Goal: Task Accomplishment & Management: Manage account settings

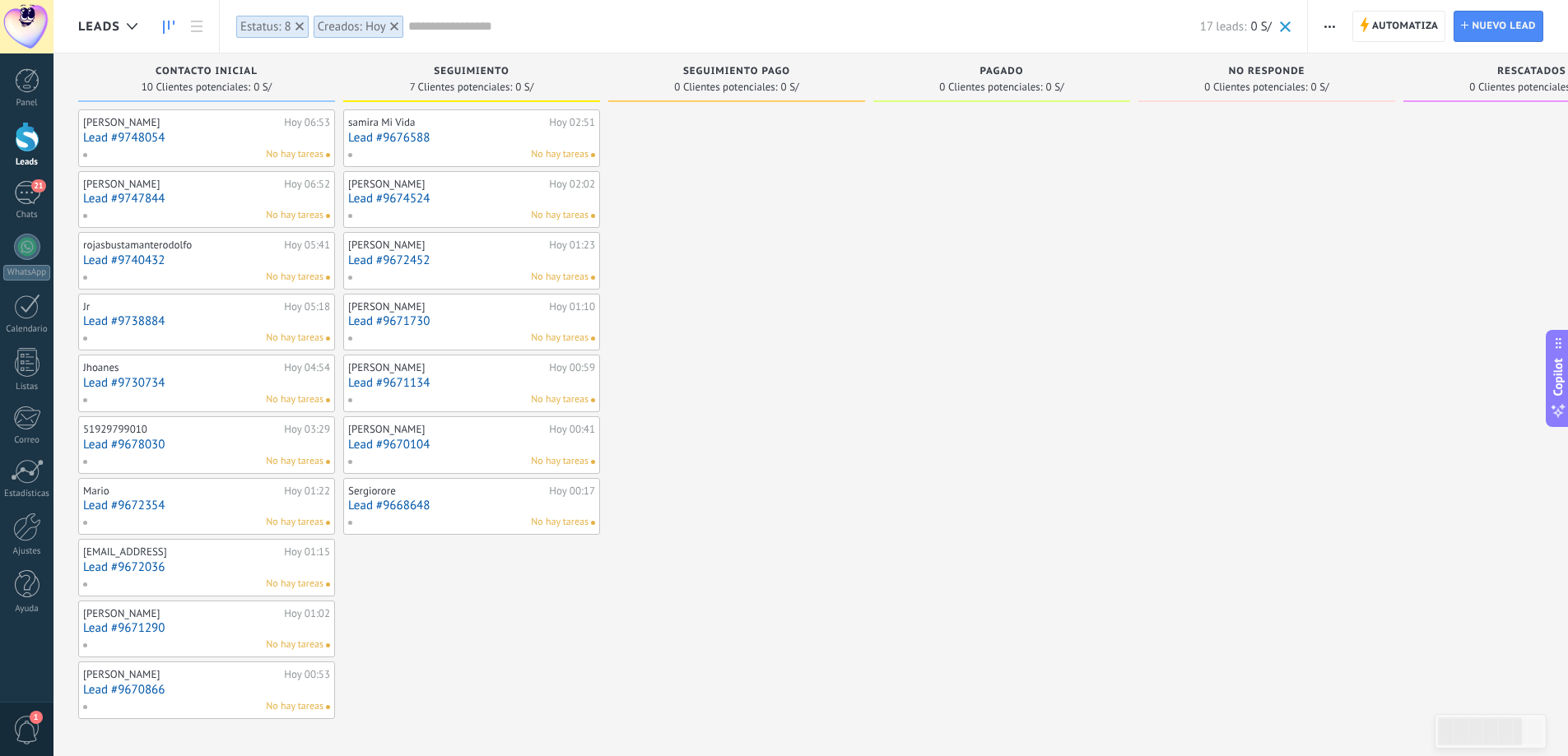
click at [24, 146] on div at bounding box center [26, 136] width 24 height 30
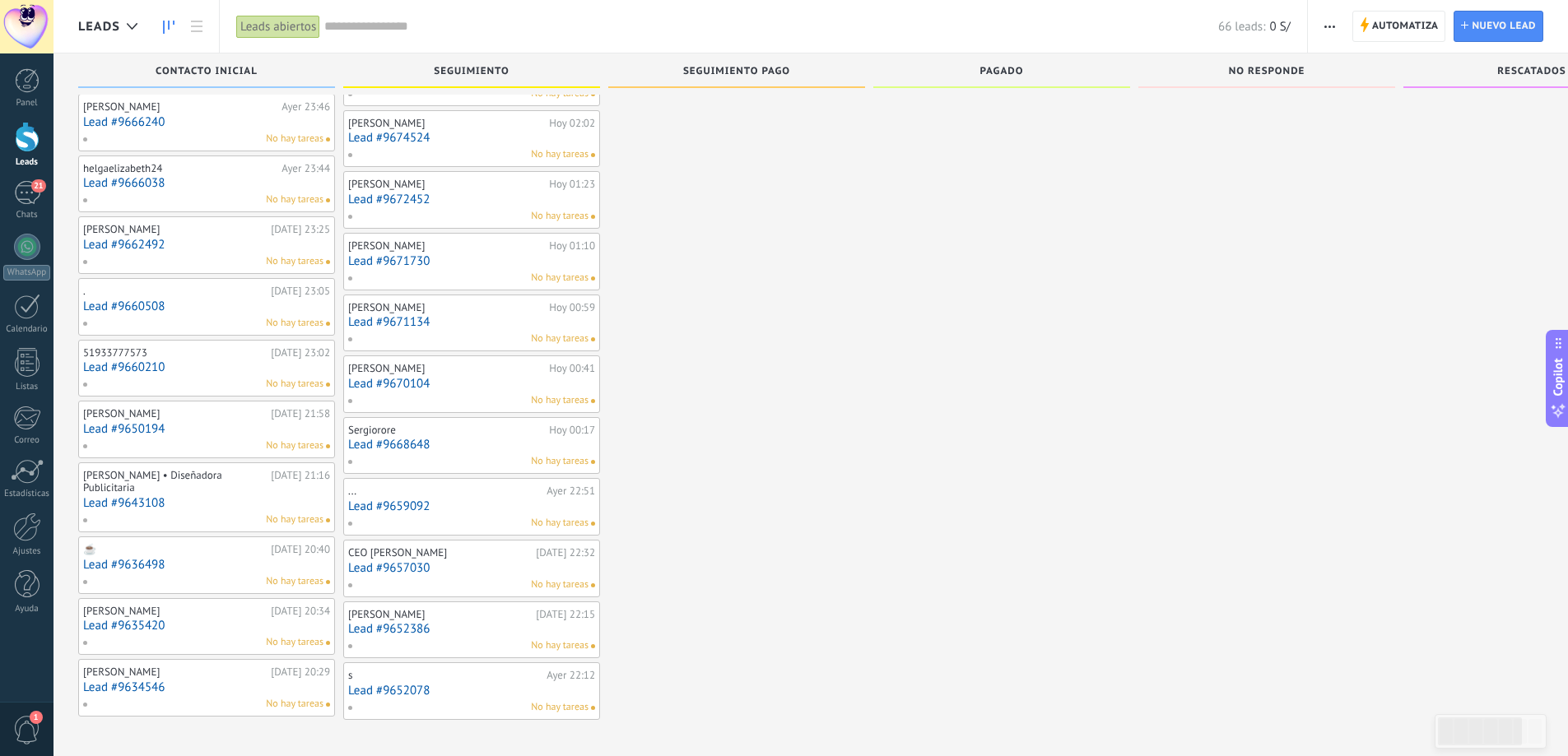
scroll to position [1231, 0]
click at [1376, 21] on span "Automatiza" at bounding box center [1405, 26] width 67 height 30
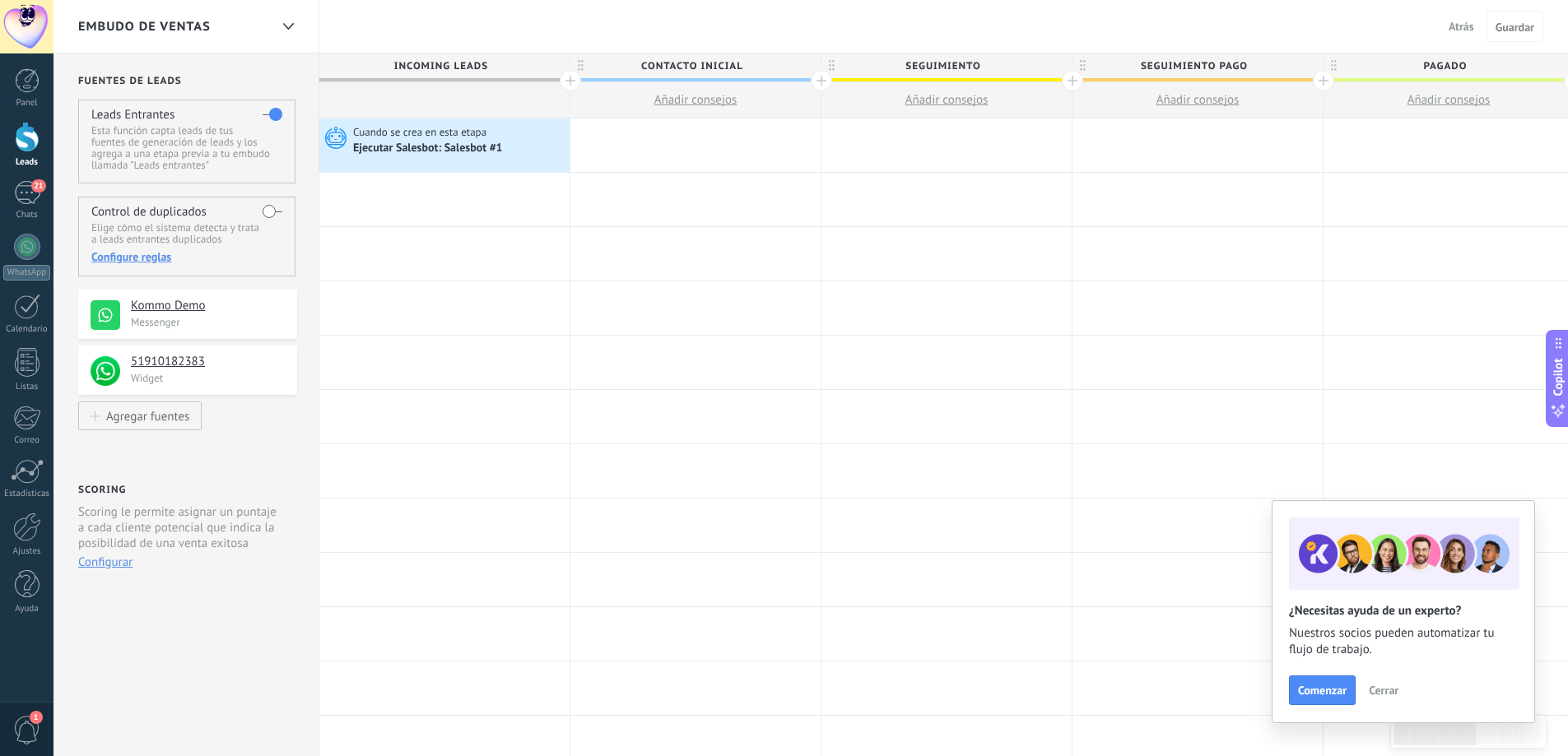
click at [463, 166] on div "Cuando se crea en esta etapa Ejecutar [PERSON_NAME]: Salesbot #1" at bounding box center [445, 144] width 250 height 53
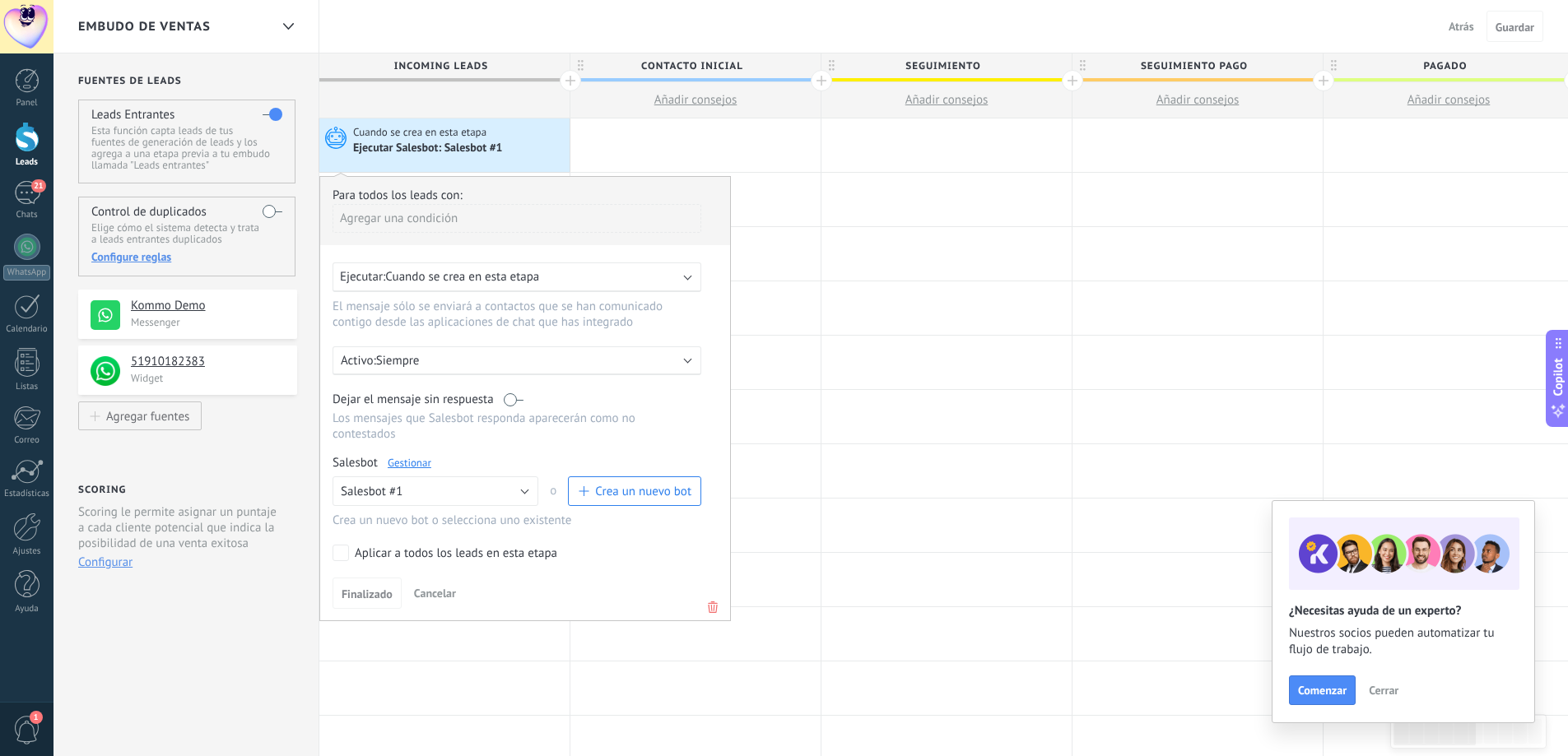
click at [411, 464] on link "Gestionar" at bounding box center [409, 463] width 44 height 14
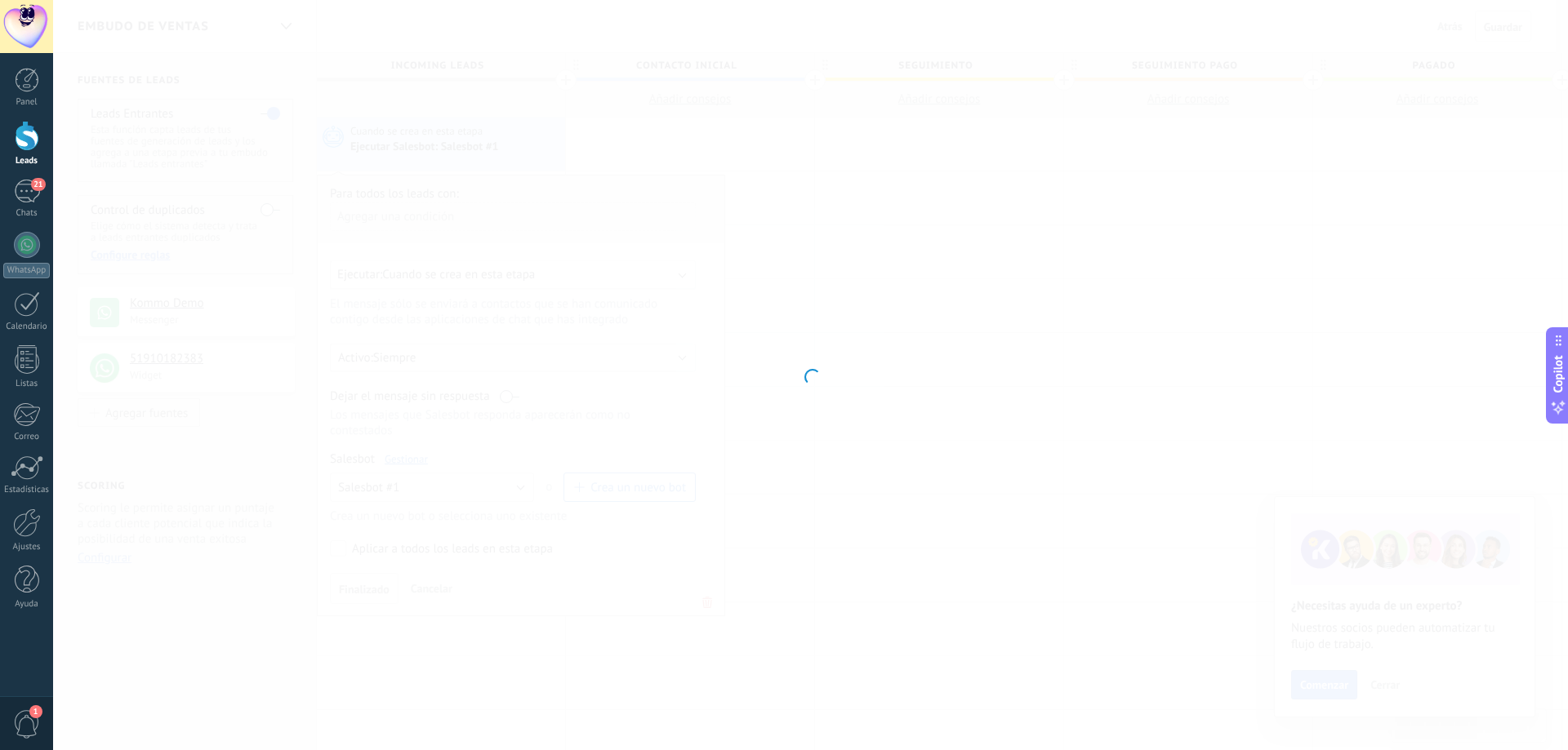
type input "**********"
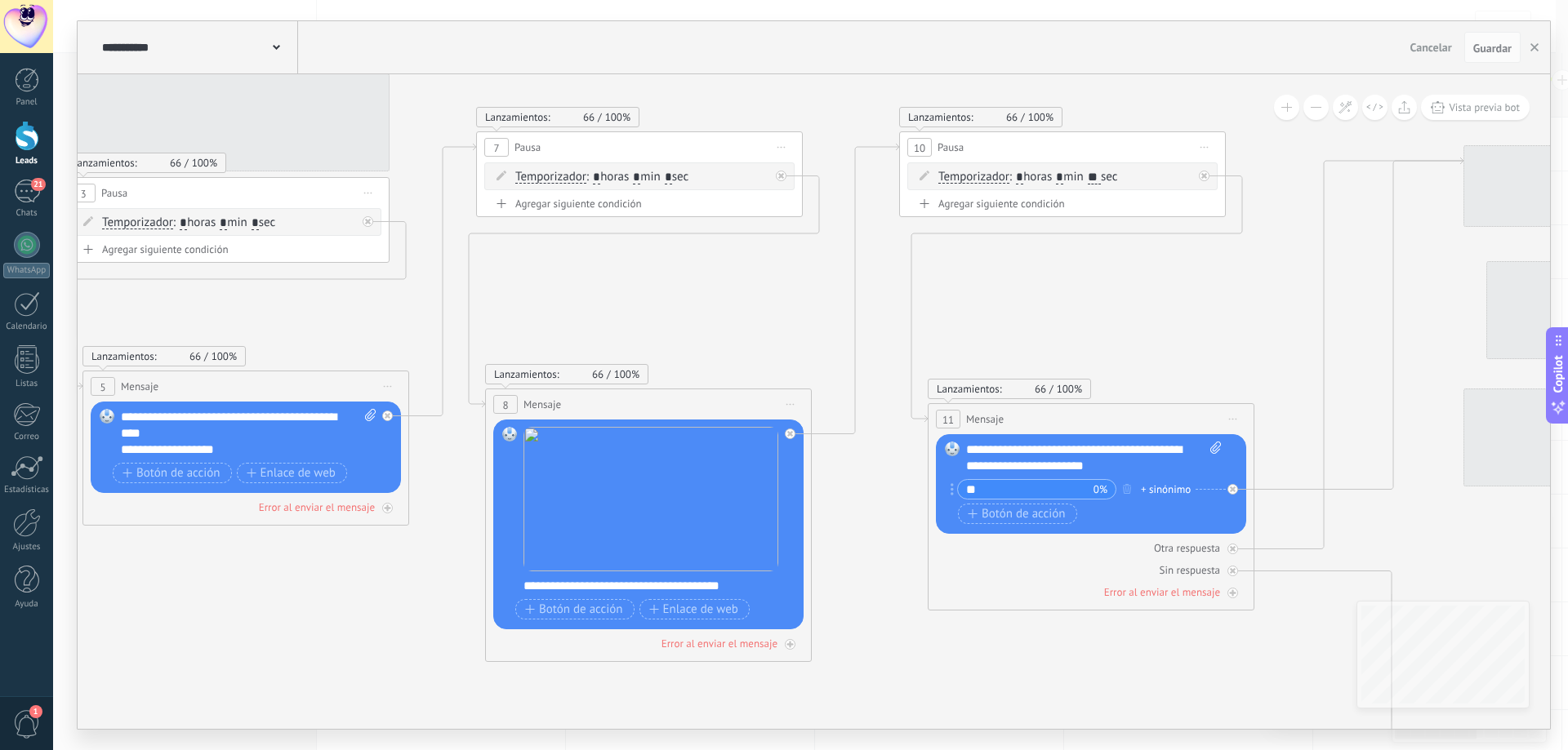
drag, startPoint x: 1213, startPoint y: 513, endPoint x: 248, endPoint y: 590, distance: 968.1
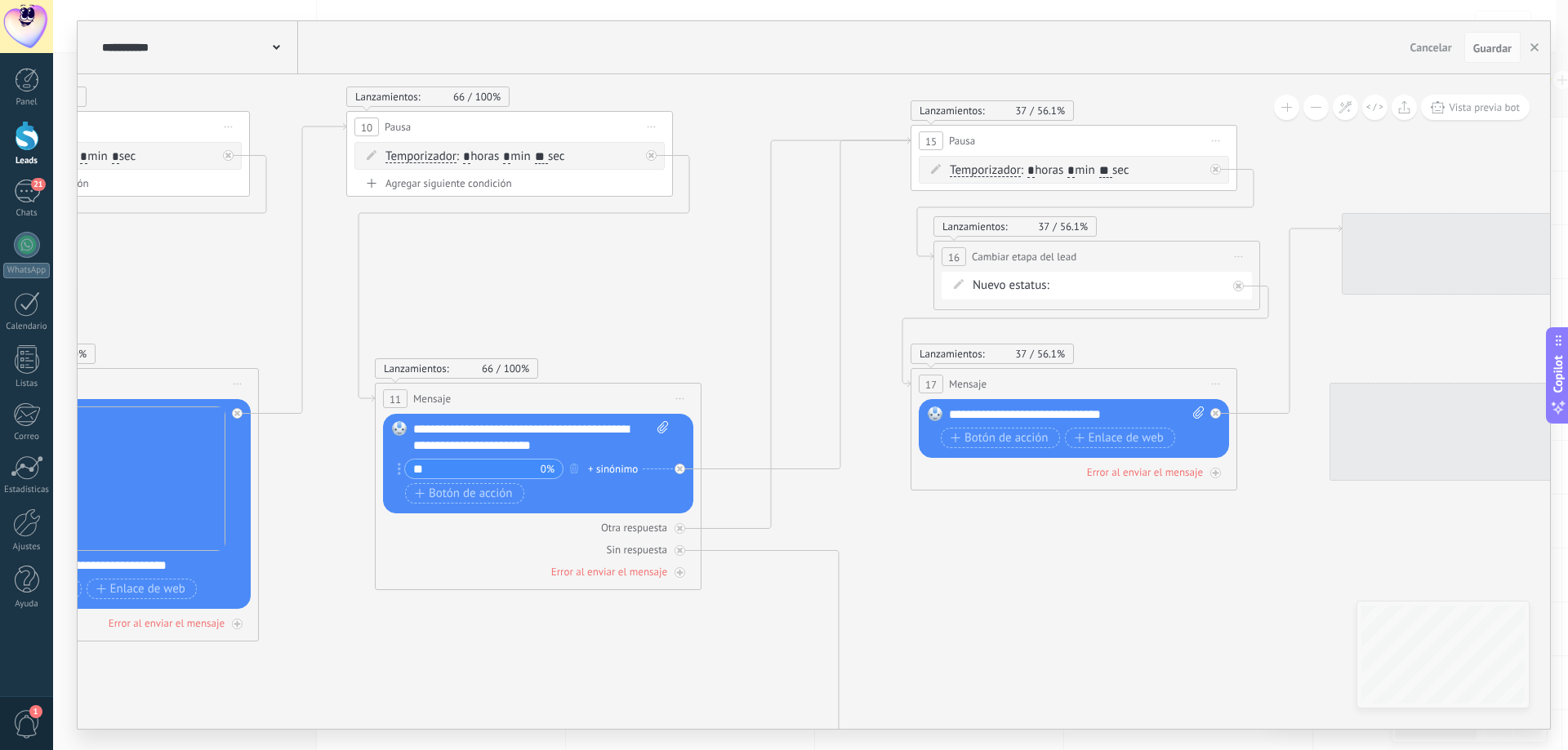
drag, startPoint x: 1308, startPoint y: 512, endPoint x: 289, endPoint y: 475, distance: 1019.7
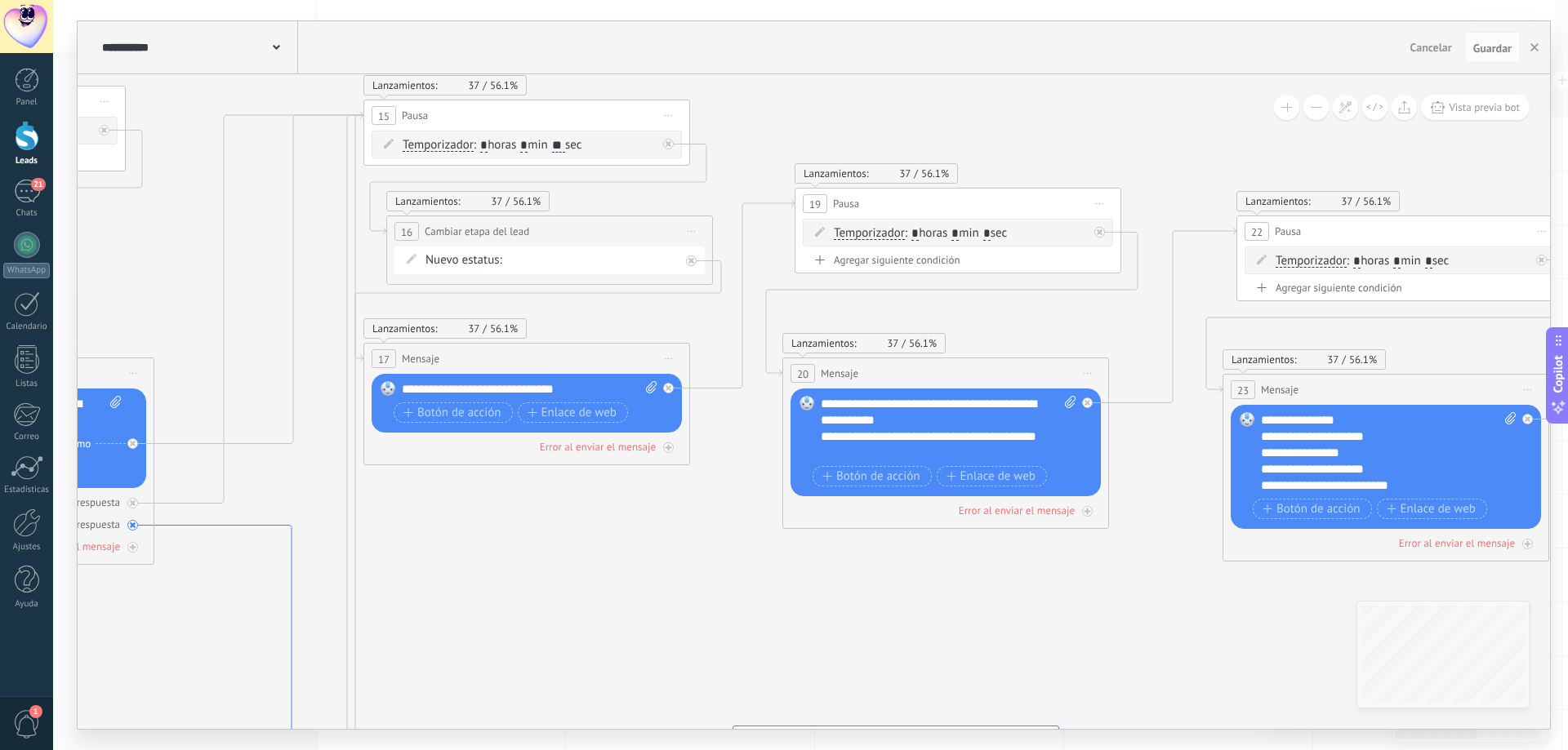
drag, startPoint x: 774, startPoint y: 514, endPoint x: 270, endPoint y: 528, distance: 504.2
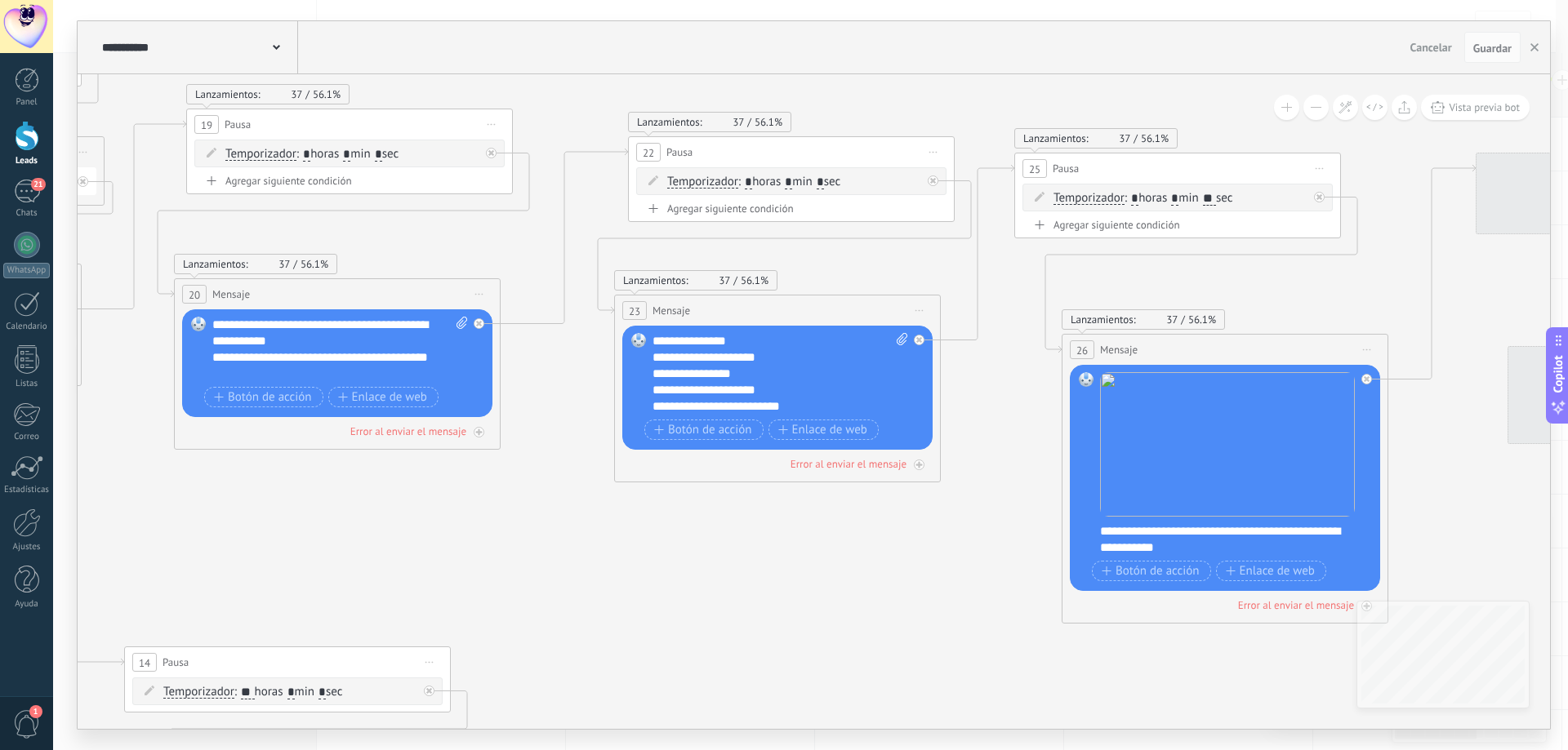
drag, startPoint x: 591, startPoint y: 637, endPoint x: 233, endPoint y: 558, distance: 366.6
click at [230, 563] on icon at bounding box center [1016, 561] width 7183 height 2043
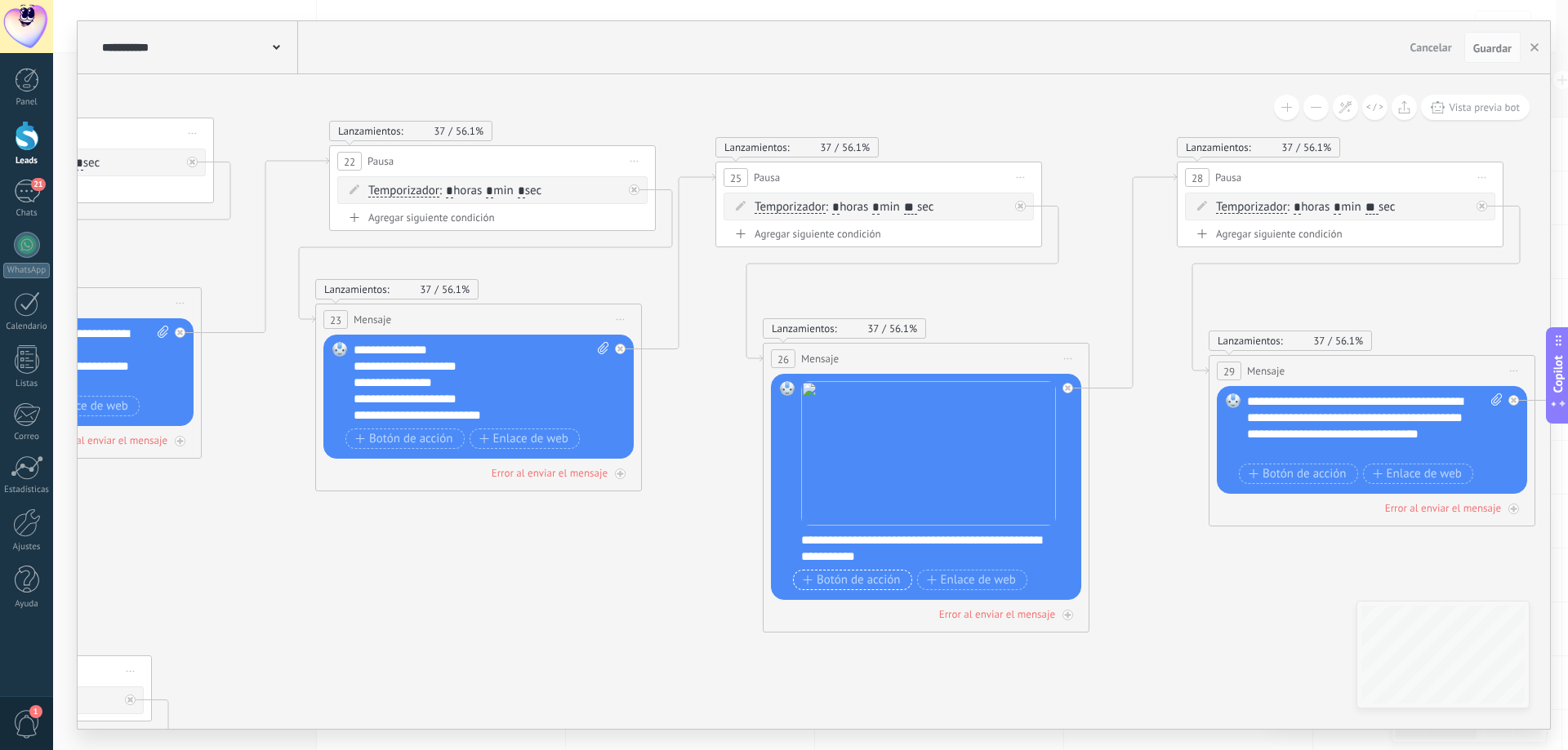
drag, startPoint x: 930, startPoint y: 609, endPoint x: 249, endPoint y: 509, distance: 688.3
click at [86, 554] on icon at bounding box center [717, 570] width 7183 height 2043
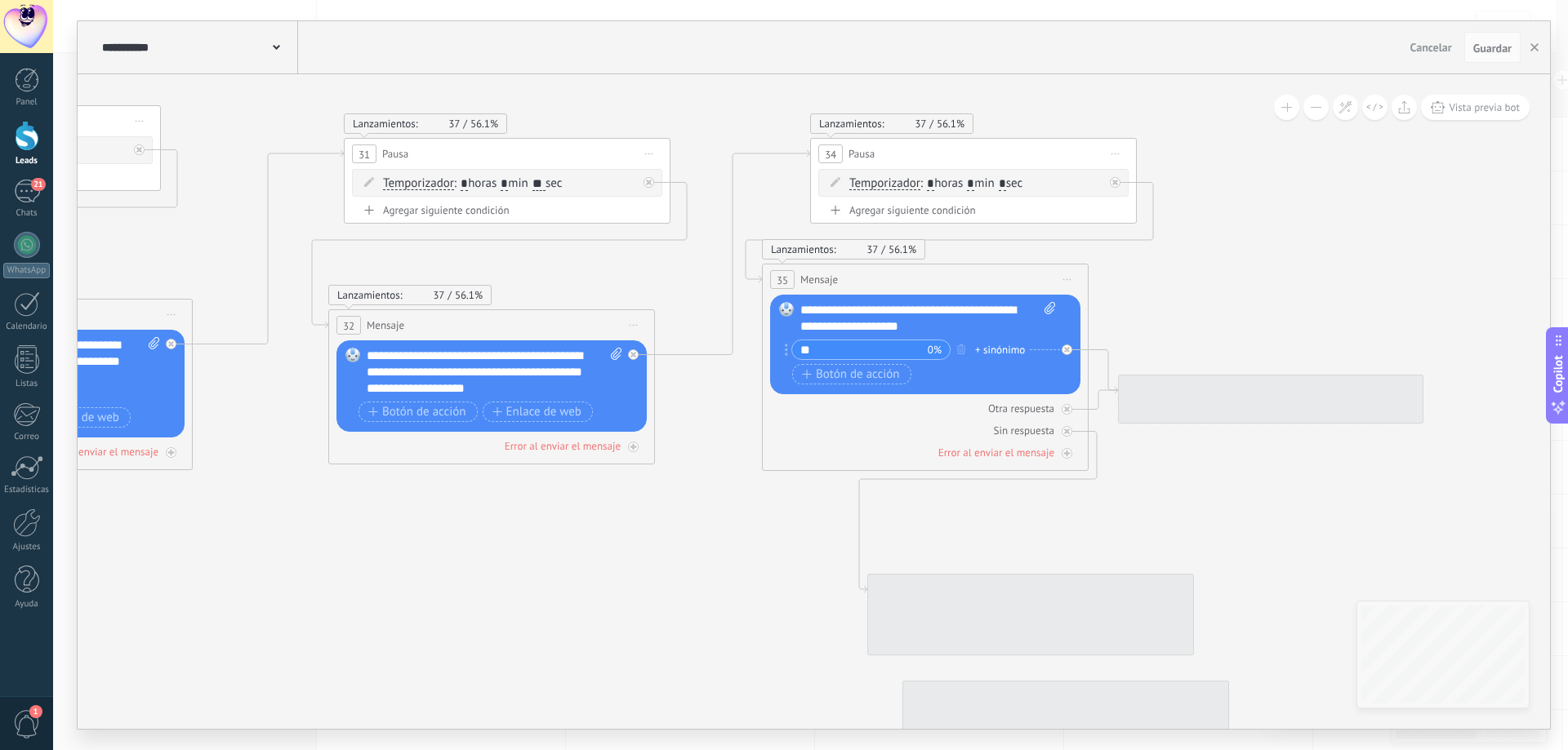
drag, startPoint x: 1068, startPoint y: 579, endPoint x: 361, endPoint y: 546, distance: 707.8
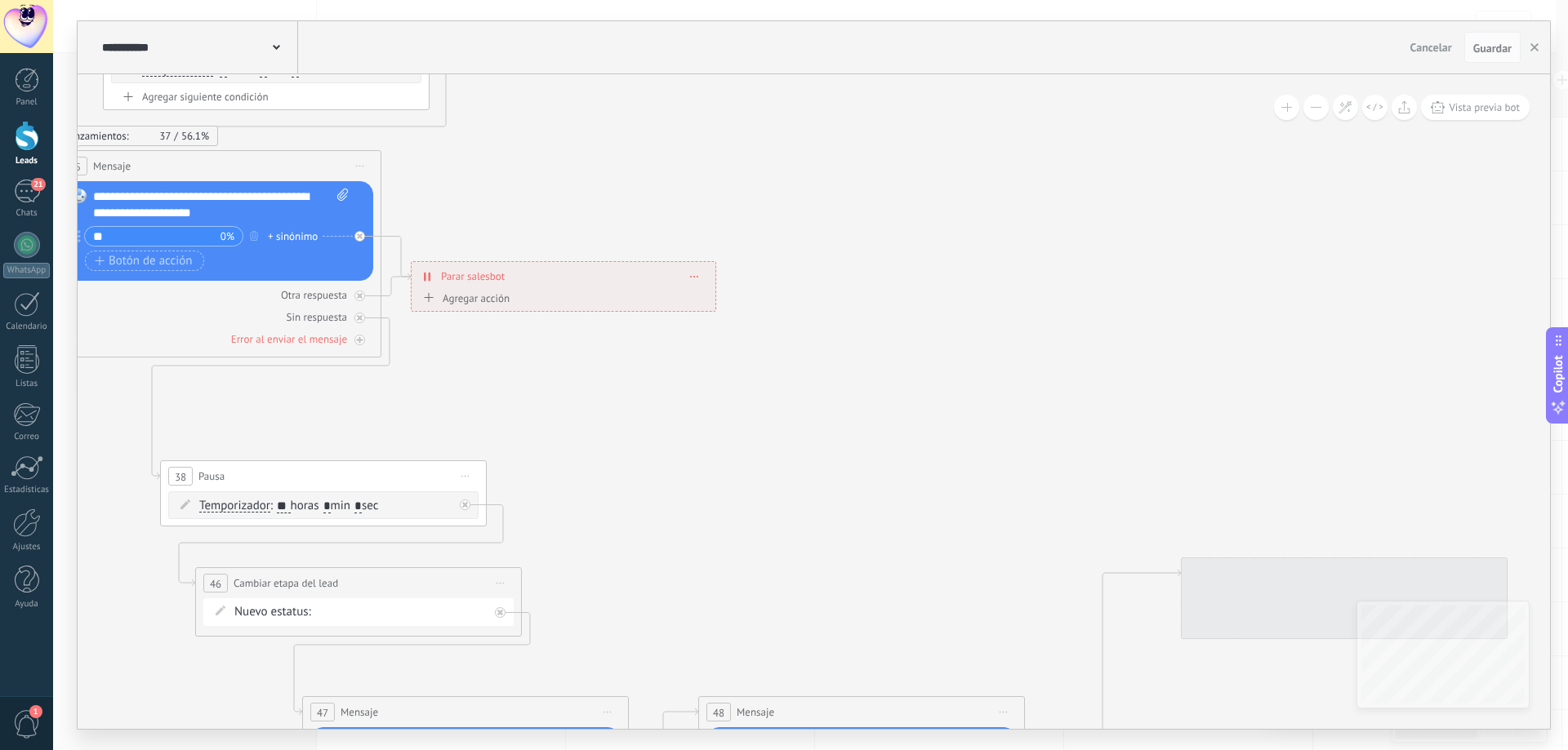
drag, startPoint x: 1004, startPoint y: 497, endPoint x: 547, endPoint y: 384, distance: 470.8
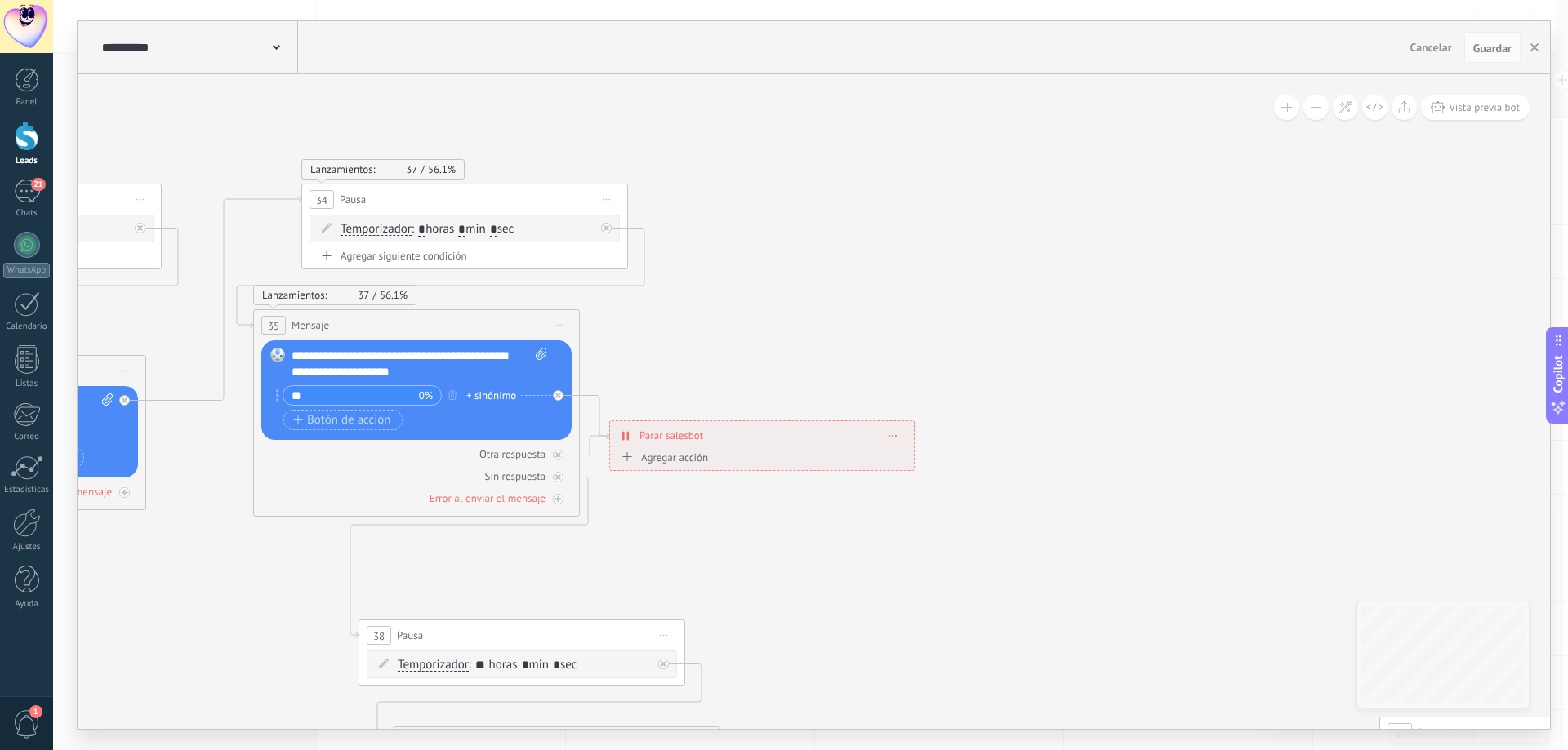
drag, startPoint x: 546, startPoint y: 380, endPoint x: 744, endPoint y: 540, distance: 254.6
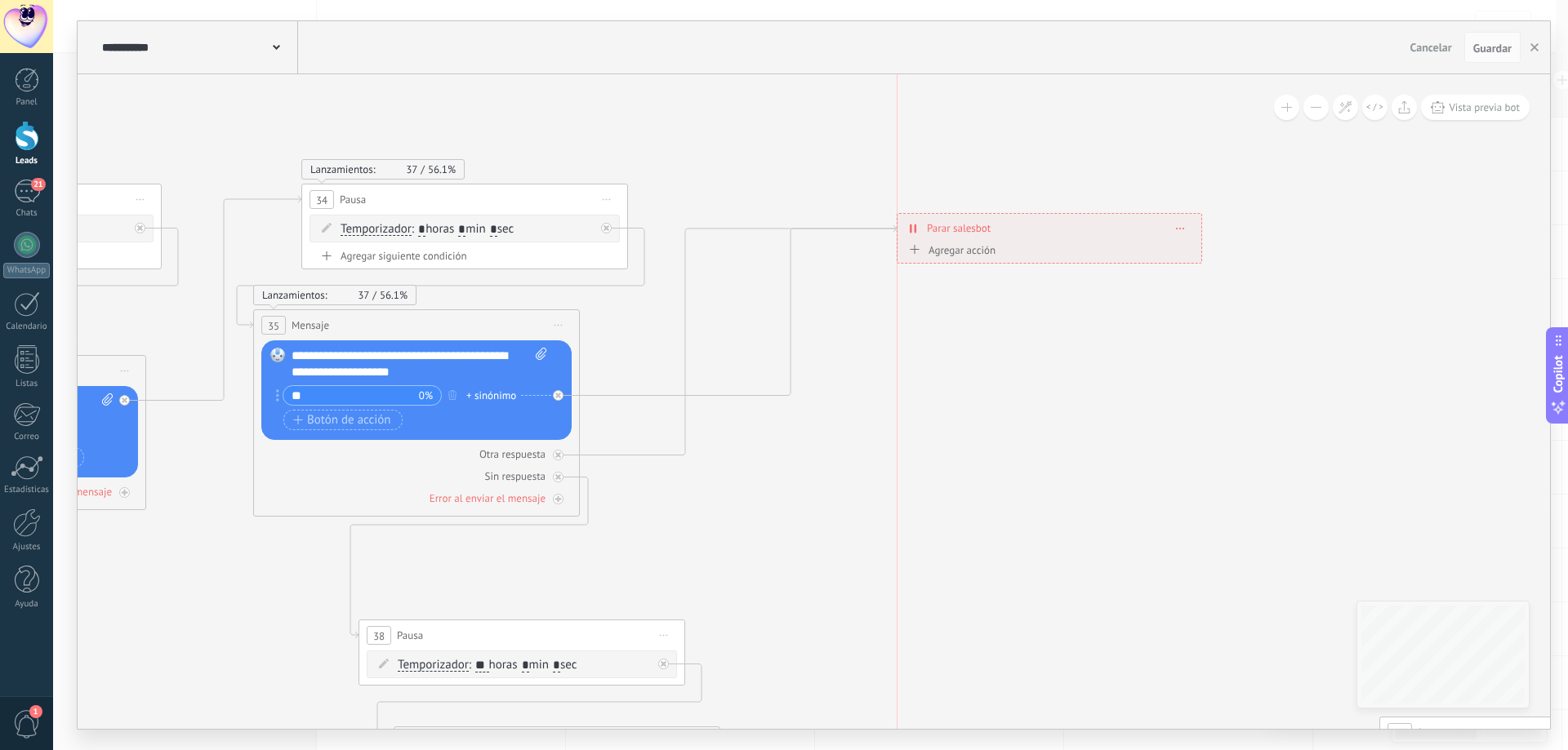
drag, startPoint x: 725, startPoint y: 428, endPoint x: 1016, endPoint y: 230, distance: 352.0
click at [1016, 222] on div "**********" at bounding box center [1049, 229] width 304 height 29
click at [561, 459] on div at bounding box center [557, 454] width 11 height 11
click at [559, 398] on icon at bounding box center [558, 396] width 6 height 6
drag, startPoint x: 710, startPoint y: 422, endPoint x: 822, endPoint y: 144, distance: 299.7
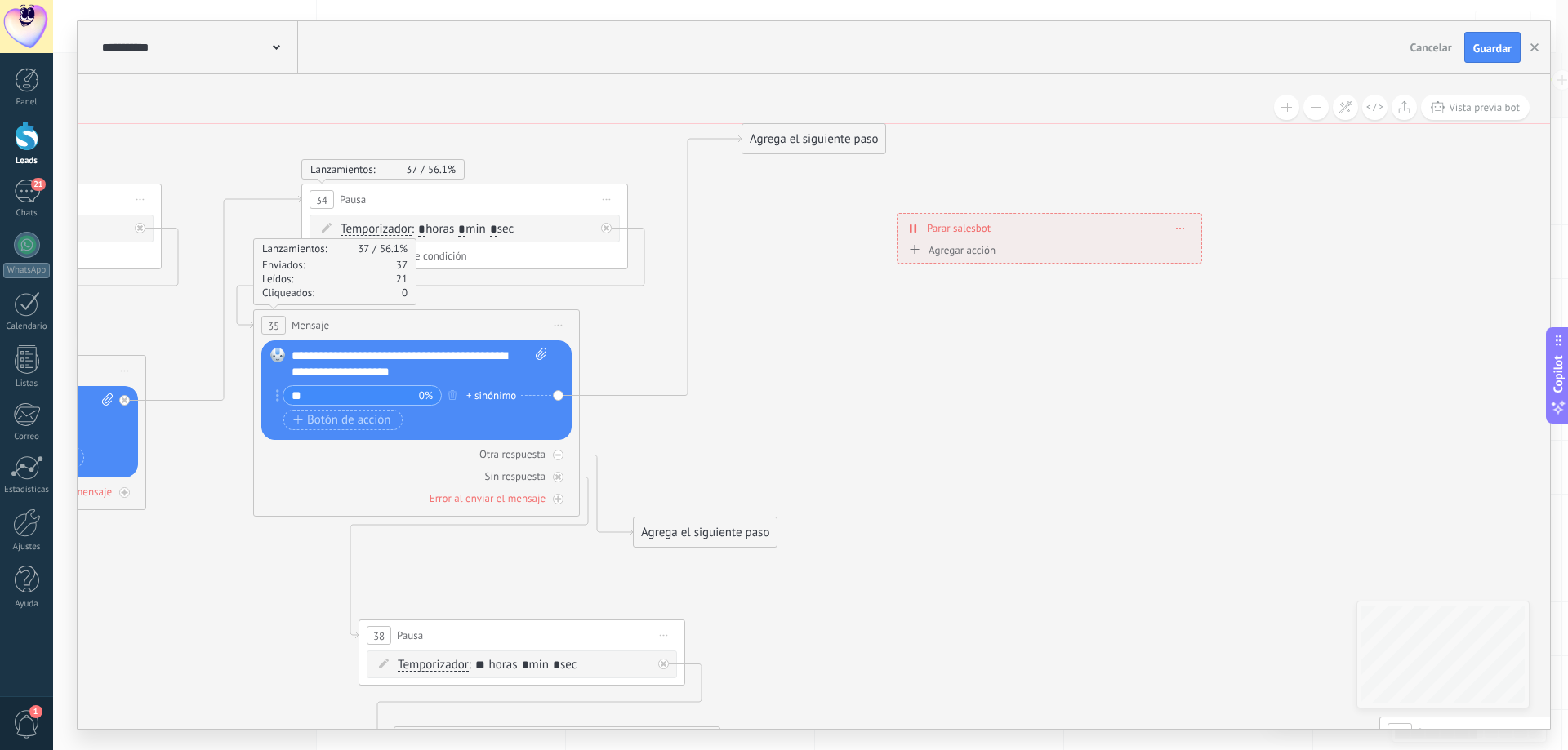
click at [822, 144] on div "Agrega el siguiente paso" at bounding box center [814, 139] width 143 height 27
click at [825, 141] on div "Agrega el siguiente paso" at bounding box center [814, 139] width 143 height 27
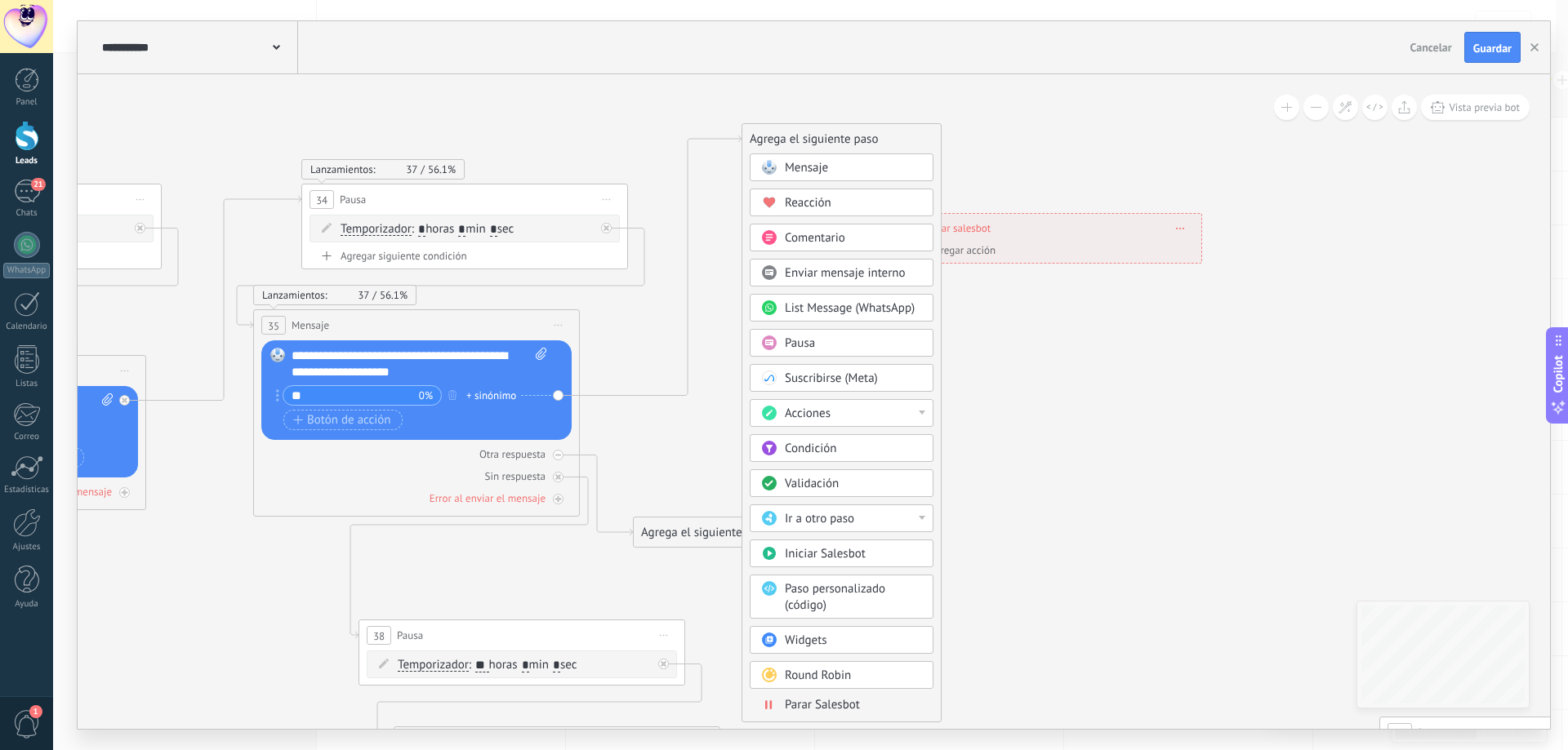
click at [858, 416] on div "Acciones" at bounding box center [853, 413] width 137 height 16
click at [850, 494] on div "Cambiar etapa del lead" at bounding box center [842, 496] width 183 height 28
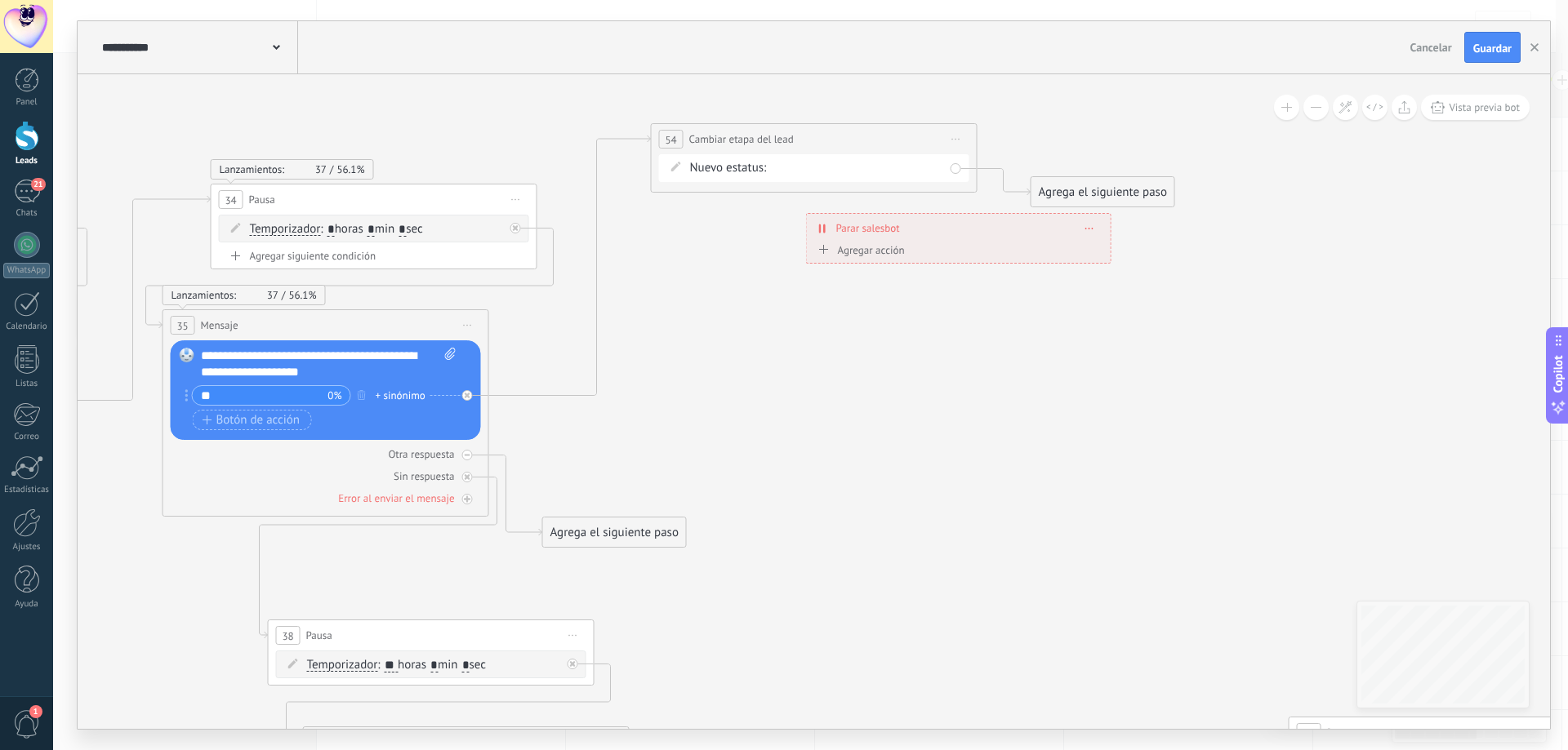
click at [0, 0] on div "Contacto inicial seguimiento seguimiento pago pagado no responde rescatados des…" at bounding box center [0, 0] width 0 height 0
drag, startPoint x: 856, startPoint y: 243, endPoint x: 830, endPoint y: 260, distance: 31.1
click at [0, 0] on label "seguimiento pago" at bounding box center [0, 0] width 0 height 0
drag, startPoint x: 1048, startPoint y: 189, endPoint x: 882, endPoint y: 231, distance: 171.2
drag, startPoint x: 713, startPoint y: 418, endPoint x: 759, endPoint y: 150, distance: 271.9
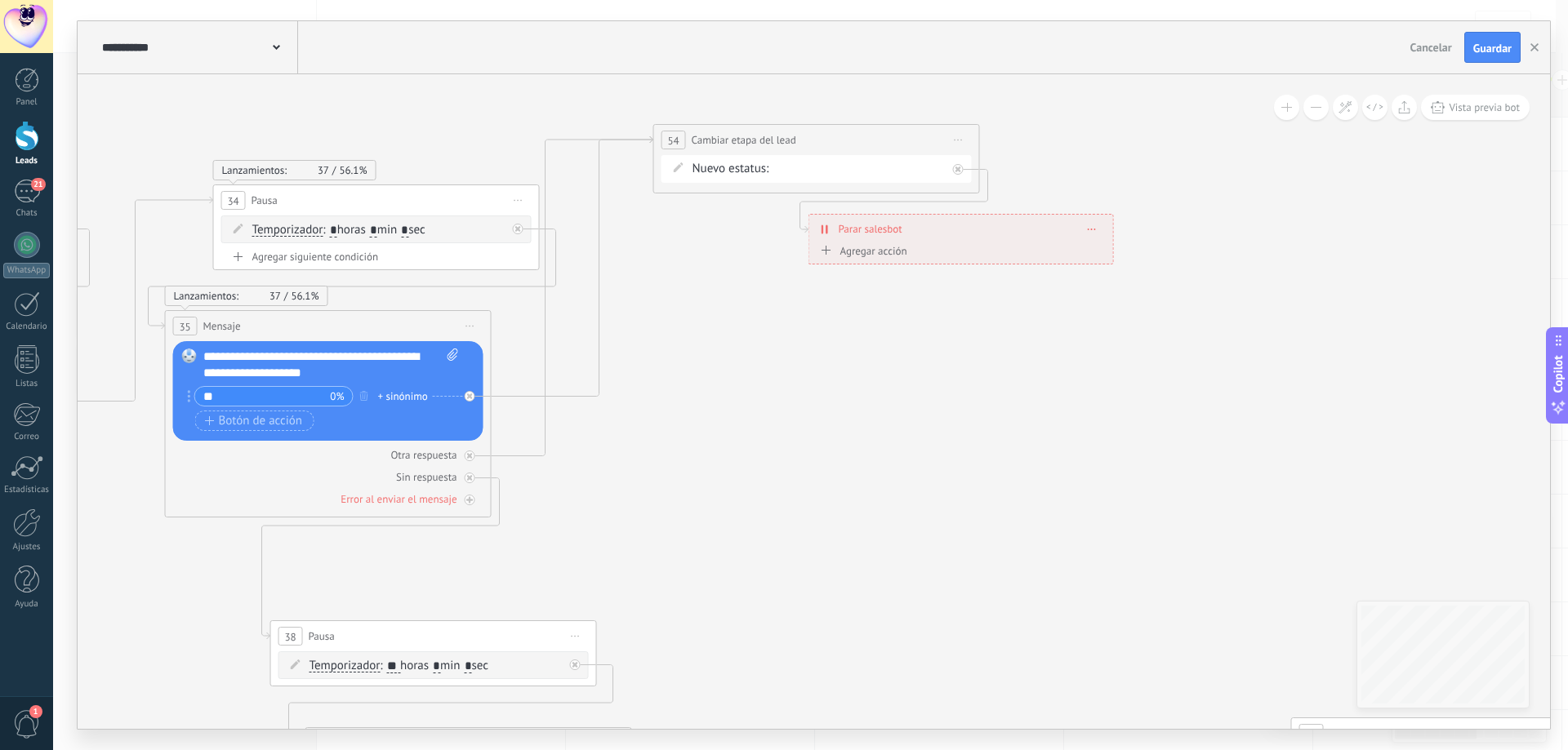
drag, startPoint x: 682, startPoint y: 408, endPoint x: 1109, endPoint y: 338, distance: 432.7
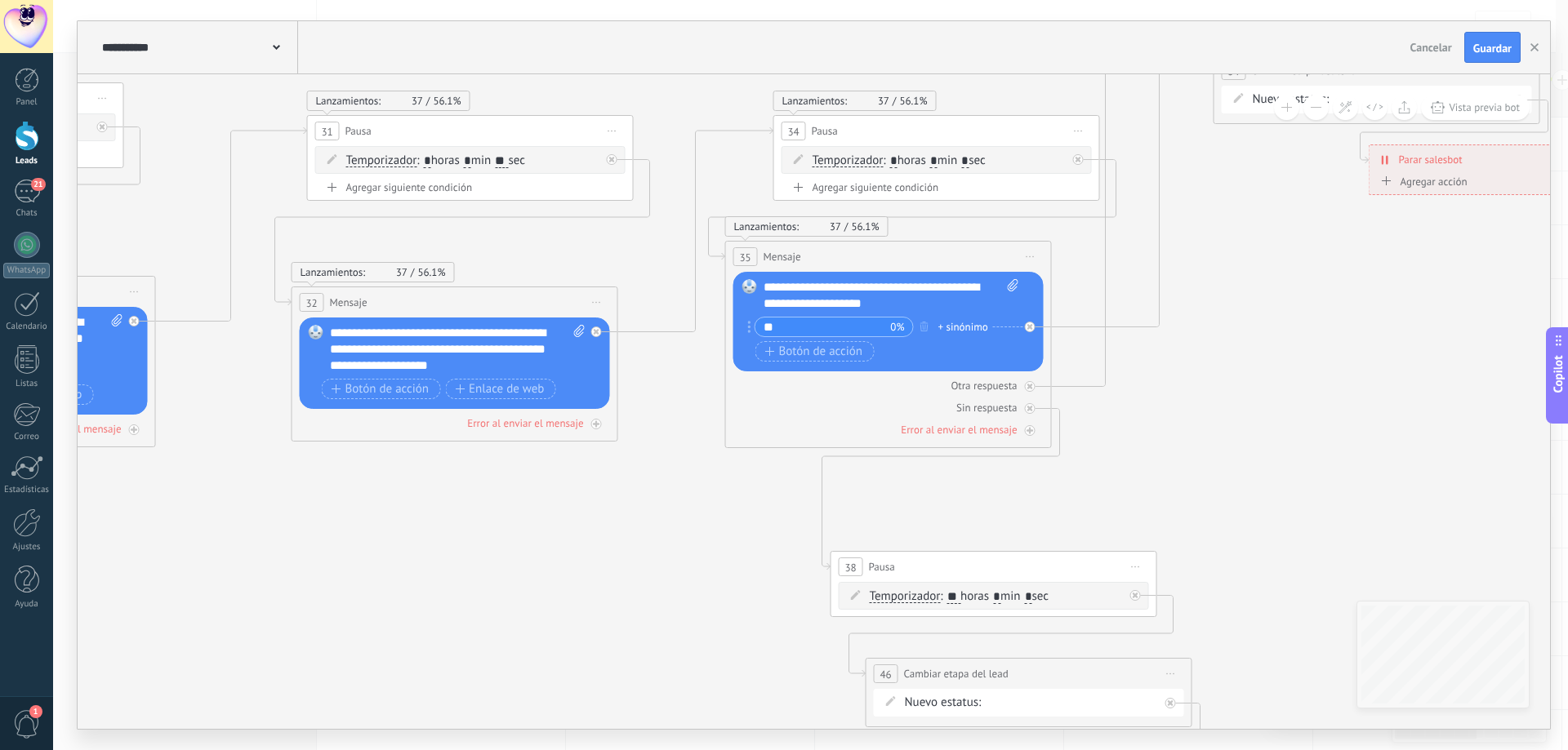
drag, startPoint x: 498, startPoint y: 522, endPoint x: 874, endPoint y: 445, distance: 383.8
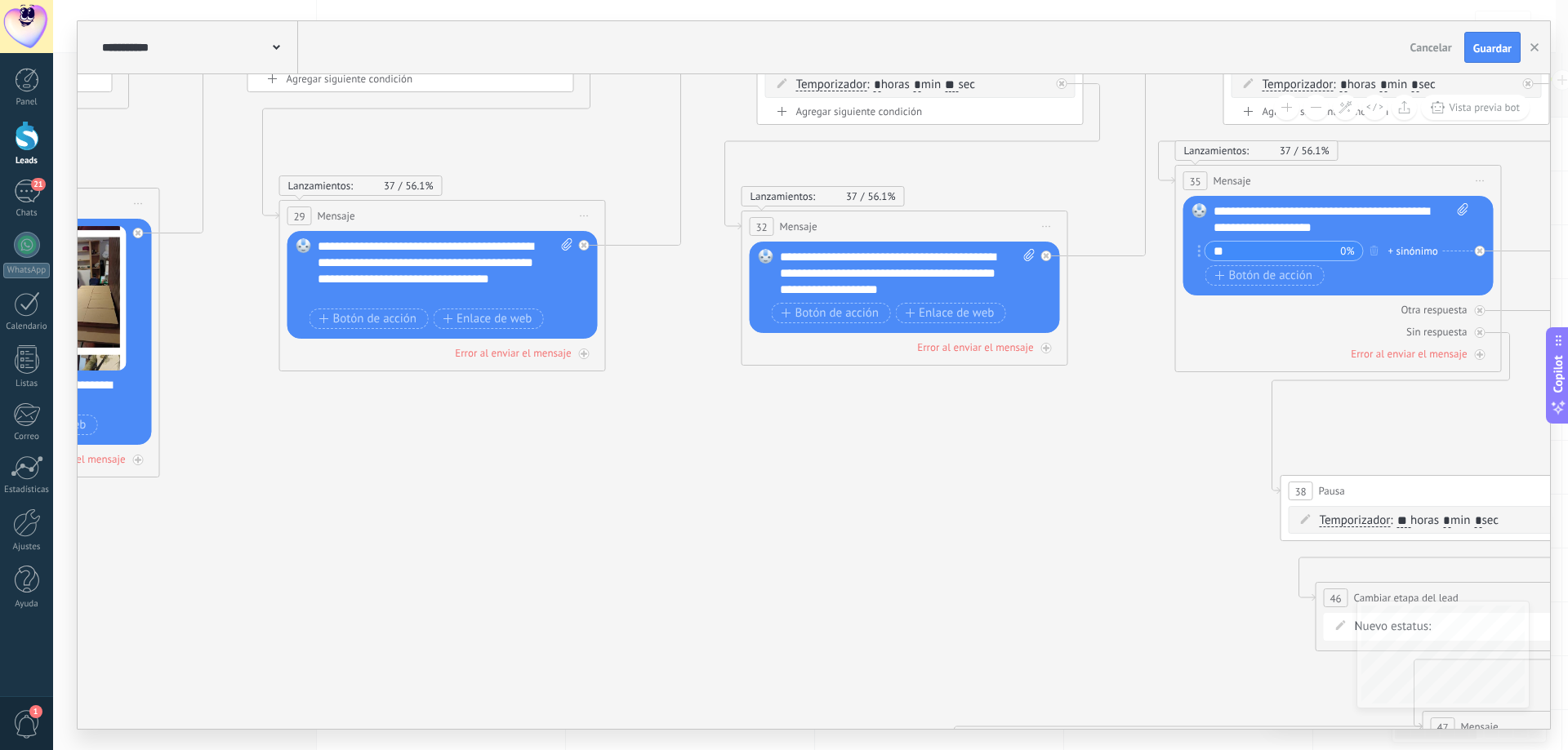
drag, startPoint x: 455, startPoint y: 545, endPoint x: 428, endPoint y: 472, distance: 77.8
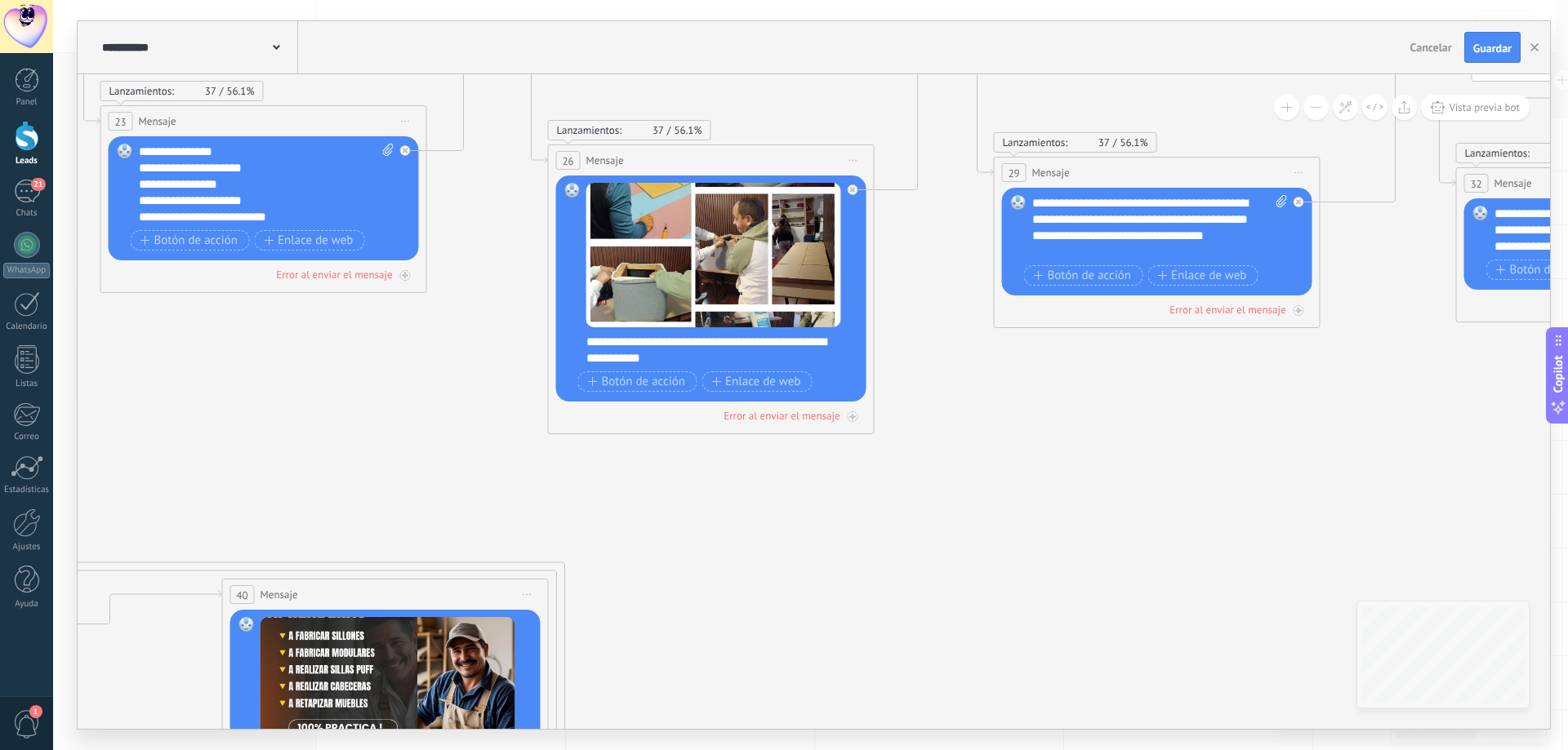
drag, startPoint x: 525, startPoint y: 525, endPoint x: 910, endPoint y: 496, distance: 386.1
click at [910, 496] on icon at bounding box center [502, 351] width 7183 height 1999
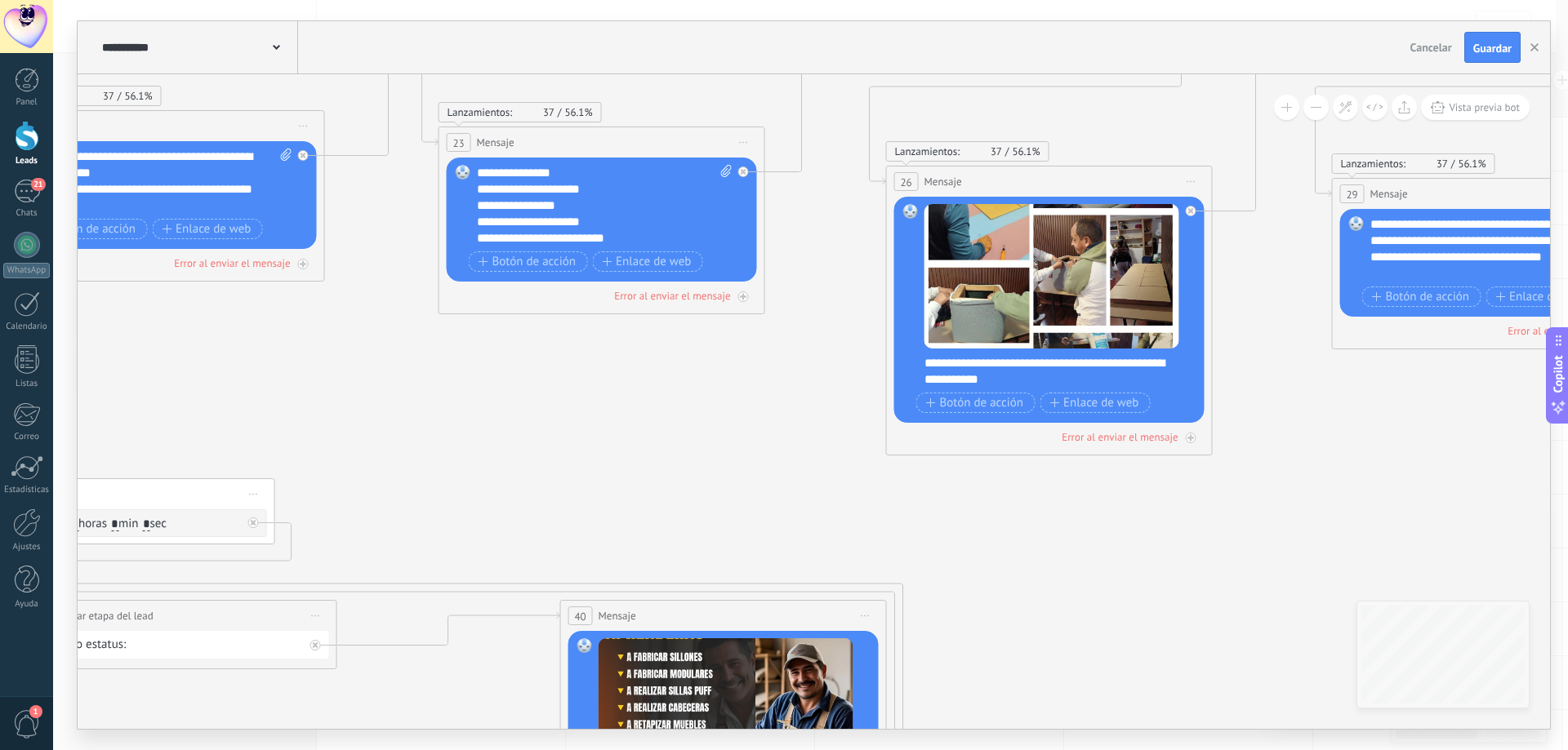
drag, startPoint x: 614, startPoint y: 532, endPoint x: 959, endPoint y: 552, distance: 345.6
click at [959, 552] on icon at bounding box center [840, 372] width 7183 height 1999
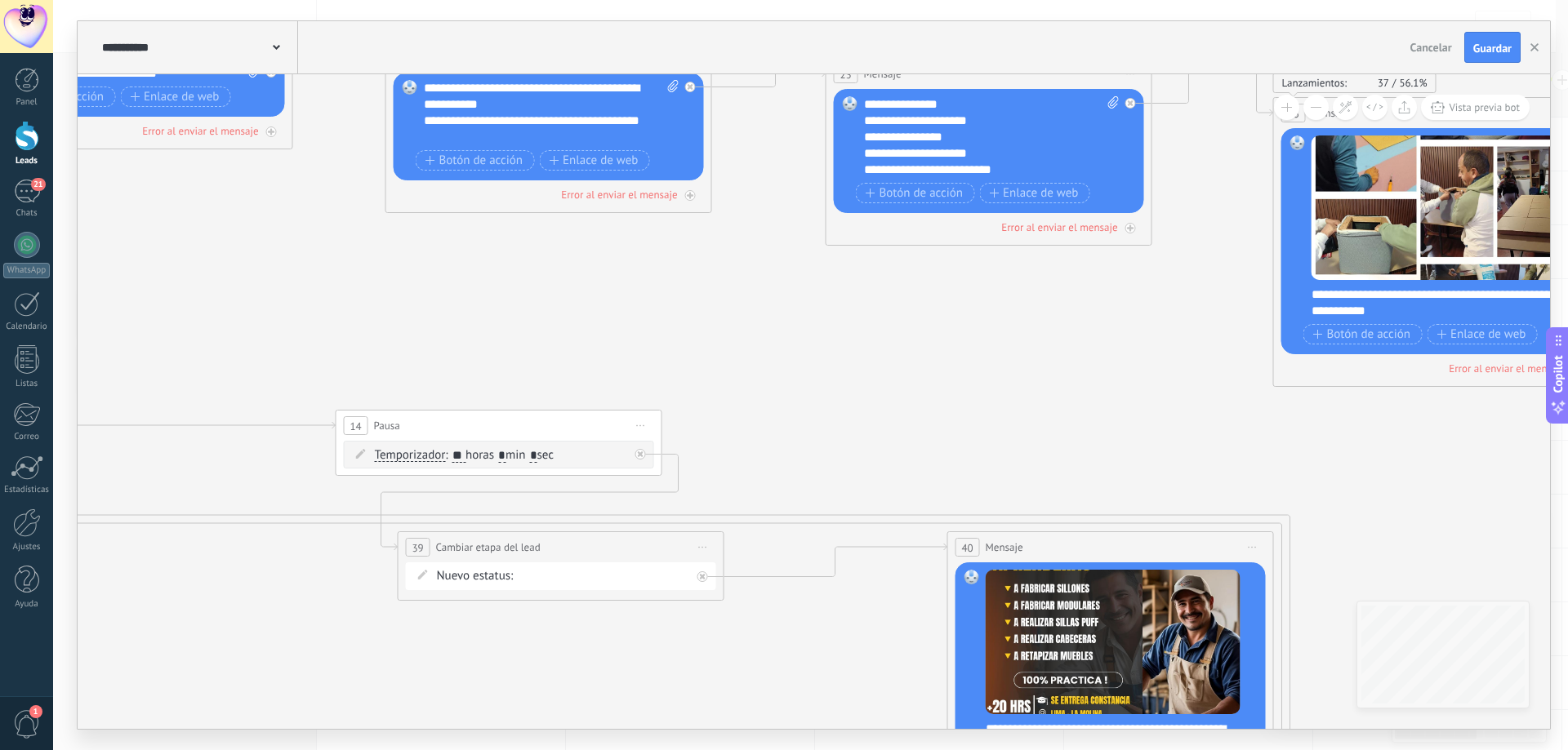
drag, startPoint x: 565, startPoint y: 487, endPoint x: 944, endPoint y: 419, distance: 385.1
click at [944, 419] on icon at bounding box center [1227, 303] width 7183 height 1999
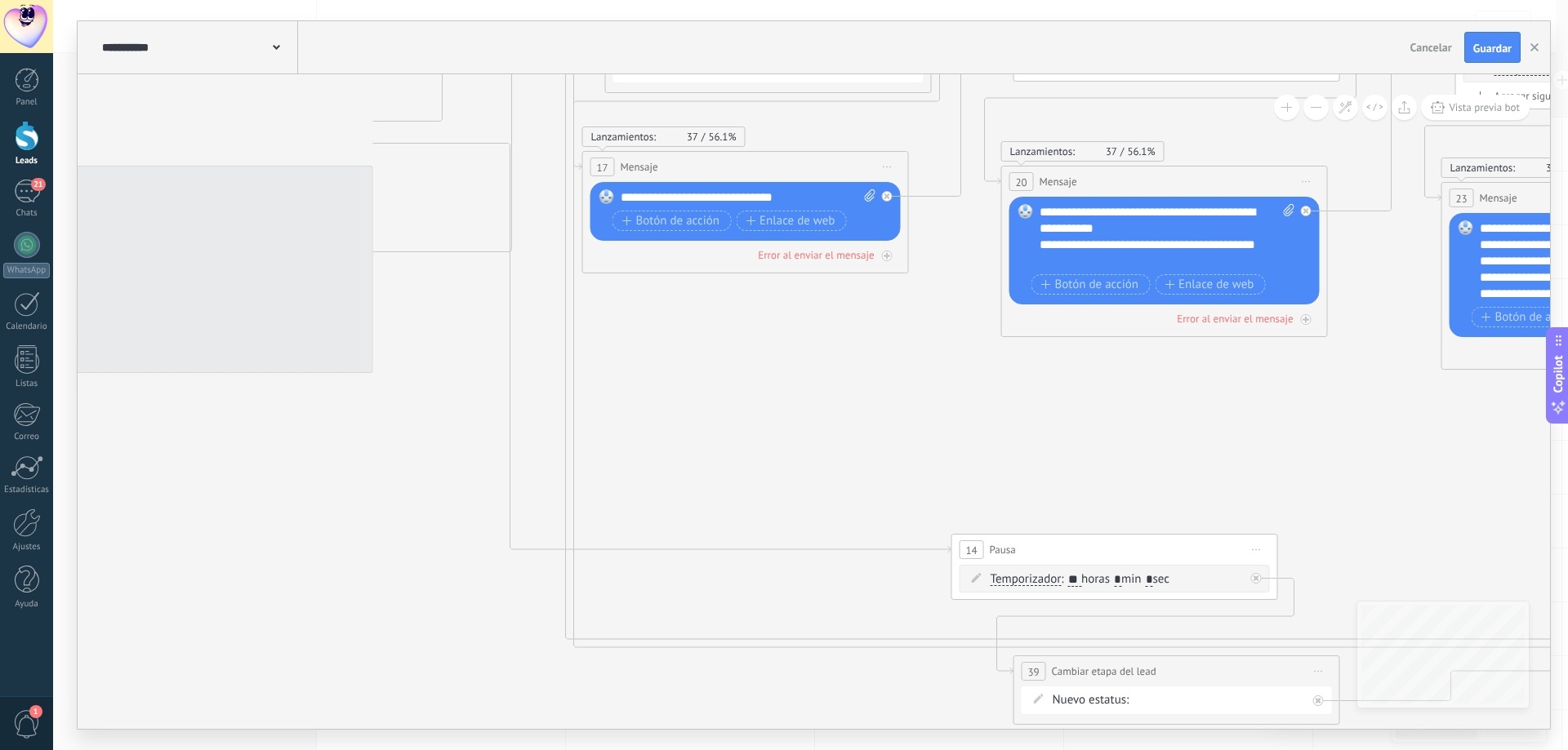
drag, startPoint x: 519, startPoint y: 335, endPoint x: 944, endPoint y: 438, distance: 437.3
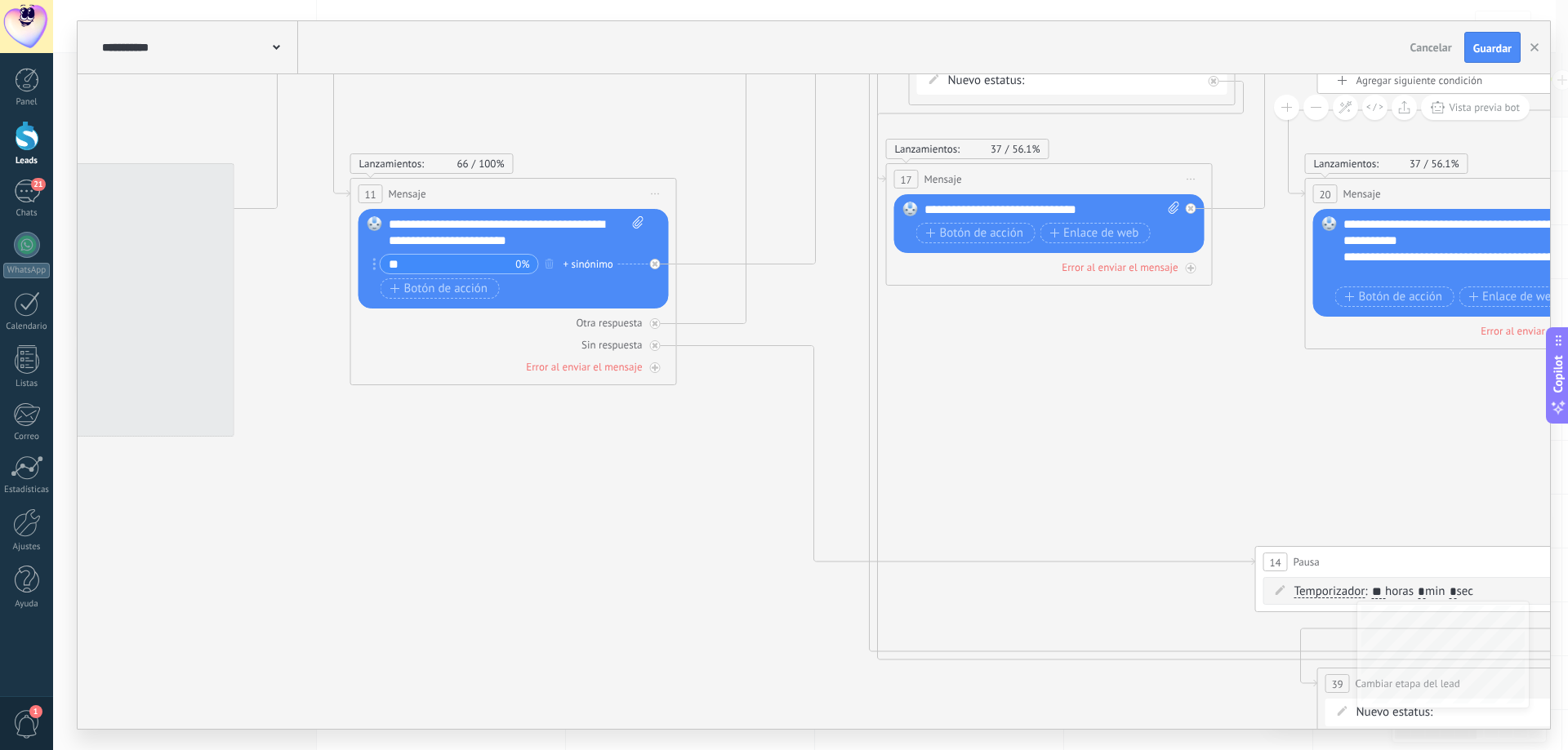
drag, startPoint x: 775, startPoint y: 423, endPoint x: 1095, endPoint y: 424, distance: 320.0
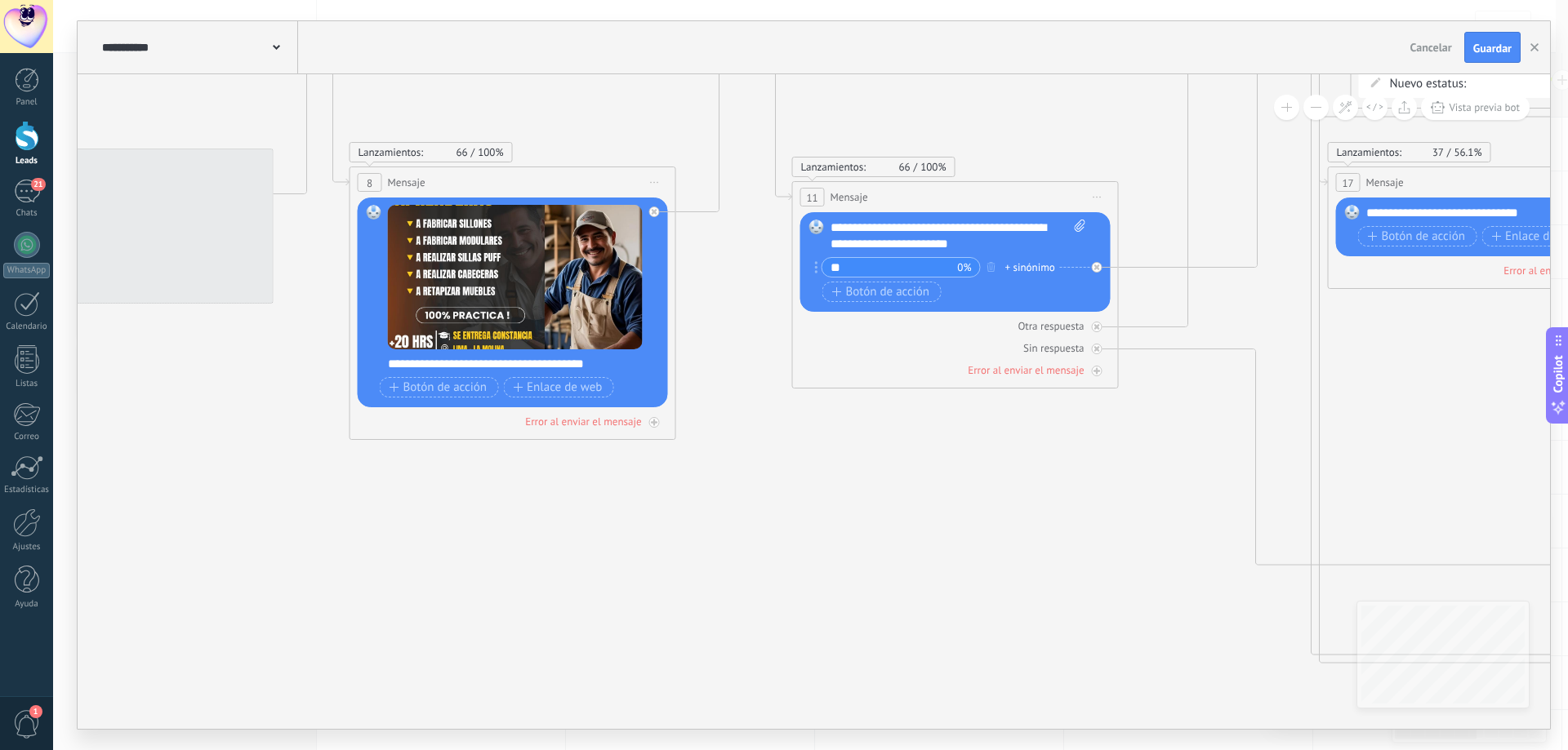
drag, startPoint x: 406, startPoint y: 531, endPoint x: 893, endPoint y: 542, distance: 487.1
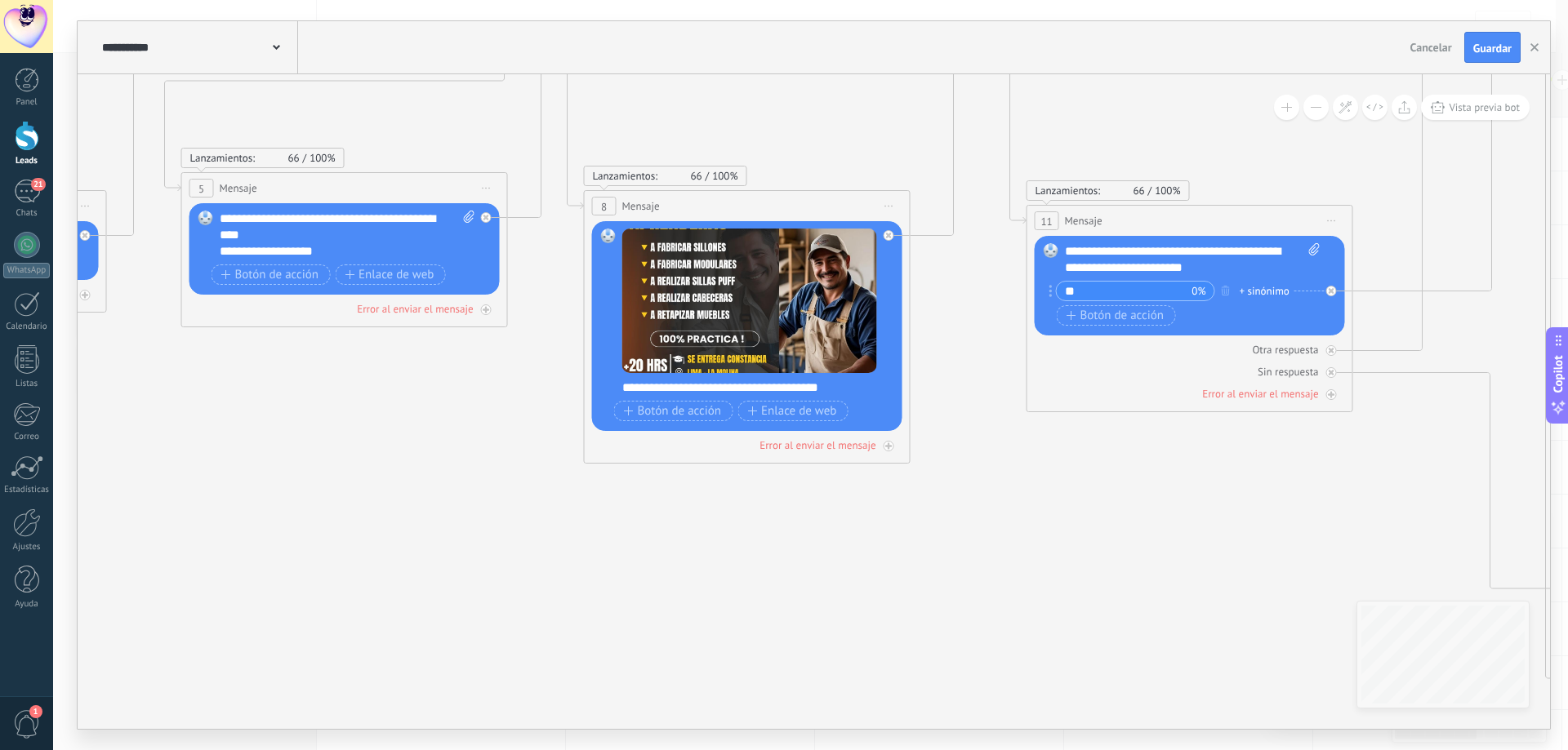
drag, startPoint x: 661, startPoint y: 544, endPoint x: 821, endPoint y: 569, distance: 161.9
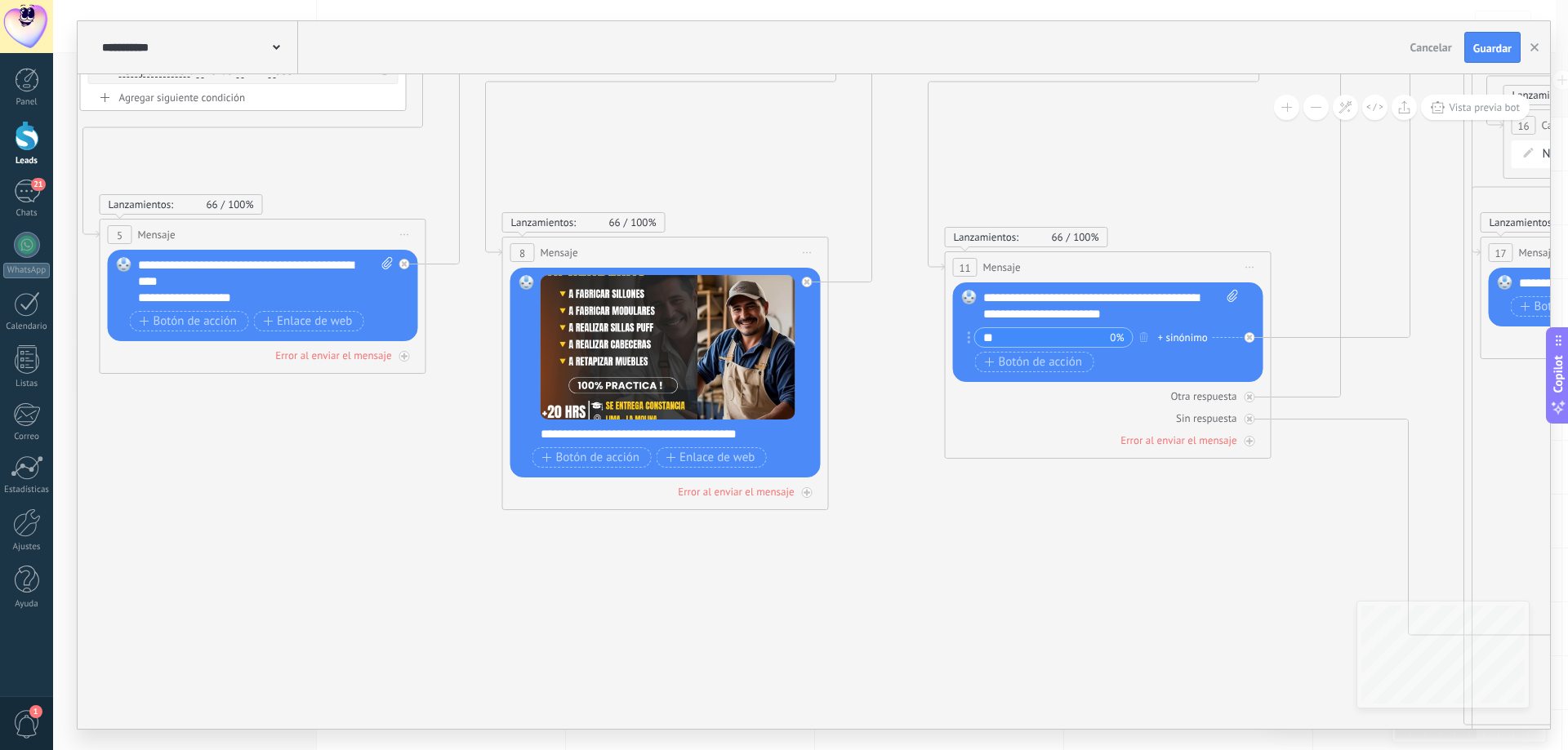
drag, startPoint x: 585, startPoint y: 544, endPoint x: 536, endPoint y: 566, distance: 53.7
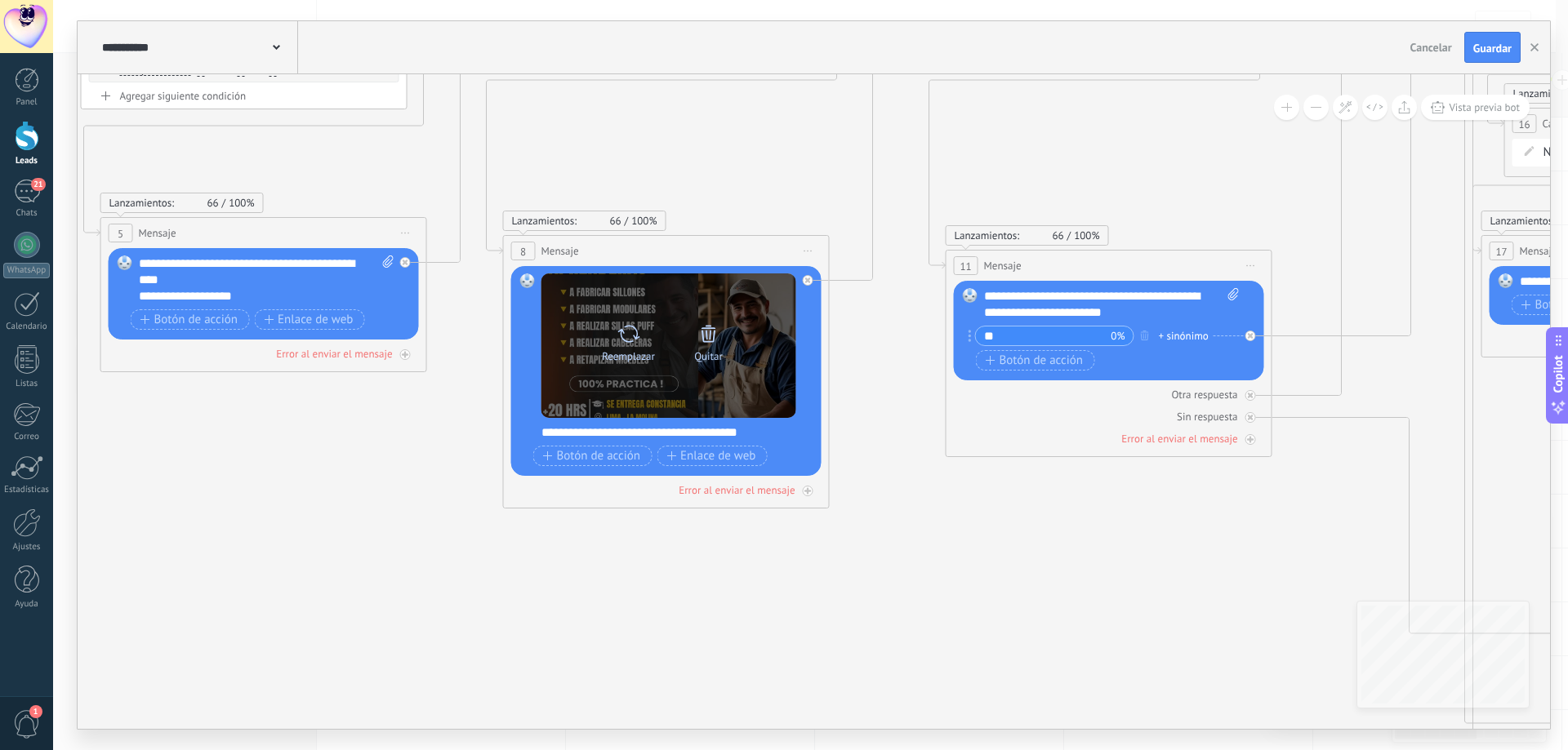
click at [632, 337] on icon at bounding box center [628, 334] width 24 height 23
click input "Subir" at bounding box center [0, 0] width 0 height 0
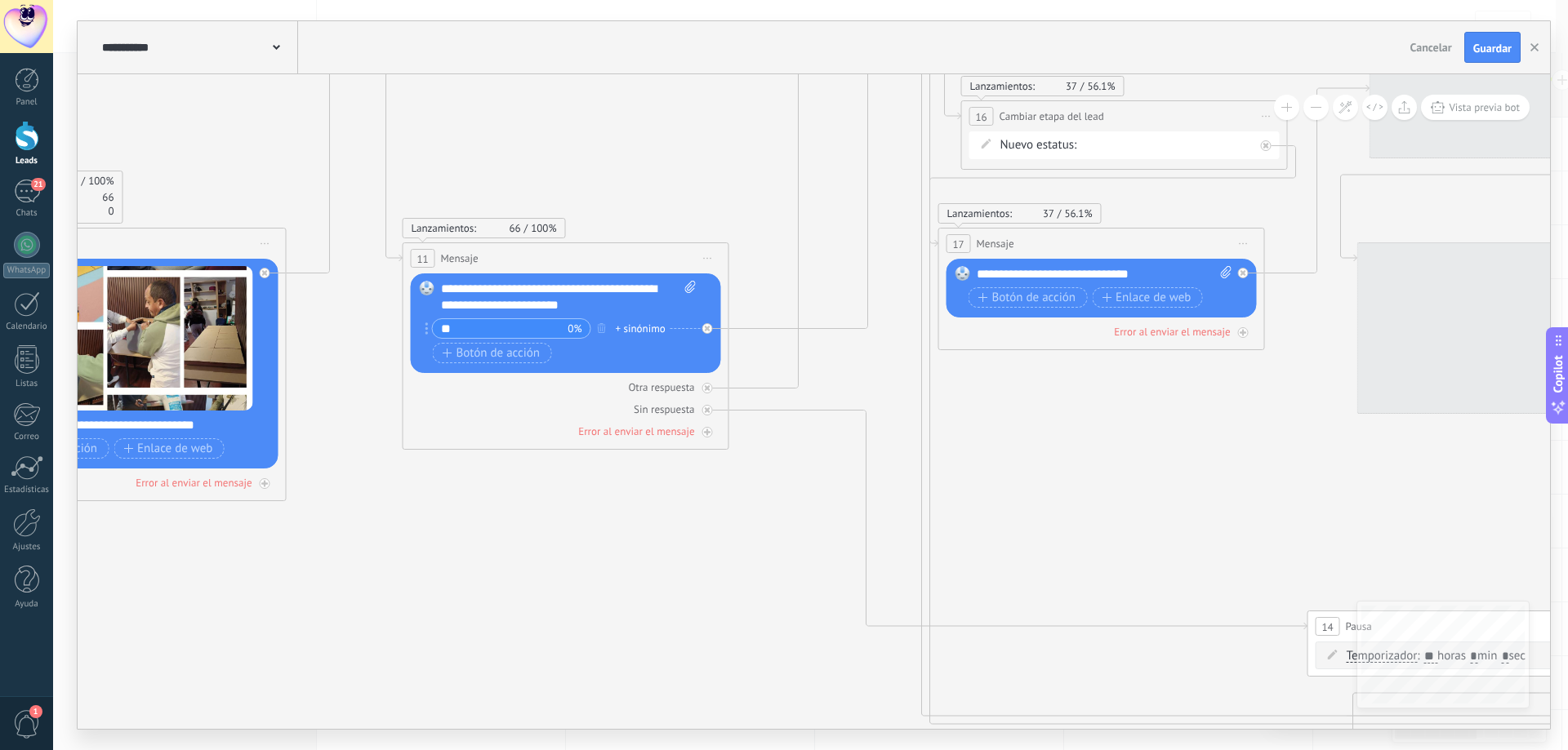
drag, startPoint x: 1129, startPoint y: 581, endPoint x: 529, endPoint y: 543, distance: 601.2
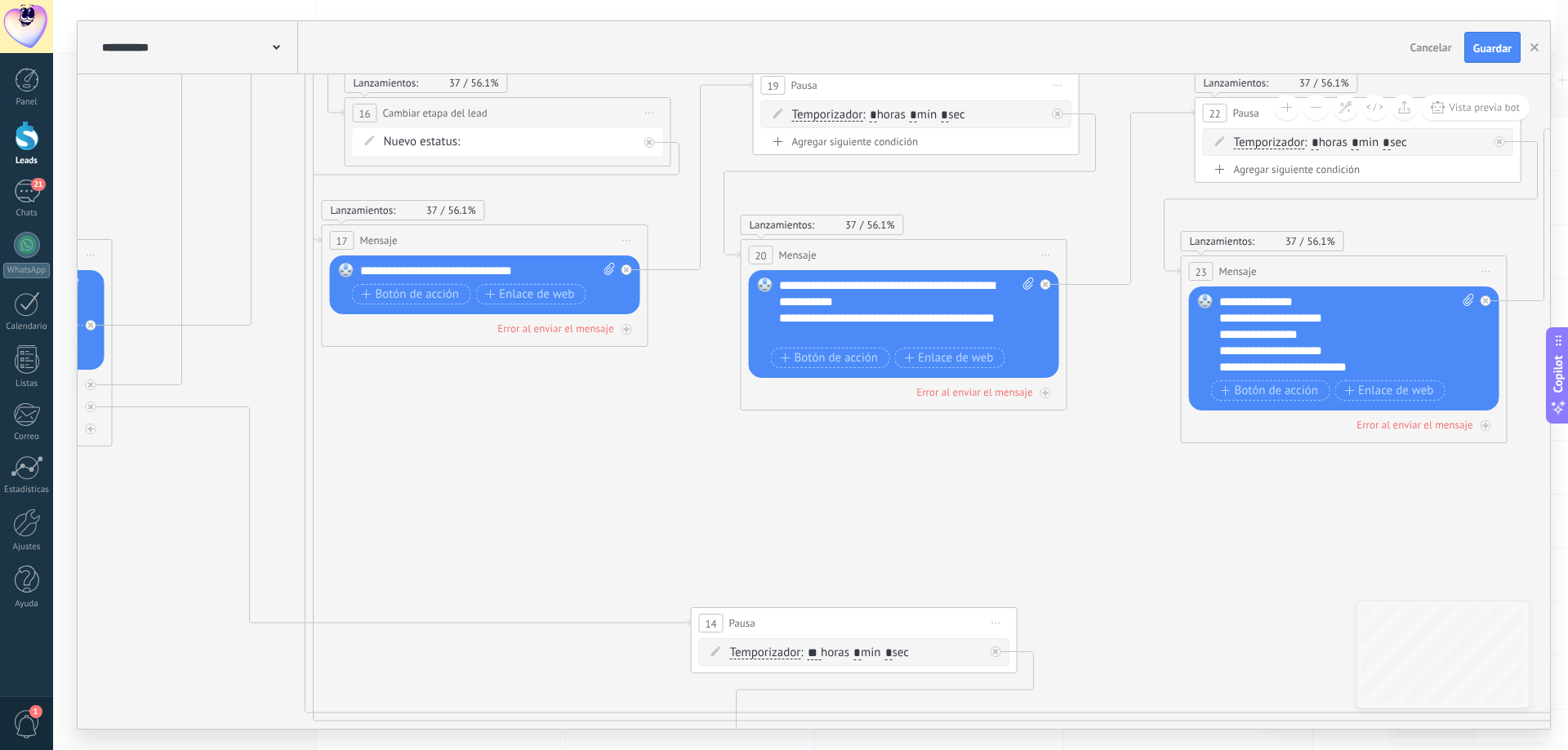
drag, startPoint x: 1151, startPoint y: 493, endPoint x: 637, endPoint y: 493, distance: 514.0
click at [637, 493] on icon at bounding box center [1582, 501] width 7183 height 1999
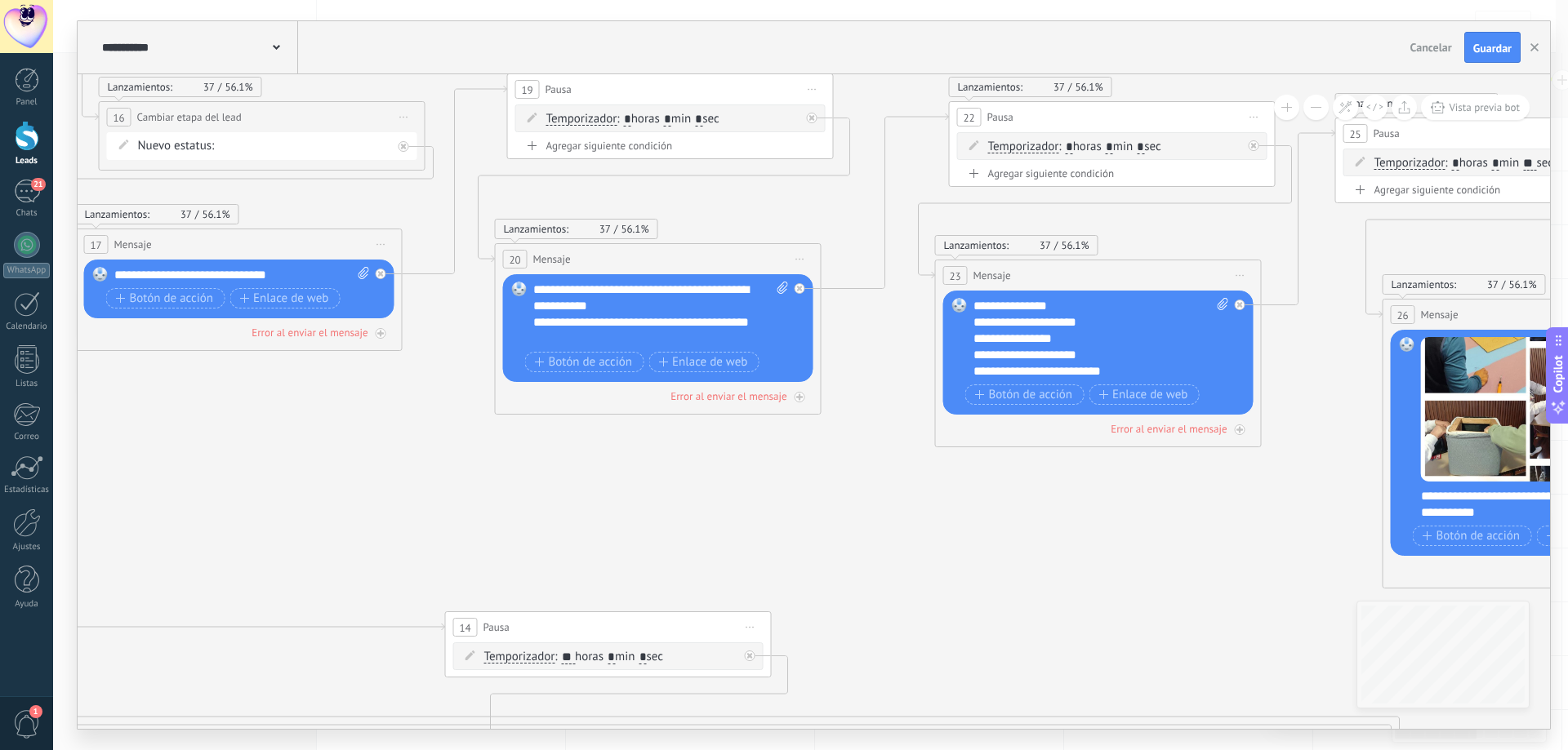
drag, startPoint x: 1125, startPoint y: 476, endPoint x: 879, endPoint y: 480, distance: 246.0
click at [879, 480] on icon at bounding box center [1336, 505] width 7183 height 1999
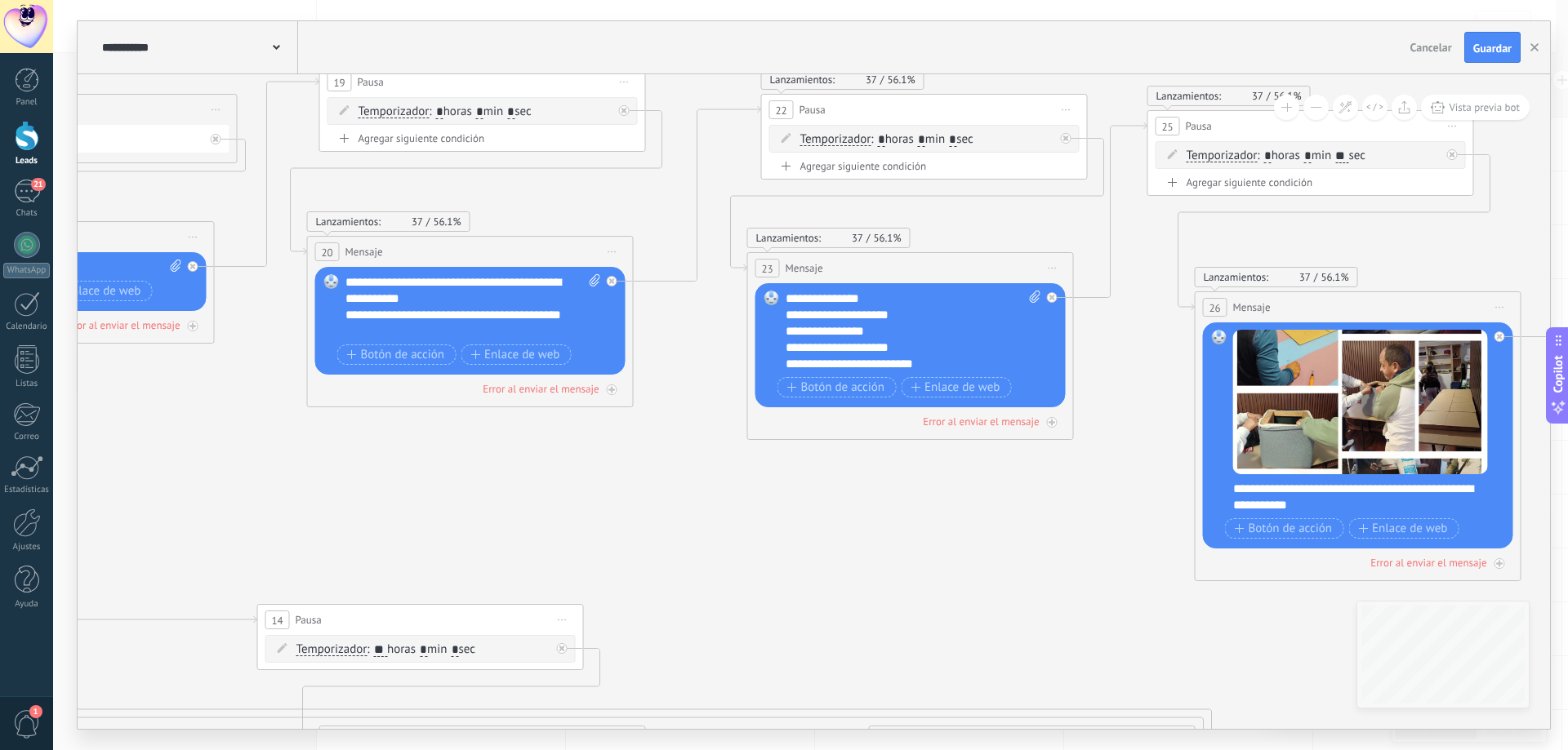
drag, startPoint x: 958, startPoint y: 514, endPoint x: 793, endPoint y: 497, distance: 165.9
click at [793, 497] on icon at bounding box center [1149, 497] width 7183 height 1999
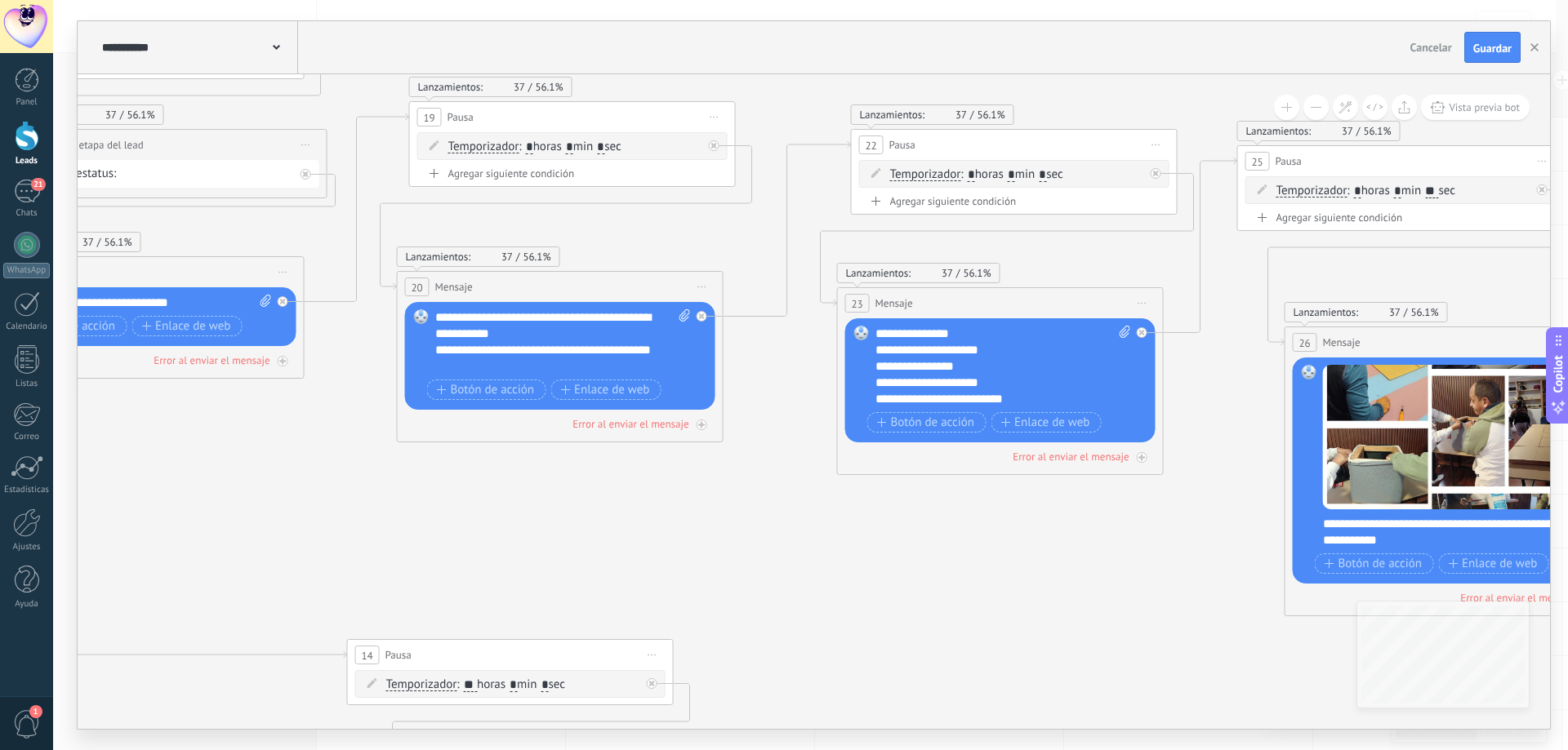
drag, startPoint x: 722, startPoint y: 496, endPoint x: 812, endPoint y: 530, distance: 96.2
click at [812, 530] on icon at bounding box center [1238, 533] width 7183 height 1999
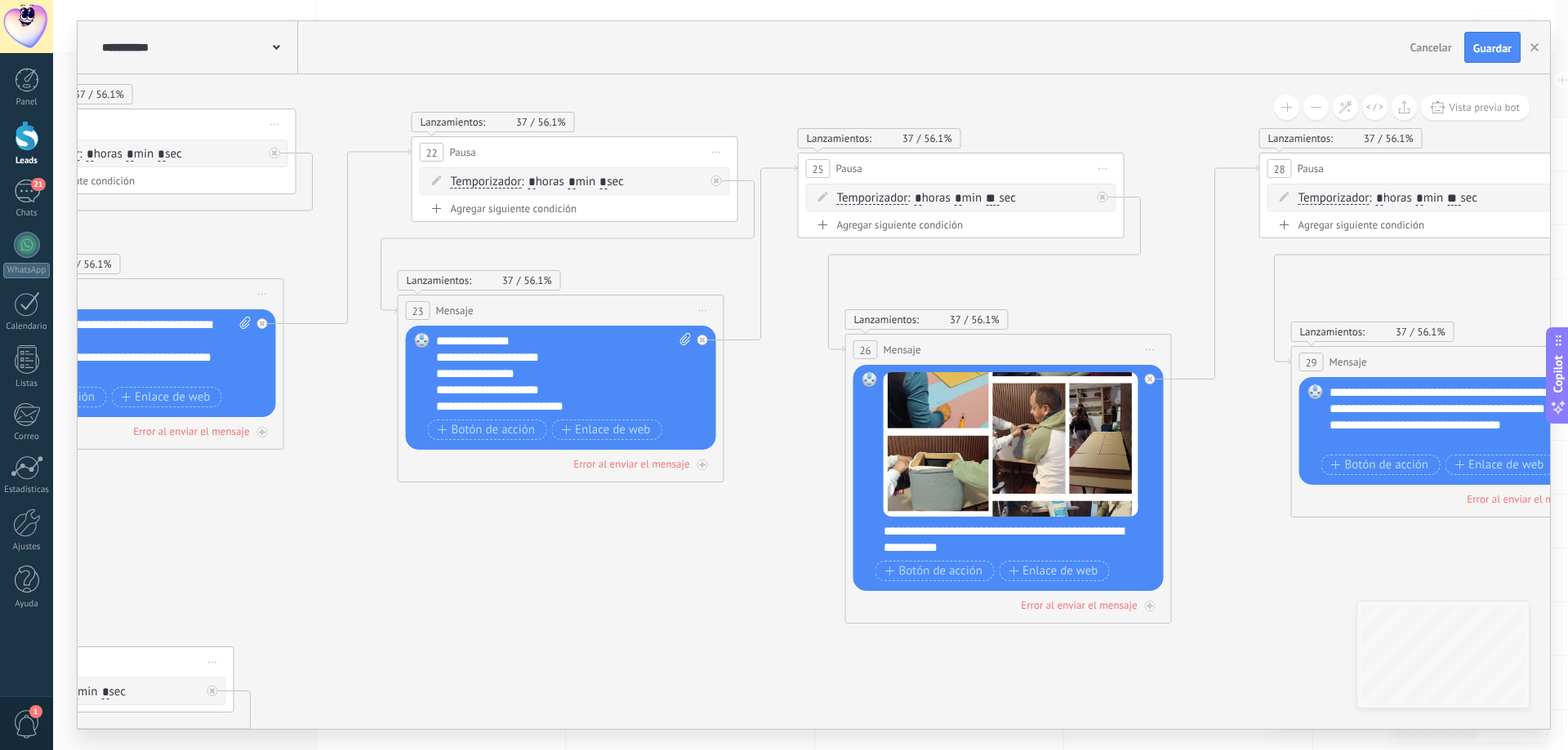
drag, startPoint x: 1002, startPoint y: 550, endPoint x: 564, endPoint y: 553, distance: 438.0
click at [564, 553] on icon at bounding box center [799, 540] width 7183 height 1999
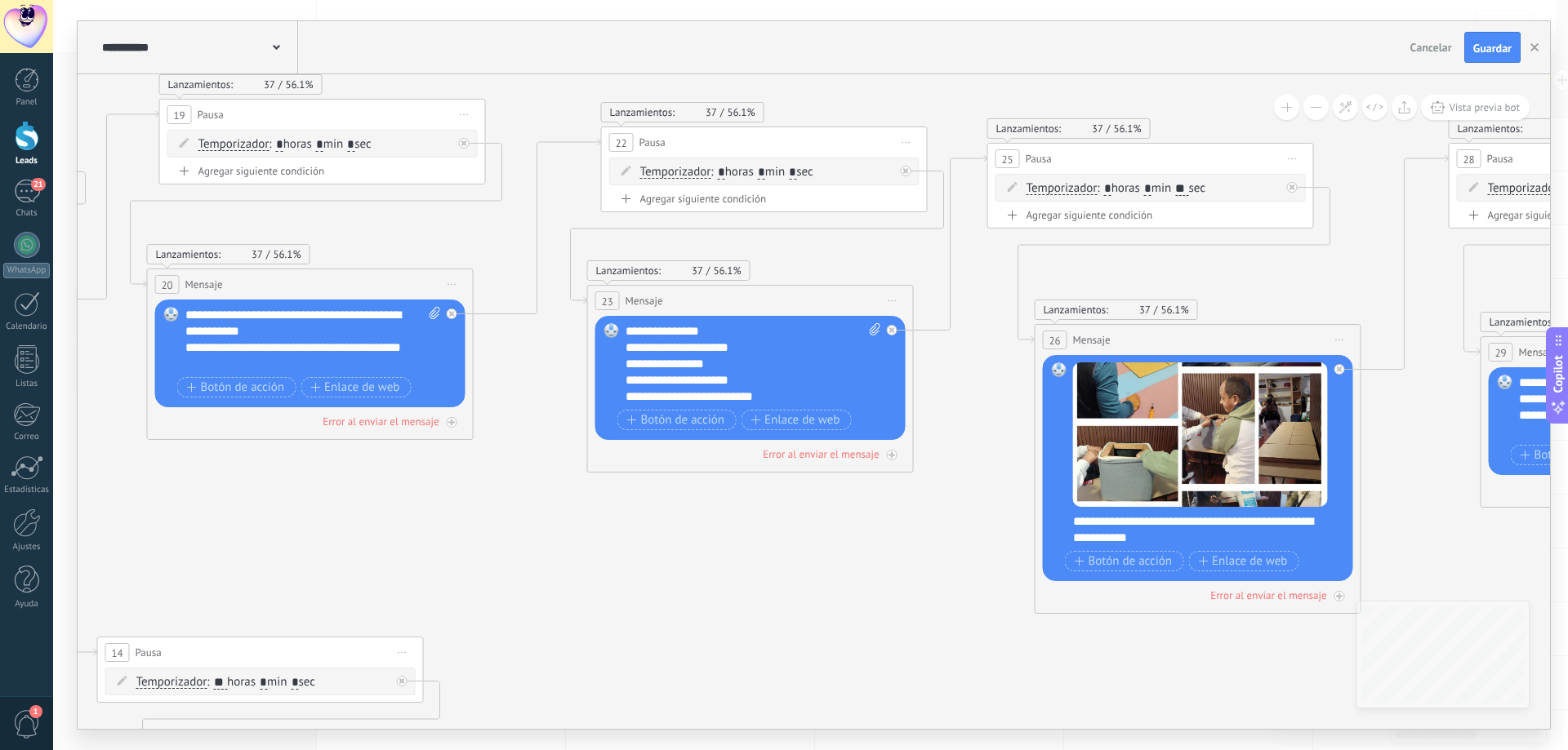
drag, startPoint x: 630, startPoint y: 538, endPoint x: 852, endPoint y: 529, distance: 222.2
click at [852, 527] on icon at bounding box center [989, 530] width 7183 height 1999
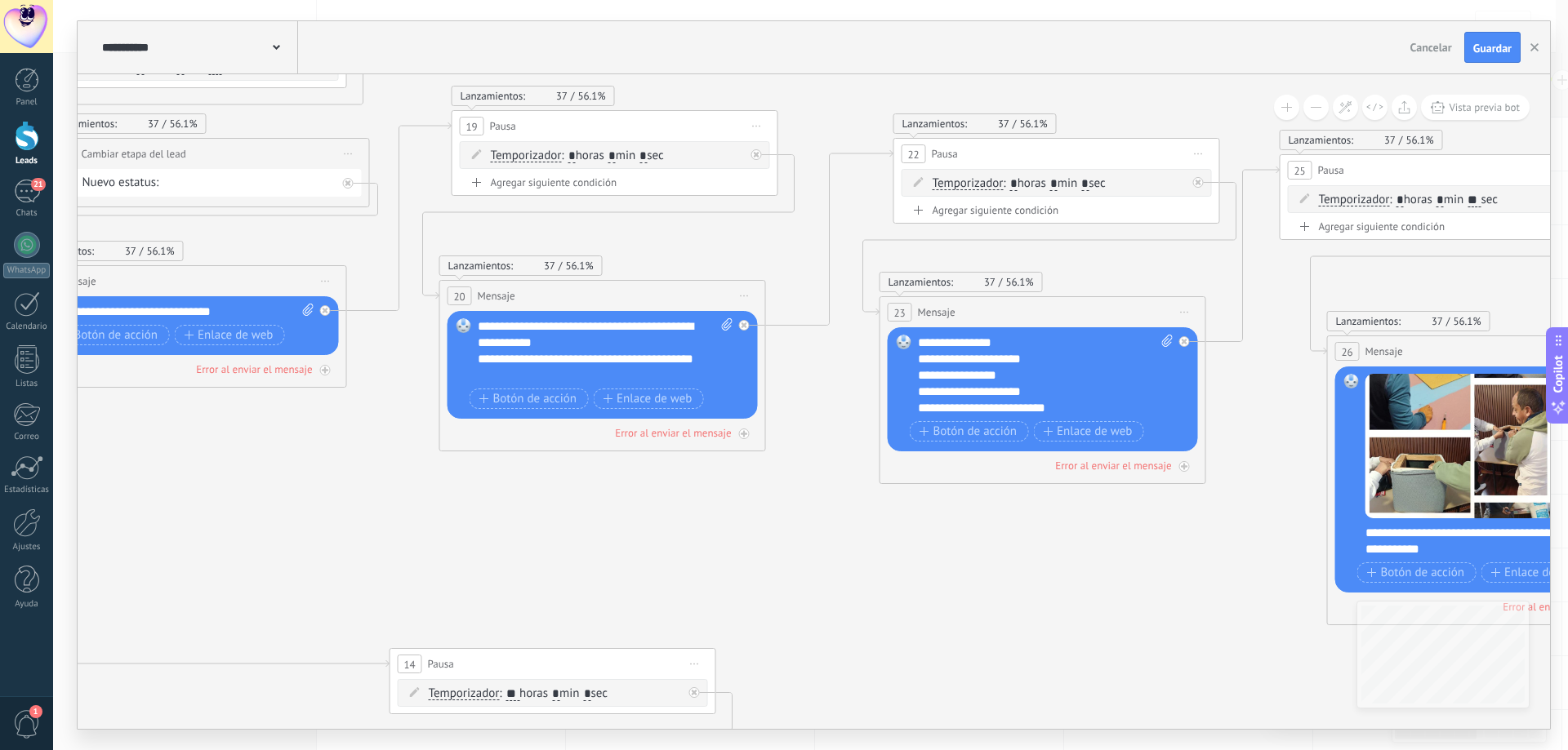
drag, startPoint x: 530, startPoint y: 552, endPoint x: 835, endPoint y: 565, distance: 305.3
click at [834, 564] on icon at bounding box center [1281, 542] width 7183 height 1999
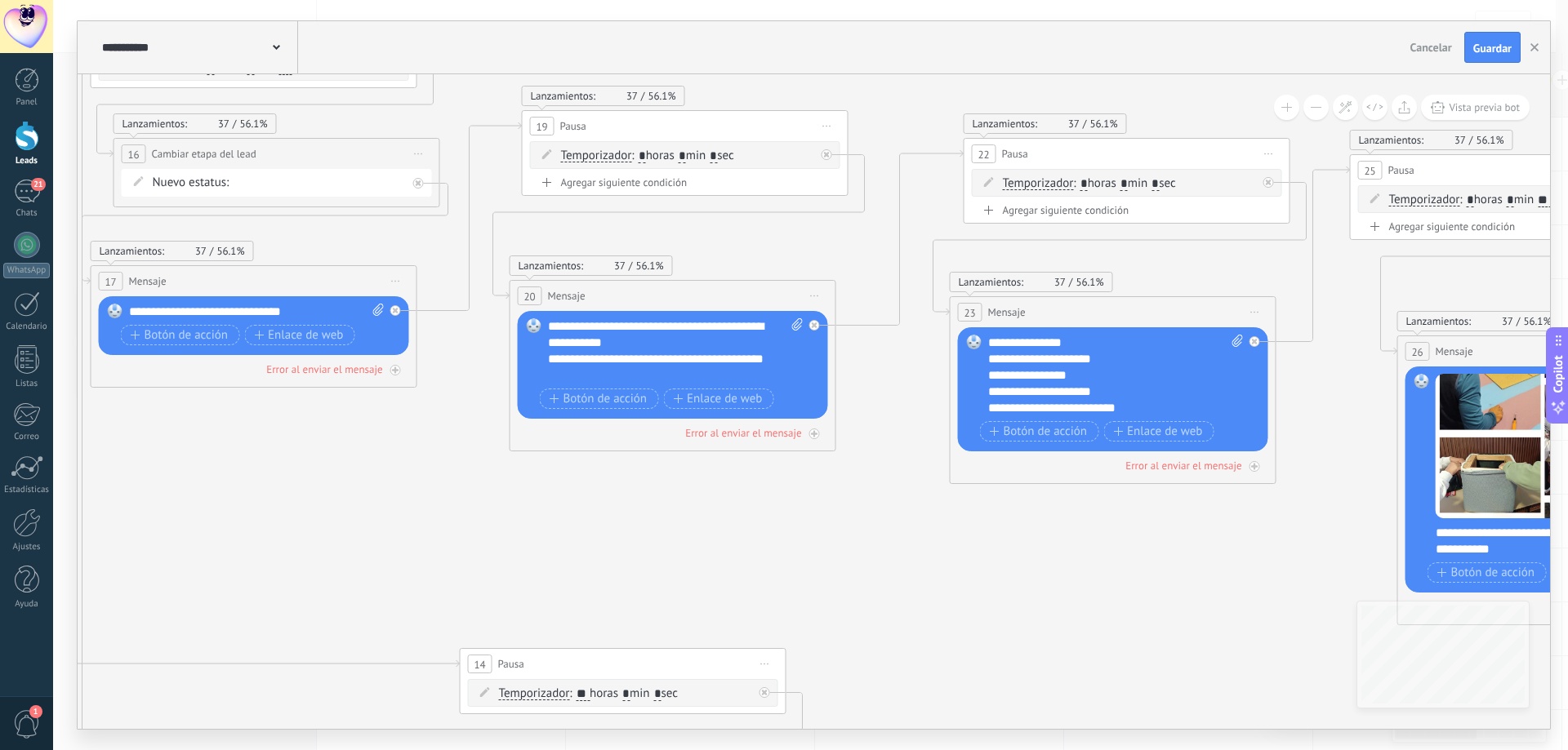
drag, startPoint x: 641, startPoint y: 551, endPoint x: 1048, endPoint y: 541, distance: 407.1
click at [1048, 539] on icon at bounding box center [1352, 542] width 7183 height 1999
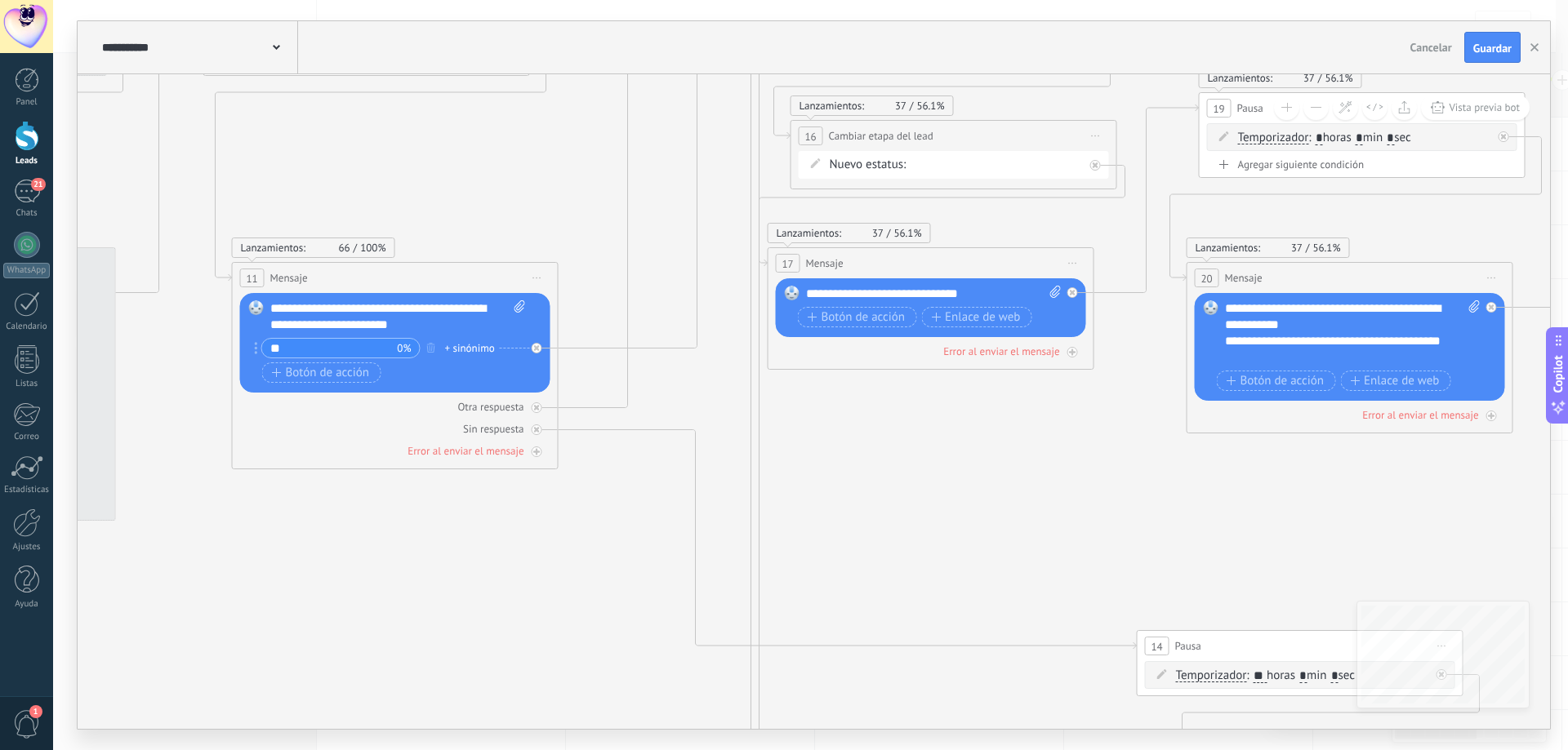
drag, startPoint x: 674, startPoint y: 554, endPoint x: 1016, endPoint y: 527, distance: 343.1
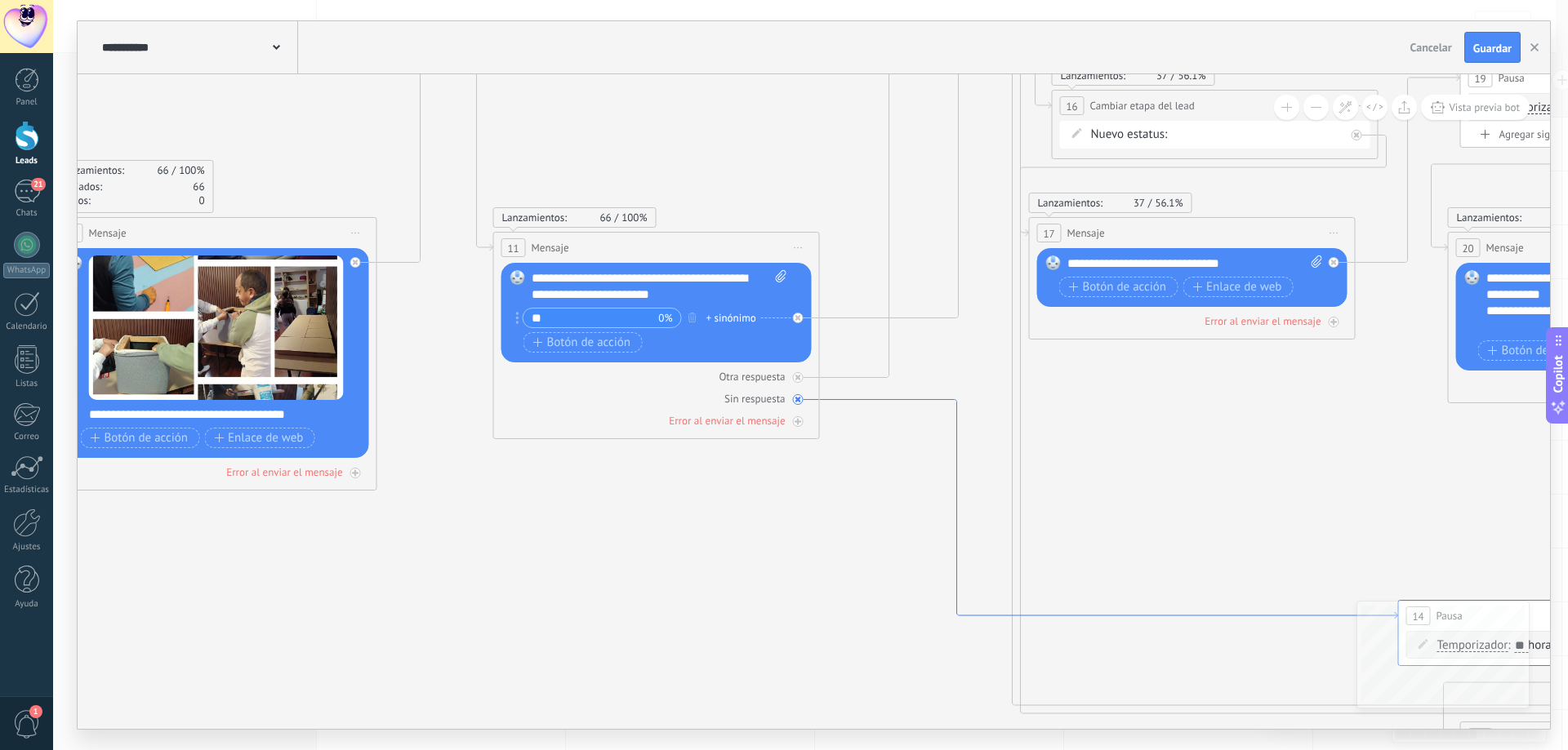
drag, startPoint x: 800, startPoint y: 555, endPoint x: 960, endPoint y: 545, distance: 160.3
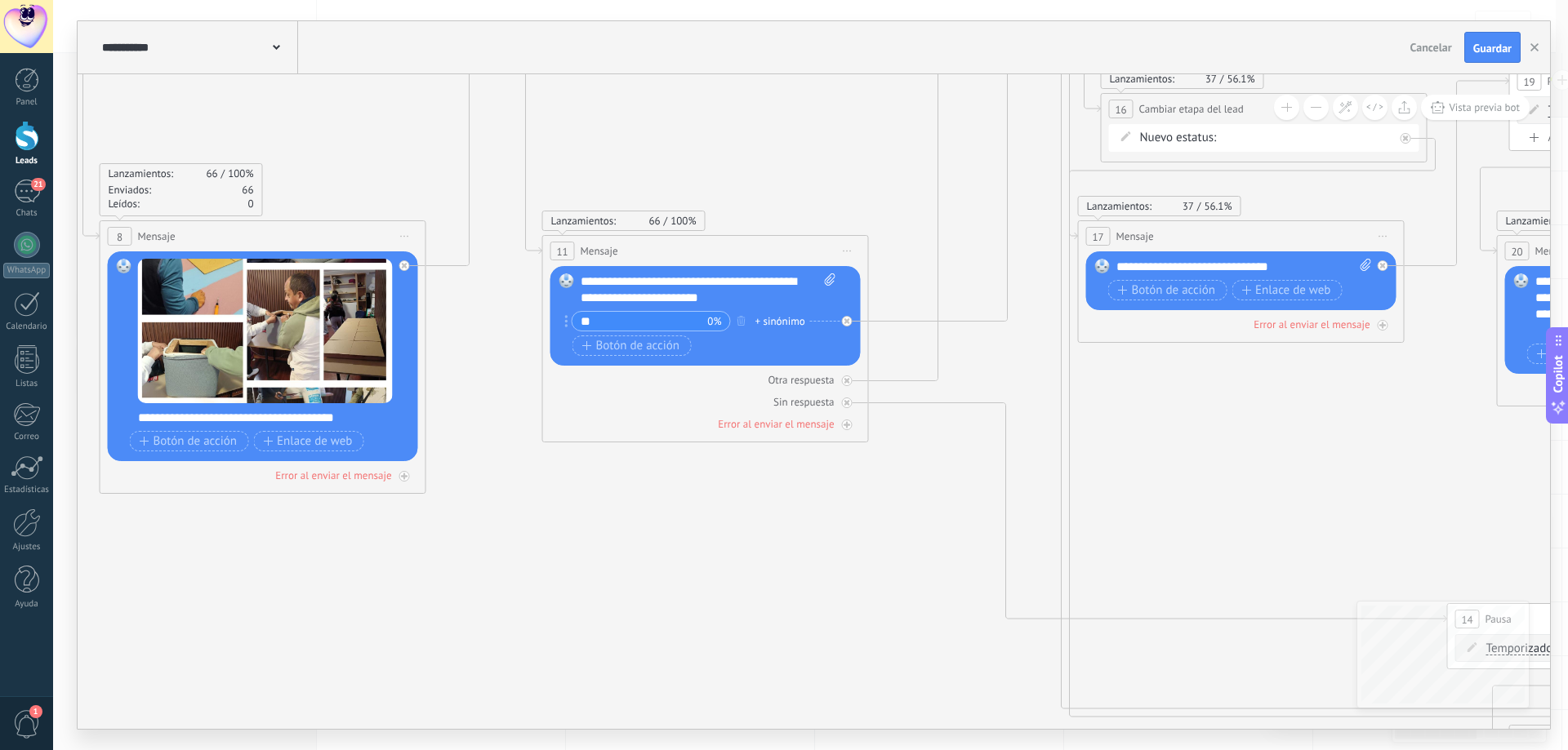
drag, startPoint x: 698, startPoint y: 548, endPoint x: 763, endPoint y: 549, distance: 65.0
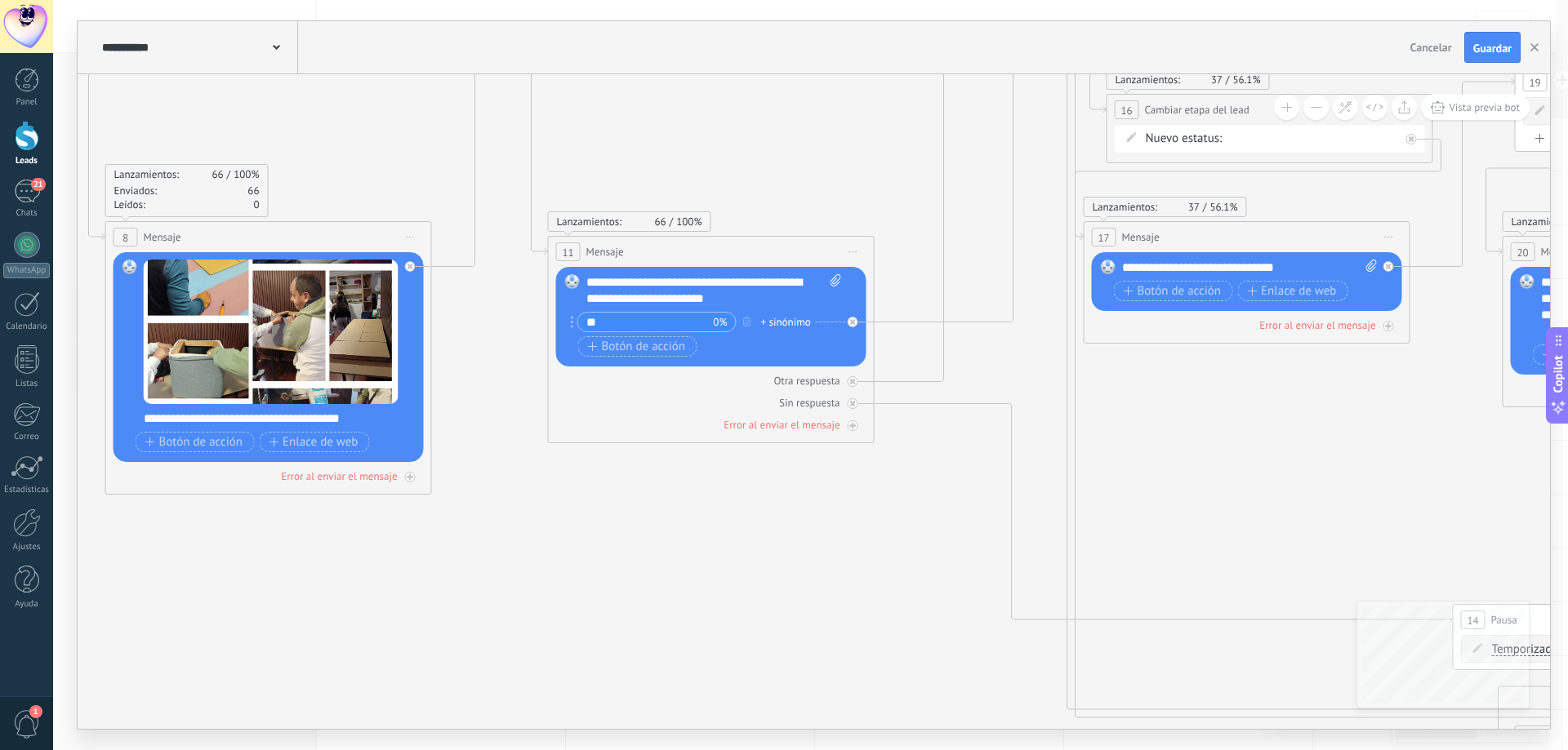
drag, startPoint x: 615, startPoint y: 538, endPoint x: 687, endPoint y: 544, distance: 72.2
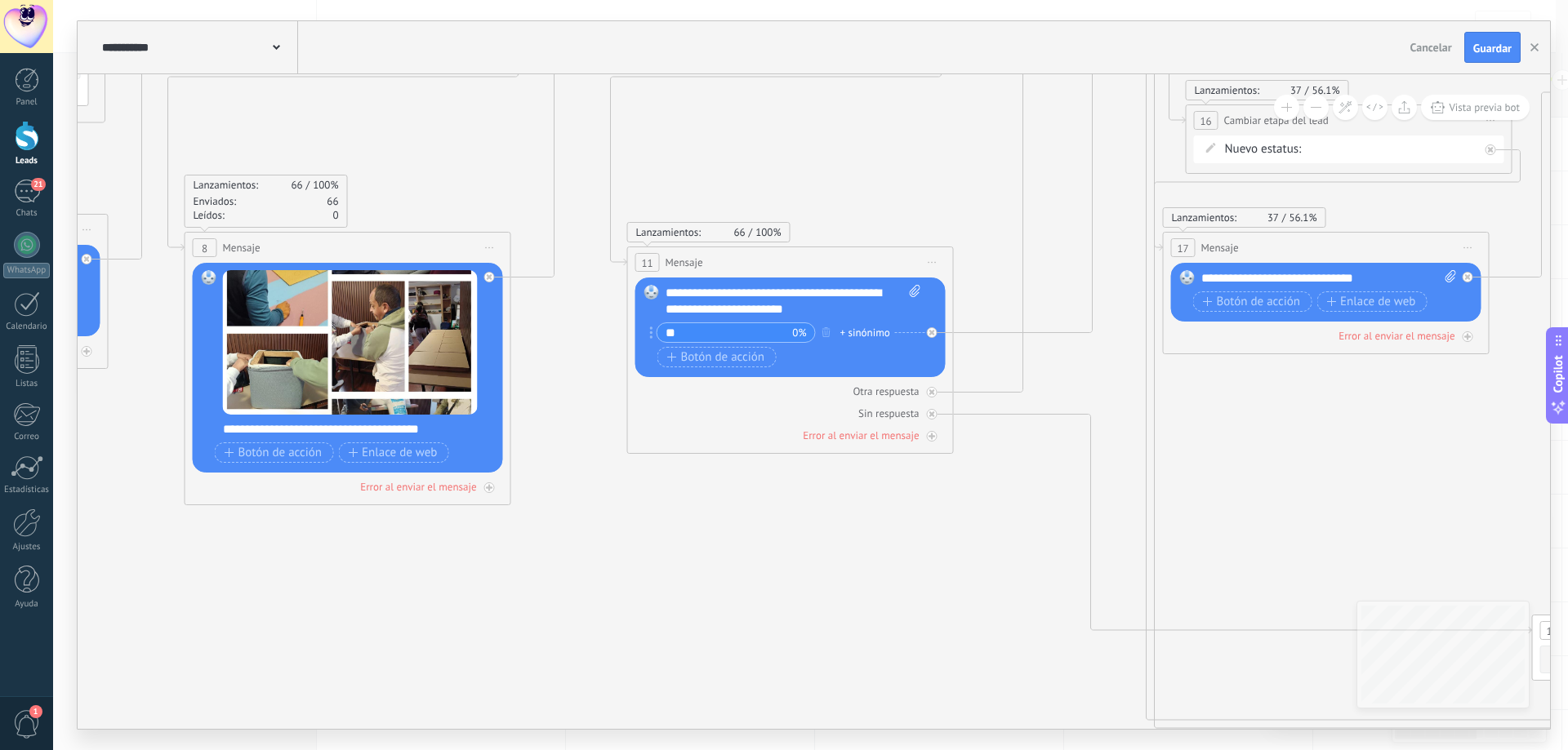
drag, startPoint x: 590, startPoint y: 542, endPoint x: 761, endPoint y: 553, distance: 171.4
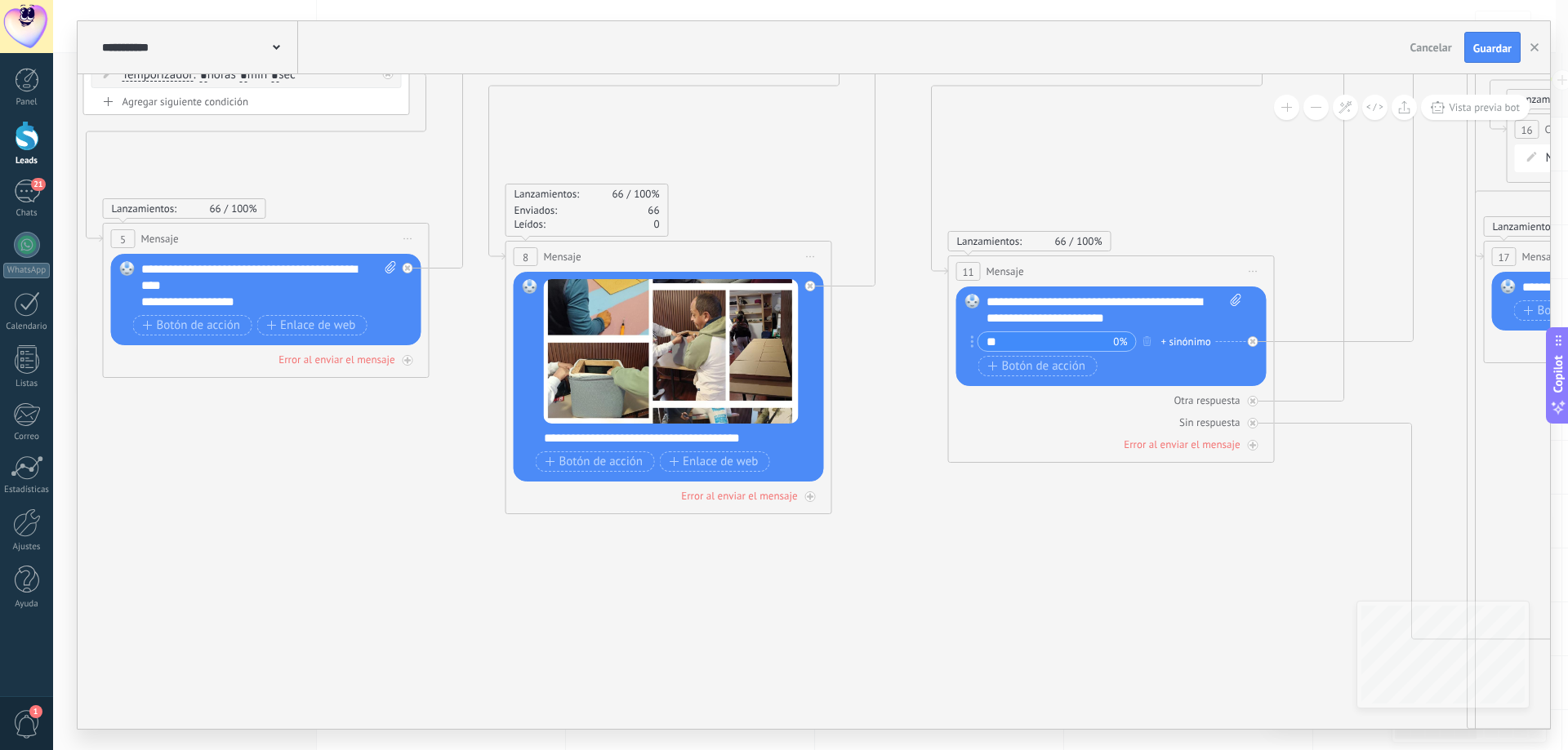
drag, startPoint x: 576, startPoint y: 606, endPoint x: 732, endPoint y: 605, distance: 156.0
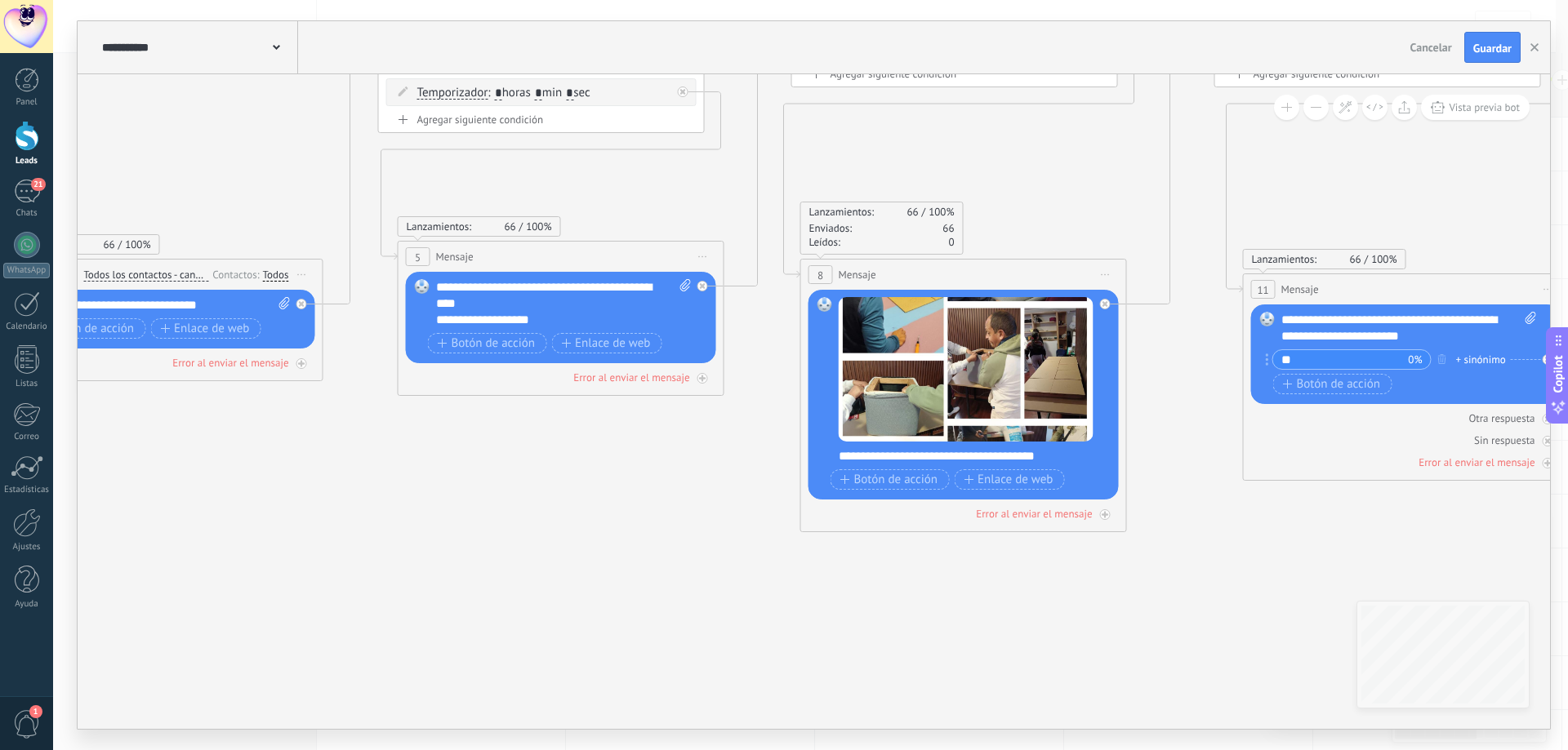
drag, startPoint x: 498, startPoint y: 487, endPoint x: 759, endPoint y: 496, distance: 261.2
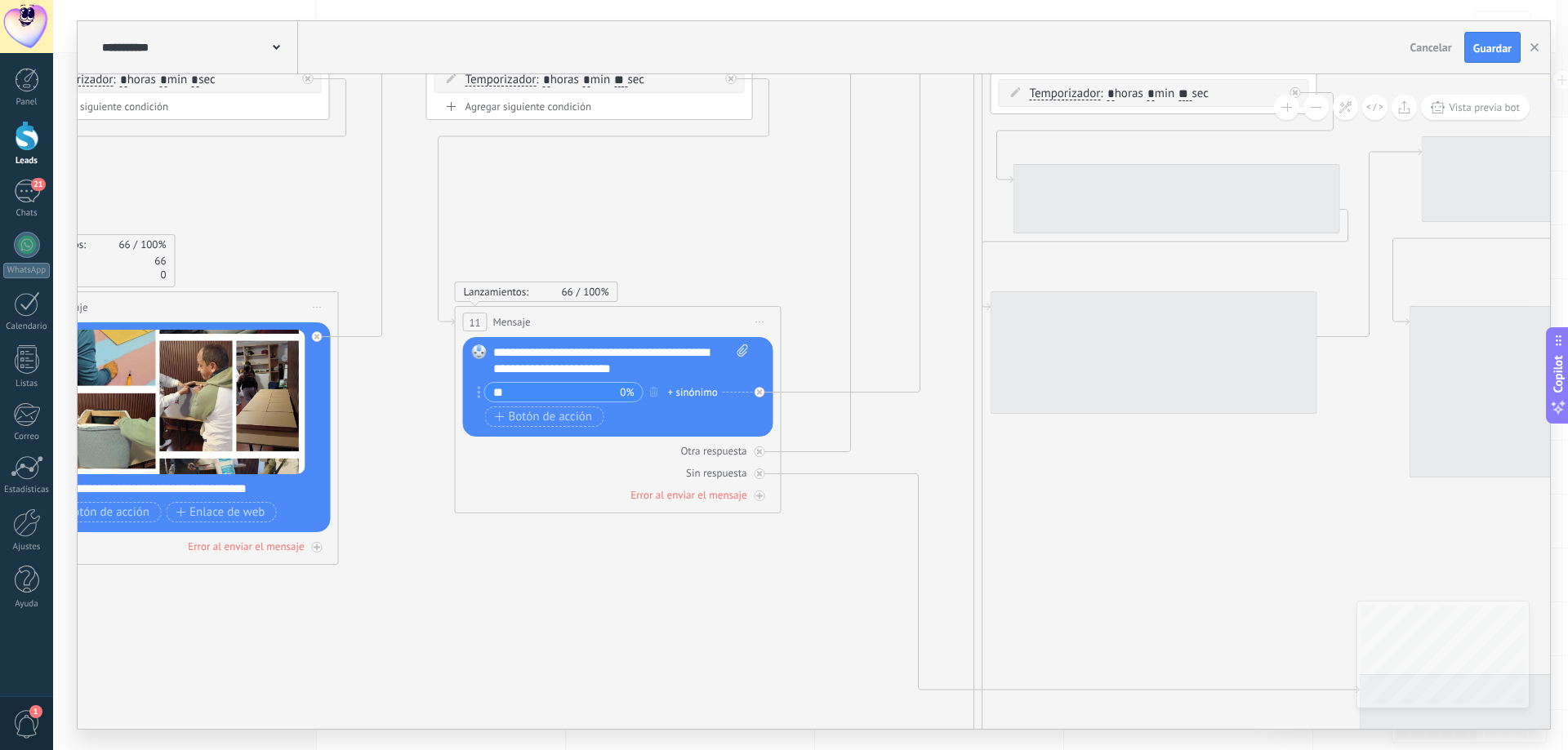
drag, startPoint x: 1211, startPoint y: 574, endPoint x: 680, endPoint y: 595, distance: 531.4
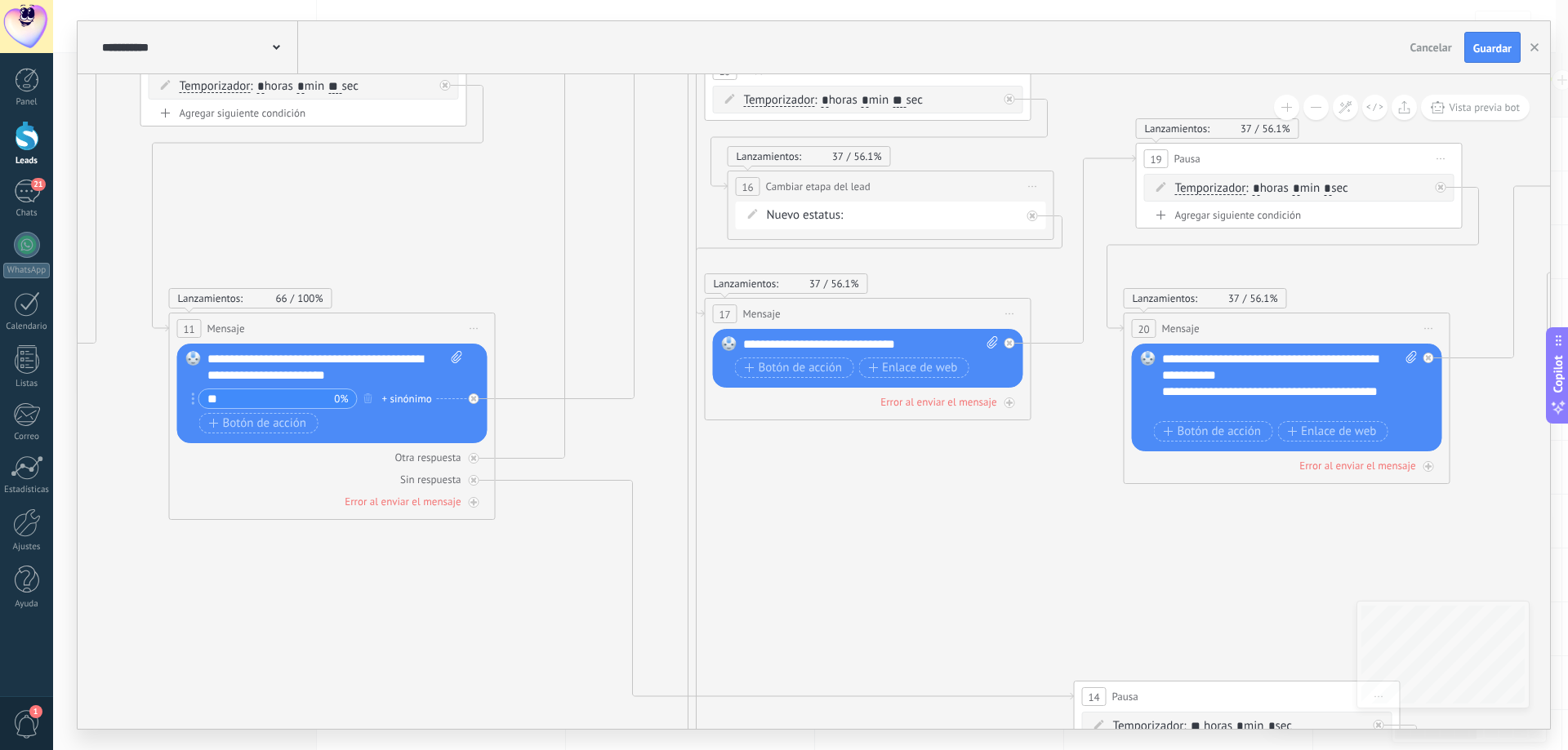
drag, startPoint x: 1041, startPoint y: 563, endPoint x: 692, endPoint y: 555, distance: 349.1
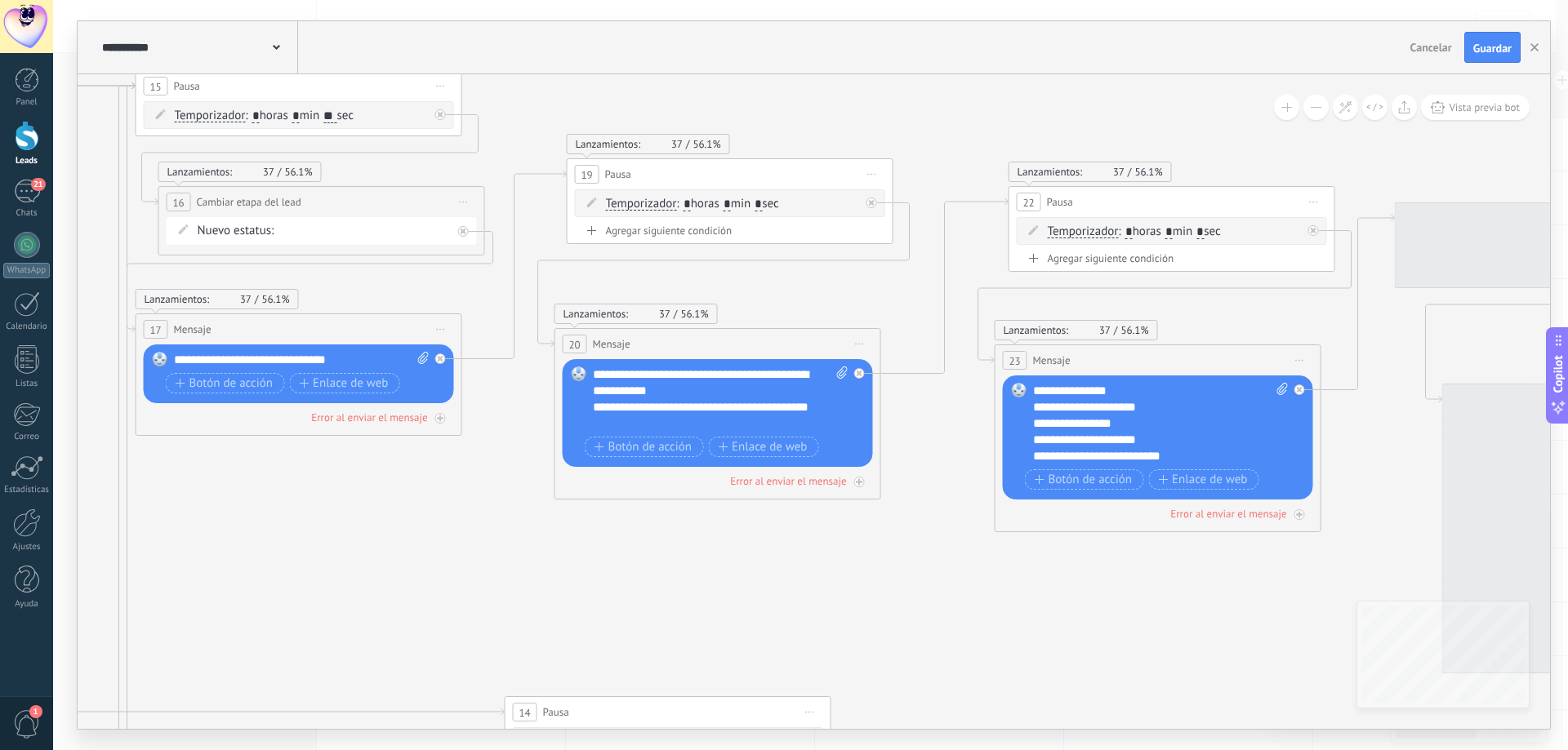
drag, startPoint x: 977, startPoint y: 583, endPoint x: 542, endPoint y: 559, distance: 435.7
click at [453, 579] on icon at bounding box center [1396, 590] width 7183 height 1999
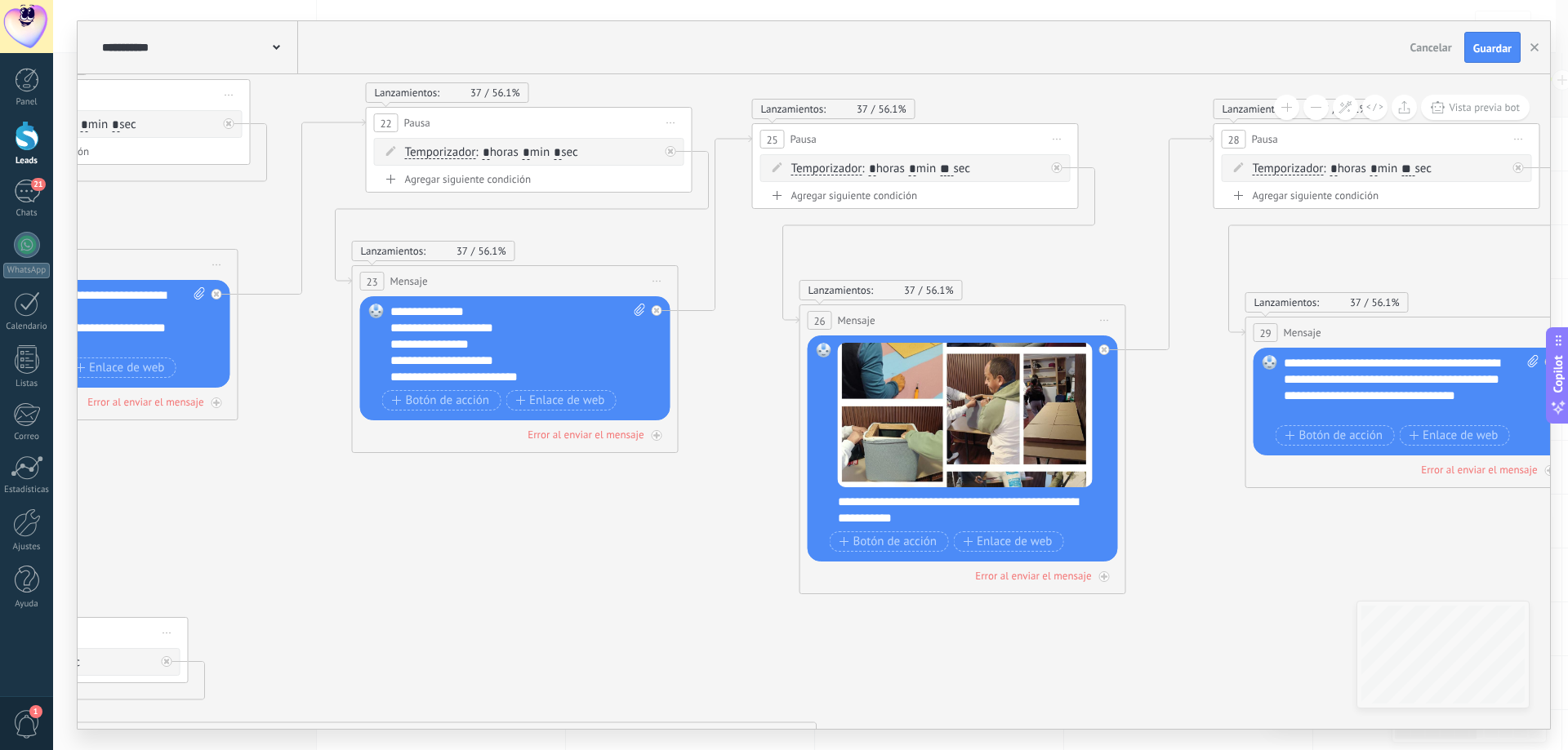
drag, startPoint x: 928, startPoint y: 600, endPoint x: 653, endPoint y: 547, distance: 280.1
click at [653, 547] on icon at bounding box center [753, 511] width 7183 height 1999
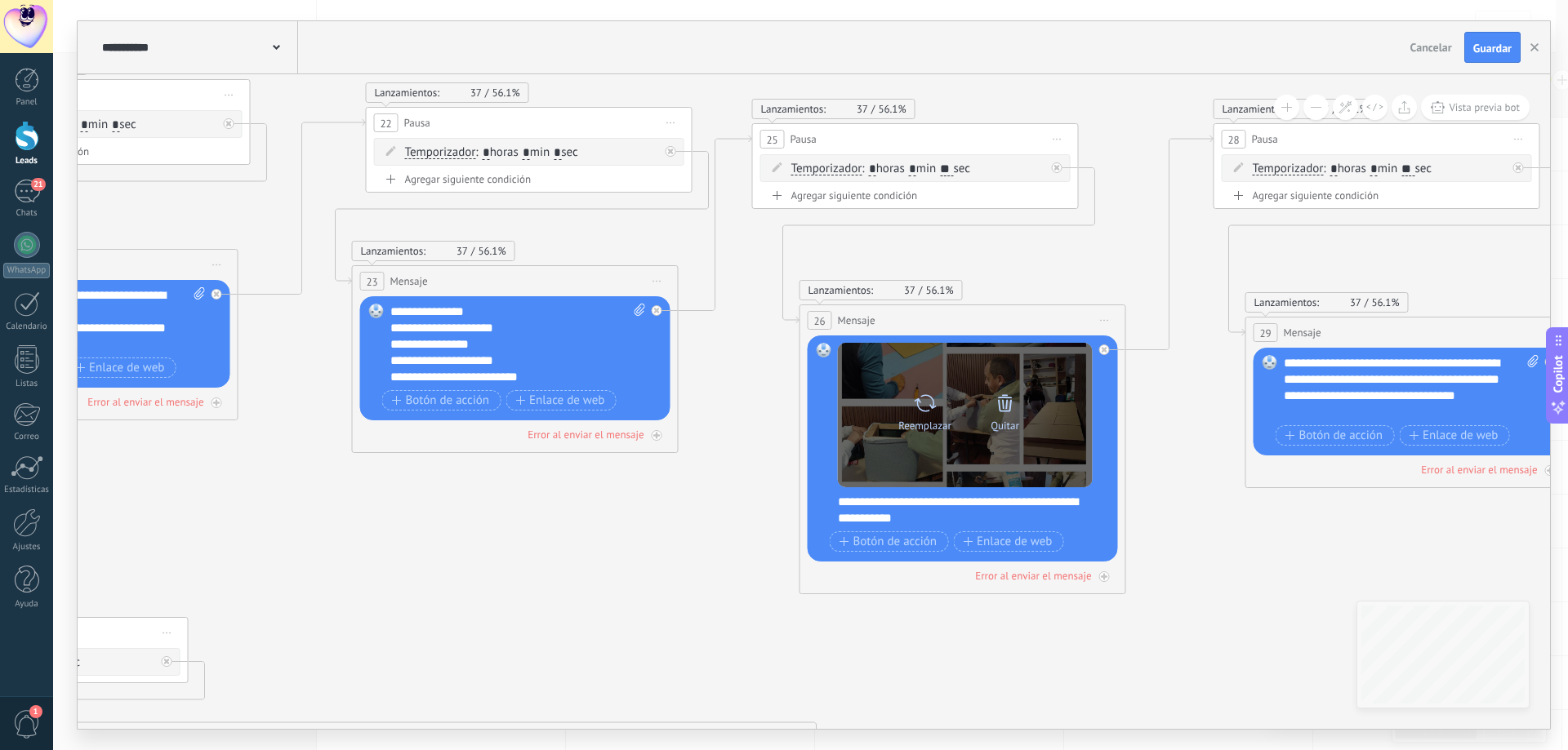
click at [919, 417] on div at bounding box center [924, 403] width 24 height 33
click input "Subir" at bounding box center [0, 0] width 0 height 0
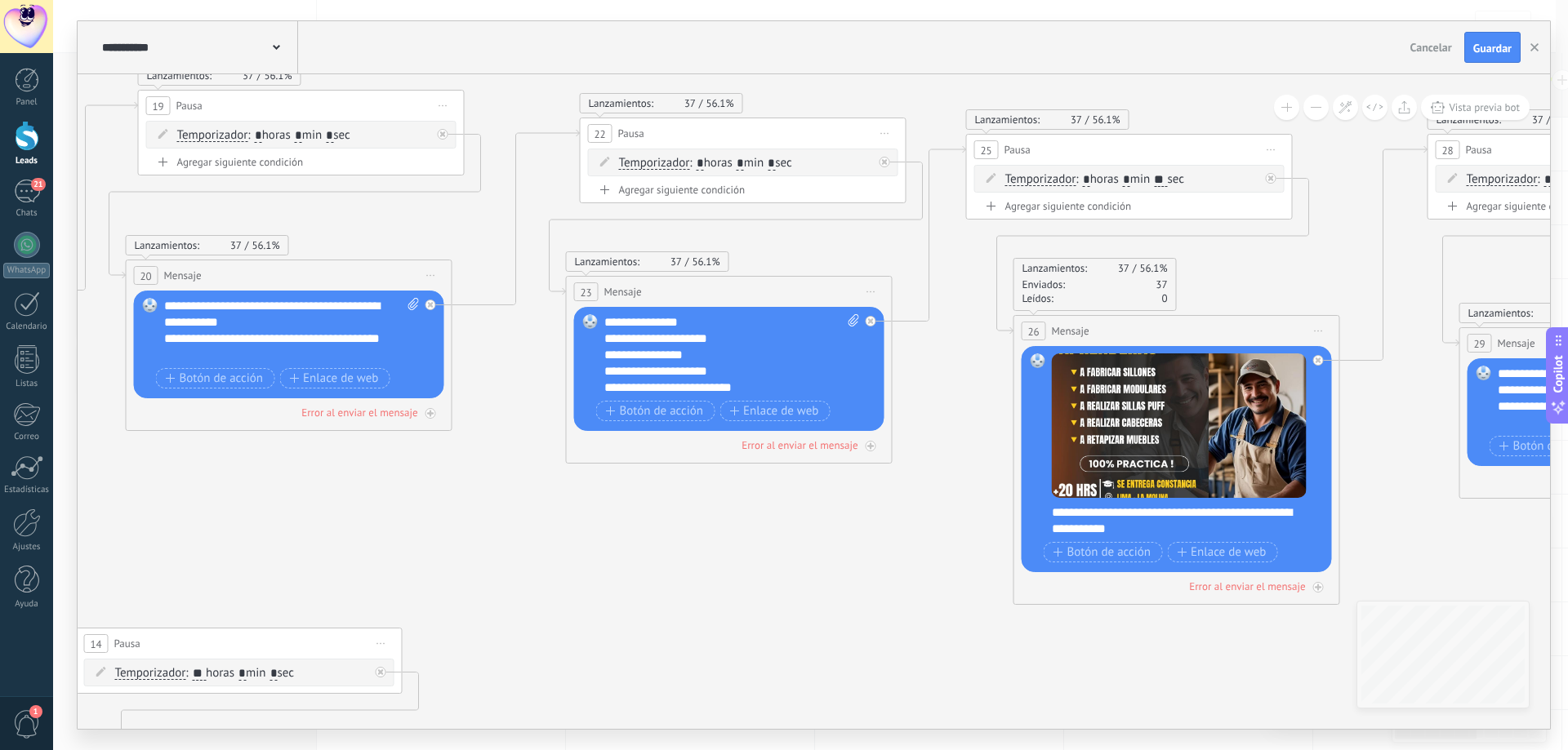
drag, startPoint x: 472, startPoint y: 546, endPoint x: 693, endPoint y: 556, distance: 221.2
click at [693, 556] on icon at bounding box center [968, 521] width 7183 height 1999
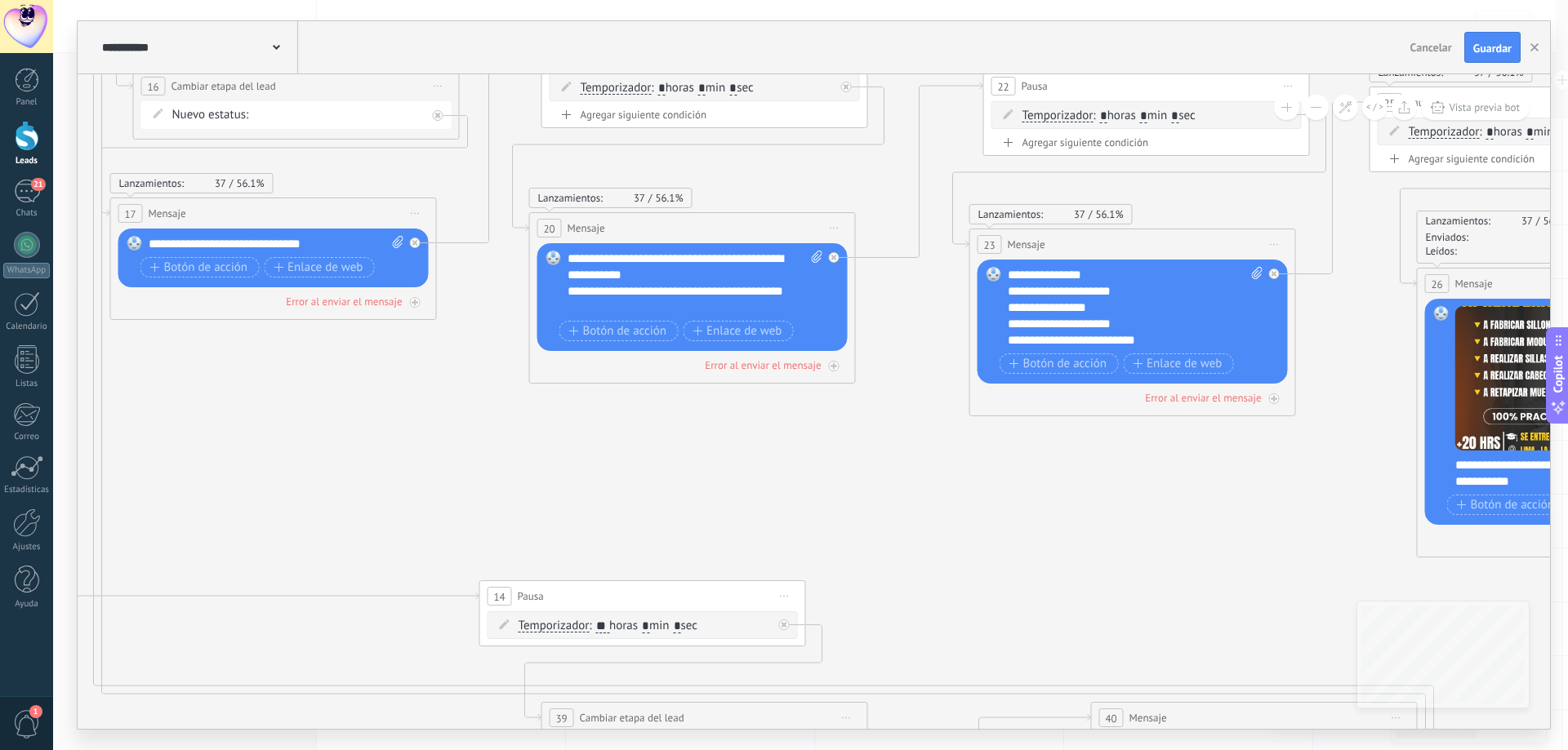
drag, startPoint x: 487, startPoint y: 551, endPoint x: 897, endPoint y: 501, distance: 413.0
click at [901, 499] on icon at bounding box center [1371, 474] width 7183 height 1999
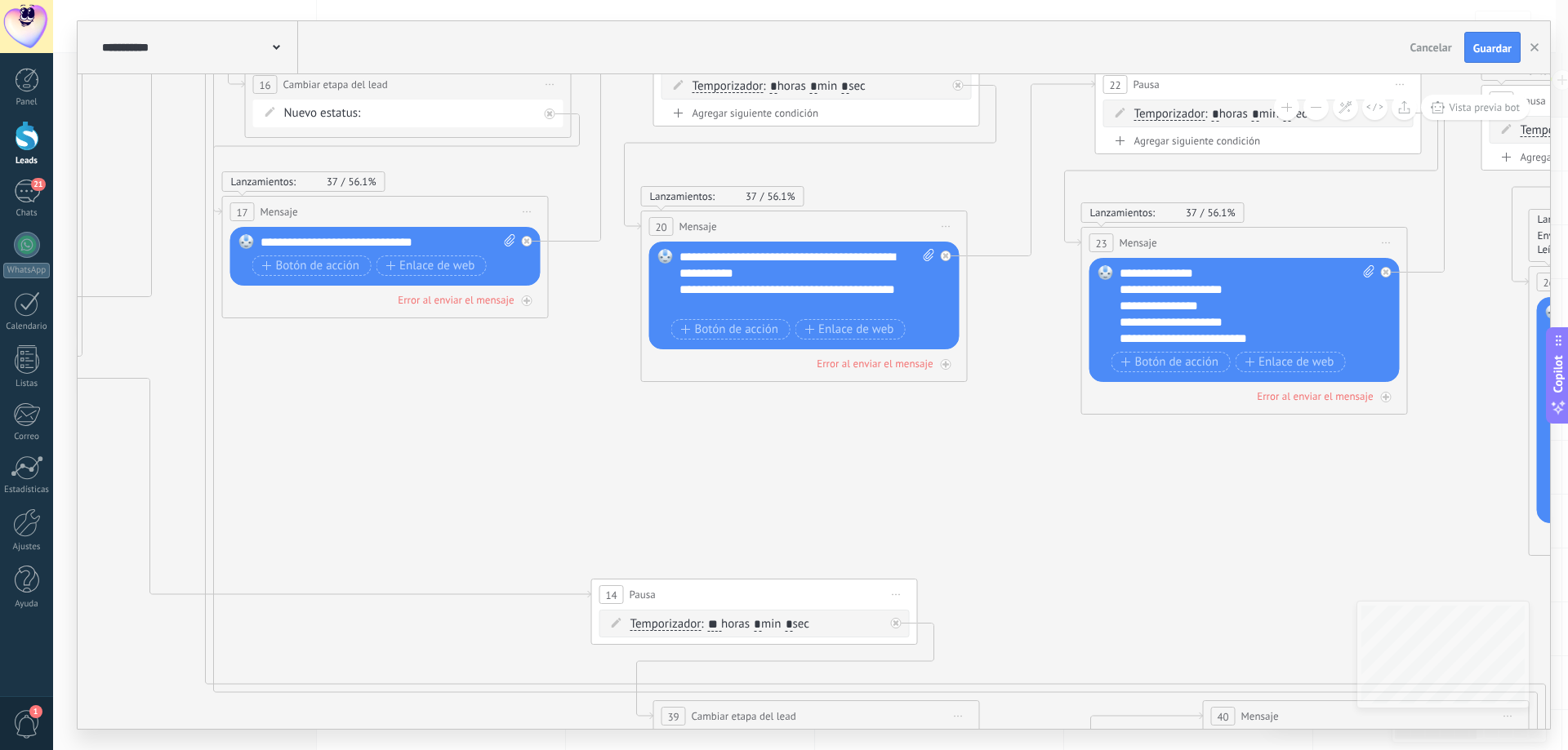
drag, startPoint x: 630, startPoint y: 505, endPoint x: 946, endPoint y: 497, distance: 316.1
click at [946, 497] on icon at bounding box center [1482, 472] width 7183 height 1999
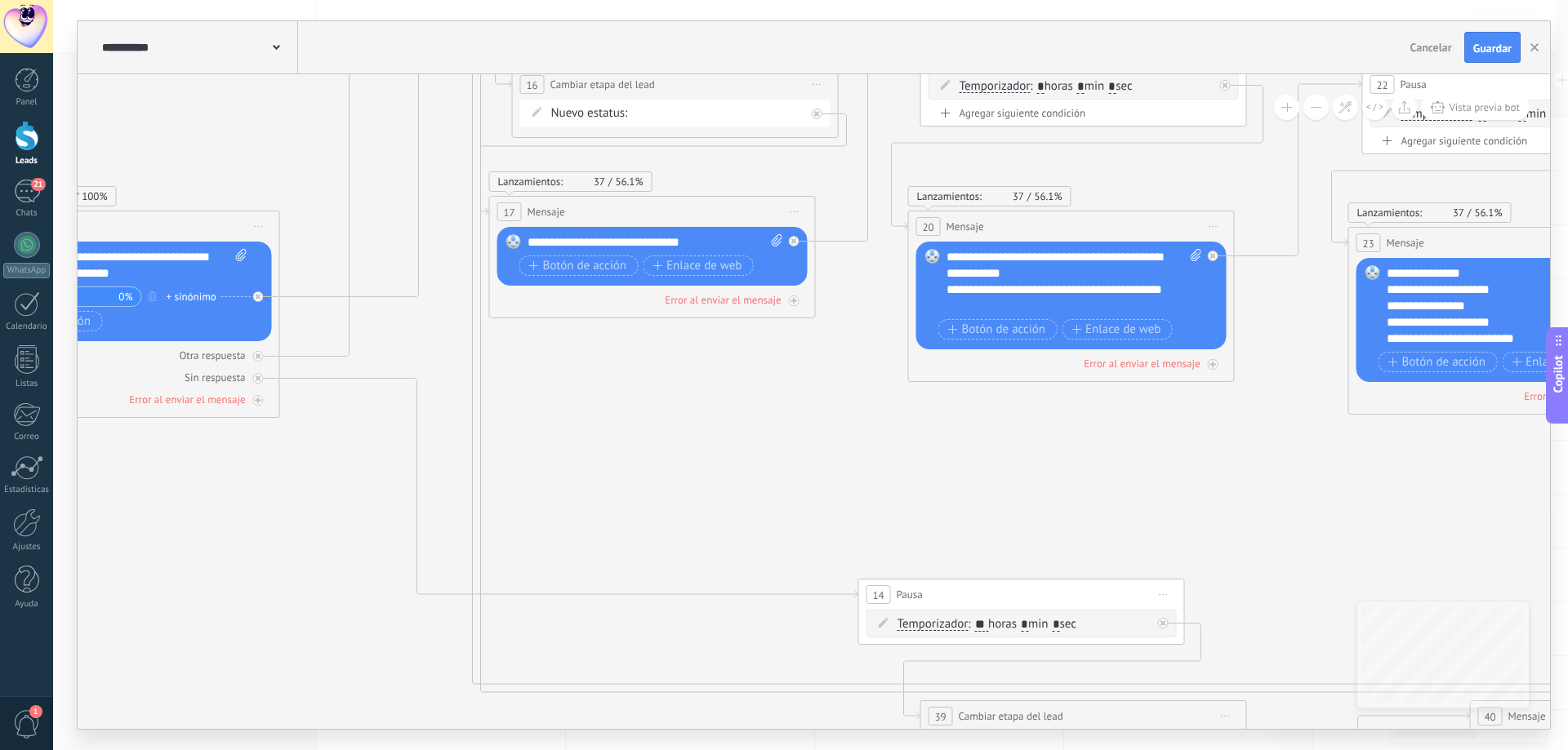
drag, startPoint x: 737, startPoint y: 491, endPoint x: 891, endPoint y: 503, distance: 154.5
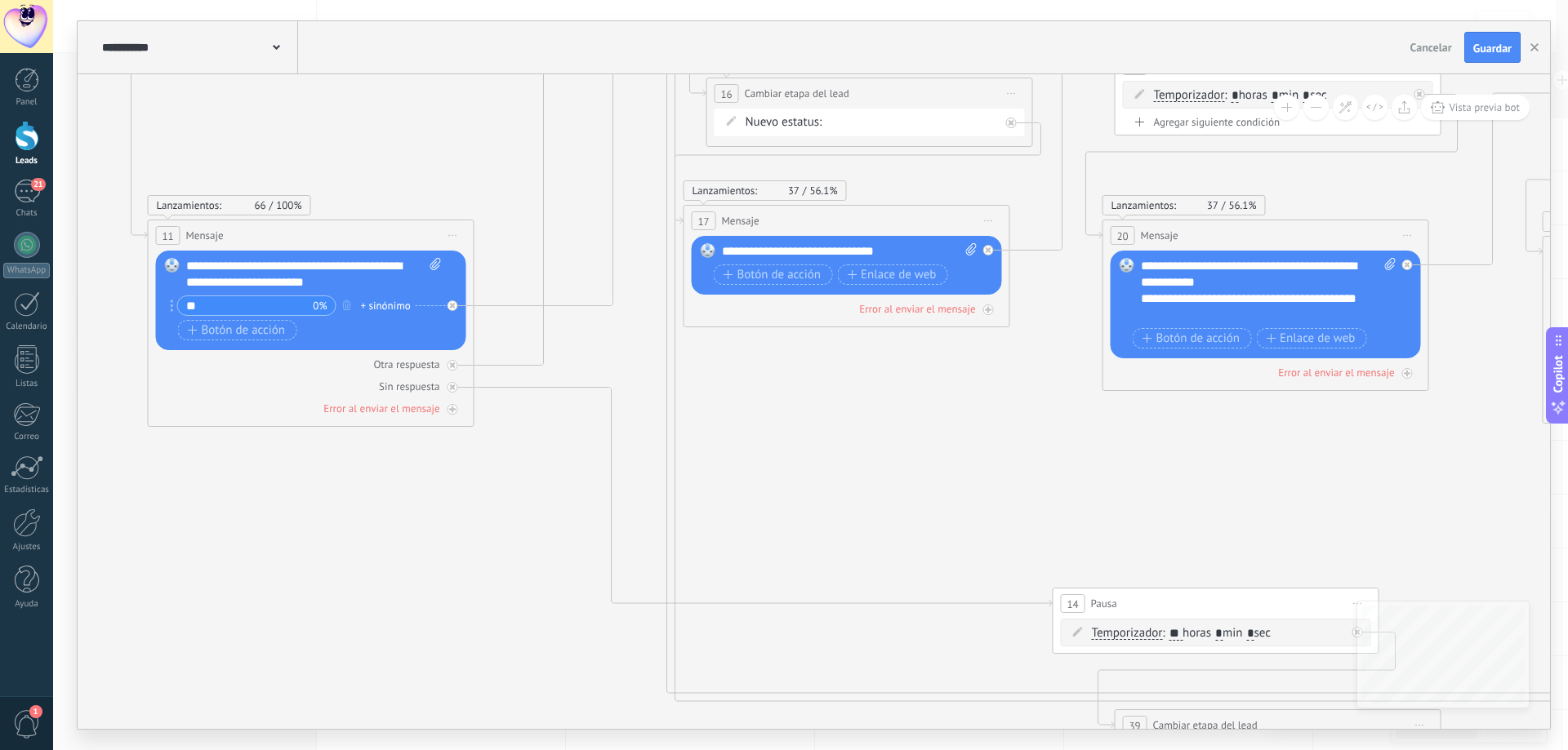
drag, startPoint x: 748, startPoint y: 521, endPoint x: 934, endPoint y: 515, distance: 186.1
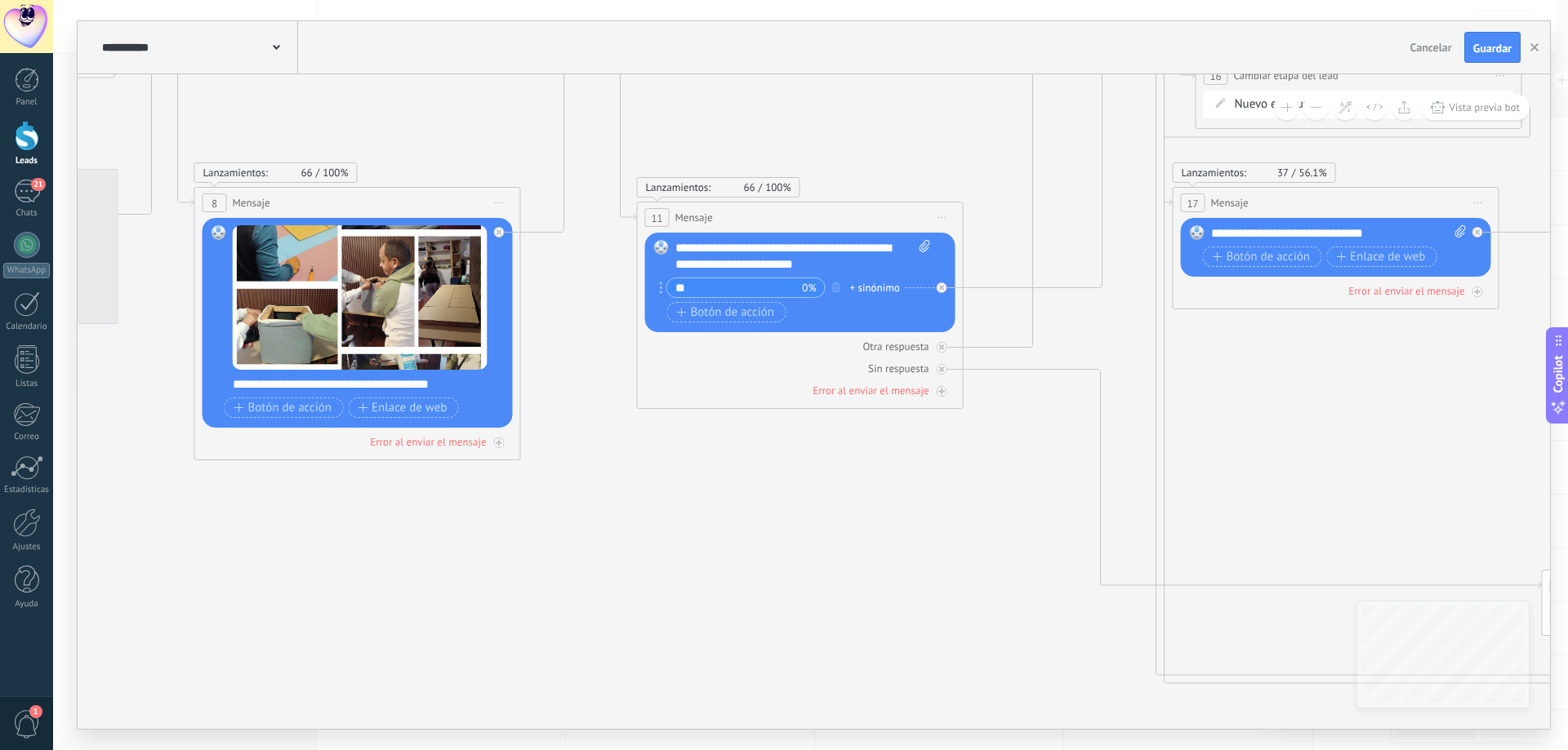
drag, startPoint x: 554, startPoint y: 530, endPoint x: 927, endPoint y: 520, distance: 373.1
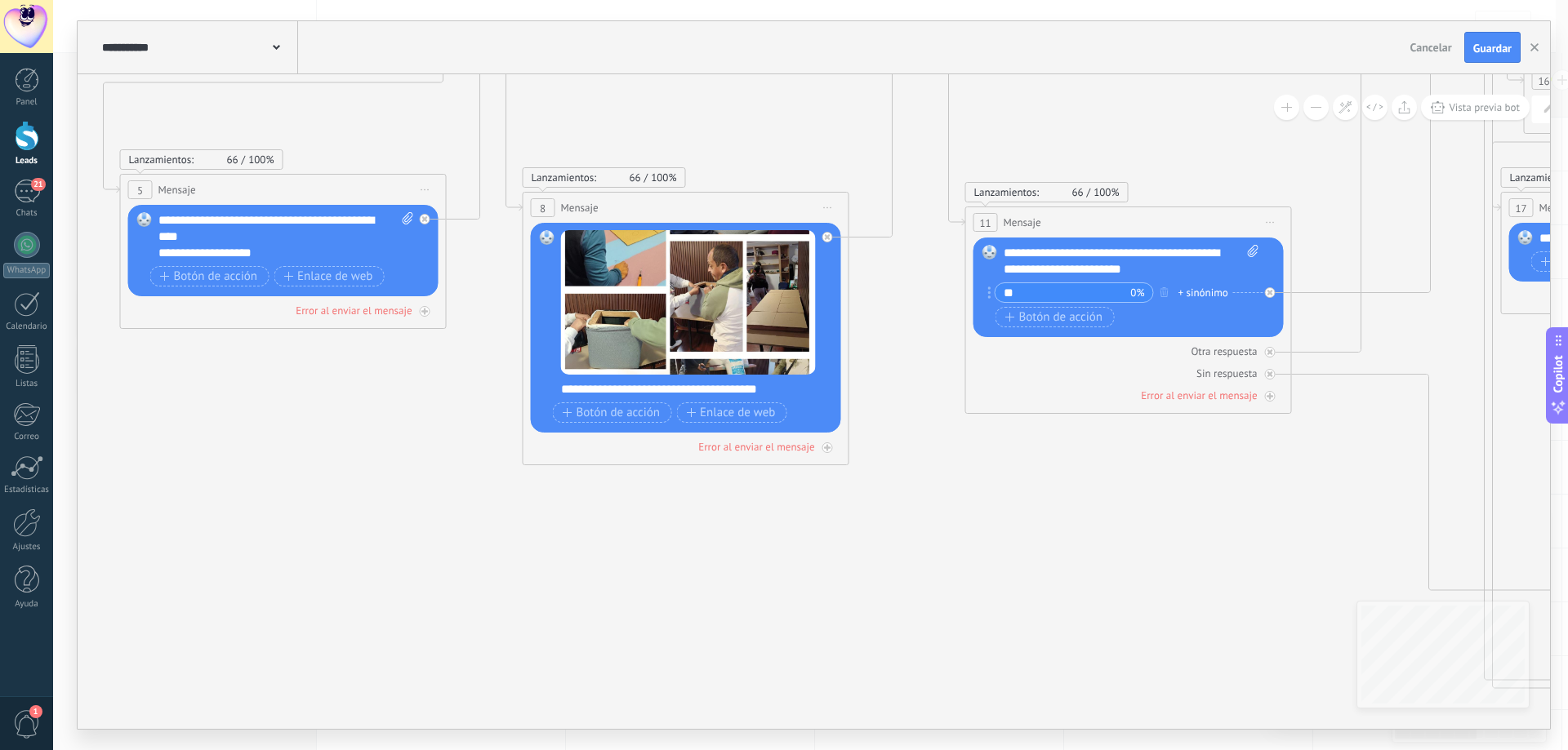
drag, startPoint x: 591, startPoint y: 552, endPoint x: 936, endPoint y: 555, distance: 345.0
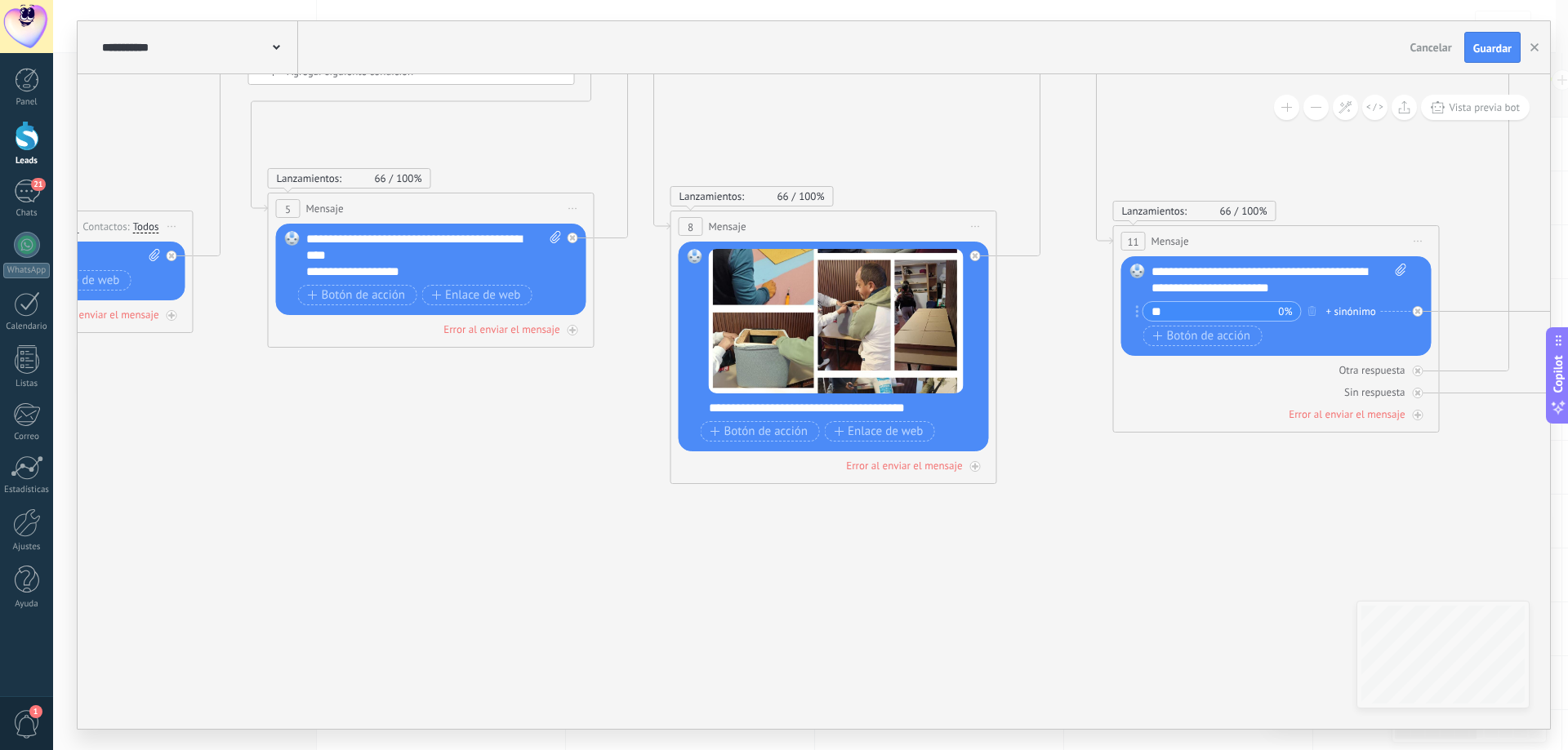
drag, startPoint x: 615, startPoint y: 536, endPoint x: 909, endPoint y: 562, distance: 295.1
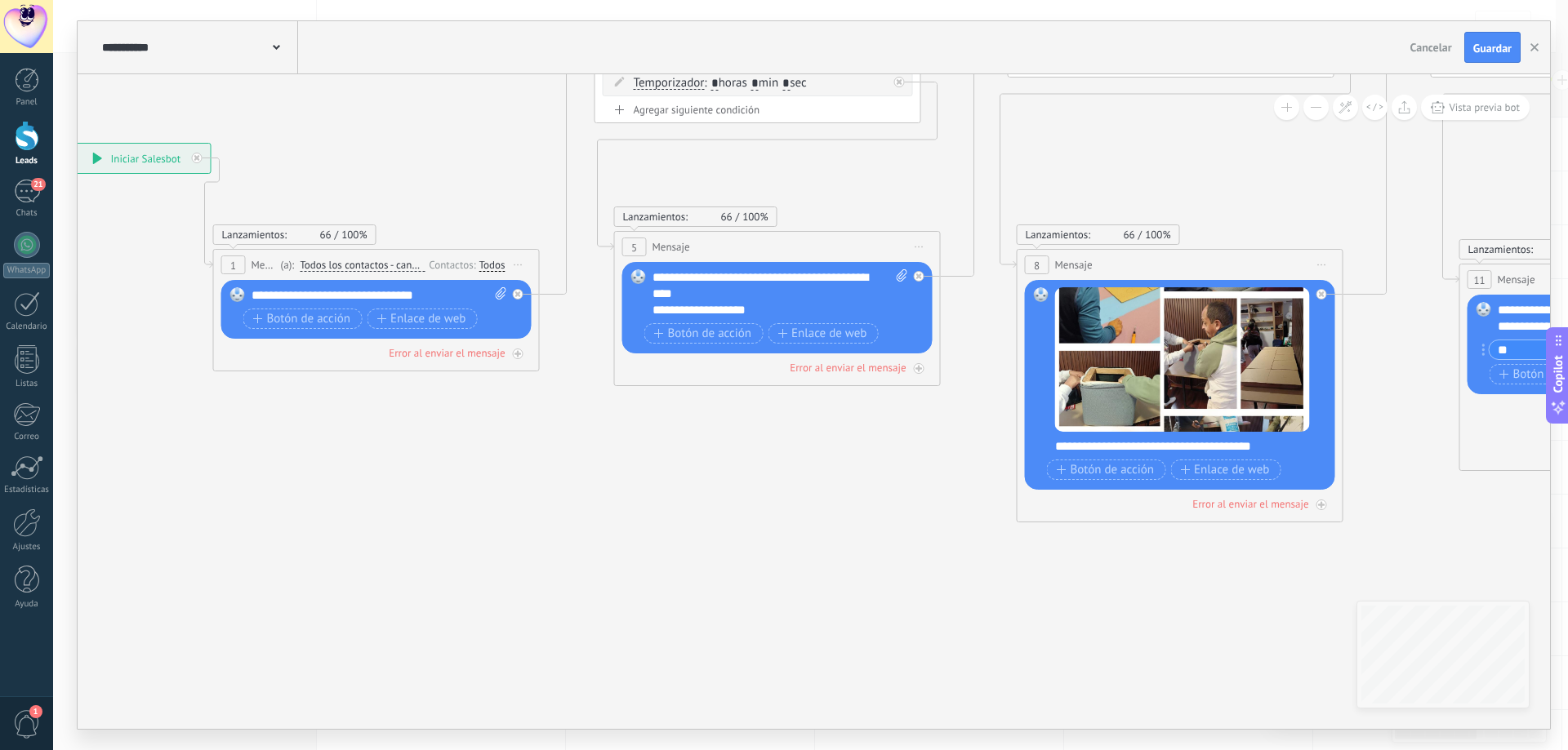
drag, startPoint x: 645, startPoint y: 534, endPoint x: 797, endPoint y: 555, distance: 153.4
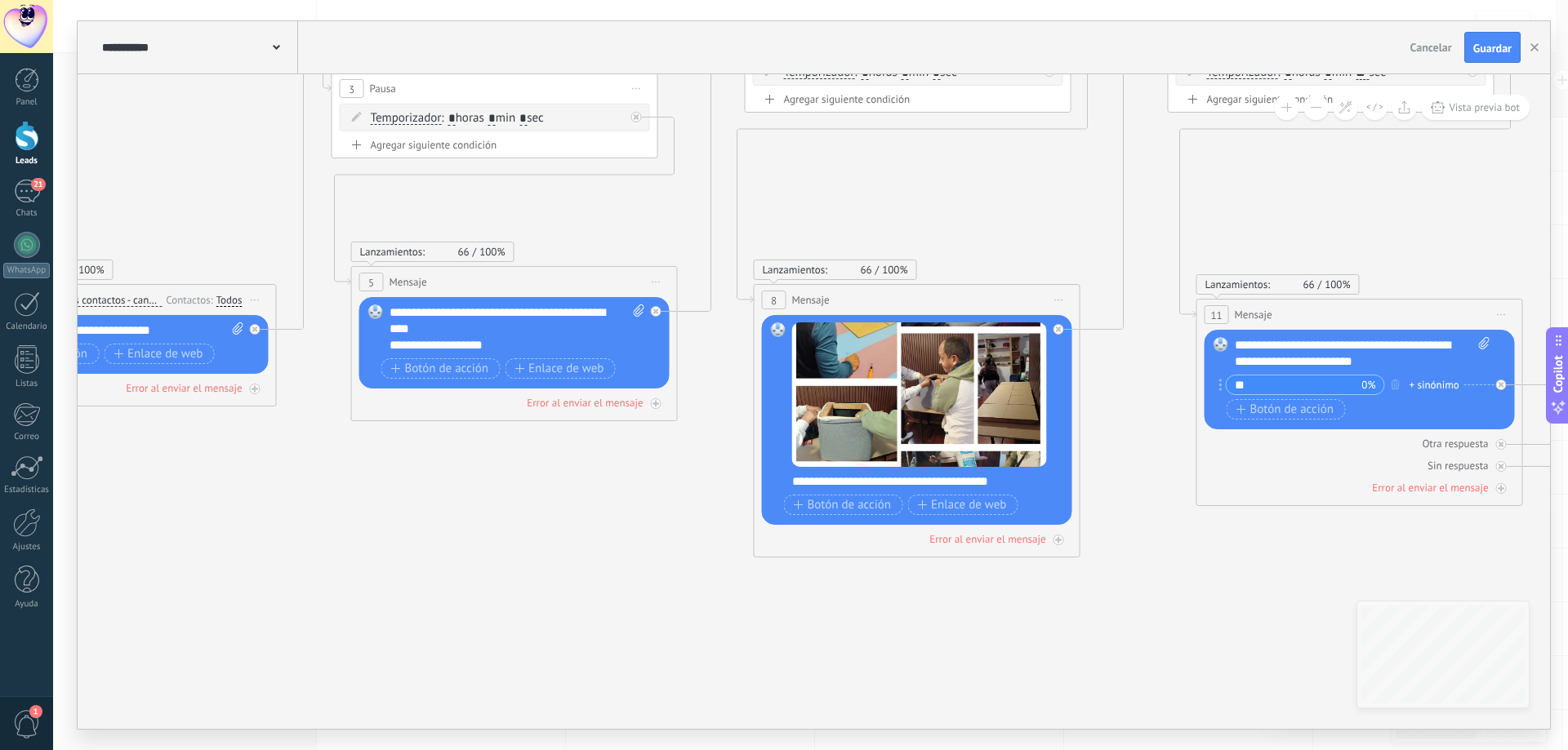
drag, startPoint x: 988, startPoint y: 578, endPoint x: 648, endPoint y: 603, distance: 340.9
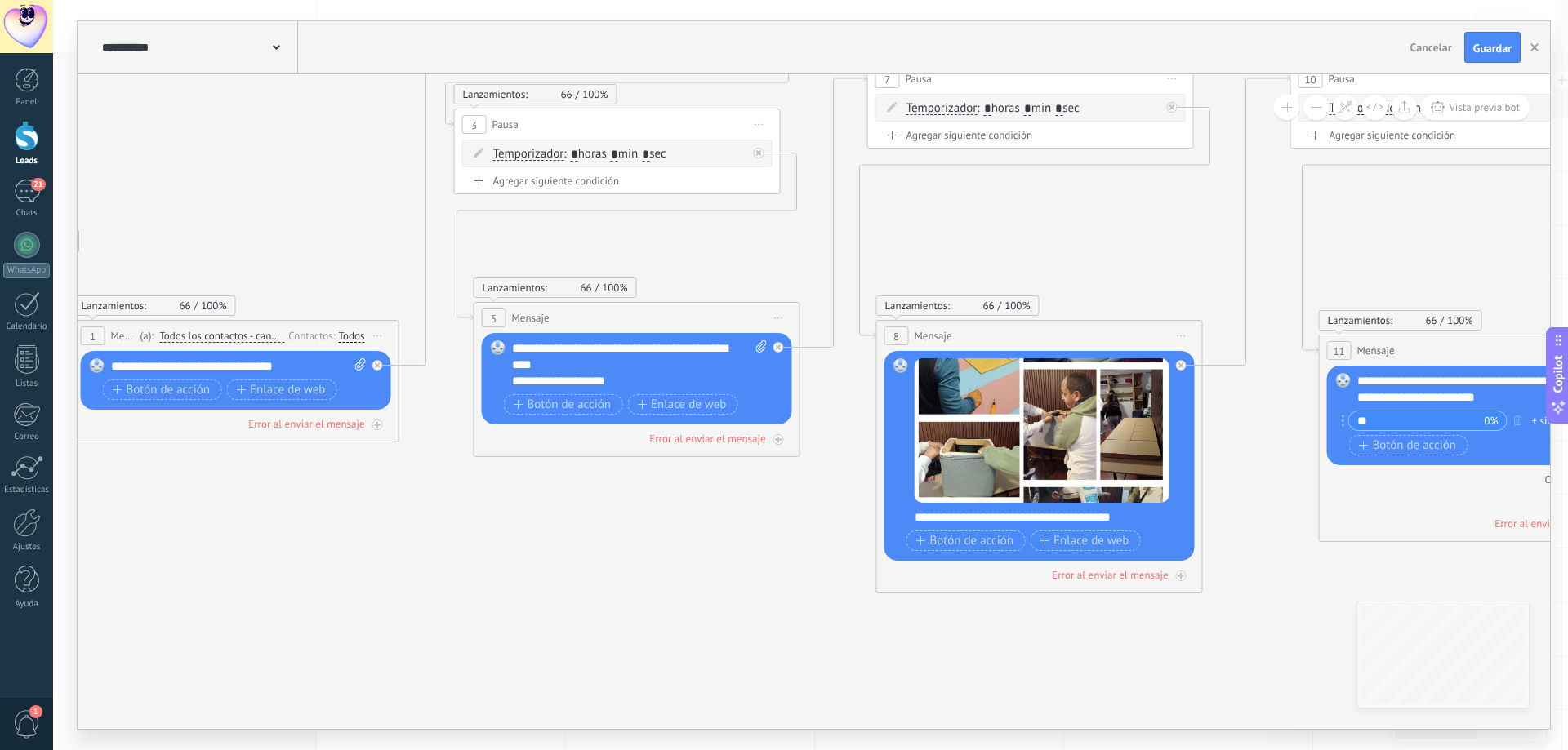
drag, startPoint x: 456, startPoint y: 453, endPoint x: 586, endPoint y: 492, distance: 135.7
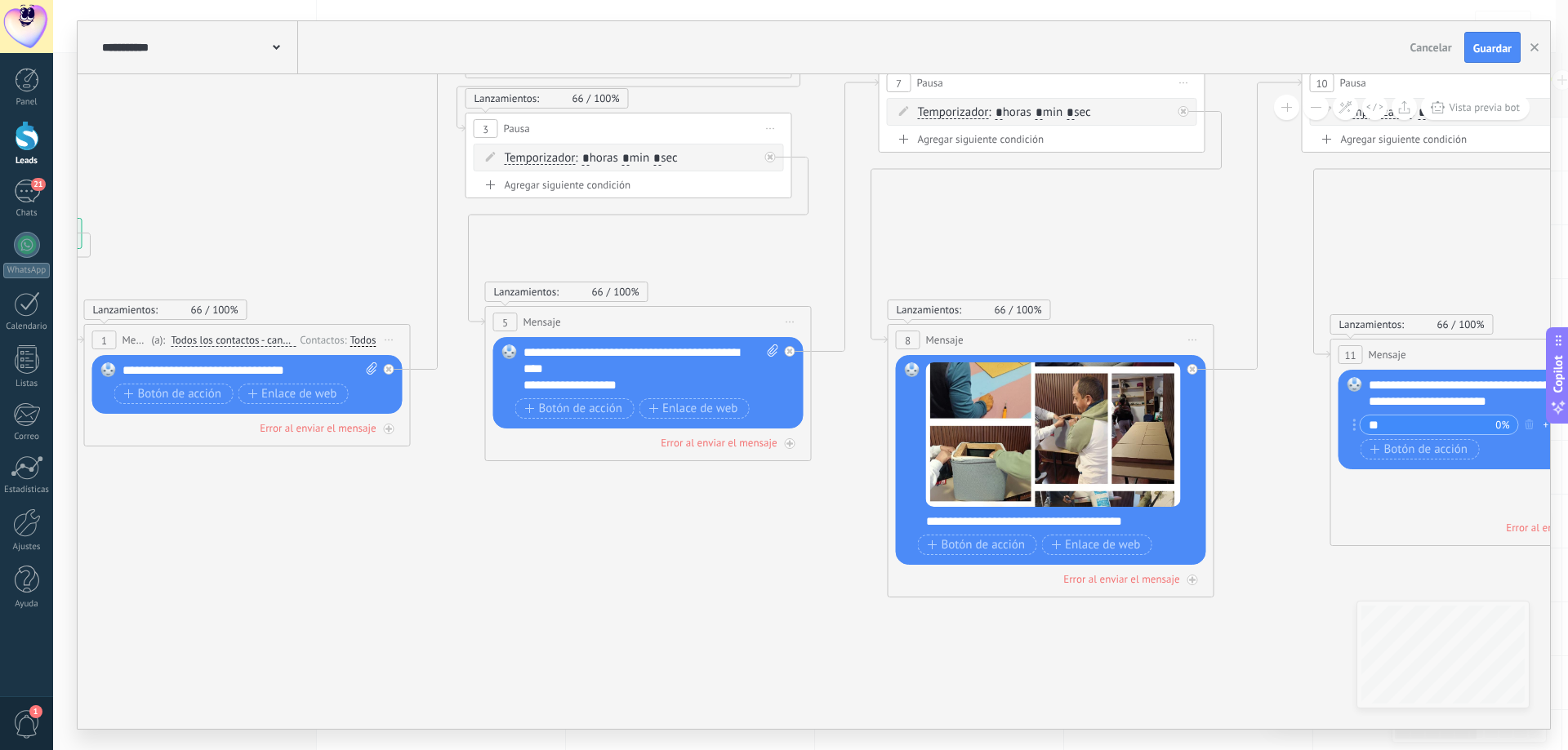
click at [579, 366] on div "**********" at bounding box center [651, 369] width 256 height 49
drag, startPoint x: 1144, startPoint y: 523, endPoint x: 908, endPoint y: 525, distance: 236.0
click at [908, 525] on div "Reemplazar Quitar Convertir a mensaje de voz Arrastre la imagen aquí para adjun…" at bounding box center [1050, 460] width 310 height 209
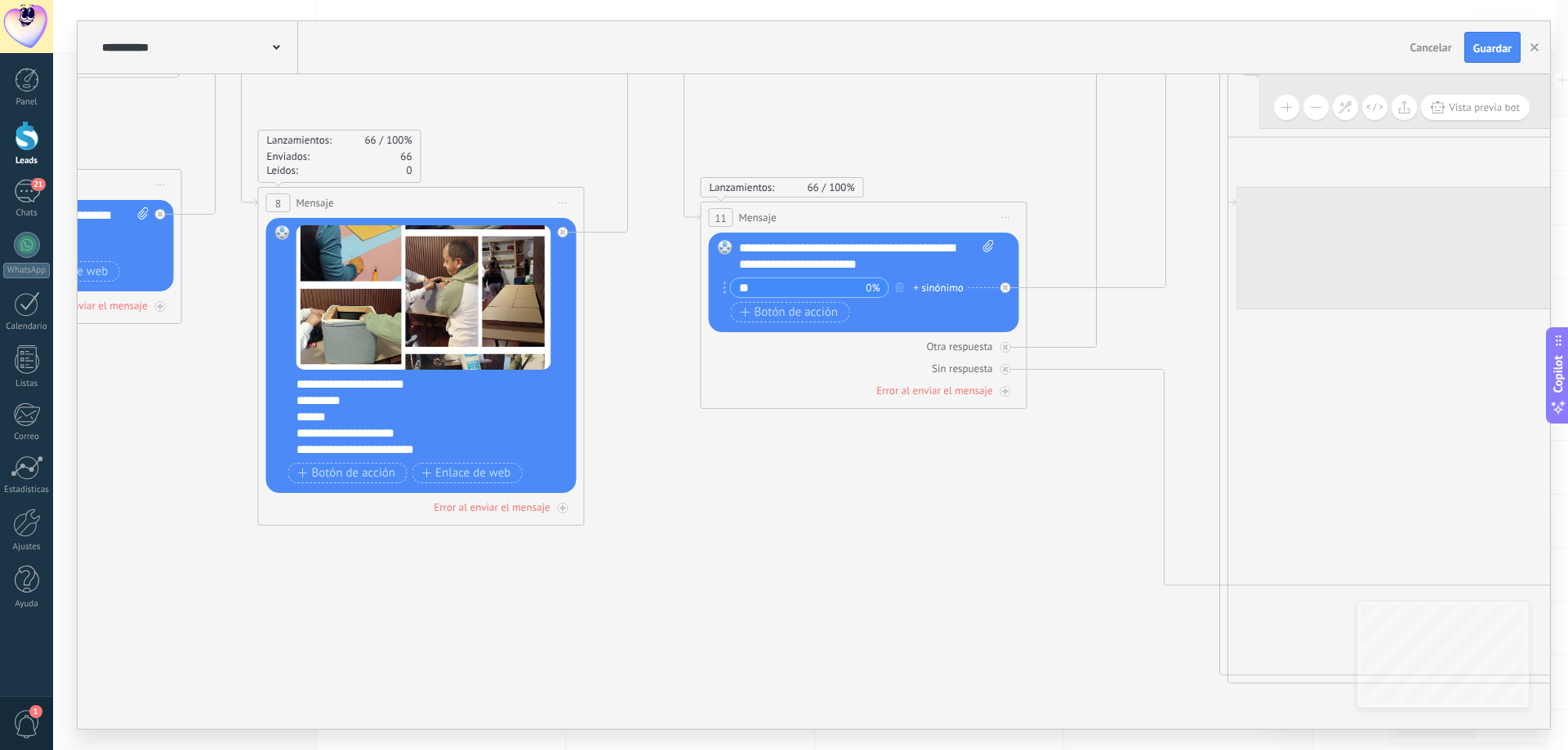
drag, startPoint x: 1297, startPoint y: 584, endPoint x: 645, endPoint y: 451, distance: 665.4
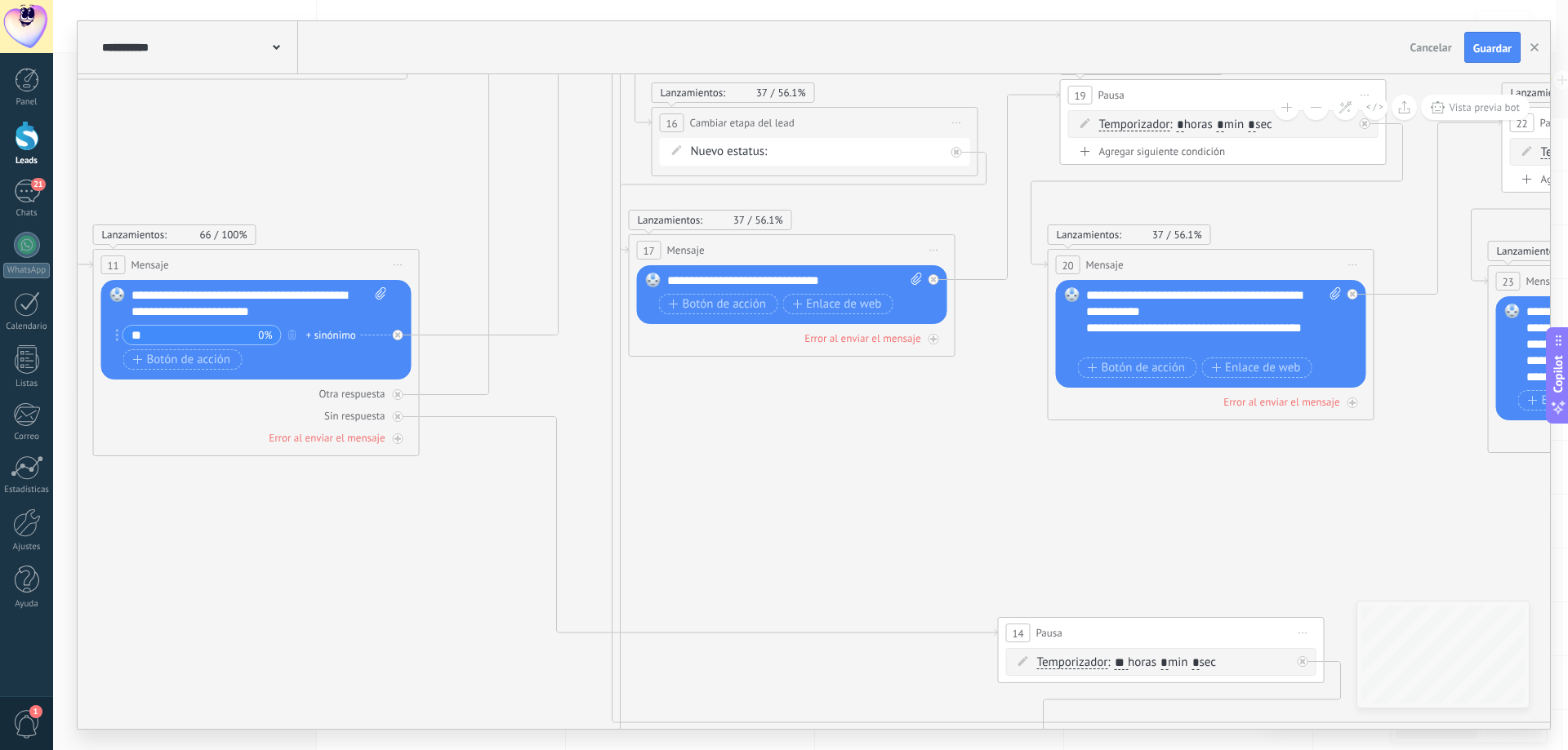
drag, startPoint x: 1287, startPoint y: 486, endPoint x: 813, endPoint y: 503, distance: 474.3
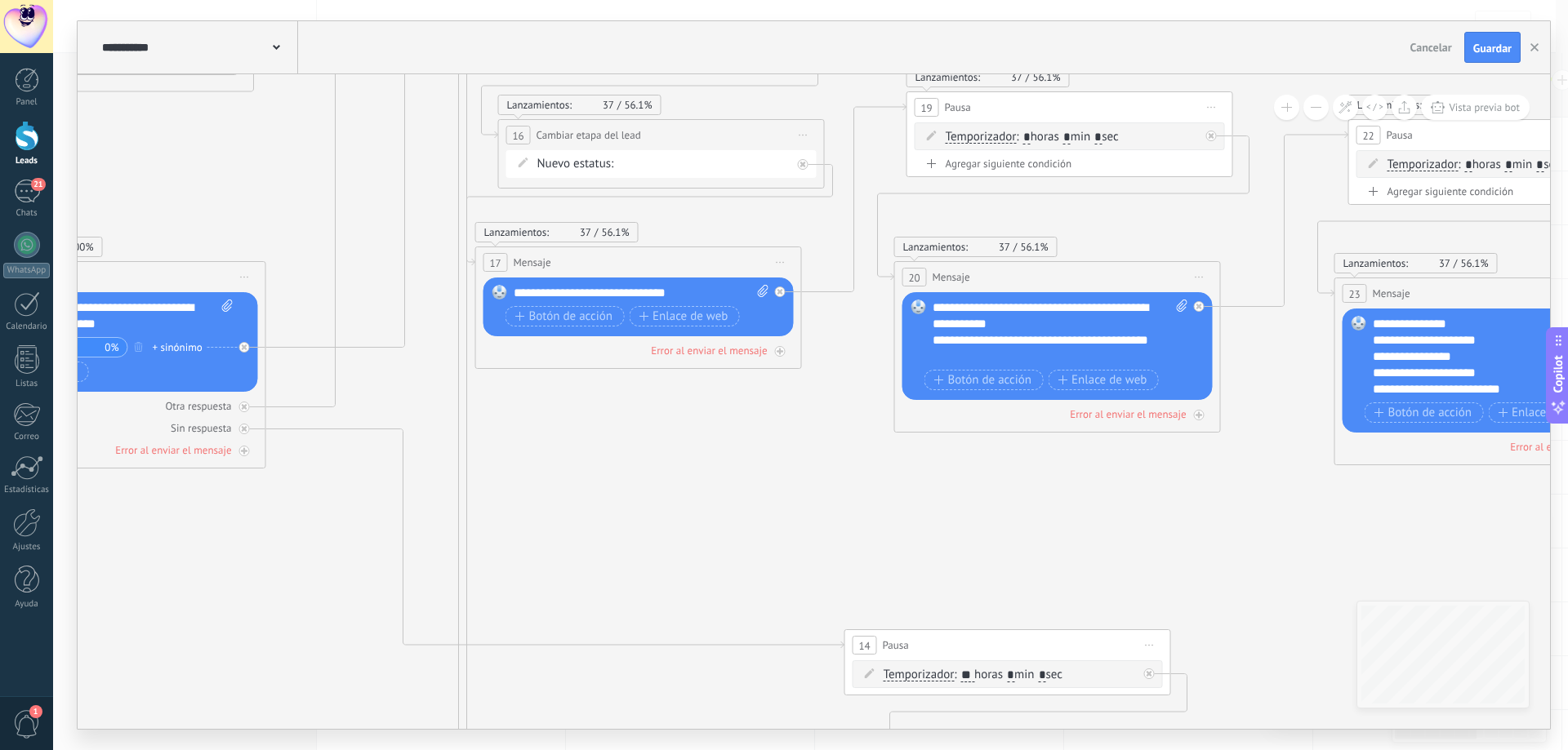
drag, startPoint x: 1139, startPoint y: 562, endPoint x: 986, endPoint y: 574, distance: 153.5
click at [1384, 326] on div "**********" at bounding box center [1501, 356] width 256 height 82
copy div "**"
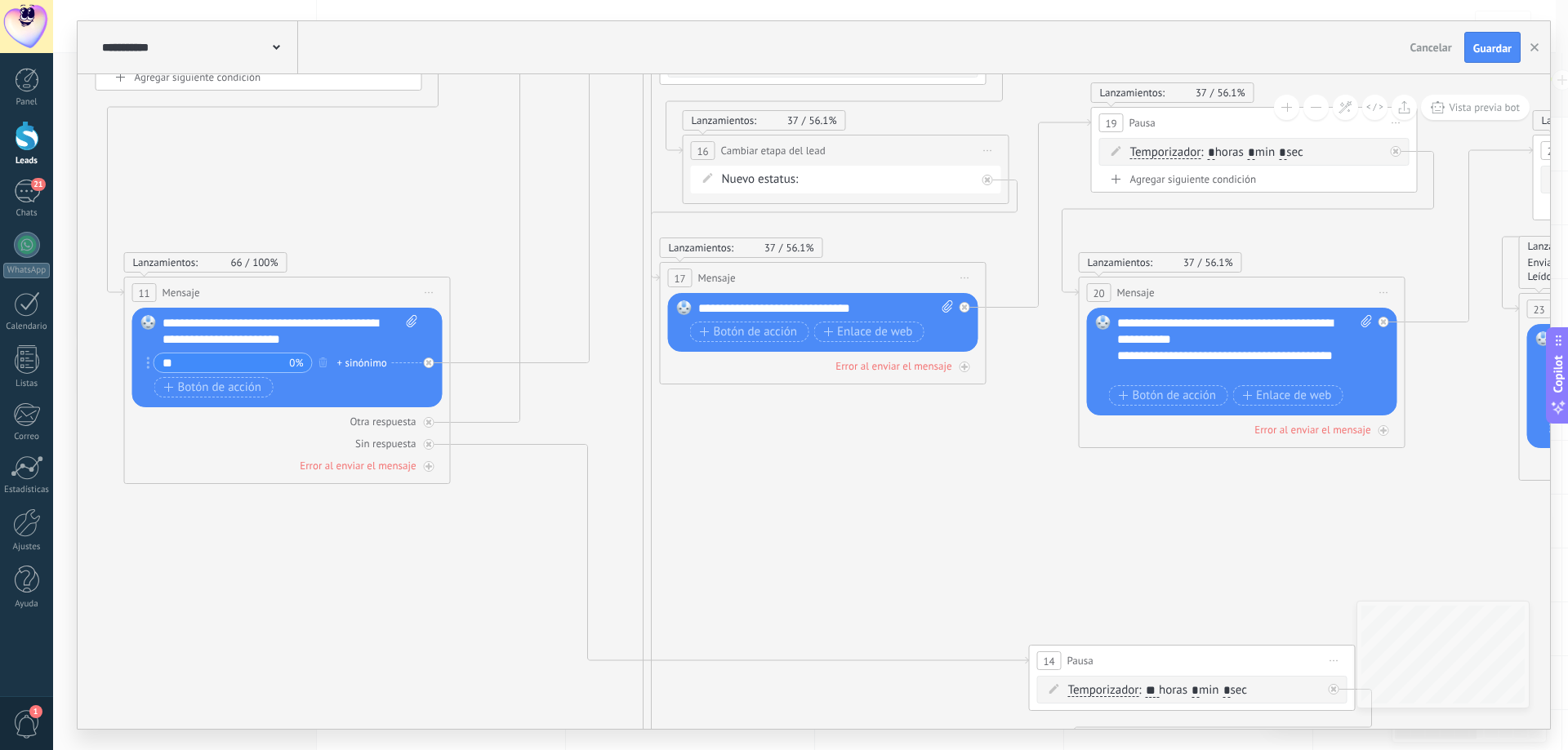
drag, startPoint x: 803, startPoint y: 532, endPoint x: 1244, endPoint y: 543, distance: 441.1
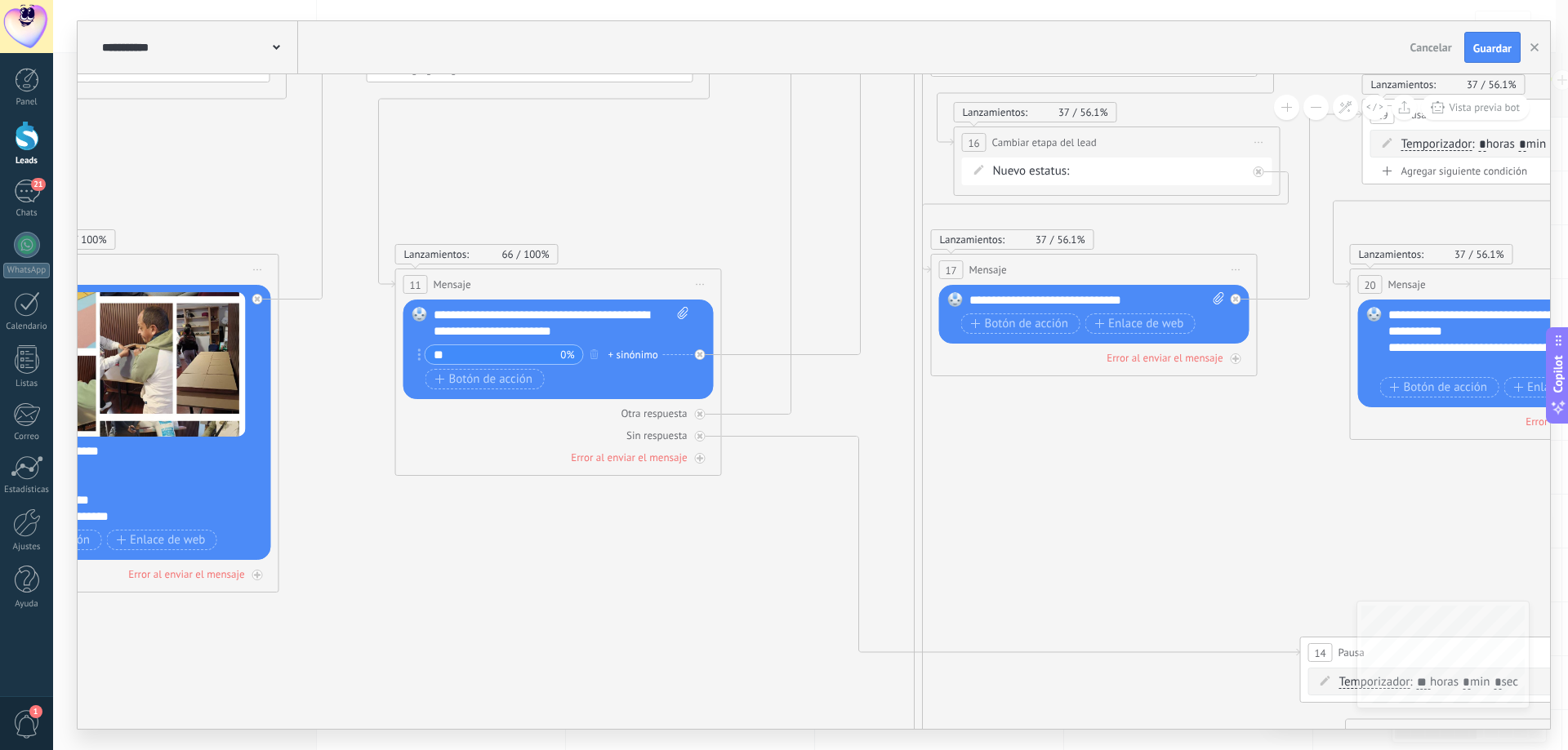
drag, startPoint x: 630, startPoint y: 594, endPoint x: 1160, endPoint y: 547, distance: 532.1
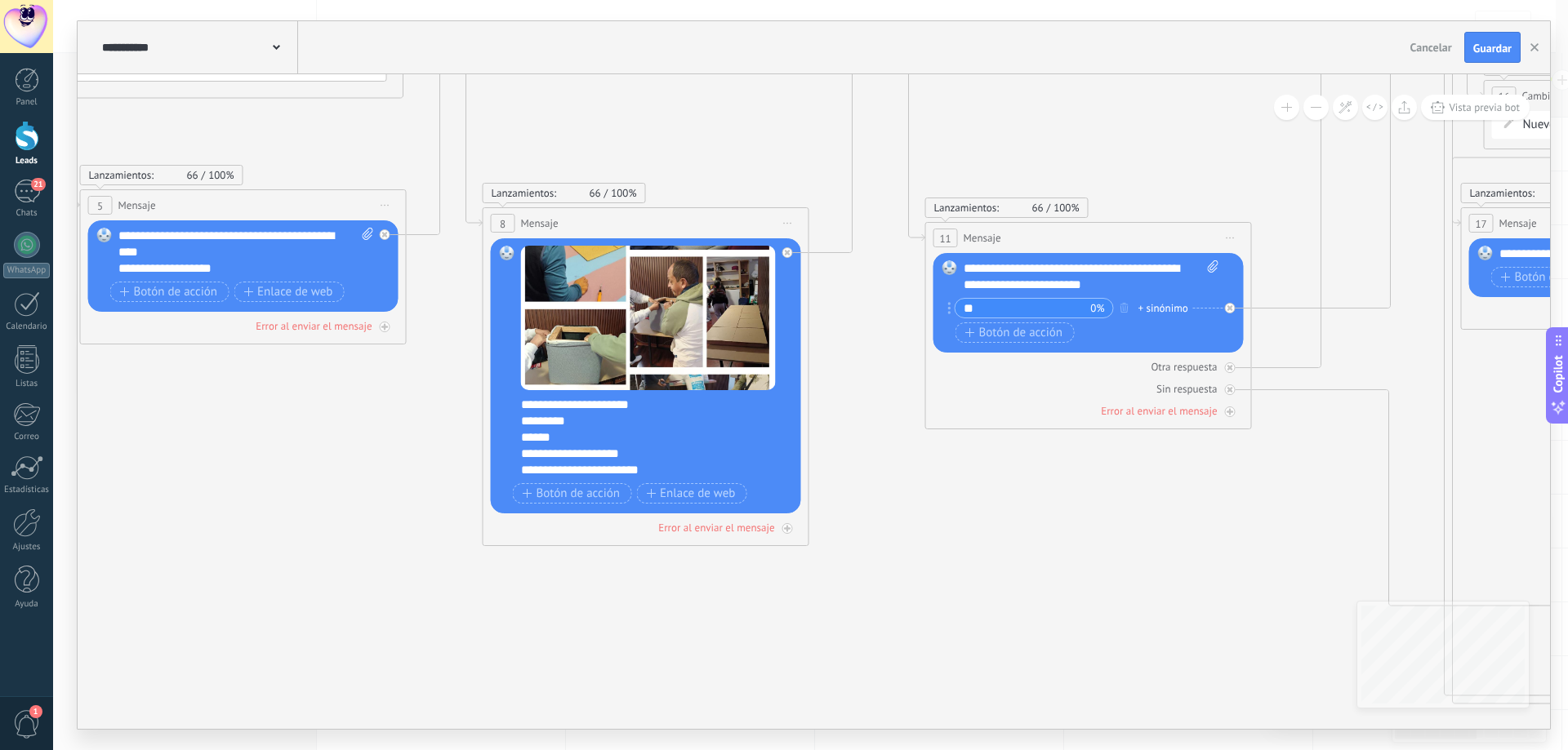
click at [521, 420] on div "**********" at bounding box center [656, 437] width 271 height 82
click at [522, 422] on div "**********" at bounding box center [656, 437] width 271 height 82
paste div
click at [521, 441] on div "**********" at bounding box center [656, 437] width 271 height 82
click at [520, 451] on div "Reemplazar Quitar Convertir a mensaje de voz Arrastre la imagen aquí para adjun…" at bounding box center [646, 375] width 310 height 275
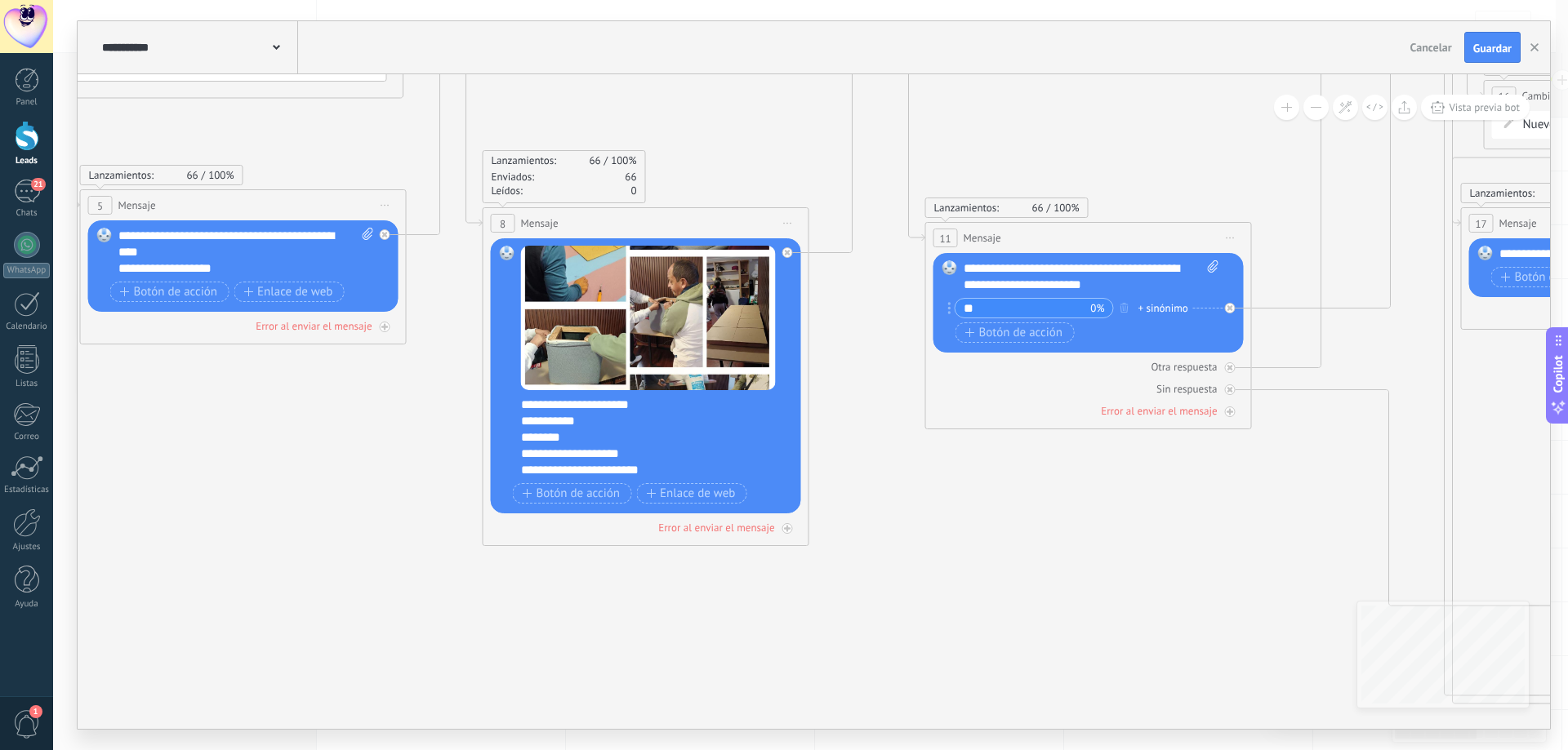
drag, startPoint x: 519, startPoint y: 449, endPoint x: 573, endPoint y: 457, distance: 54.6
click at [575, 456] on div "**********" at bounding box center [656, 437] width 271 height 82
click at [526, 454] on div "**********" at bounding box center [656, 437] width 271 height 82
click at [523, 454] on div "**********" at bounding box center [656, 437] width 271 height 82
click at [524, 471] on div "**********" at bounding box center [656, 437] width 271 height 82
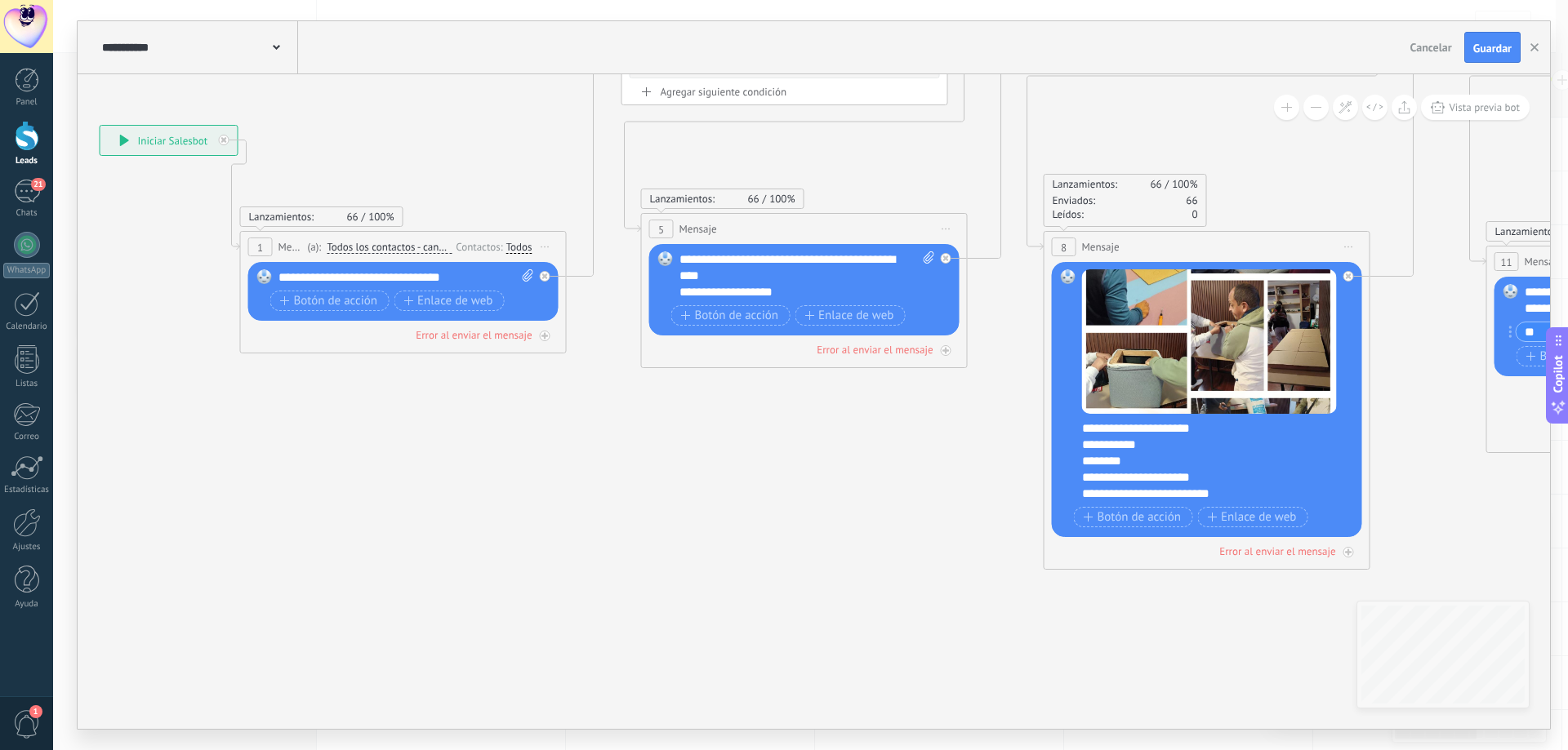
drag, startPoint x: 278, startPoint y: 471, endPoint x: 837, endPoint y: 494, distance: 559.5
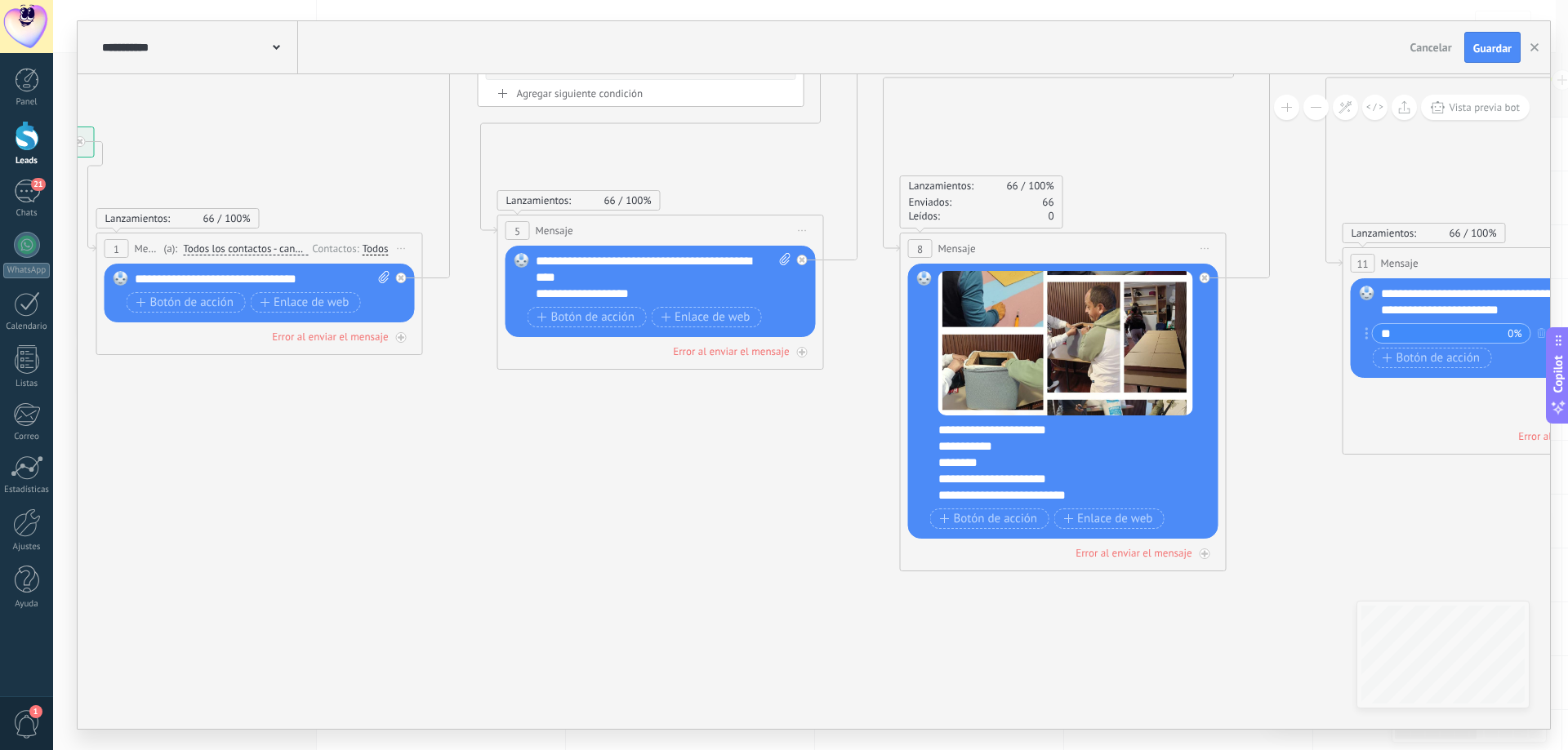
drag, startPoint x: 998, startPoint y: 477, endPoint x: 854, endPoint y: 479, distance: 144.0
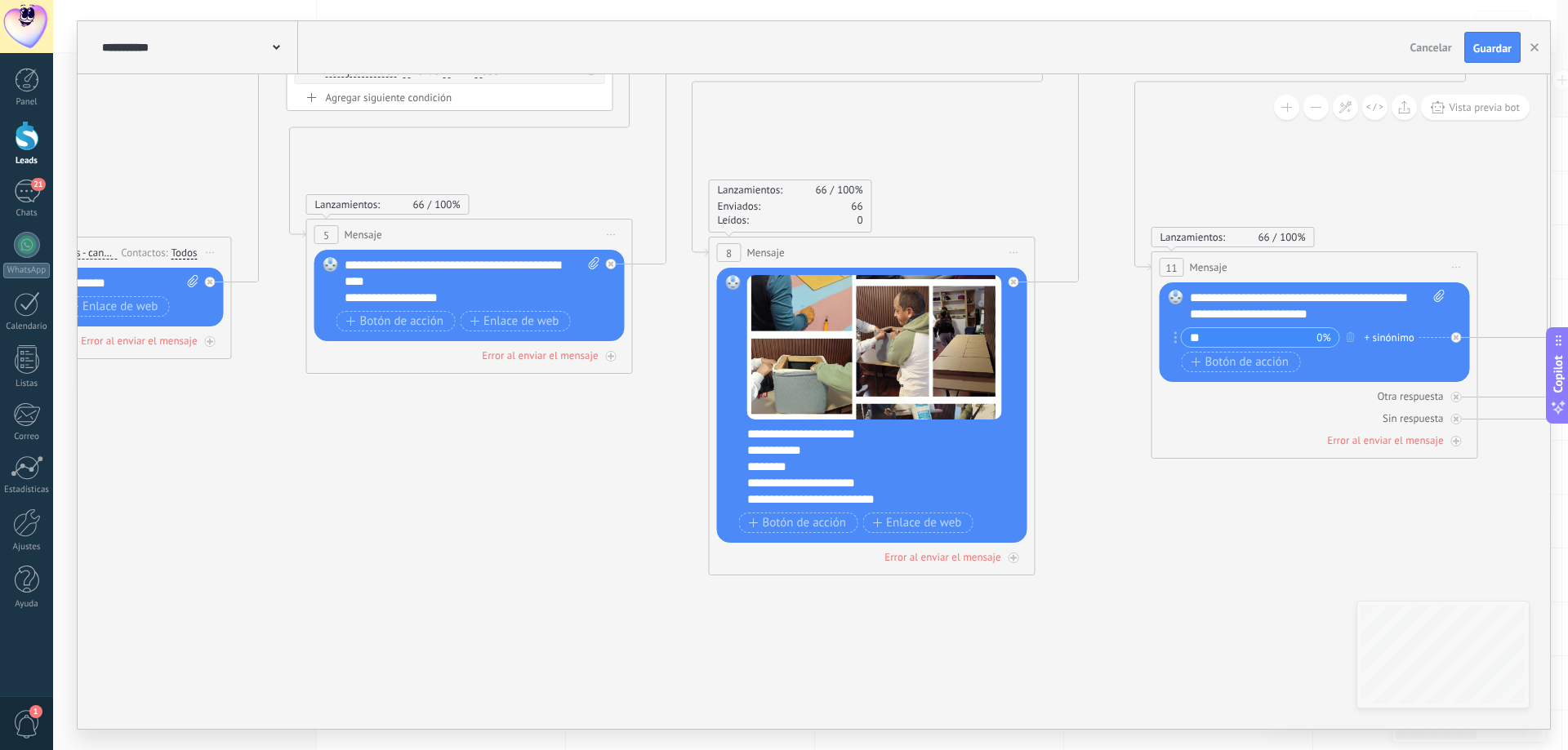
drag, startPoint x: 1385, startPoint y: 550, endPoint x: 1195, endPoint y: 554, distance: 190.0
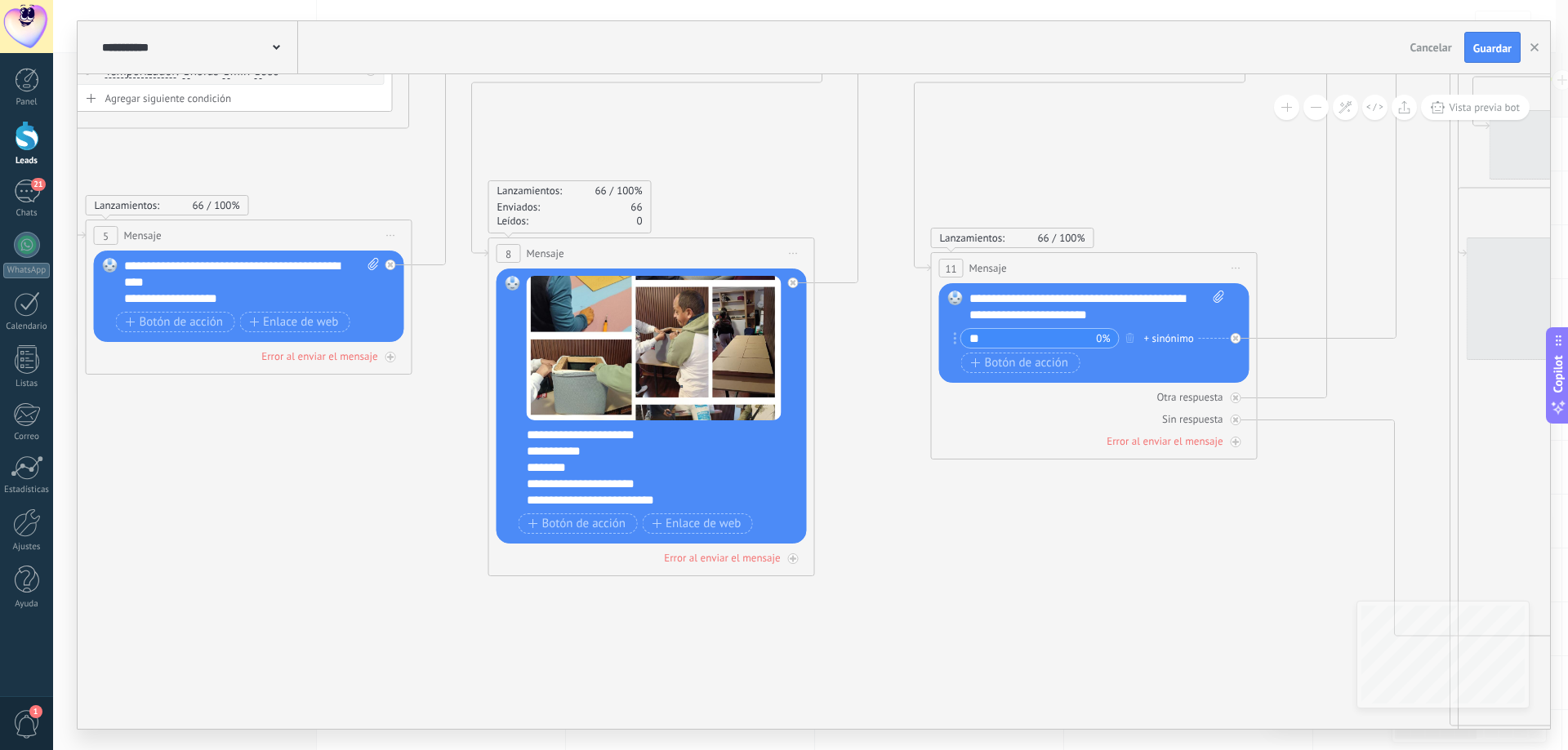
drag, startPoint x: 530, startPoint y: 441, endPoint x: 324, endPoint y: 433, distance: 206.2
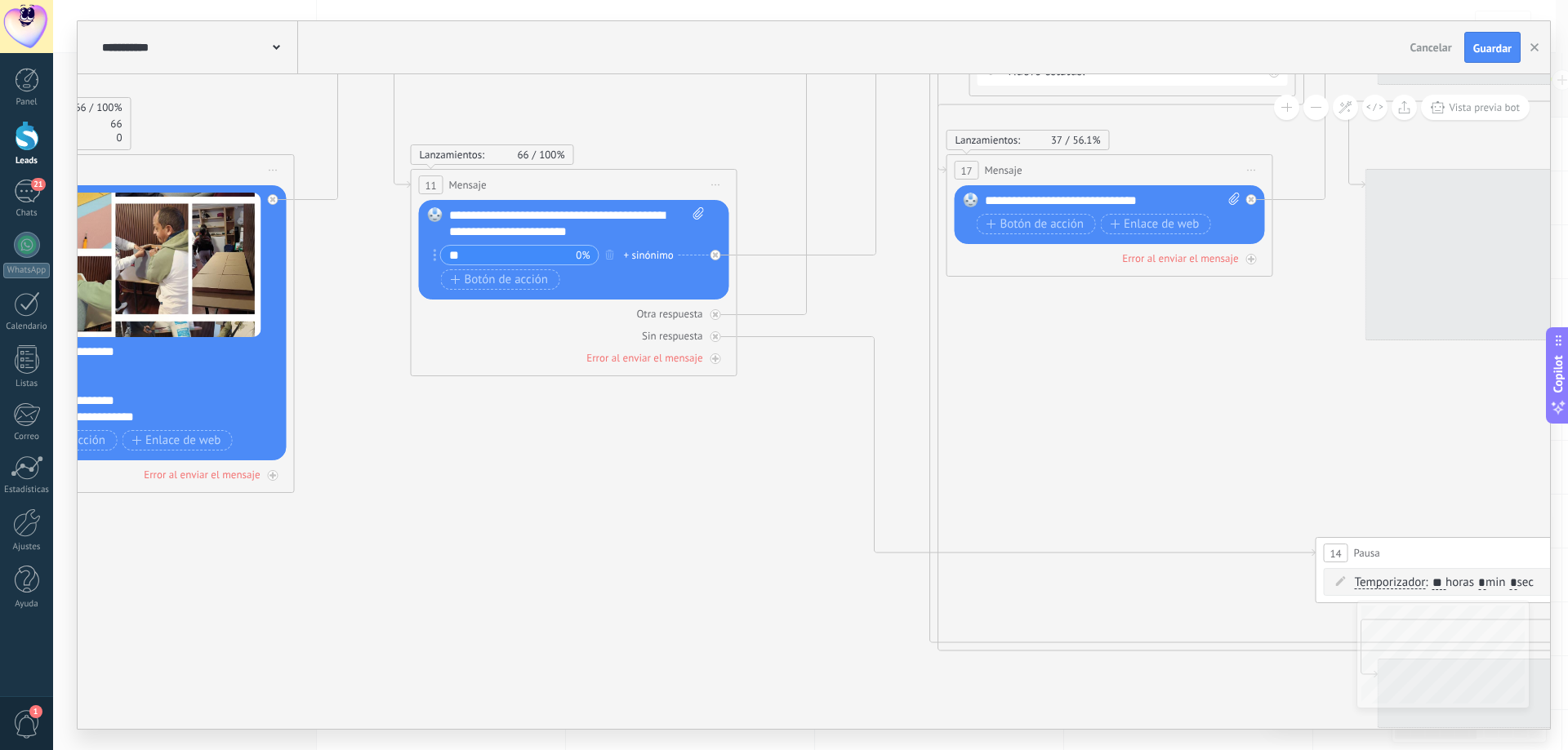
drag, startPoint x: 1076, startPoint y: 550, endPoint x: 555, endPoint y: 467, distance: 527.6
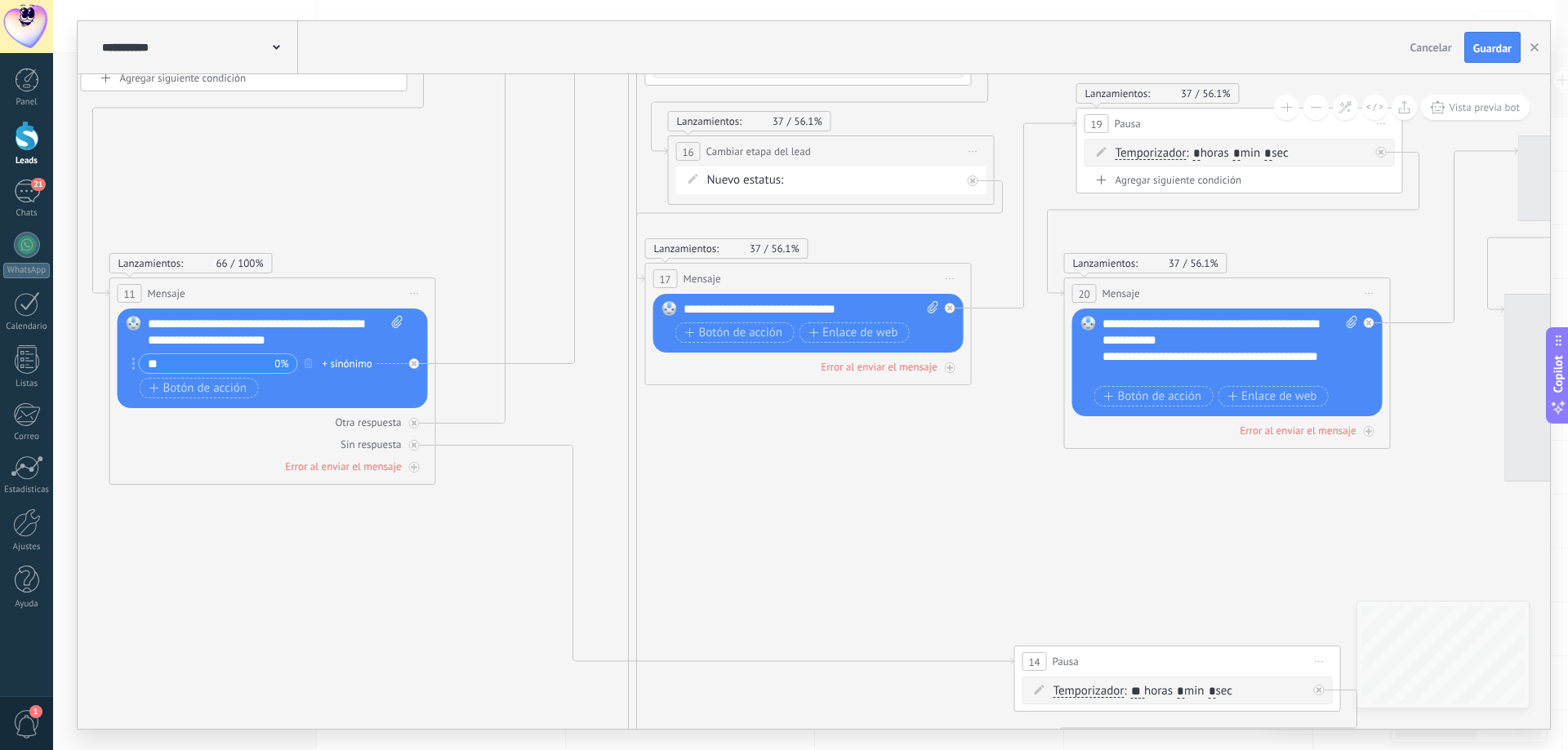
drag, startPoint x: 1220, startPoint y: 399, endPoint x: 856, endPoint y: 508, distance: 380.0
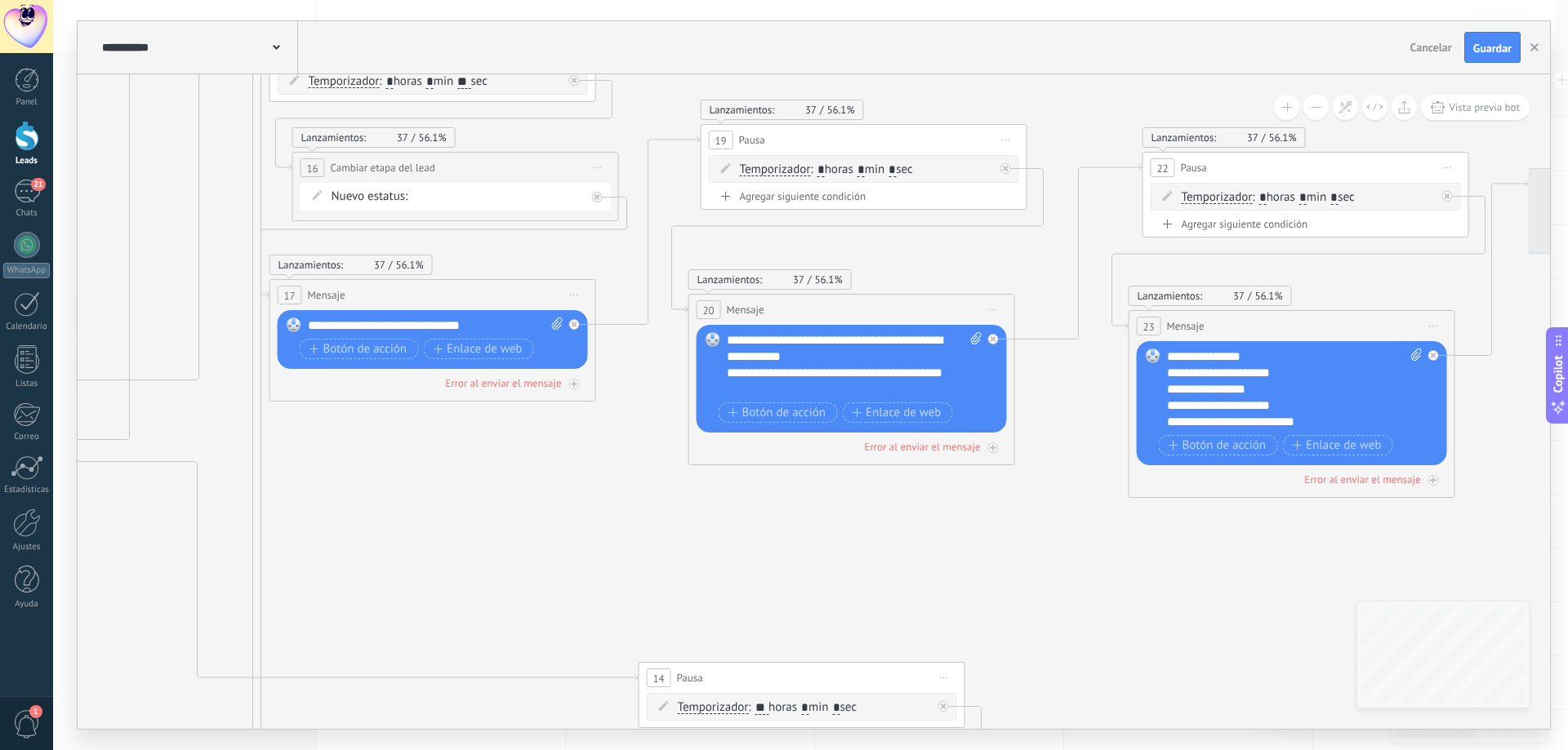
drag, startPoint x: 1140, startPoint y: 507, endPoint x: 824, endPoint y: 520, distance: 316.3
click at [824, 520] on icon at bounding box center [1531, 556] width 7183 height 1999
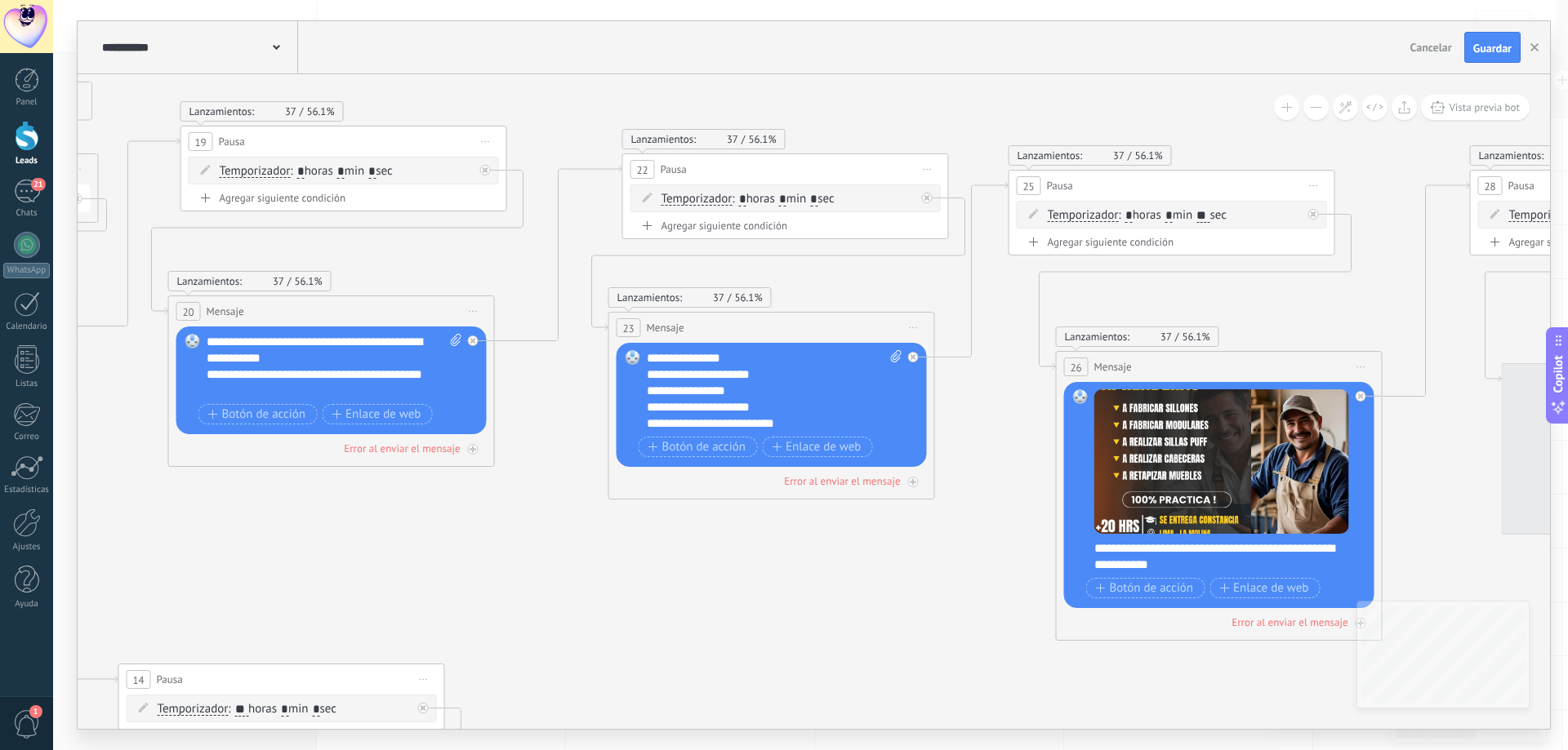
drag, startPoint x: 1044, startPoint y: 553, endPoint x: 715, endPoint y: 541, distance: 329.2
click at [715, 541] on icon at bounding box center [1010, 557] width 7183 height 1999
drag, startPoint x: 1095, startPoint y: 547, endPoint x: 1222, endPoint y: 571, distance: 129.2
click at [1222, 571] on div "**********" at bounding box center [1230, 557] width 271 height 33
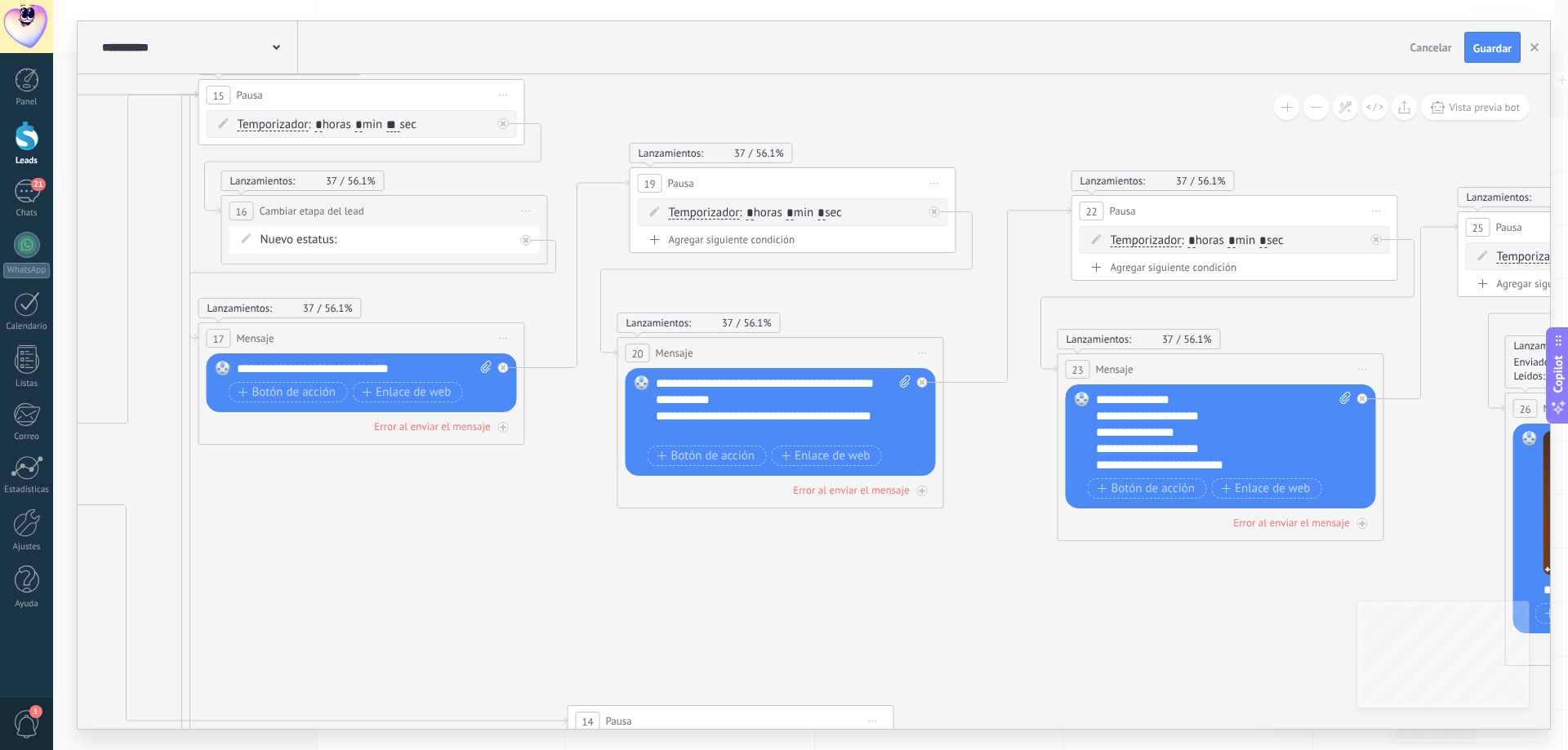
drag, startPoint x: 325, startPoint y: 532, endPoint x: 960, endPoint y: 563, distance: 635.8
click at [976, 559] on icon at bounding box center [1459, 599] width 7183 height 1999
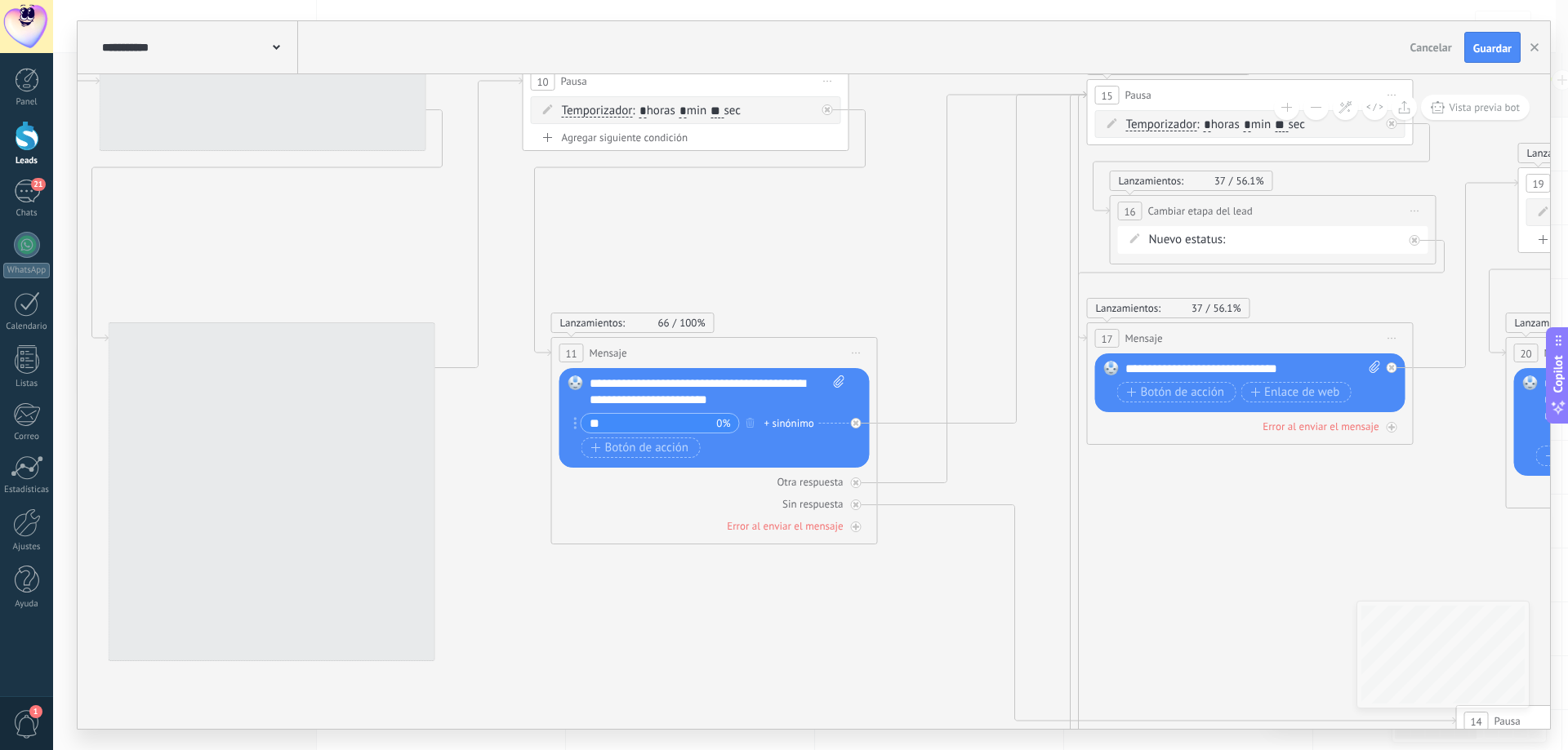
drag, startPoint x: 438, startPoint y: 582, endPoint x: 747, endPoint y: 589, distance: 309.1
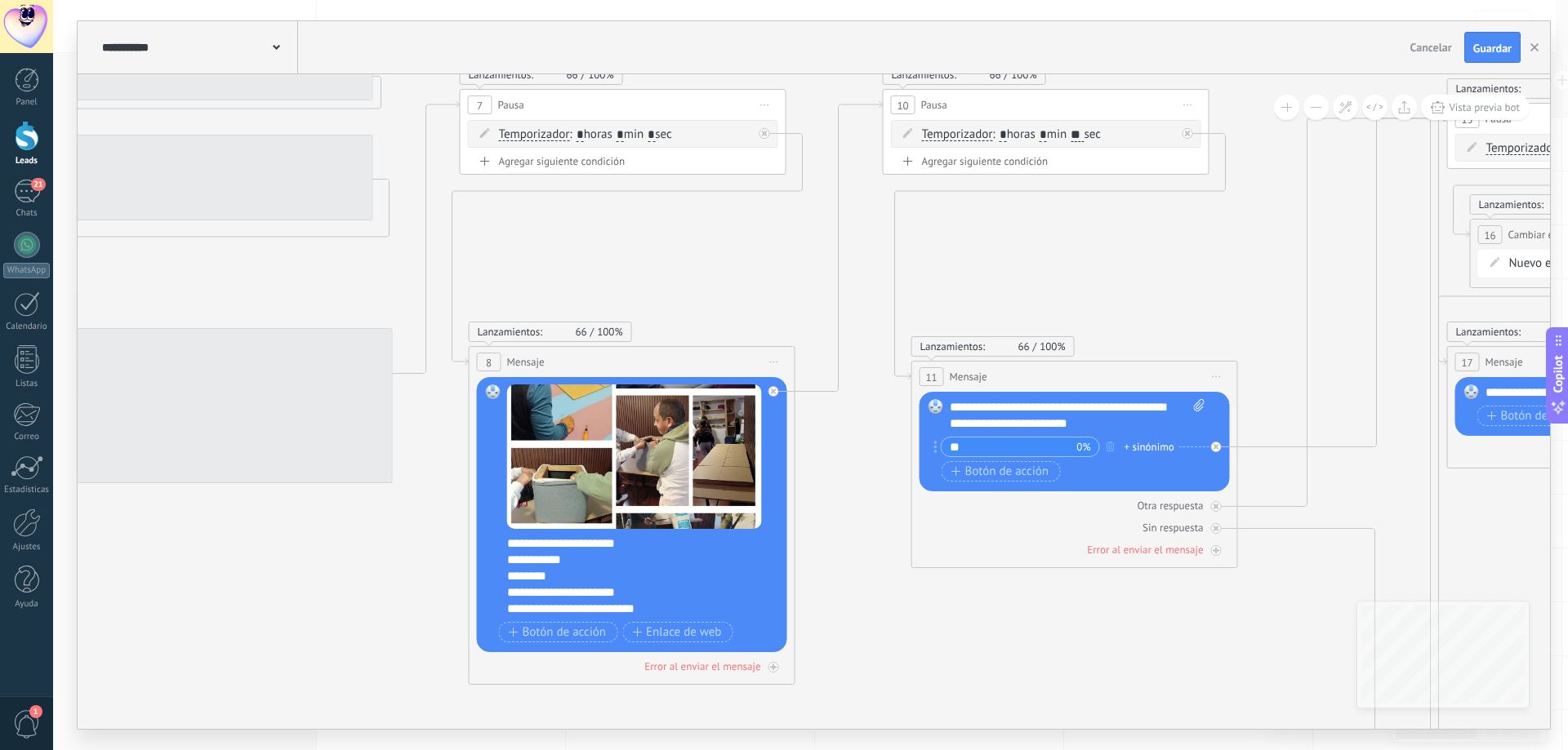
drag, startPoint x: 906, startPoint y: 640, endPoint x: 1179, endPoint y: 630, distance: 273.2
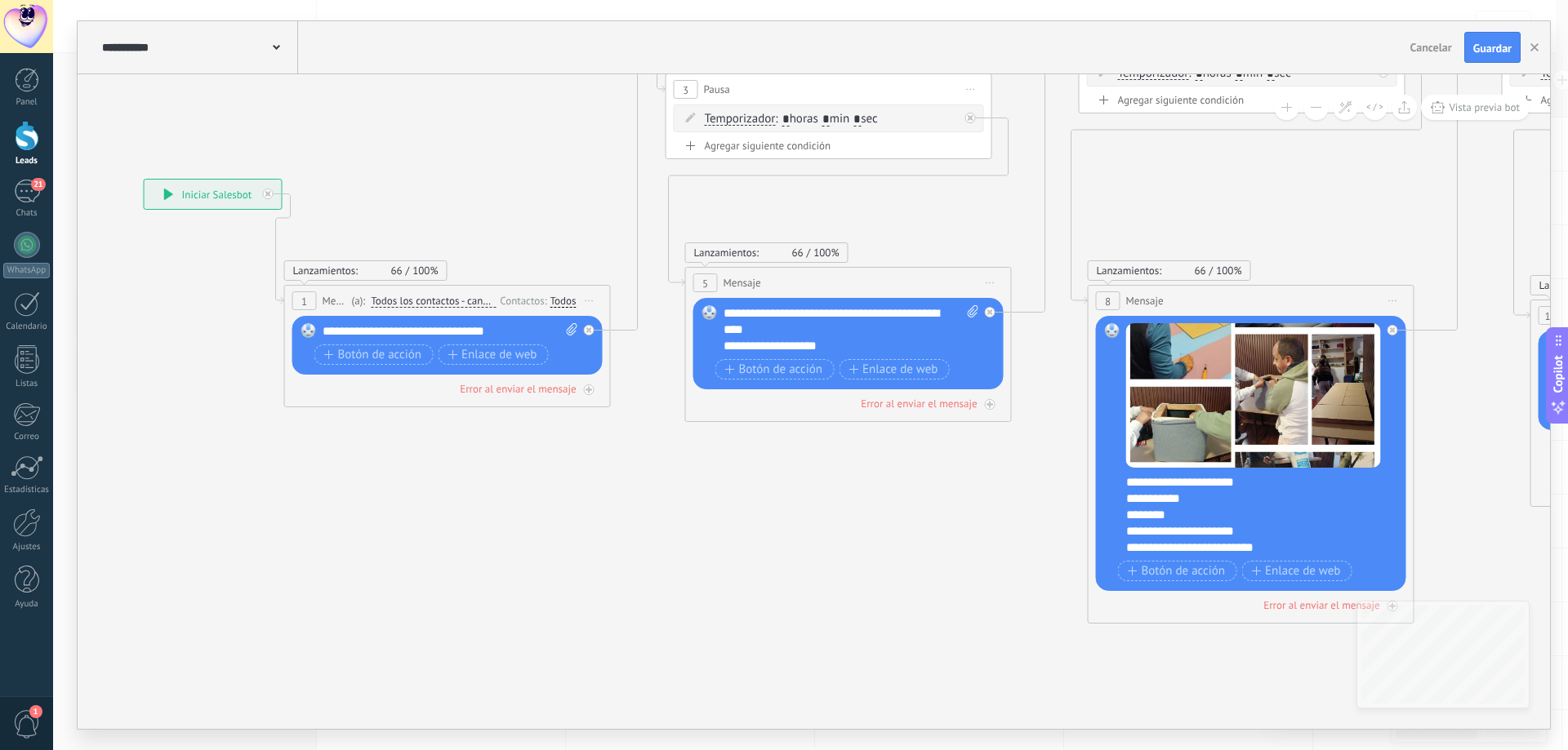
drag, startPoint x: 573, startPoint y: 651, endPoint x: 919, endPoint y: 599, distance: 349.9
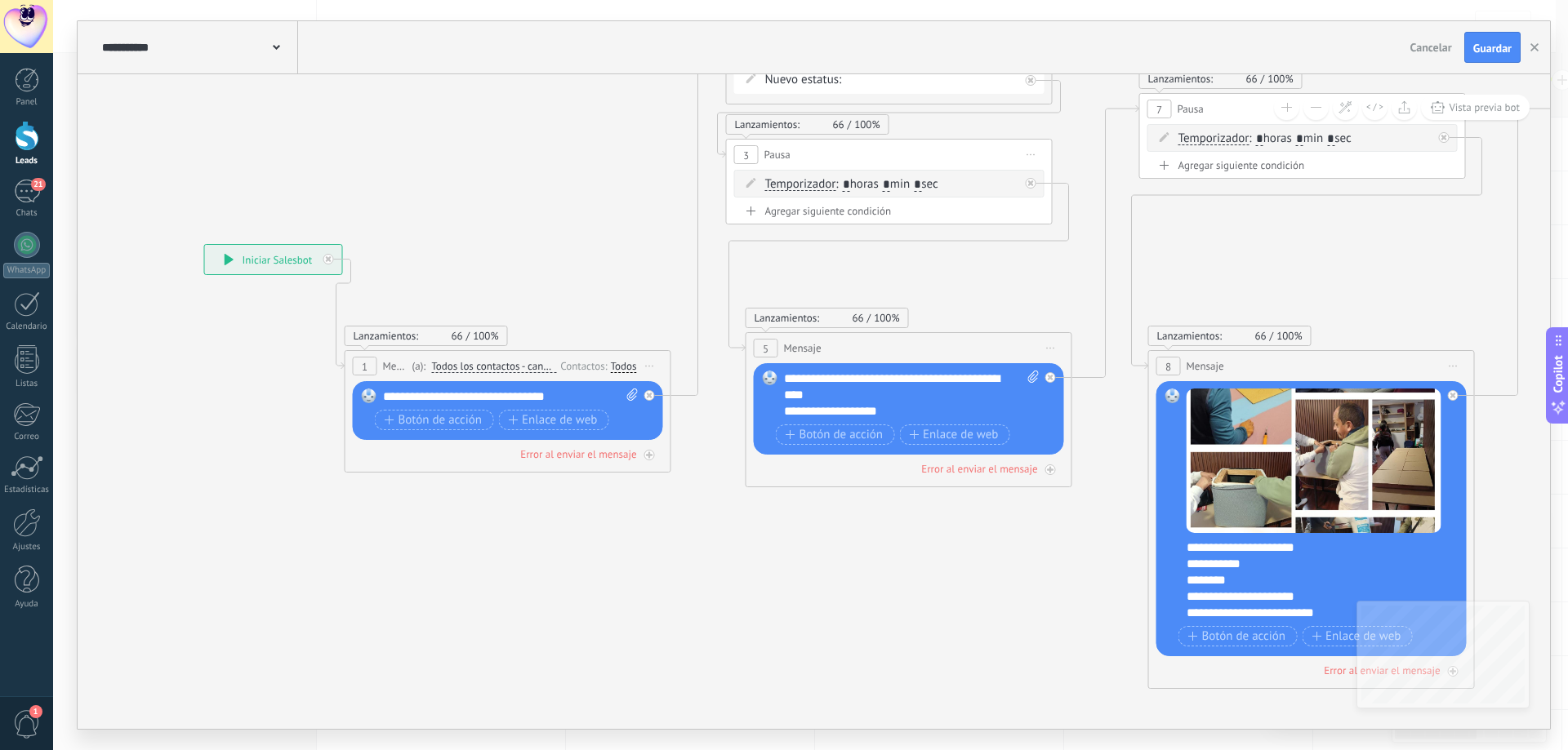
drag, startPoint x: 703, startPoint y: 591, endPoint x: 754, endPoint y: 659, distance: 85.0
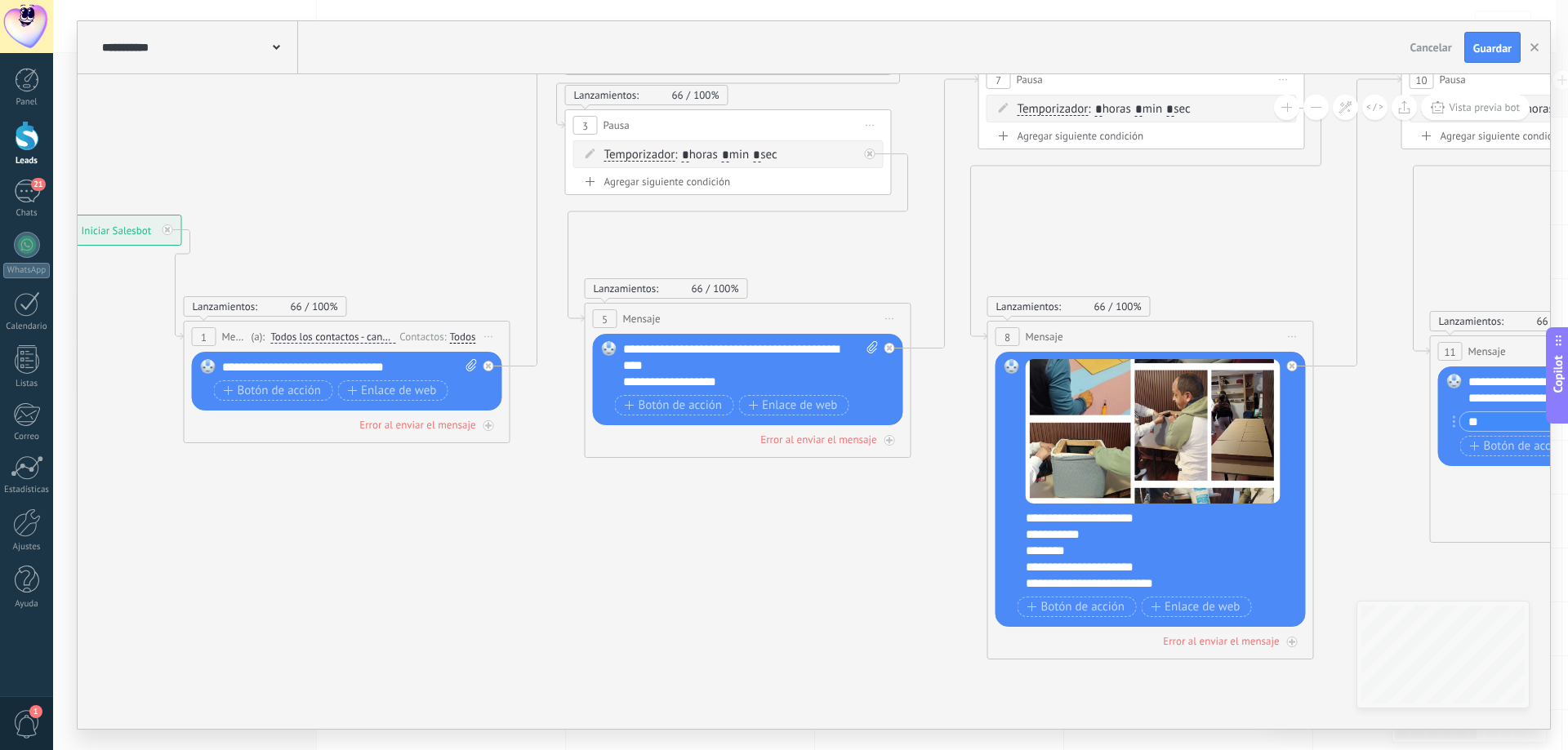
drag, startPoint x: 1025, startPoint y: 600, endPoint x: 359, endPoint y: 456, distance: 681.4
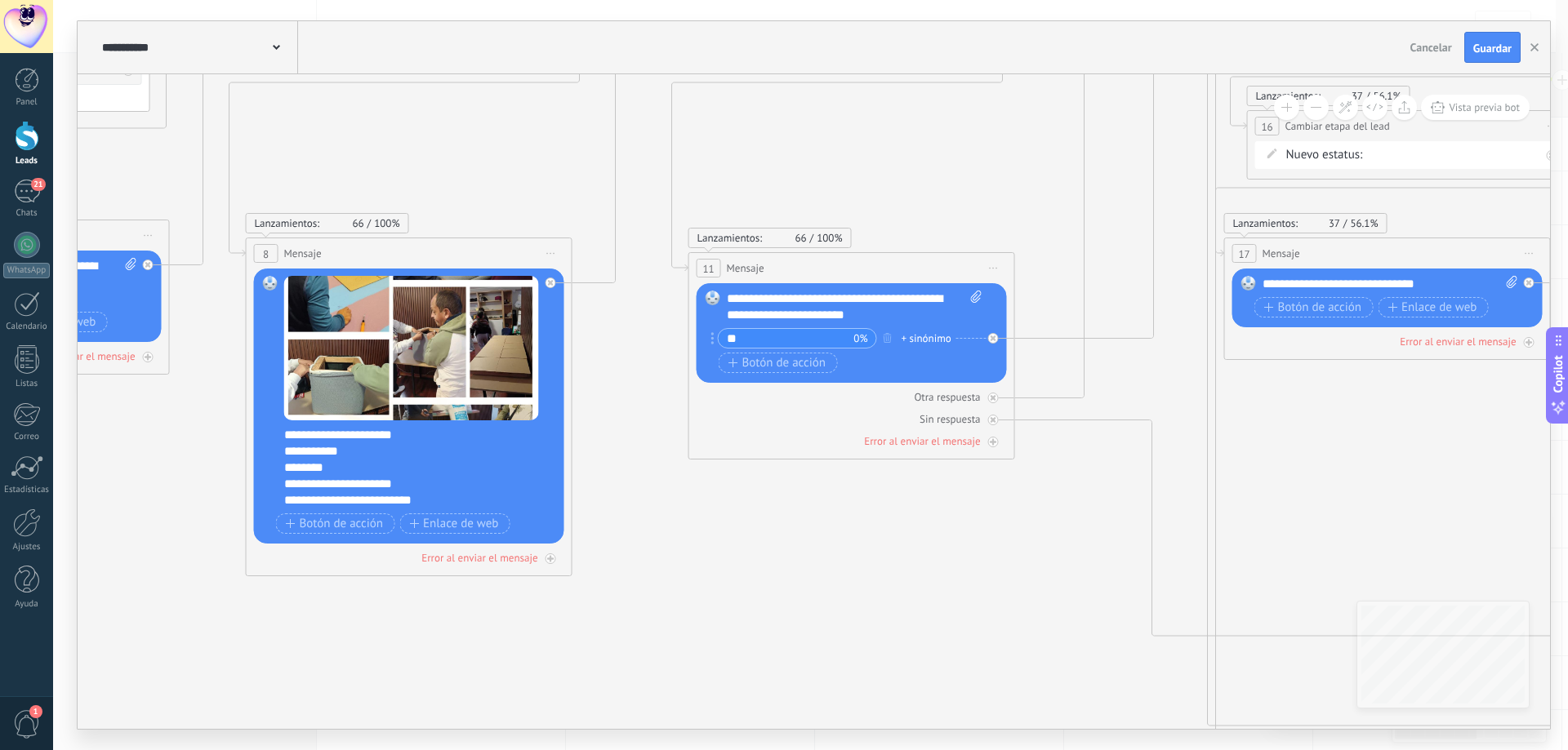
drag, startPoint x: 976, startPoint y: 551, endPoint x: 409, endPoint y: 430, distance: 579.8
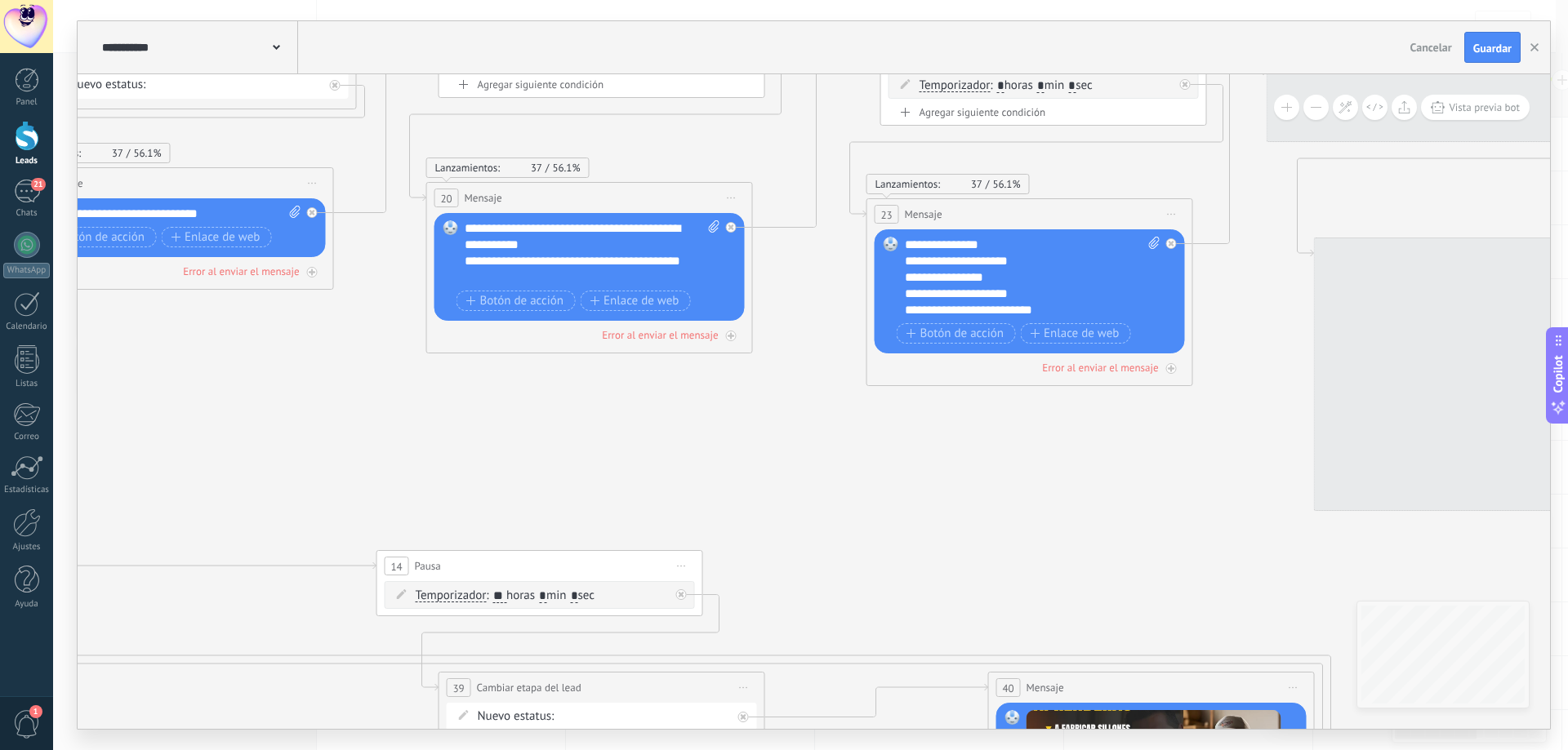
drag, startPoint x: 1138, startPoint y: 347, endPoint x: 487, endPoint y: 396, distance: 652.8
click at [487, 396] on icon at bounding box center [1268, 444] width 7183 height 1999
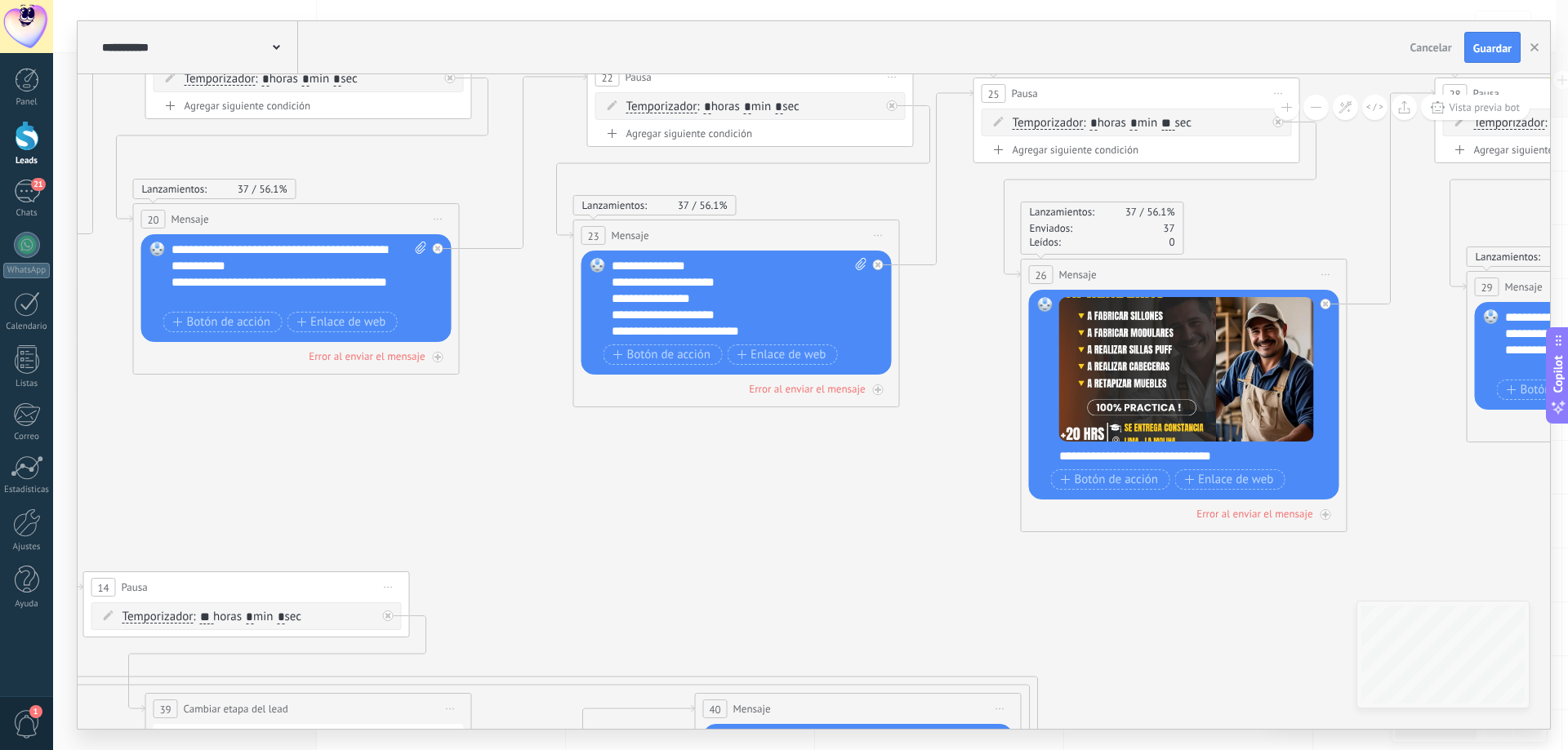
drag, startPoint x: 1058, startPoint y: 461, endPoint x: 771, endPoint y: 477, distance: 287.4
click at [771, 477] on icon at bounding box center [975, 465] width 7183 height 1999
drag, startPoint x: 1059, startPoint y: 451, endPoint x: 1261, endPoint y: 463, distance: 202.4
click at [1261, 463] on div "**********" at bounding box center [1194, 456] width 271 height 16
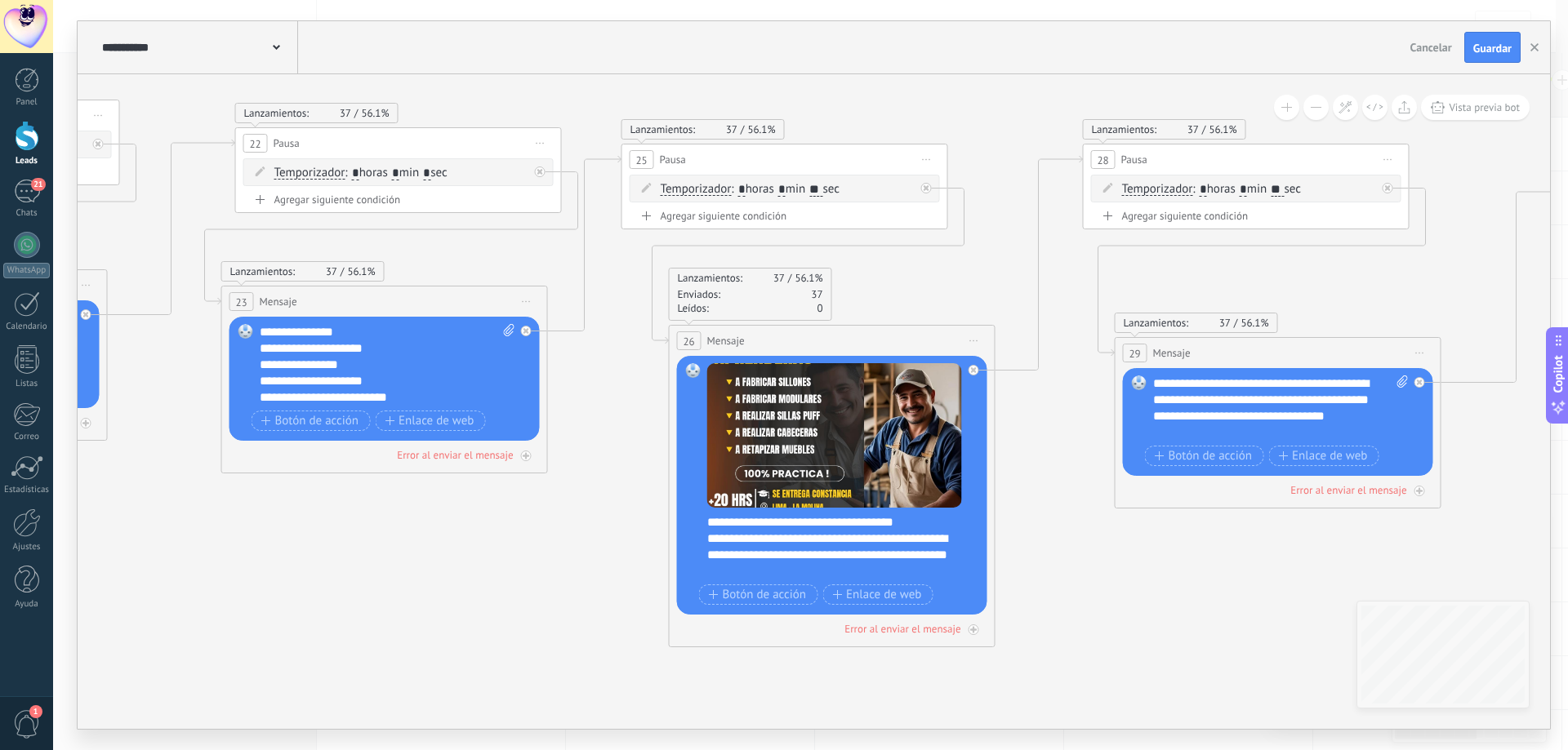
drag, startPoint x: 808, startPoint y: 517, endPoint x: 455, endPoint y: 584, distance: 359.3
click at [455, 584] on icon at bounding box center [623, 531] width 7183 height 1999
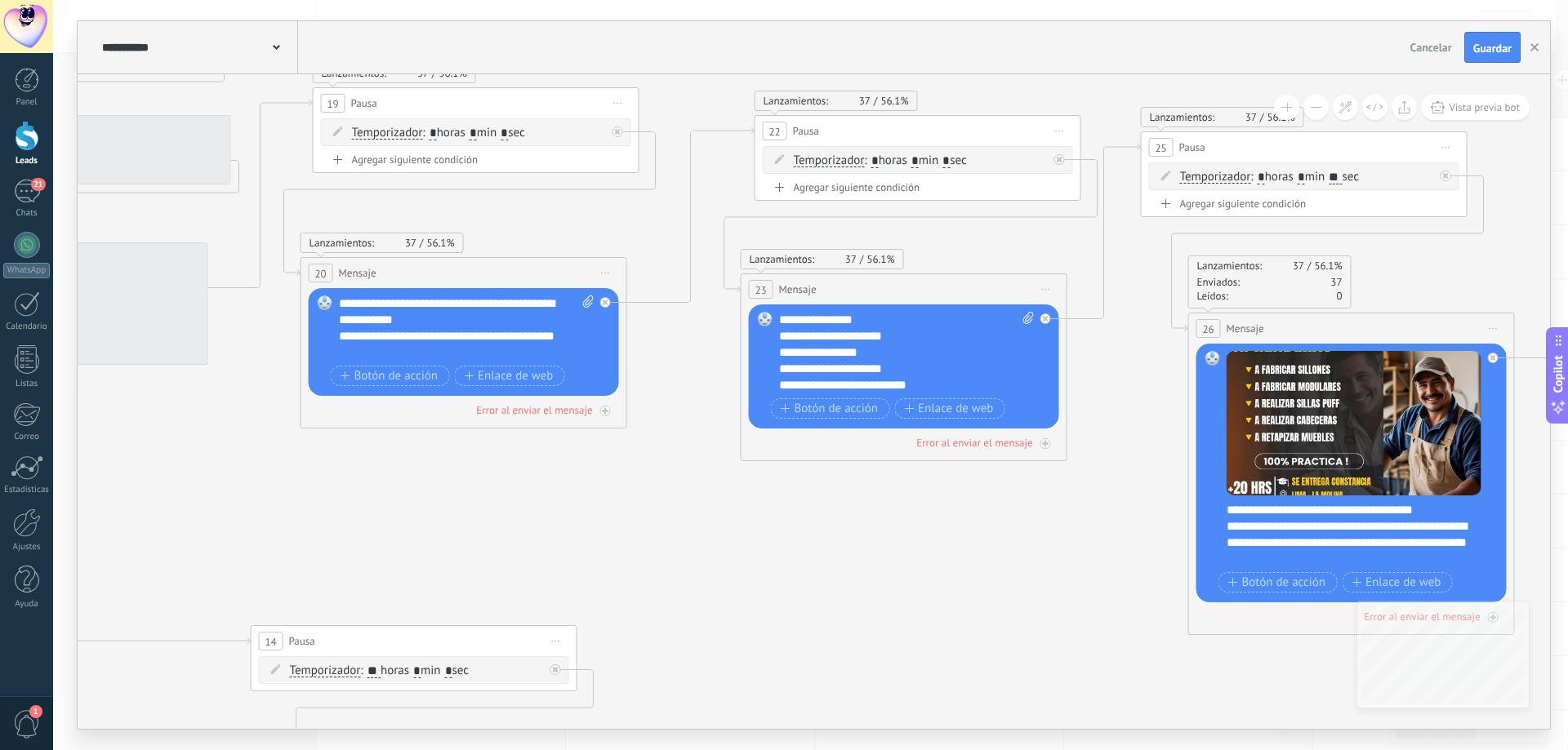
drag, startPoint x: 455, startPoint y: 577, endPoint x: 1016, endPoint y: 567, distance: 561.1
click at [1016, 567] on icon at bounding box center [1142, 519] width 7183 height 1999
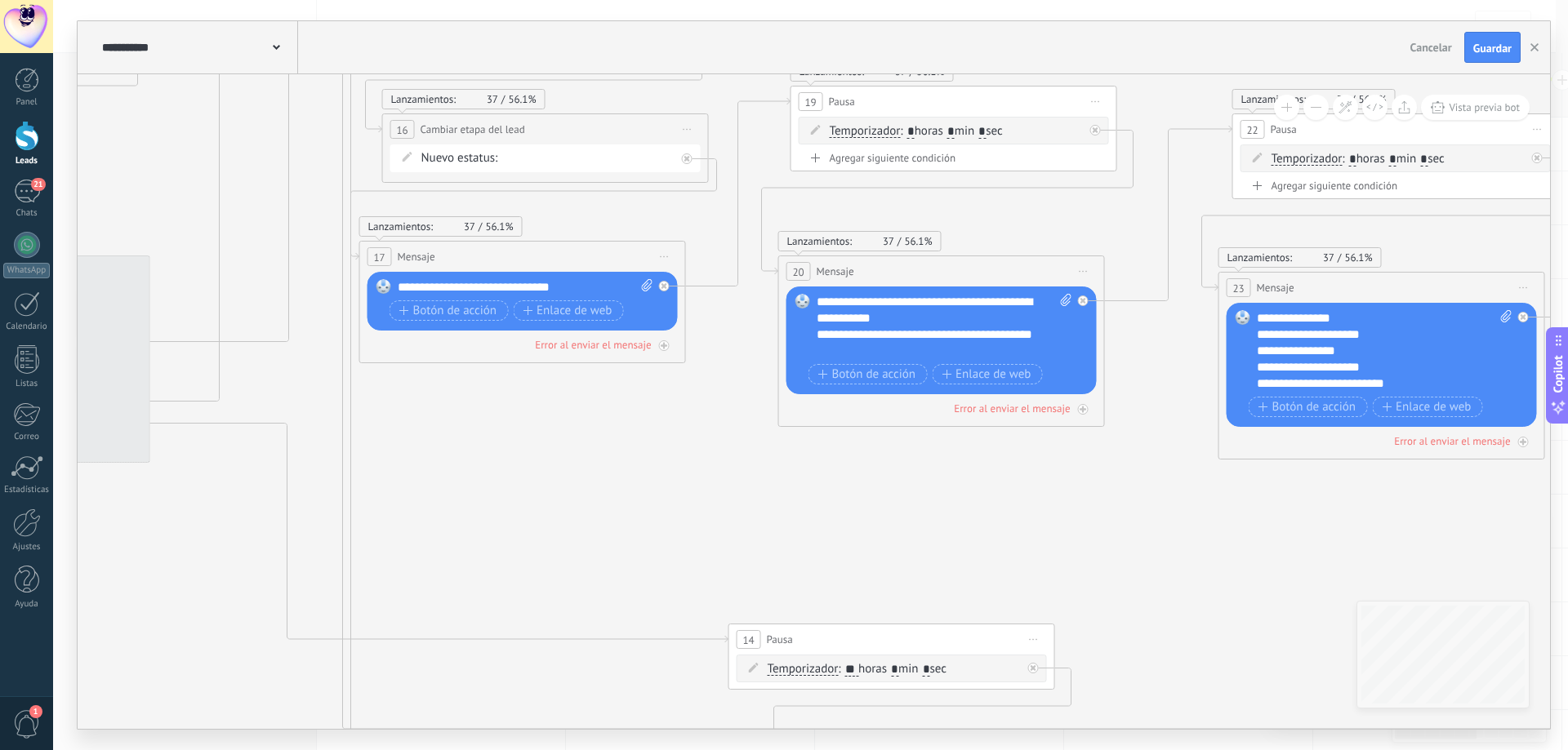
drag, startPoint x: 556, startPoint y: 579, endPoint x: 1115, endPoint y: 572, distance: 559.0
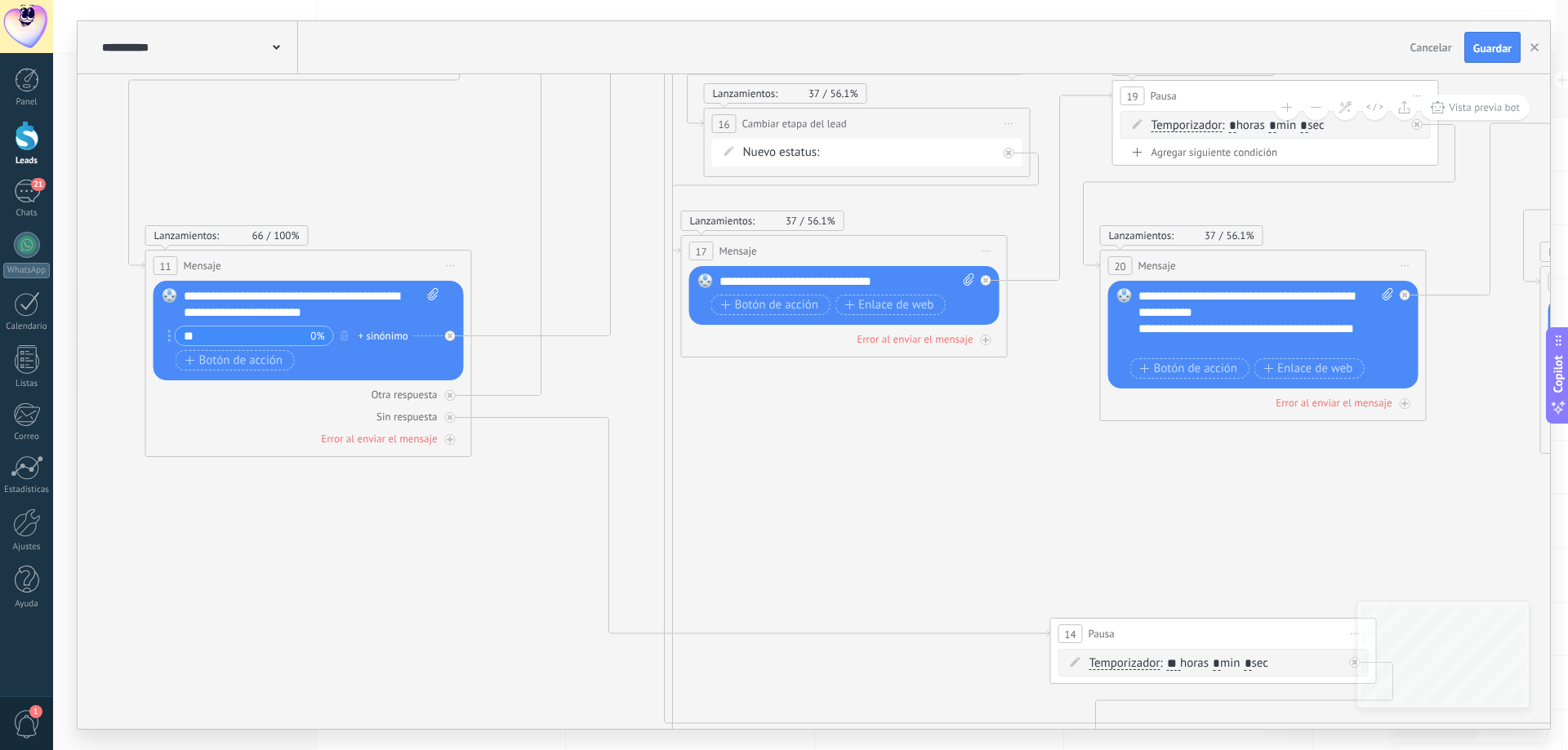
drag, startPoint x: 661, startPoint y: 545, endPoint x: 1020, endPoint y: 537, distance: 359.1
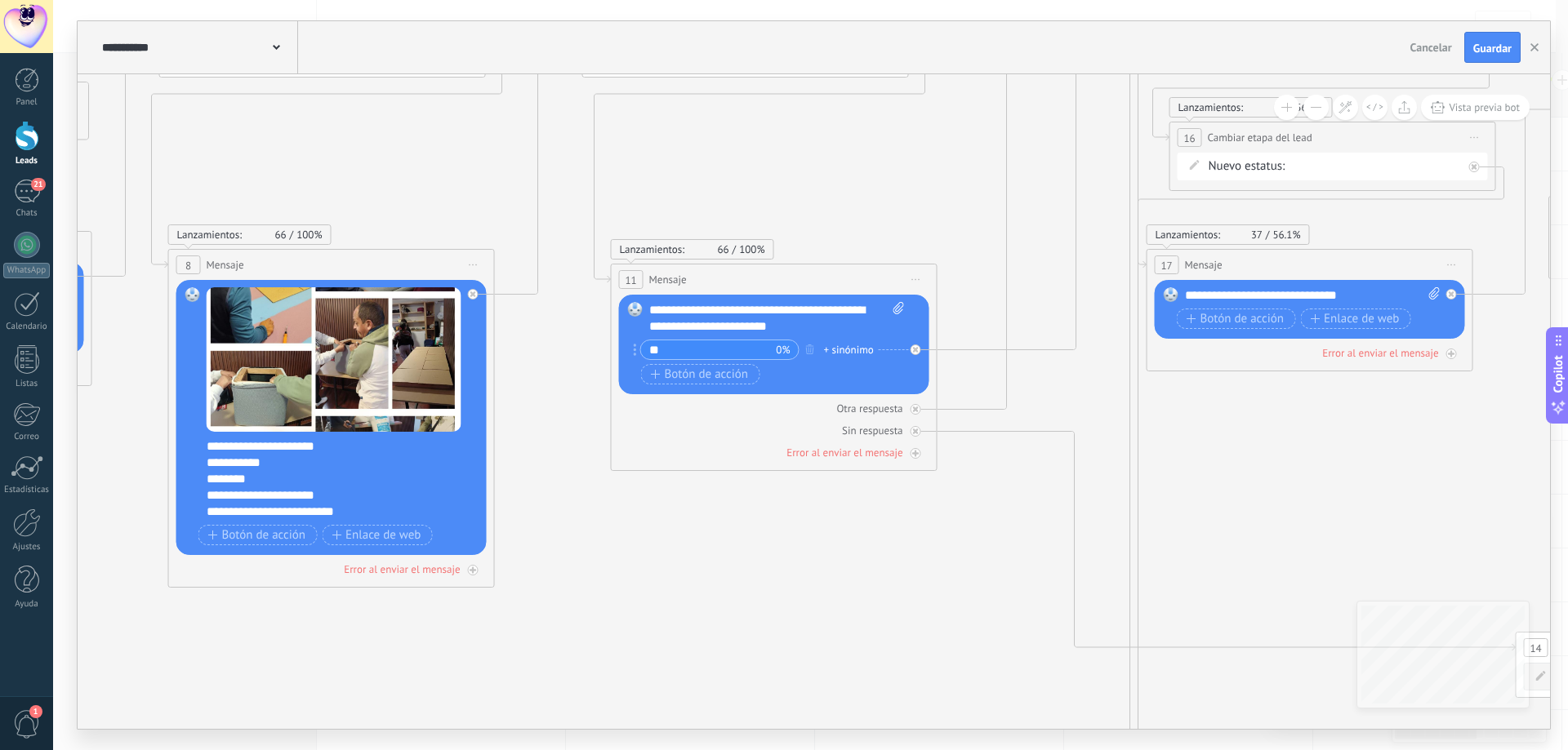
drag, startPoint x: 548, startPoint y: 553, endPoint x: 957, endPoint y: 579, distance: 409.8
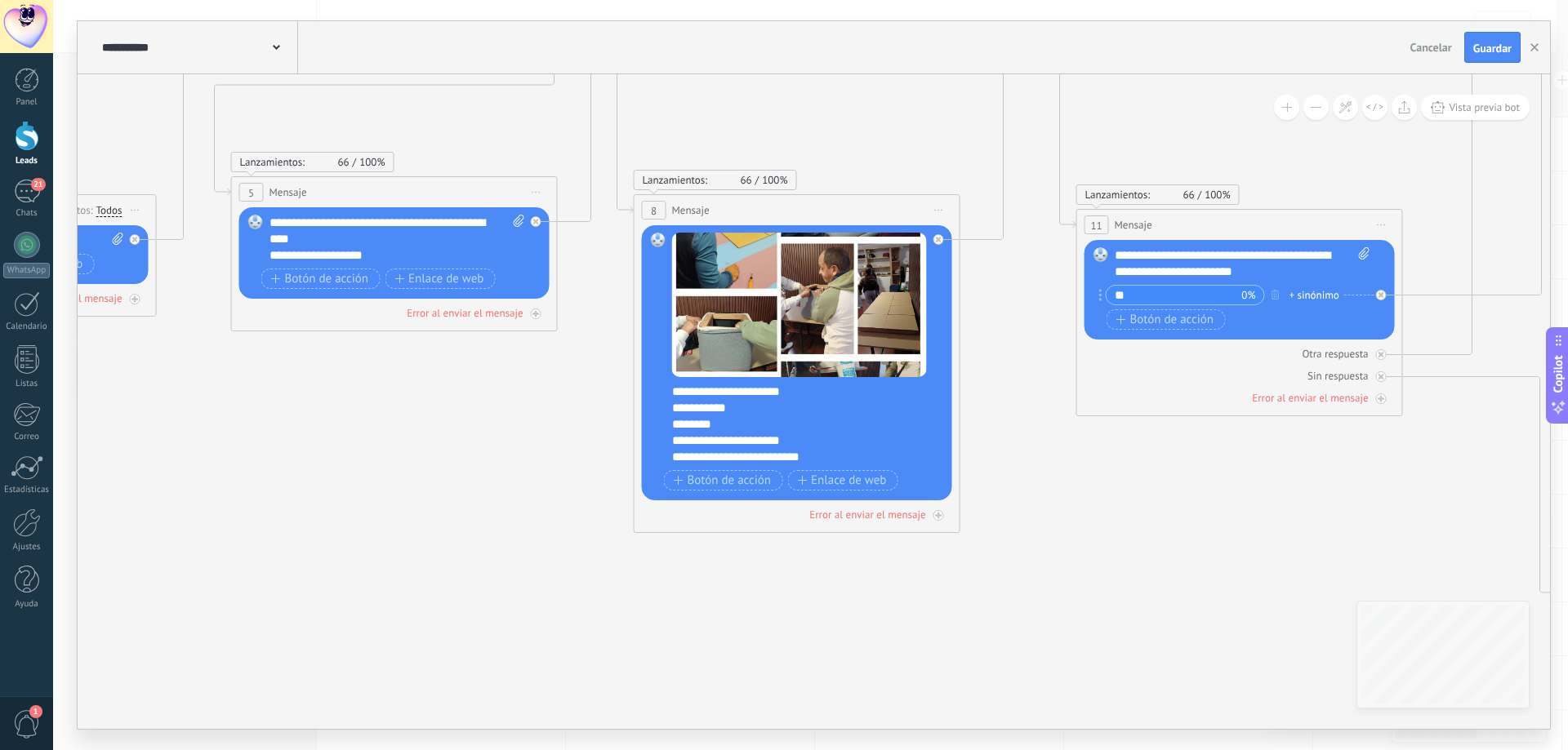
drag, startPoint x: 573, startPoint y: 641, endPoint x: 931, endPoint y: 585, distance: 362.4
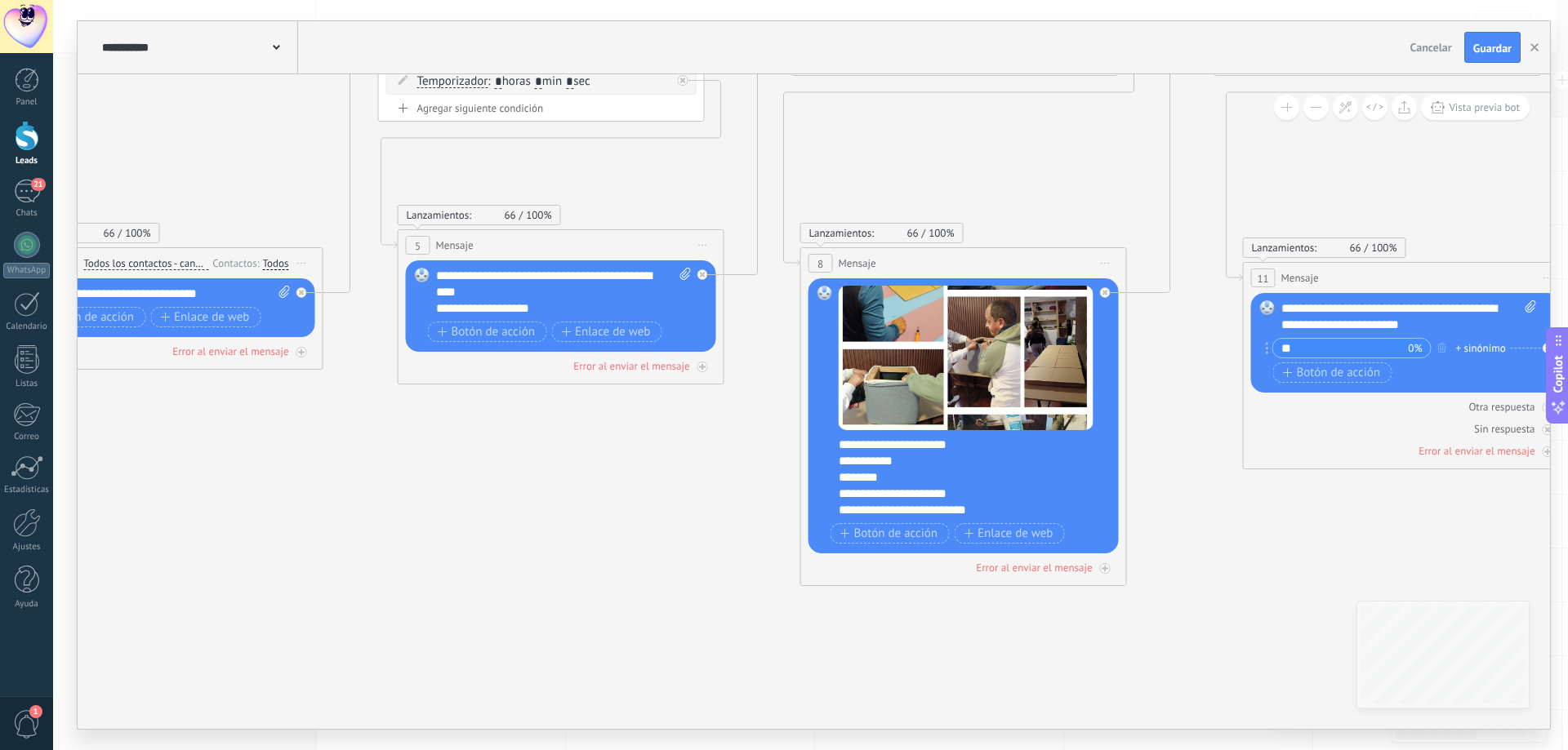
drag, startPoint x: 471, startPoint y: 524, endPoint x: 638, endPoint y: 577, distance: 175.2
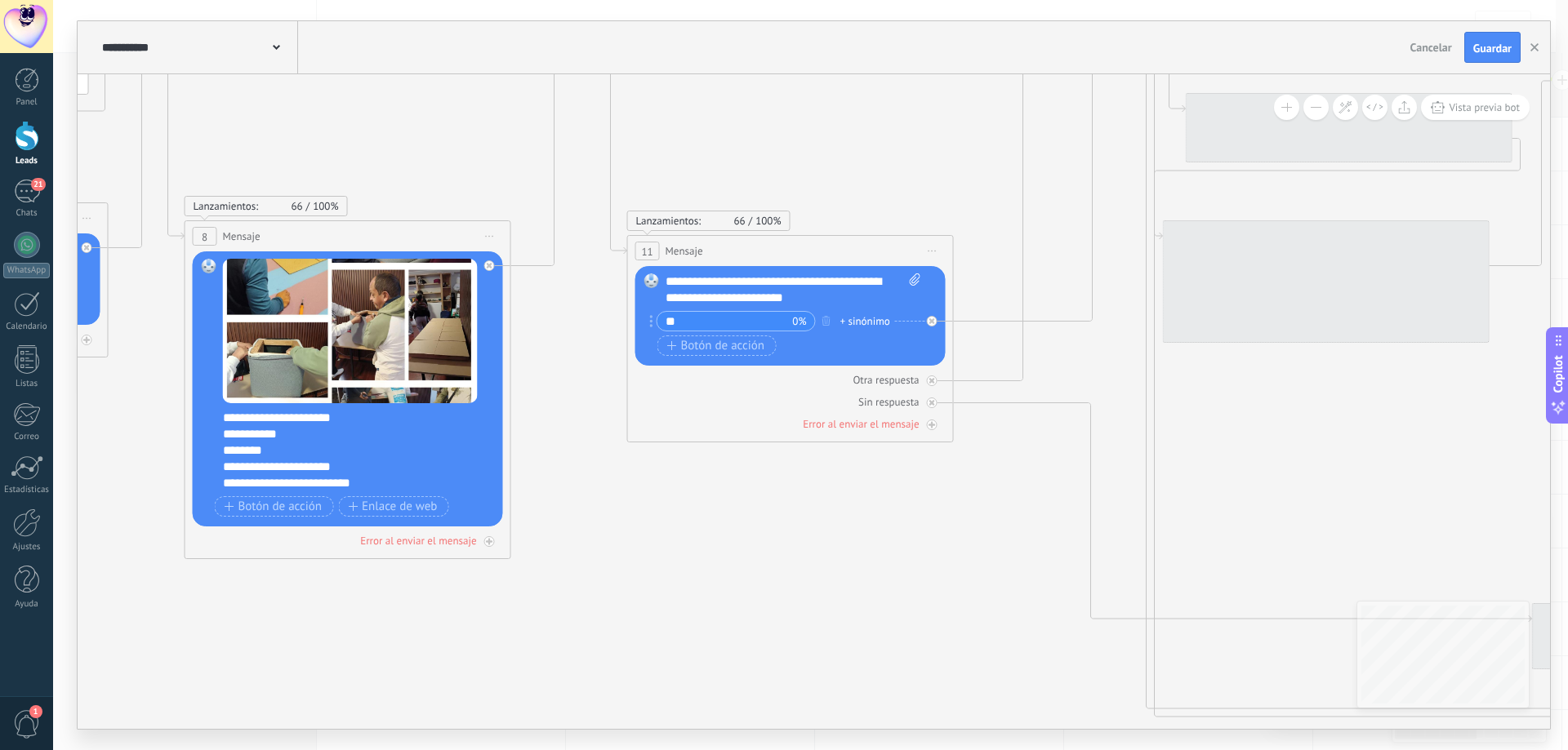
drag, startPoint x: 1267, startPoint y: 536, endPoint x: 651, endPoint y: 509, distance: 616.6
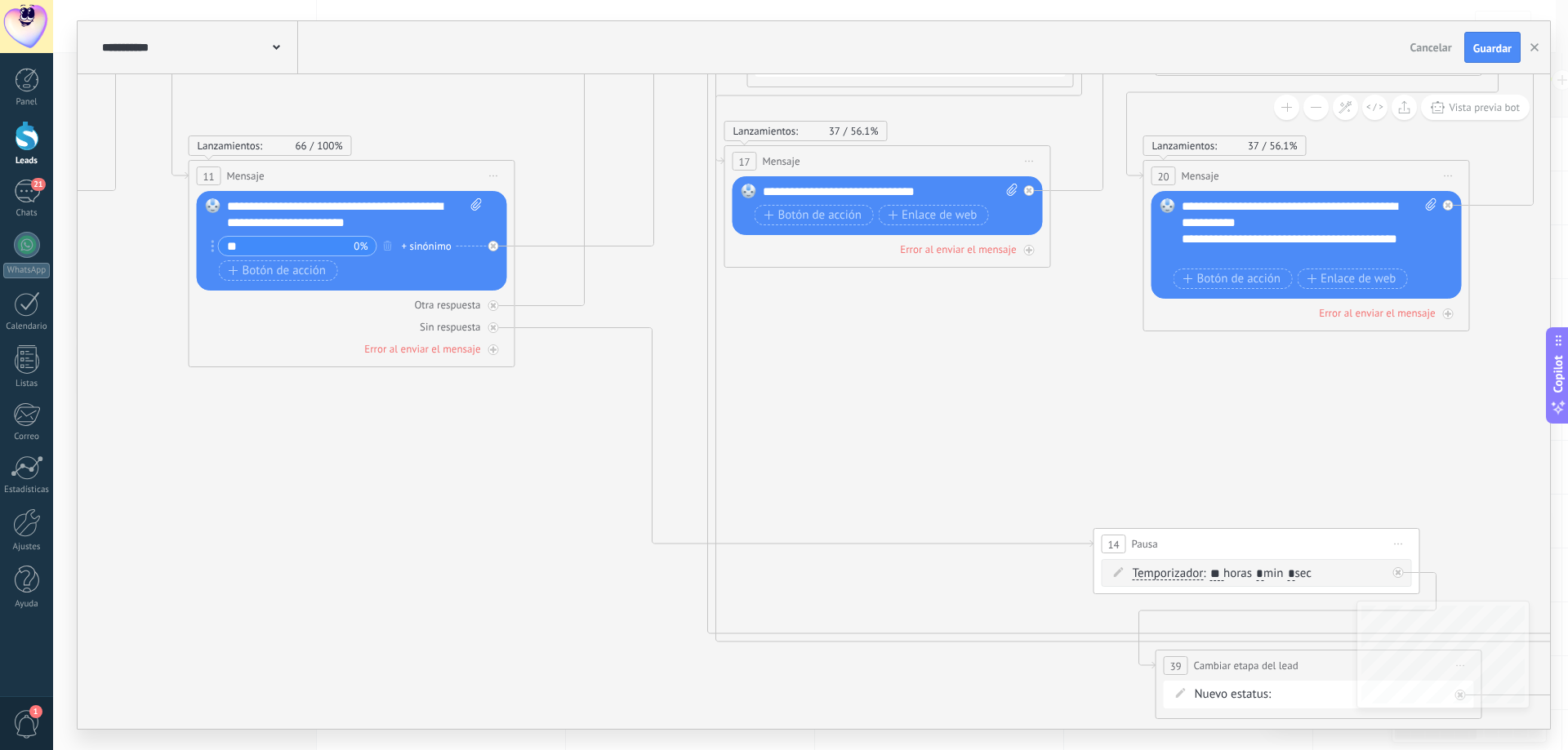
drag, startPoint x: 917, startPoint y: 560, endPoint x: 404, endPoint y: 470, distance: 520.8
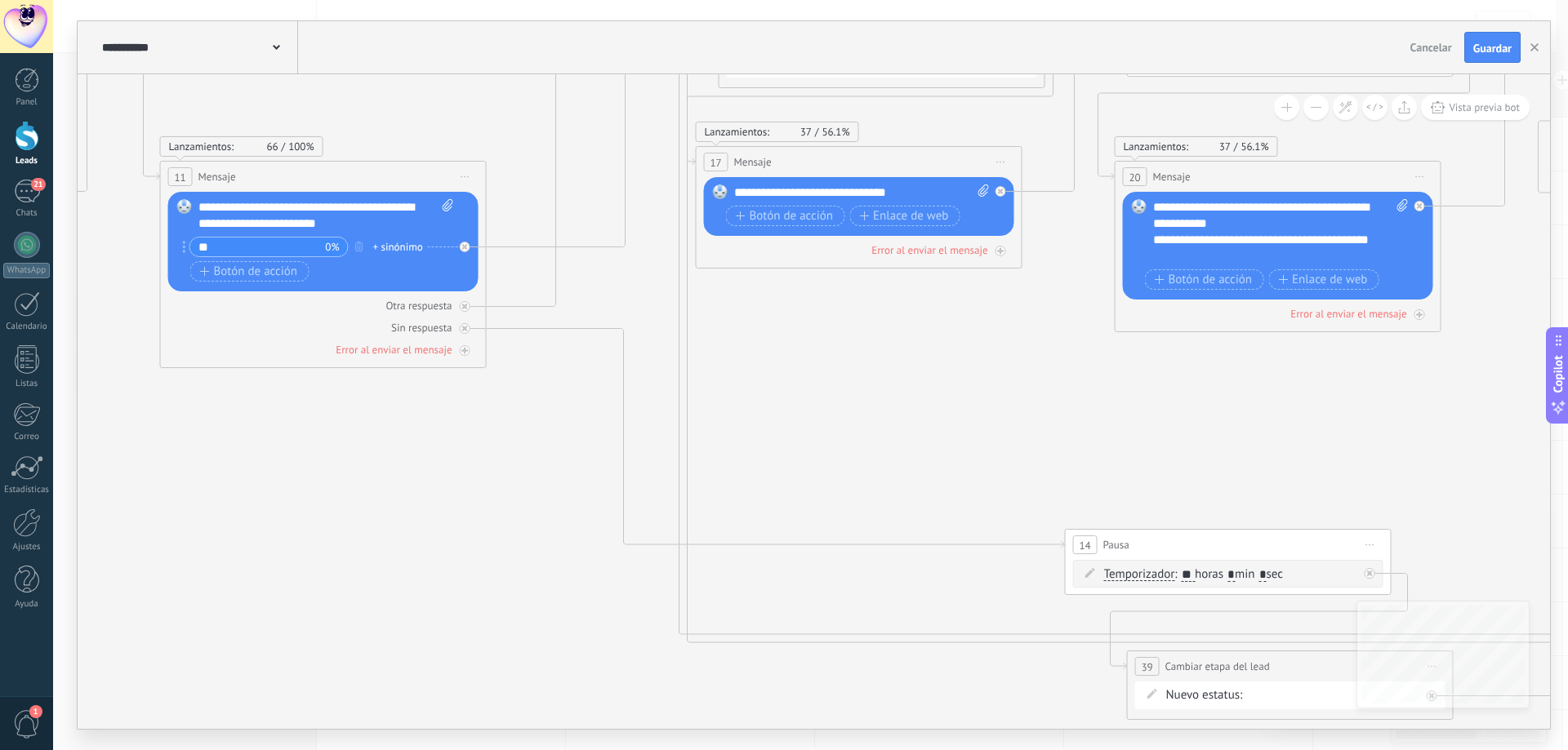
drag, startPoint x: 1114, startPoint y: 416, endPoint x: 1167, endPoint y: 429, distance: 54.6
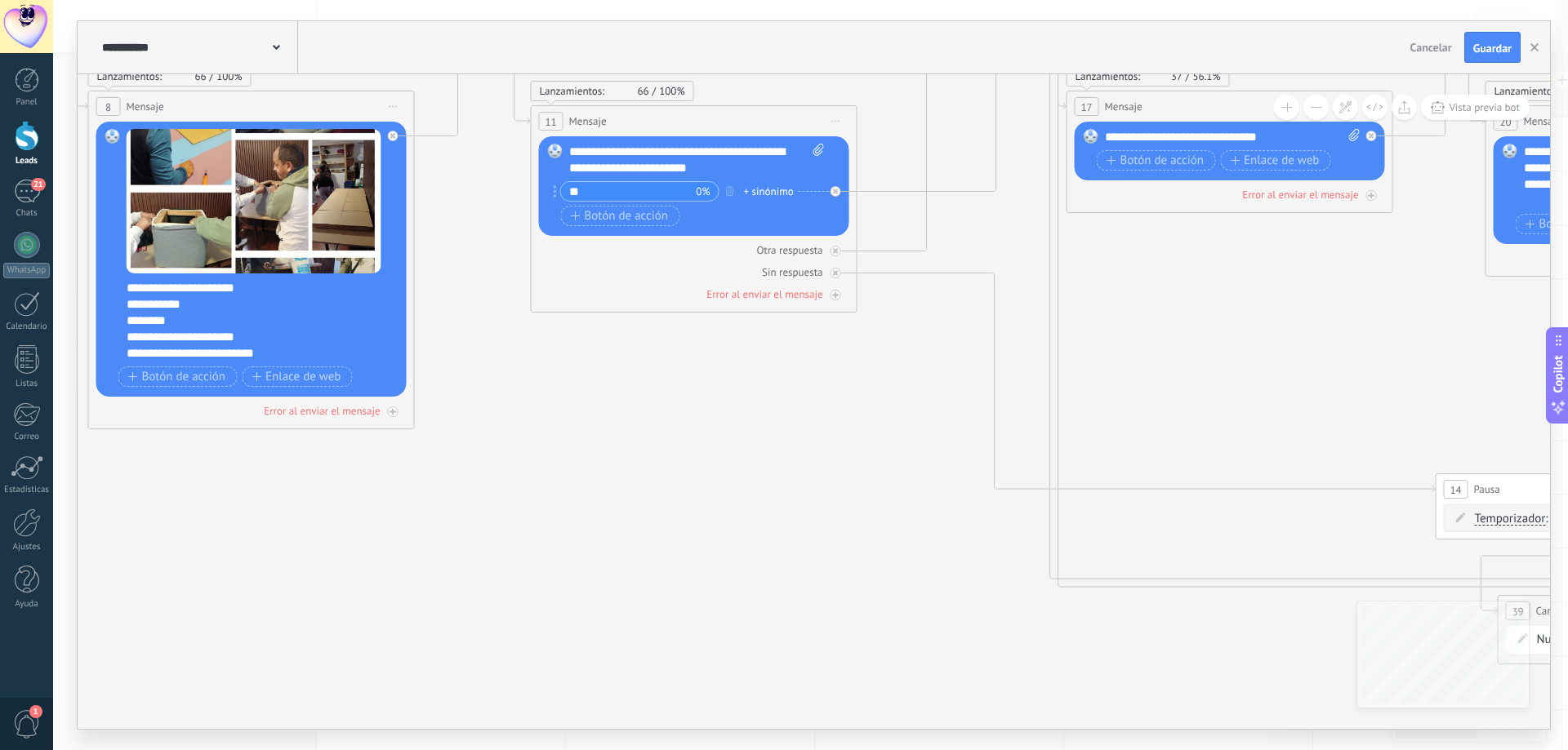
drag, startPoint x: 498, startPoint y: 508, endPoint x: 873, endPoint y: 450, distance: 379.5
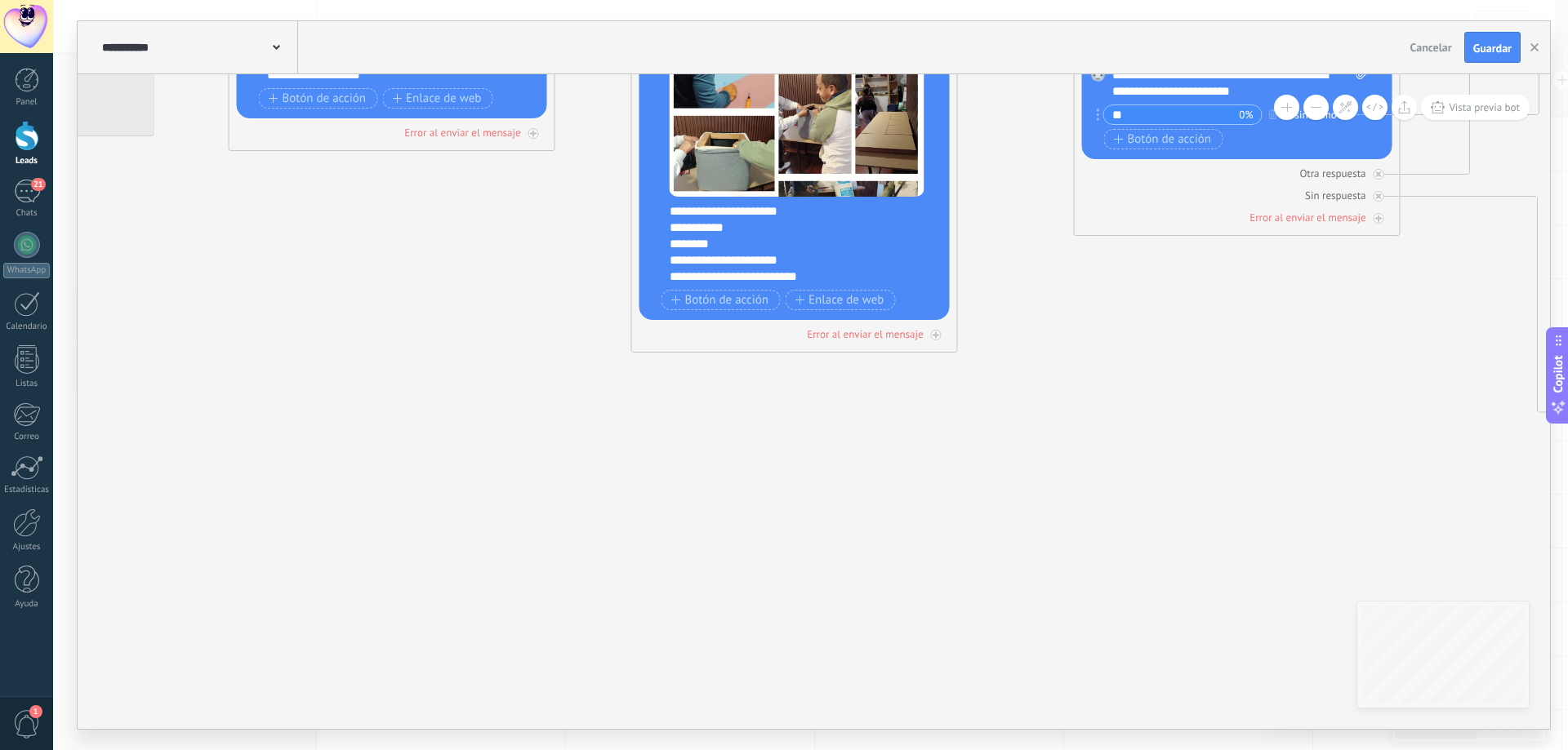
drag, startPoint x: 517, startPoint y: 525, endPoint x: 993, endPoint y: 455, distance: 481.1
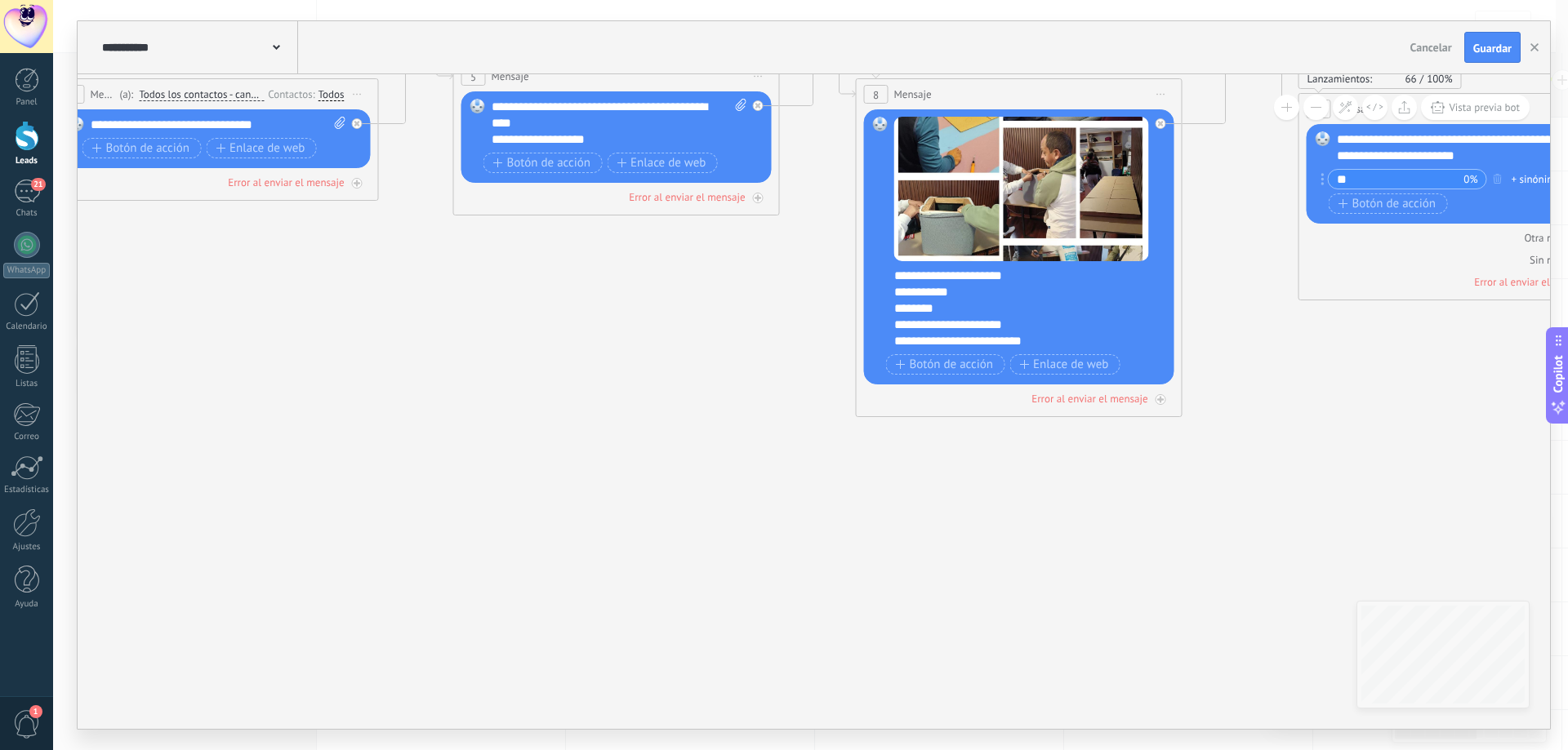
drag, startPoint x: 625, startPoint y: 482, endPoint x: 1059, endPoint y: 600, distance: 449.8
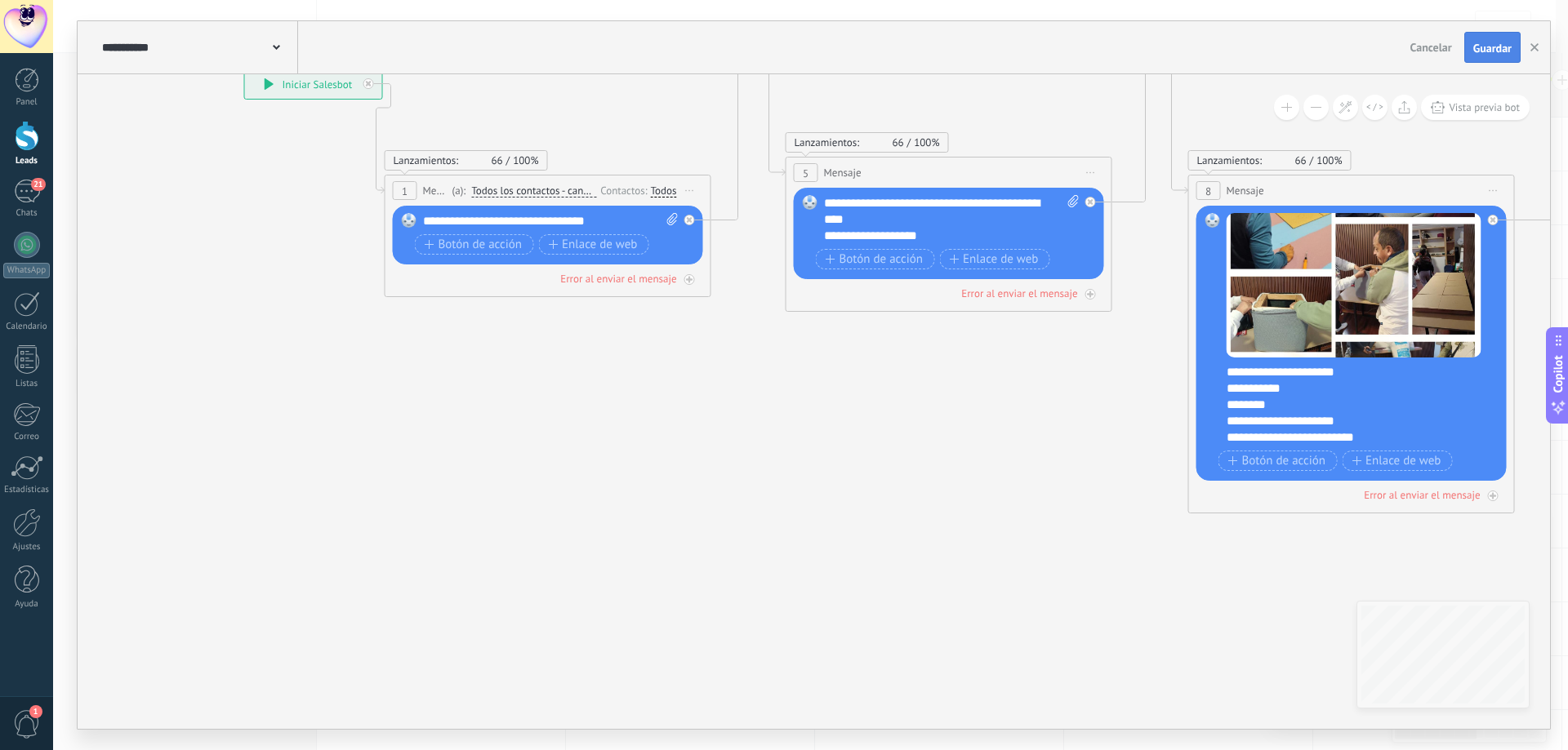
click at [1500, 50] on span "Guardar" at bounding box center [1492, 48] width 38 height 12
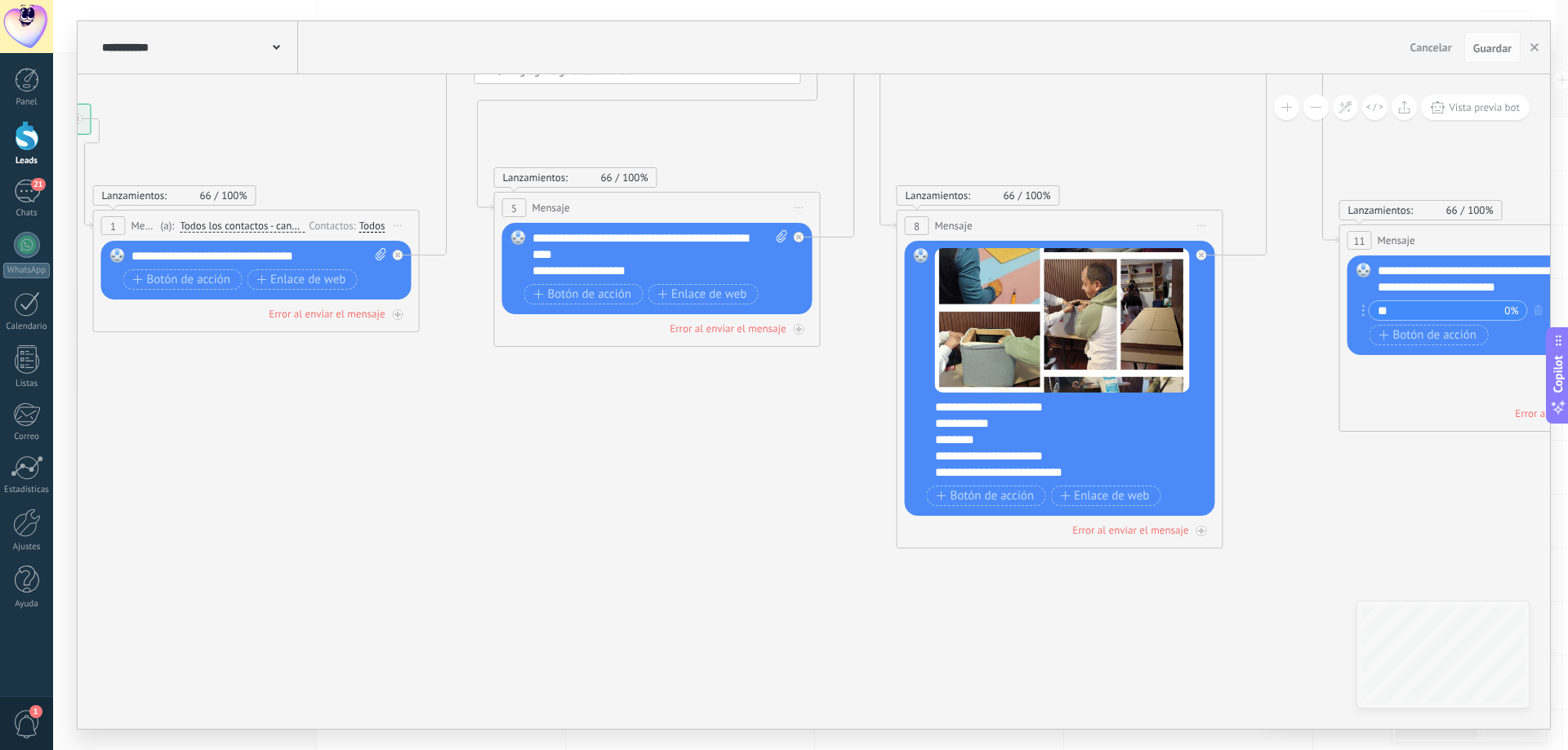
drag, startPoint x: 1063, startPoint y: 437, endPoint x: 765, endPoint y: 474, distance: 300.3
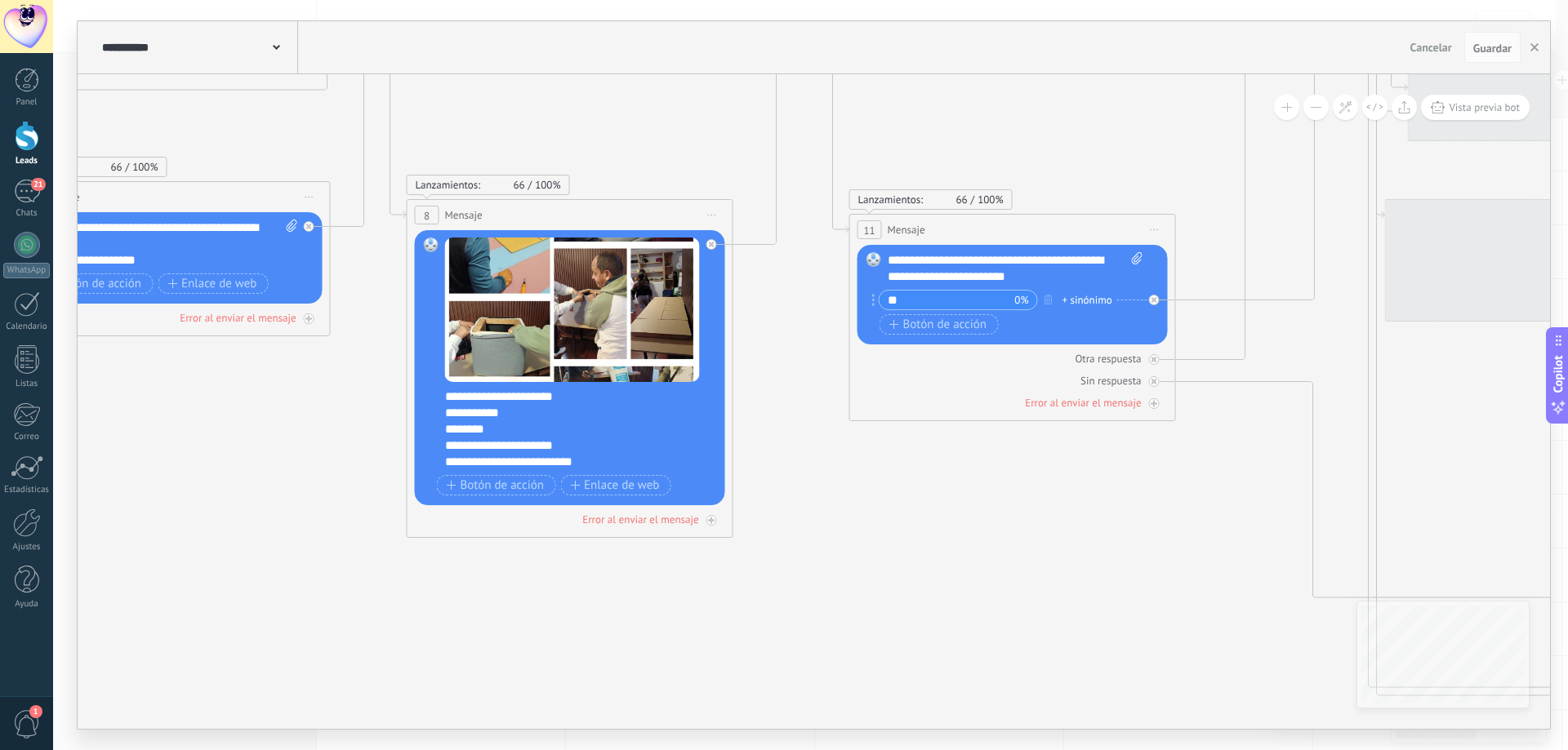
drag, startPoint x: 1363, startPoint y: 518, endPoint x: 881, endPoint y: 502, distance: 482.3
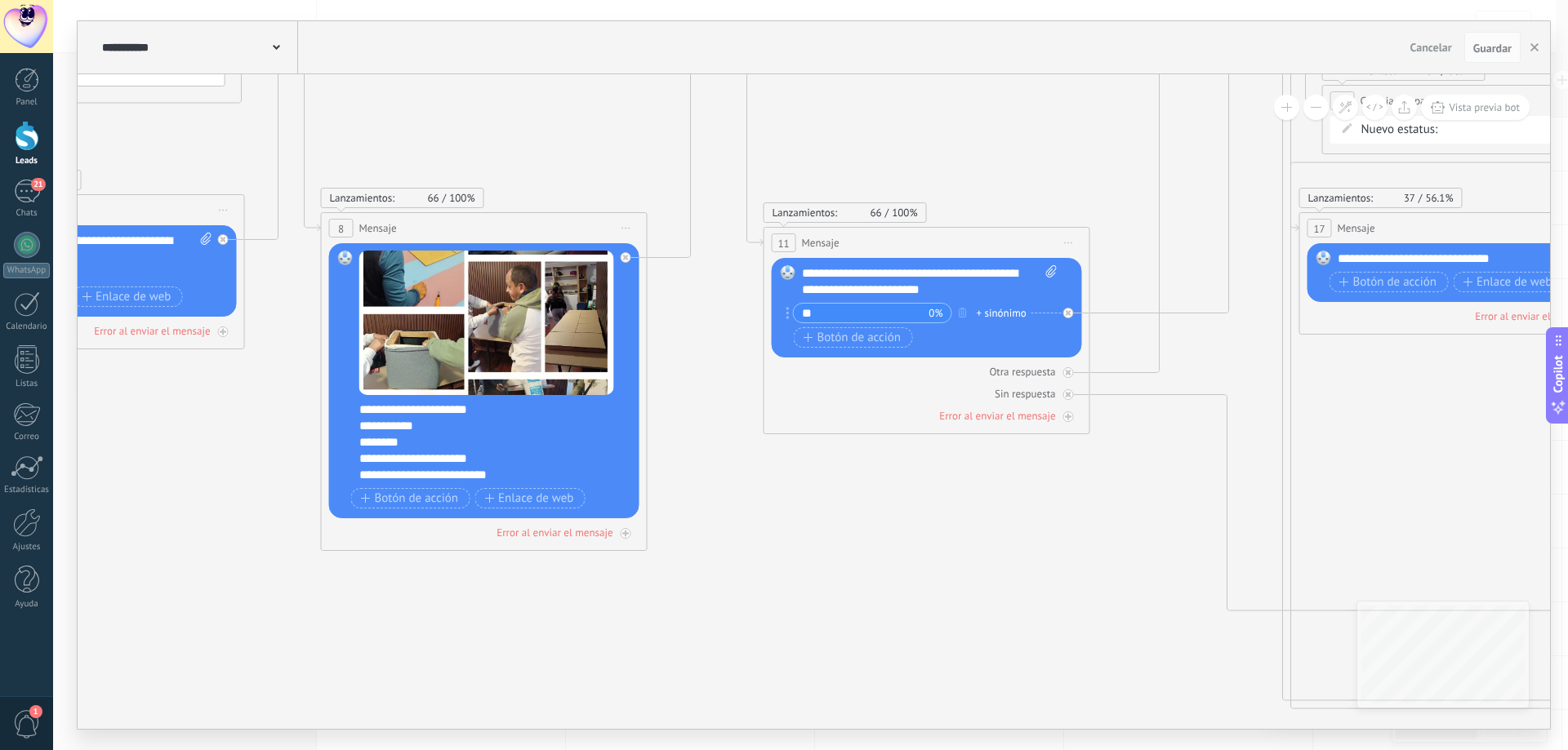
drag, startPoint x: 1063, startPoint y: 499, endPoint x: 356, endPoint y: 493, distance: 707.0
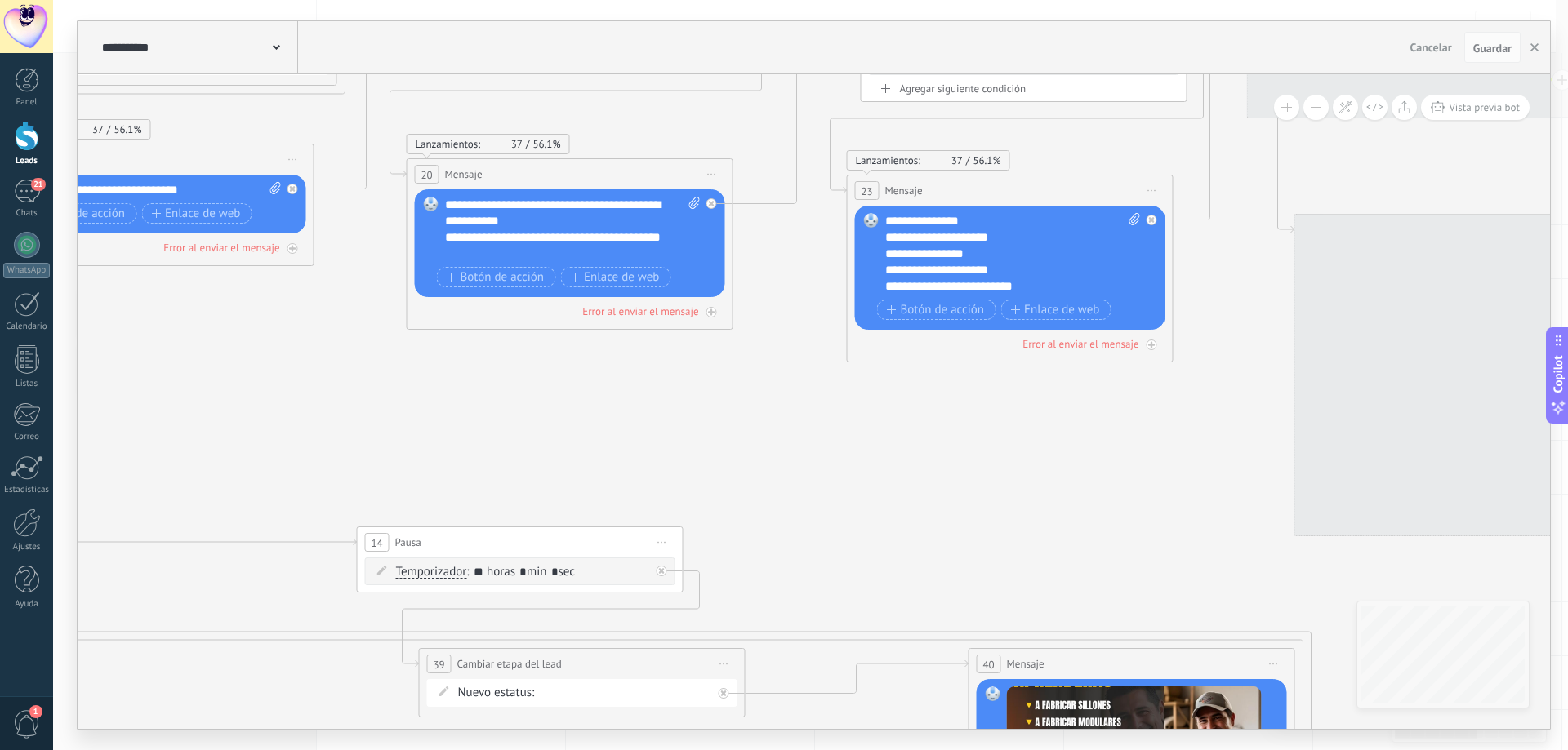
drag, startPoint x: 1148, startPoint y: 509, endPoint x: 459, endPoint y: 459, distance: 690.8
click at [459, 459] on icon at bounding box center [1248, 421] width 7183 height 1999
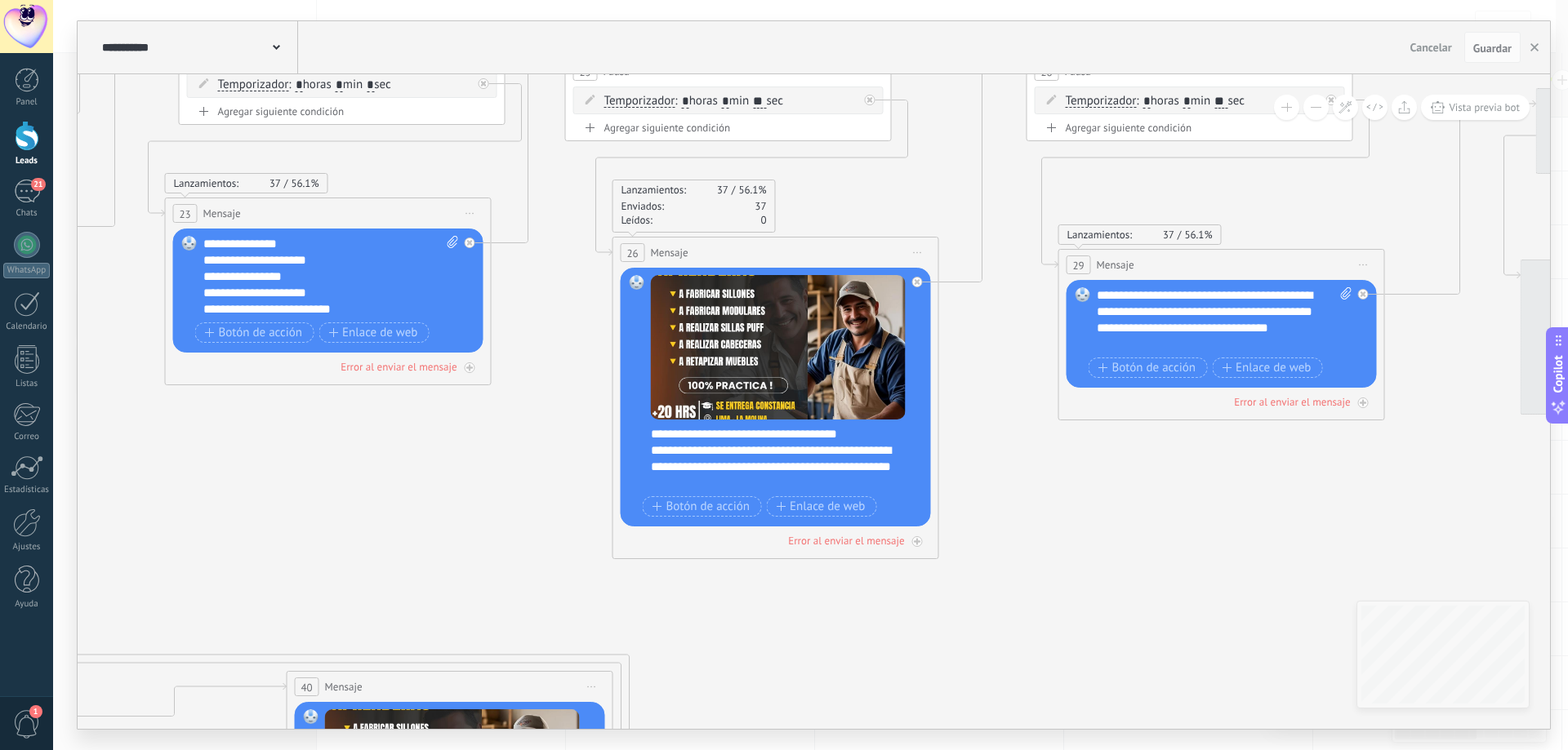
drag, startPoint x: 822, startPoint y: 468, endPoint x: 140, endPoint y: 491, distance: 682.4
click at [140, 491] on icon at bounding box center [567, 443] width 7183 height 1999
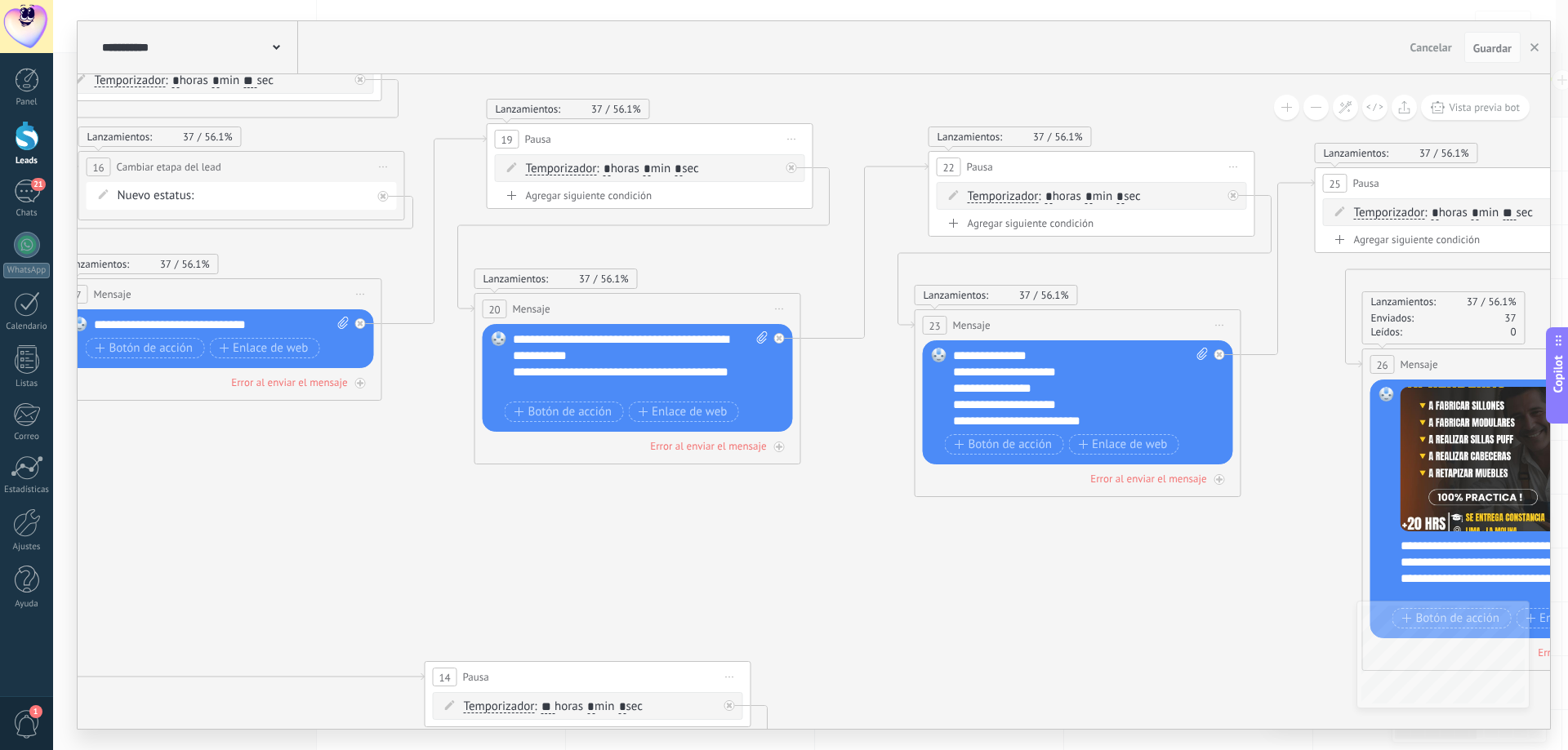
drag, startPoint x: 291, startPoint y: 464, endPoint x: 997, endPoint y: 561, distance: 712.6
click at [997, 561] on icon at bounding box center [1316, 555] width 7183 height 1999
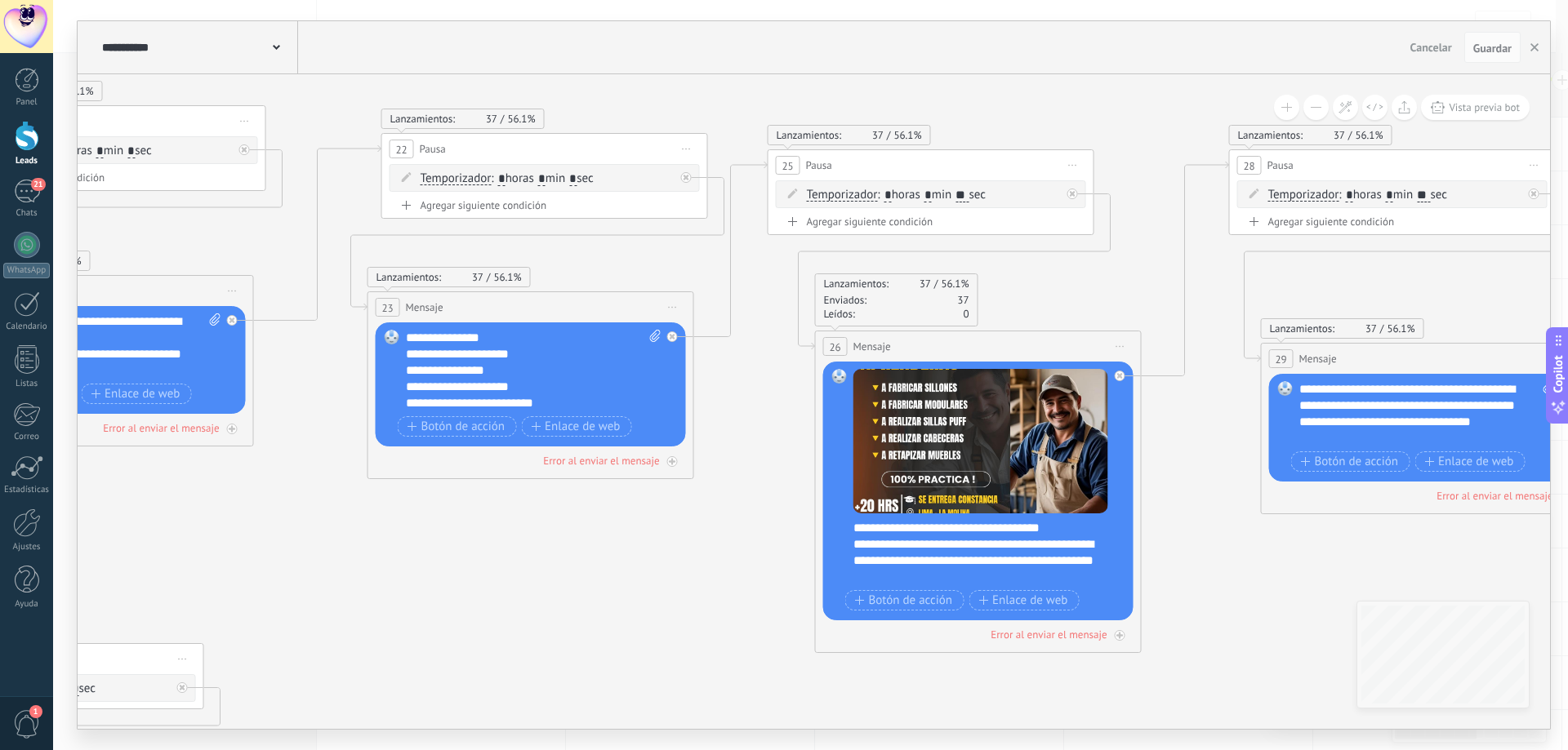
drag, startPoint x: 1131, startPoint y: 586, endPoint x: 584, endPoint y: 569, distance: 547.3
click at [584, 569] on icon at bounding box center [769, 537] width 7183 height 1999
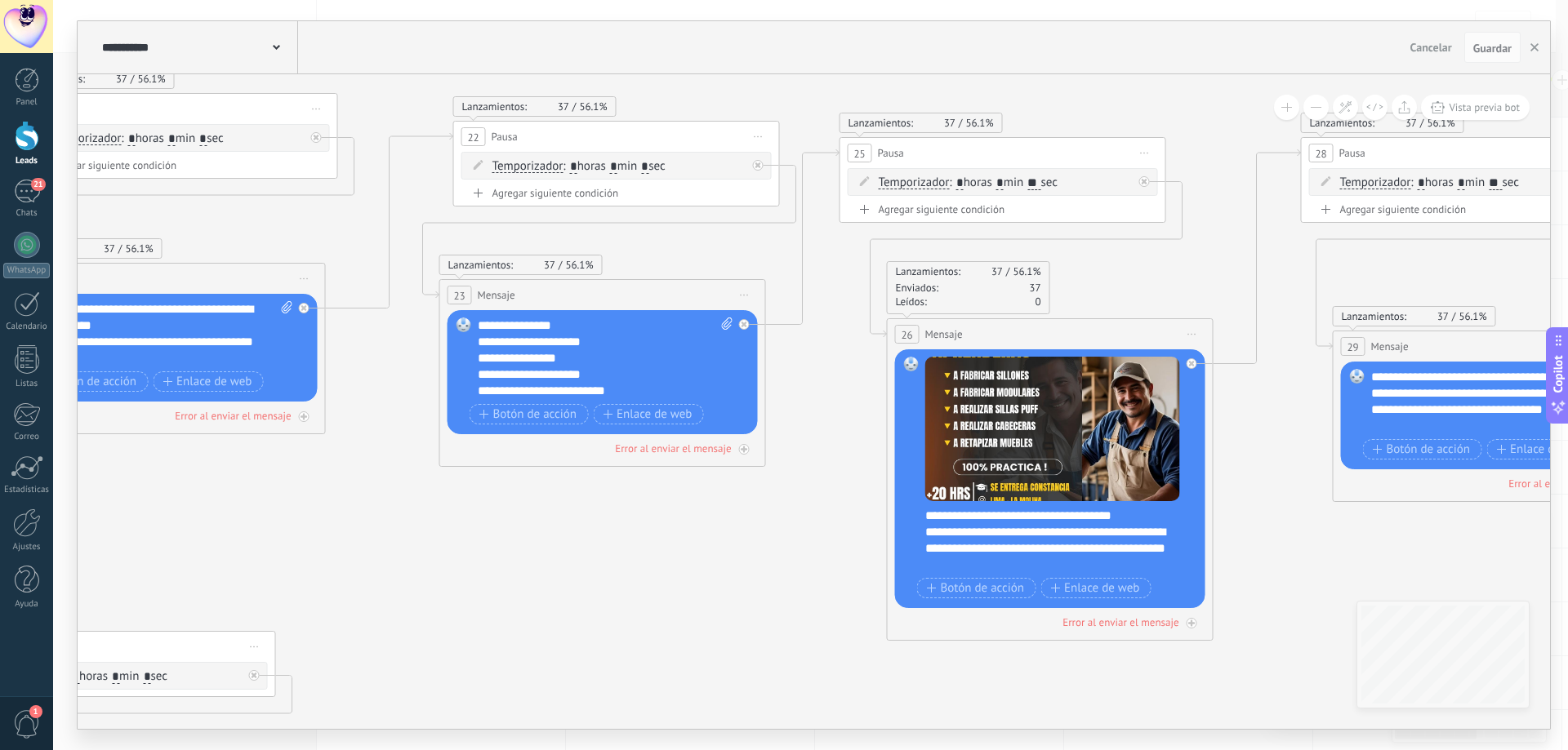
drag, startPoint x: 639, startPoint y: 629, endPoint x: 710, endPoint y: 617, distance: 72.0
click at [710, 617] on icon at bounding box center [841, 524] width 7183 height 1999
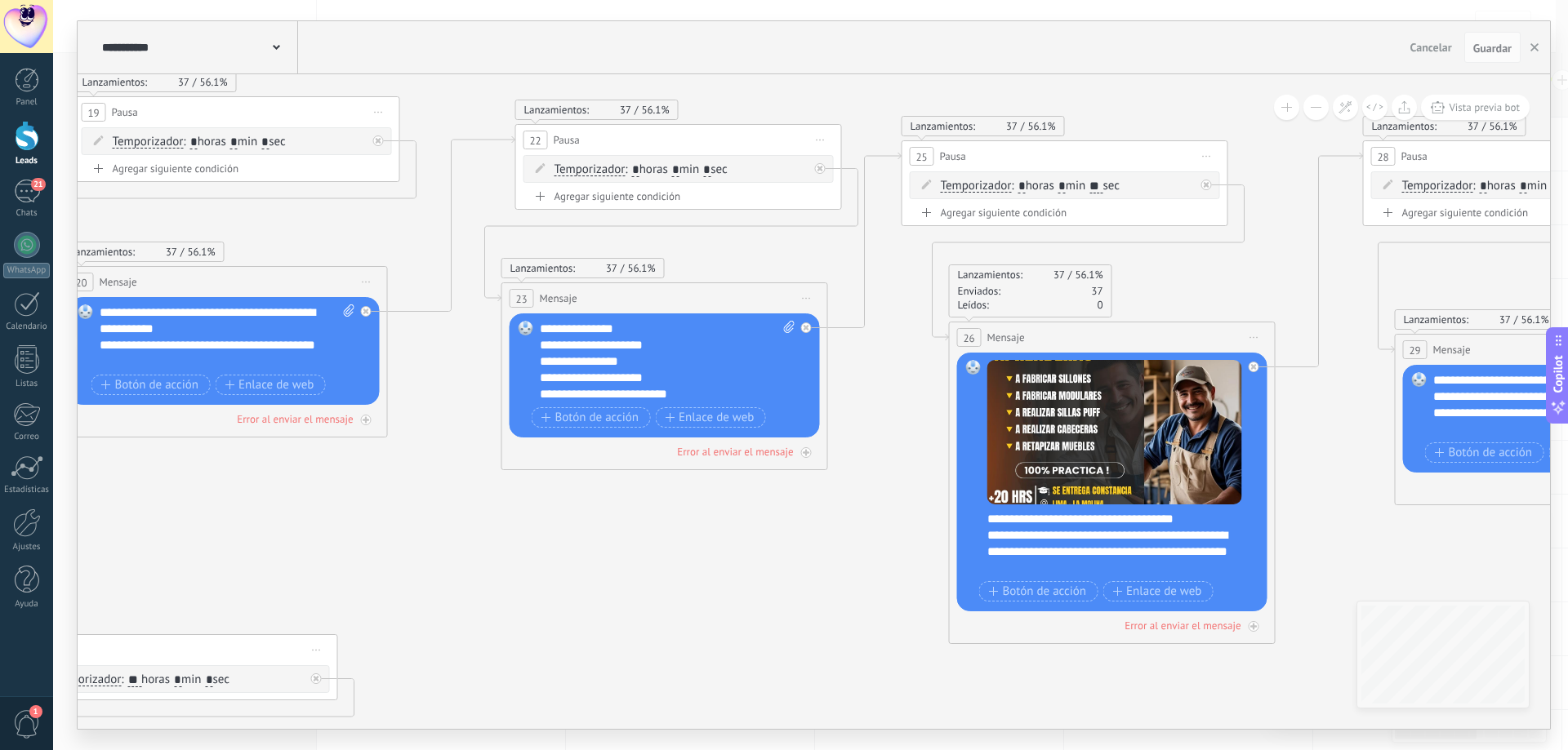
drag, startPoint x: 671, startPoint y: 607, endPoint x: 732, endPoint y: 611, distance: 61.1
click at [732, 611] on icon at bounding box center [903, 528] width 7183 height 1999
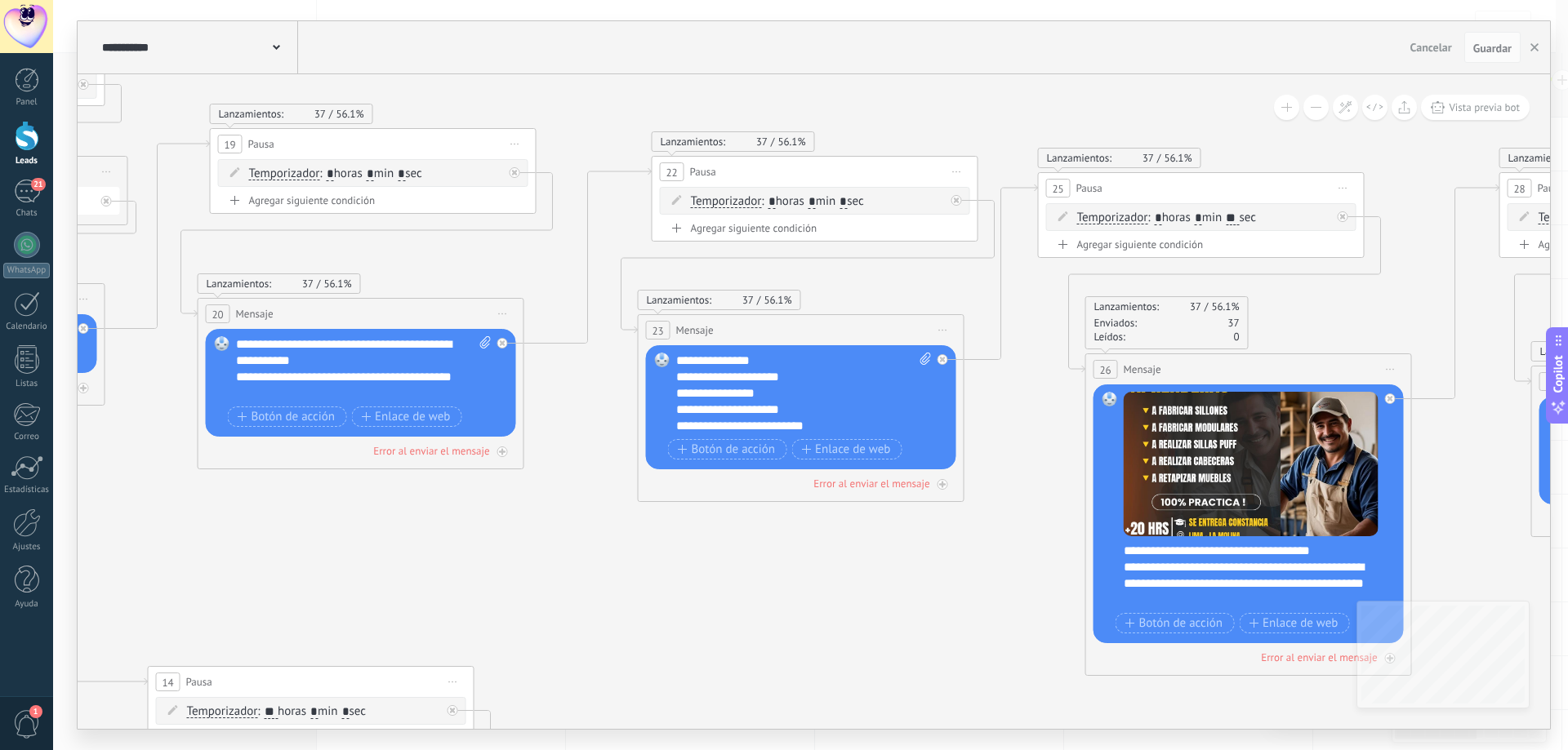
drag, startPoint x: 723, startPoint y: 607, endPoint x: 860, endPoint y: 639, distance: 140.7
click at [860, 639] on icon at bounding box center [1040, 560] width 7183 height 1999
click at [26, 144] on div at bounding box center [26, 135] width 24 height 30
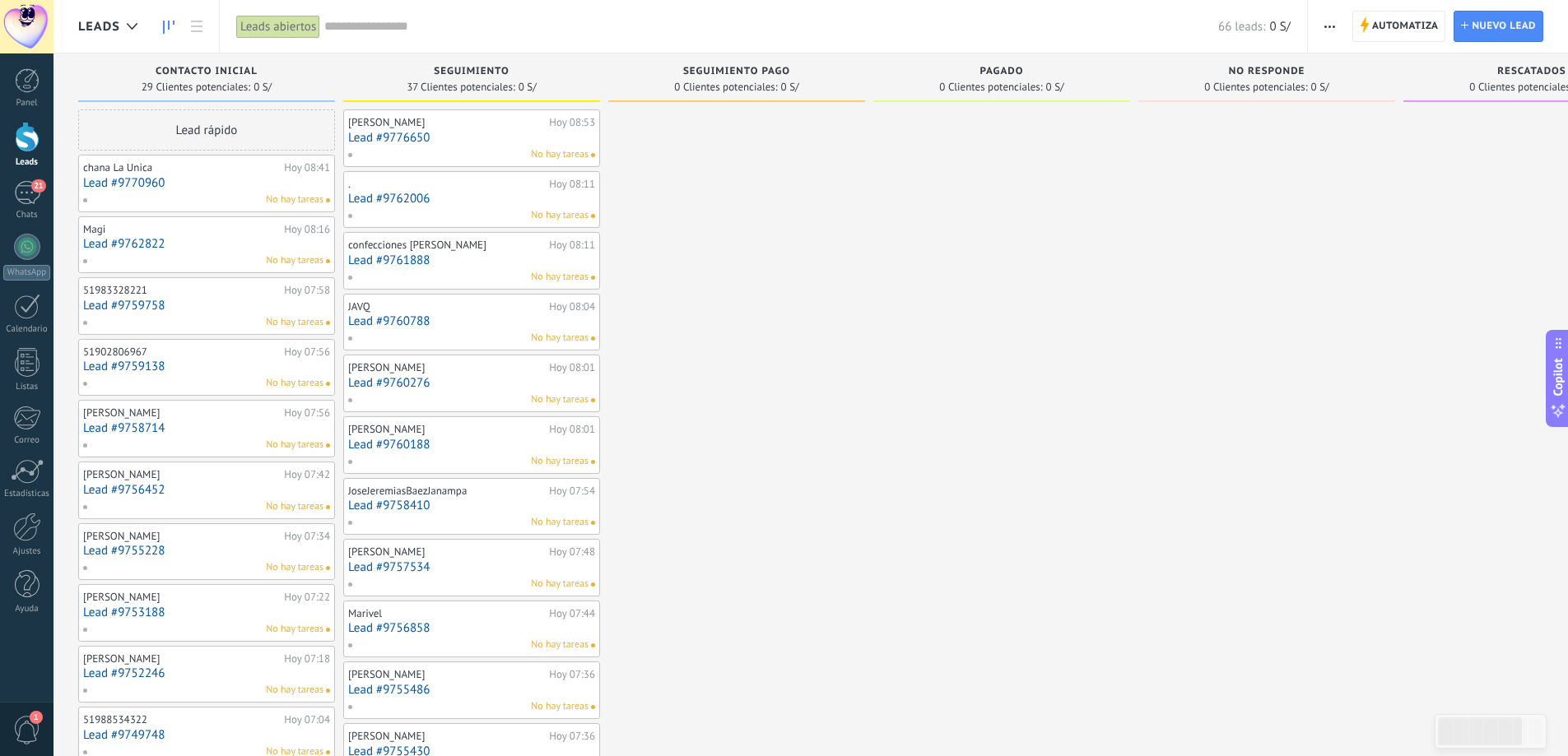
click at [20, 140] on div at bounding box center [26, 136] width 24 height 30
click at [1413, 27] on span "Automatiza" at bounding box center [1405, 26] width 67 height 30
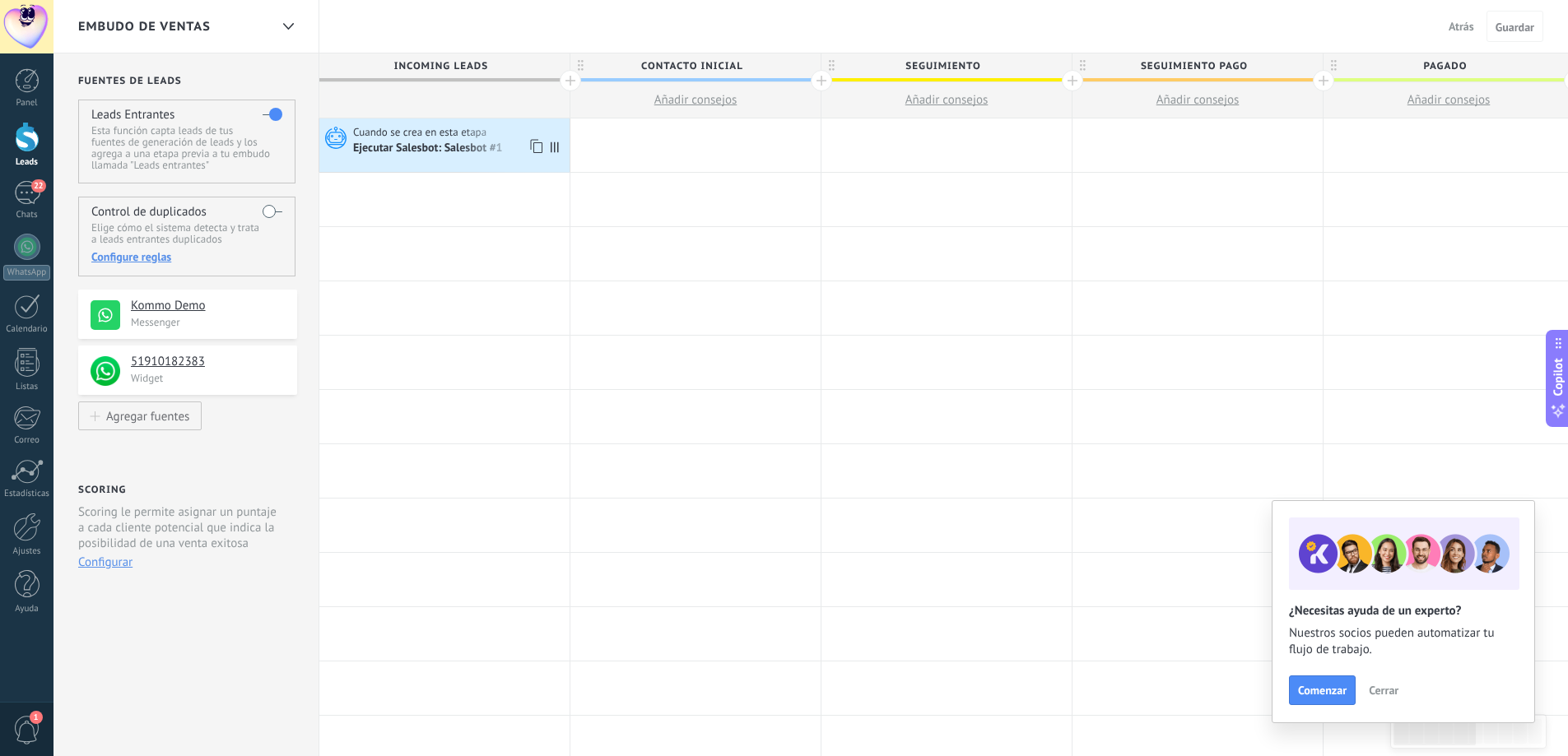
click at [432, 149] on div "Ejecutar Salesbot: Salesbot #1" at bounding box center [429, 148] width 152 height 15
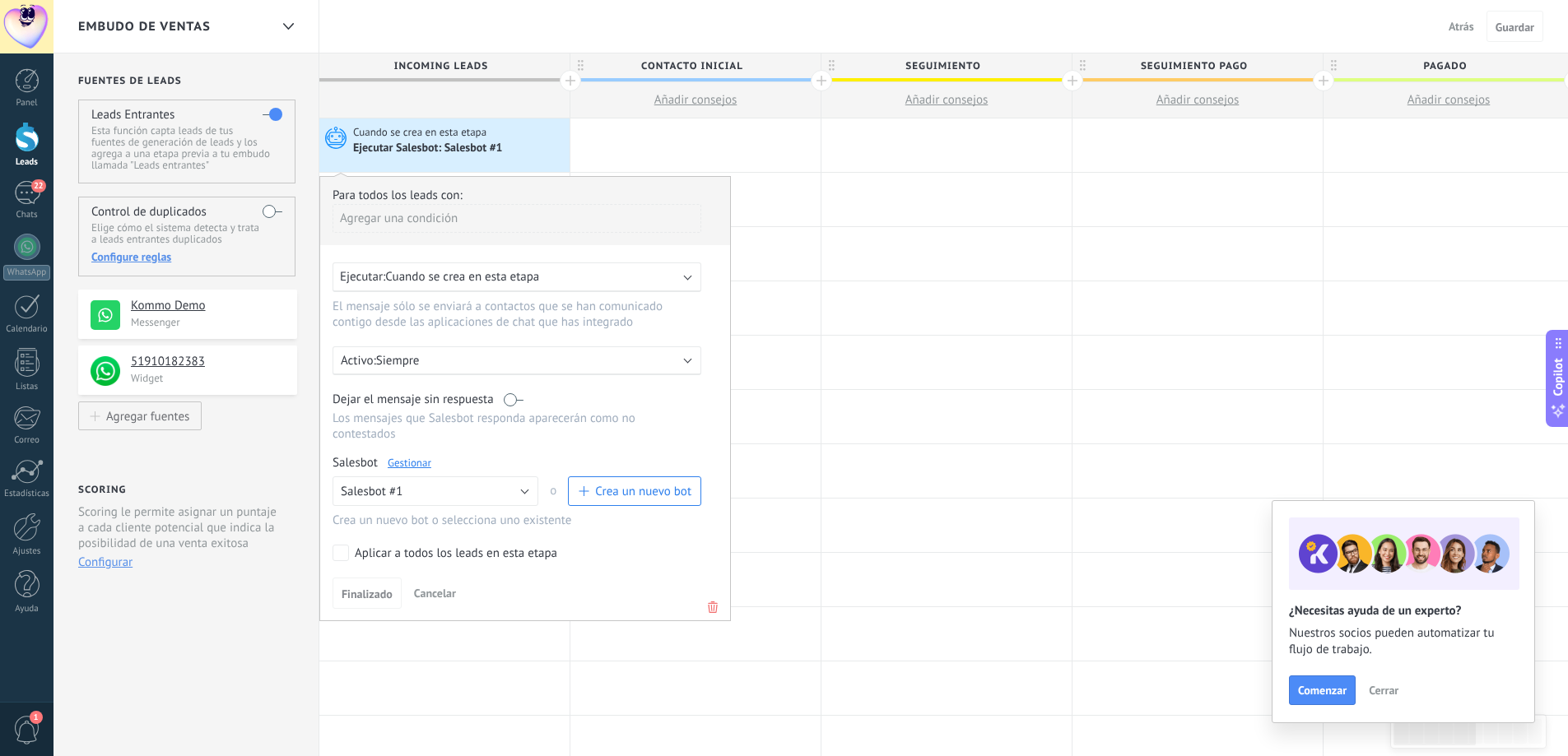
click at [417, 463] on link "Gestionar" at bounding box center [409, 463] width 44 height 14
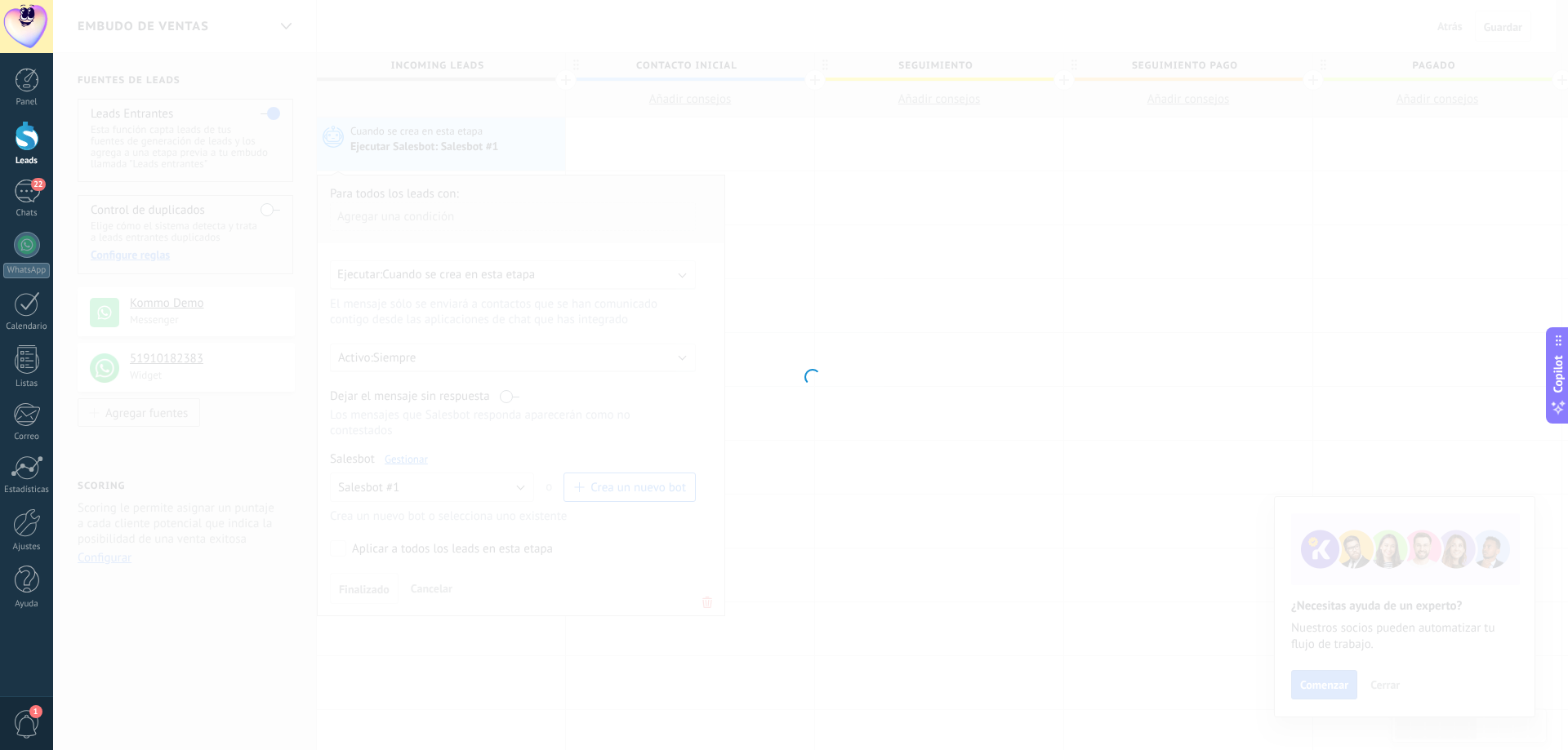
type input "**********"
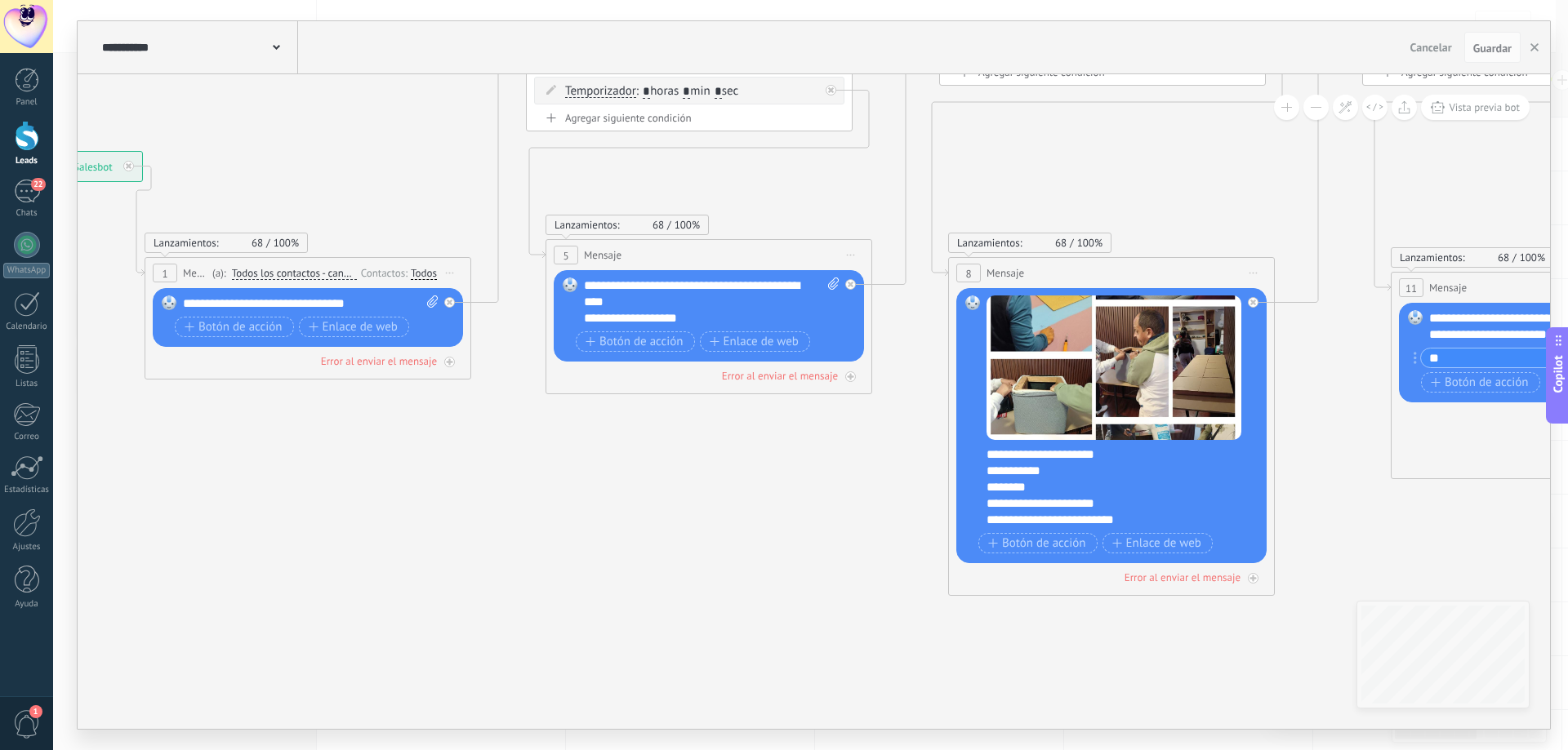
drag, startPoint x: 1148, startPoint y: 542, endPoint x: 727, endPoint y: 496, distance: 423.5
drag, startPoint x: 585, startPoint y: 281, endPoint x: 644, endPoint y: 309, distance: 65.3
click at [644, 309] on div "**********" at bounding box center [712, 302] width 256 height 49
paste div
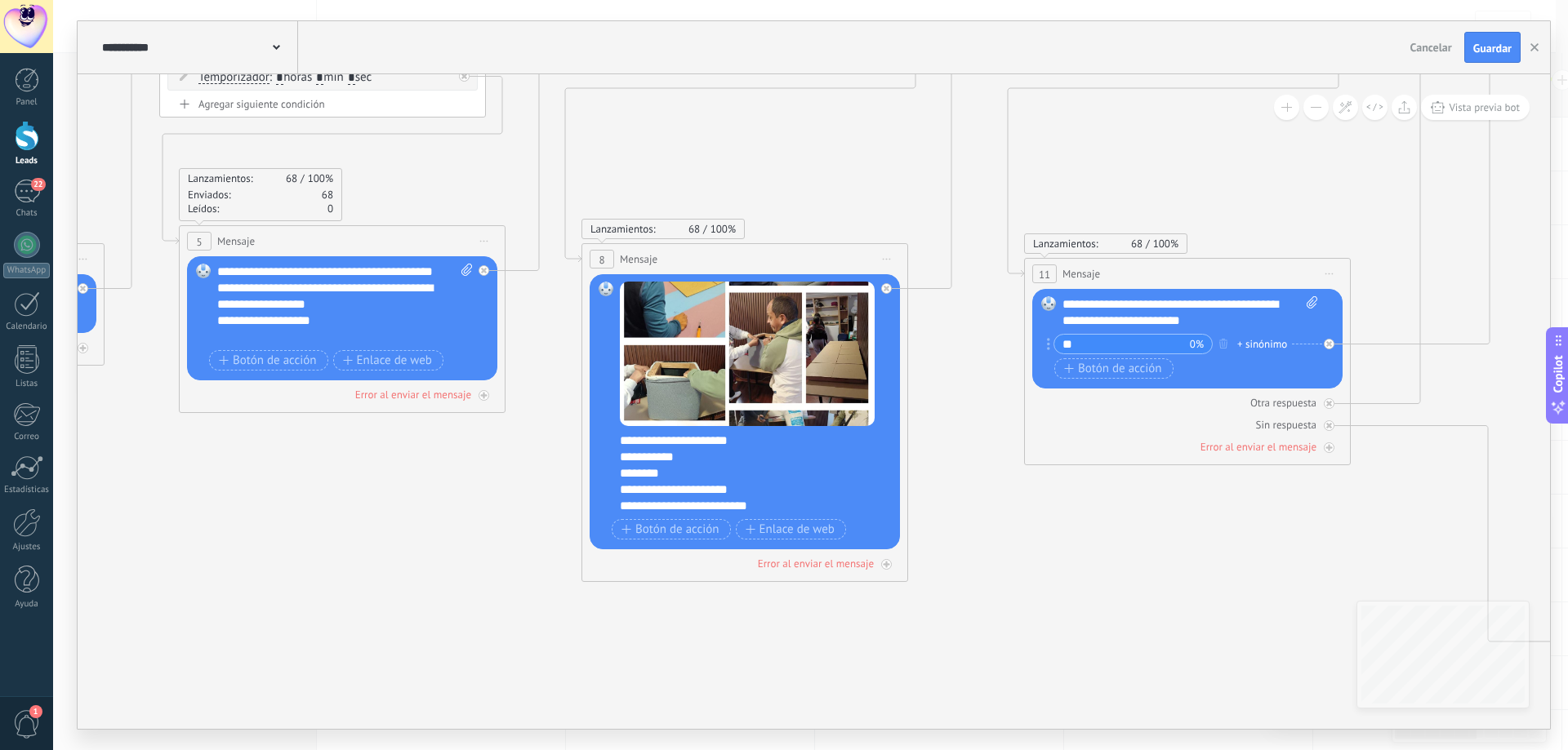
drag, startPoint x: 855, startPoint y: 514, endPoint x: 476, endPoint y: 500, distance: 379.3
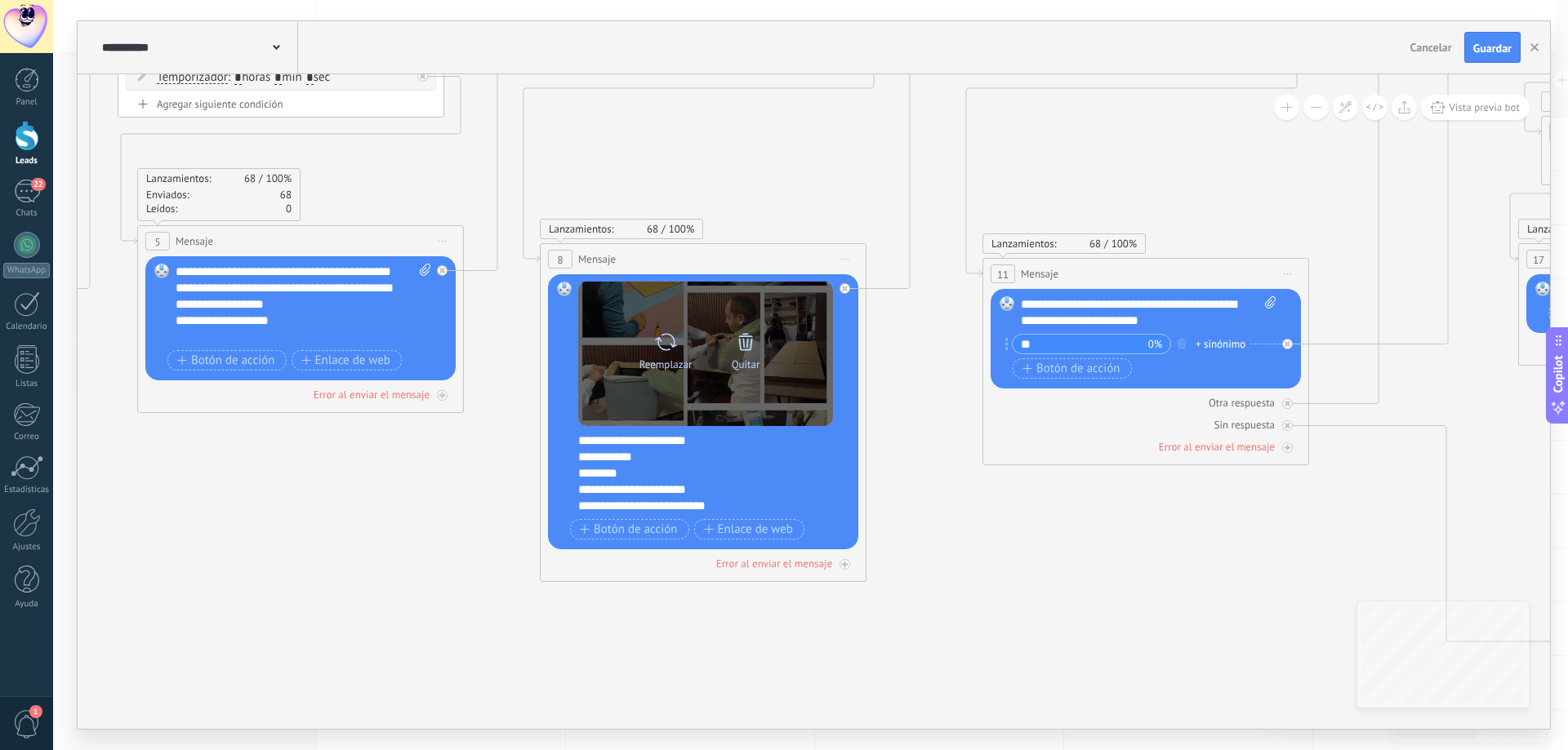
click at [666, 349] on icon at bounding box center [666, 342] width 24 height 23
click input "Subir" at bounding box center [0, 0] width 0 height 0
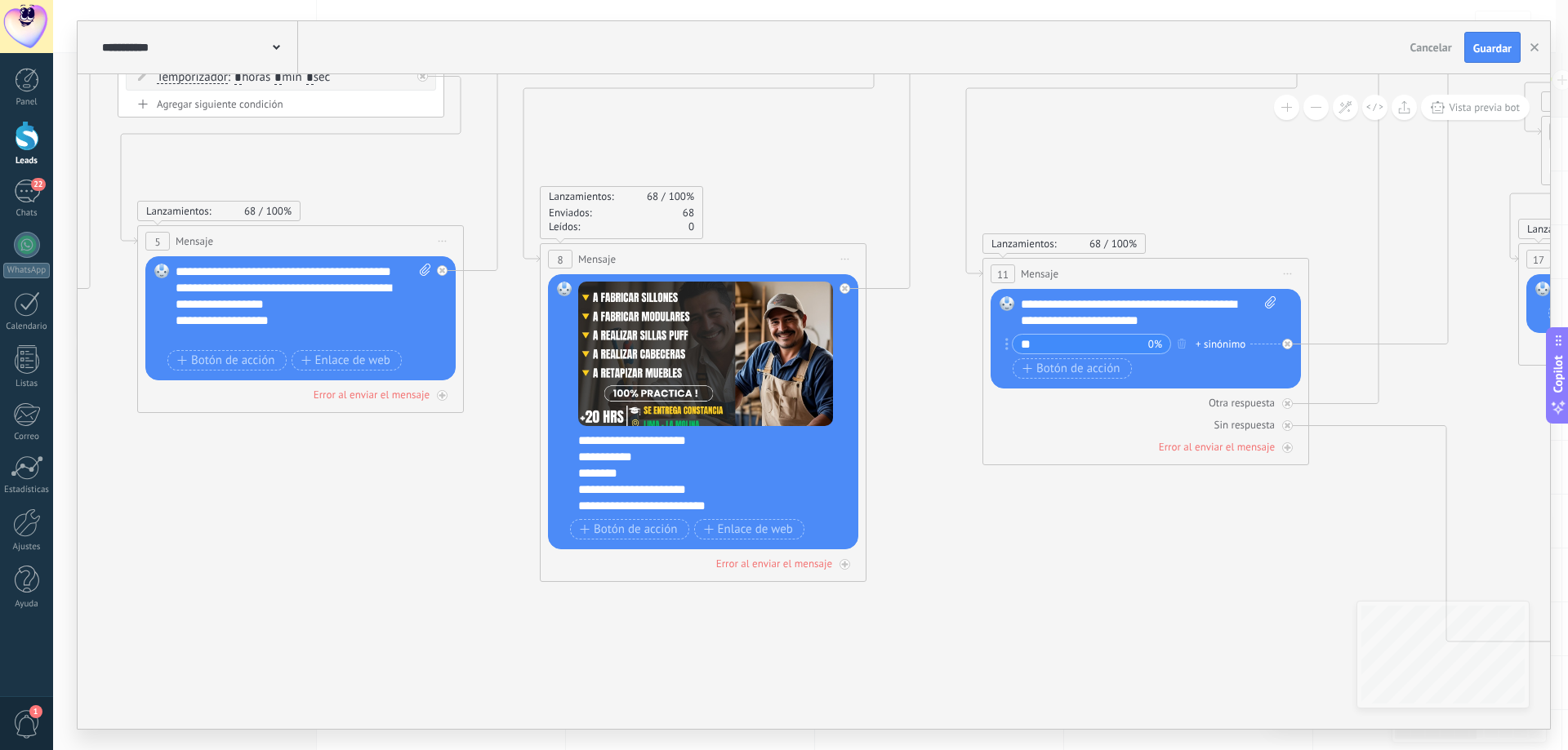
drag, startPoint x: 734, startPoint y: 504, endPoint x: 771, endPoint y: 514, distance: 38.3
click at [771, 514] on div "**********" at bounding box center [714, 472] width 271 height 82
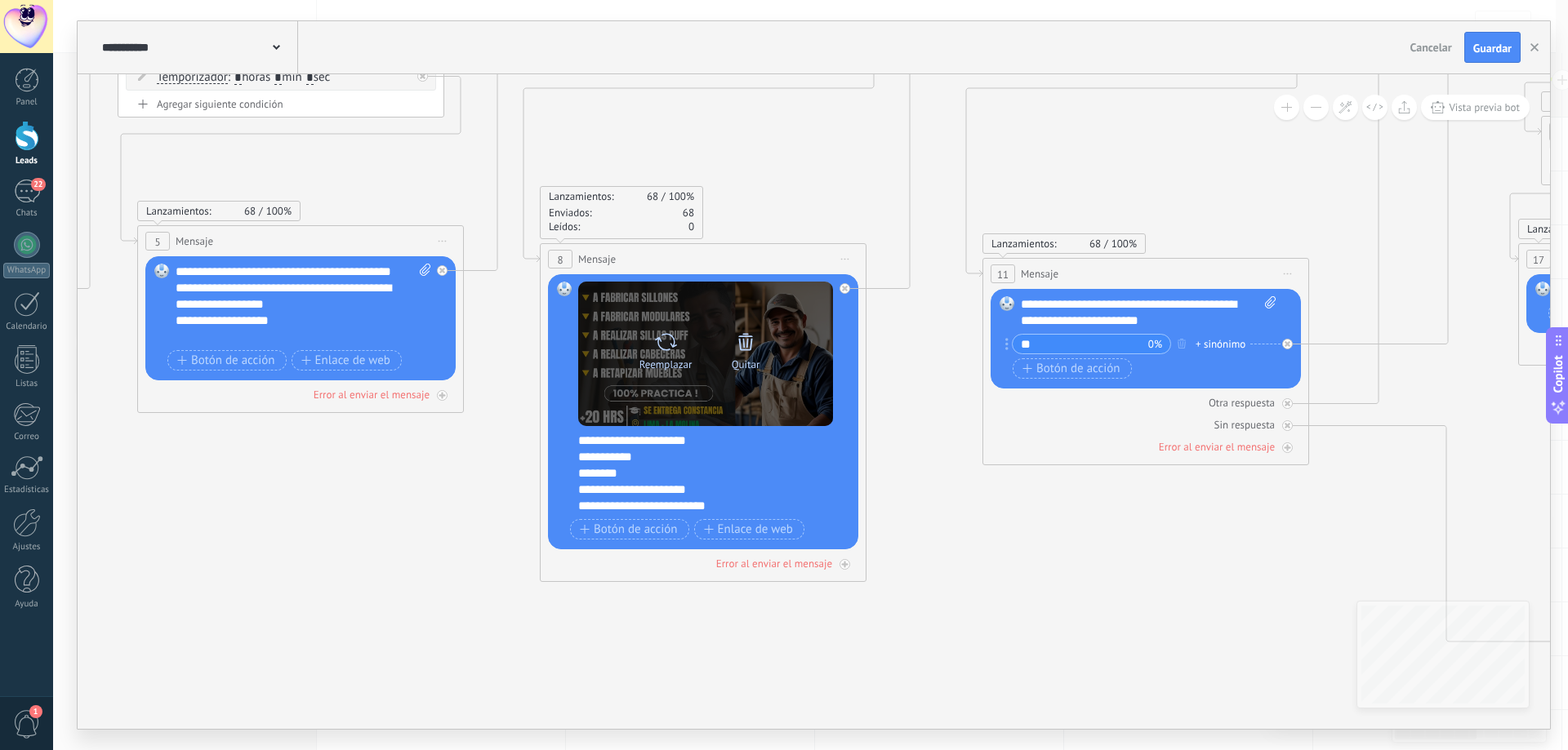
click at [671, 351] on icon at bounding box center [666, 342] width 24 height 23
click input "Subir" at bounding box center [0, 0] width 0 height 0
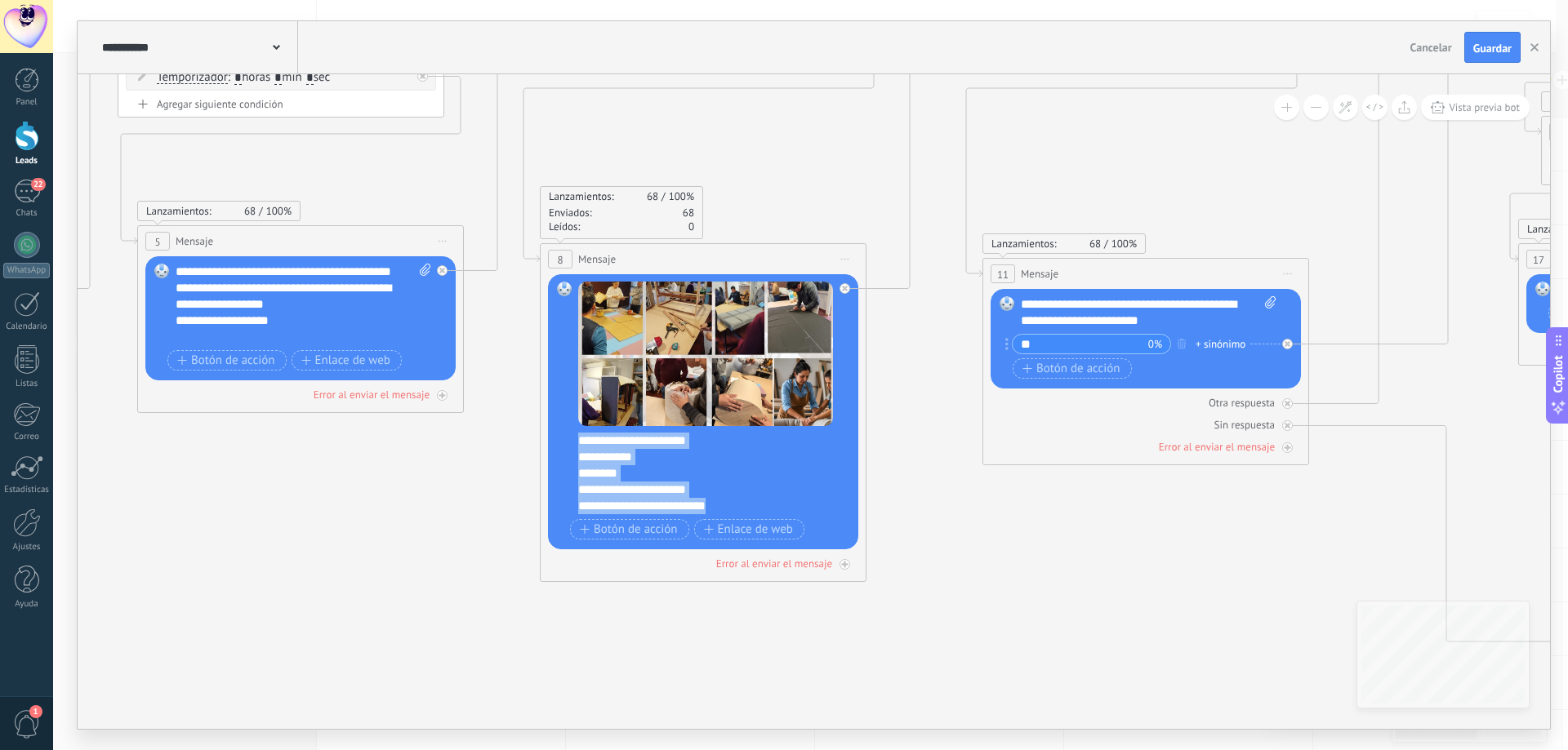
drag, startPoint x: 579, startPoint y: 439, endPoint x: 737, endPoint y: 519, distance: 177.1
click at [737, 519] on div "**********" at bounding box center [705, 412] width 255 height 262
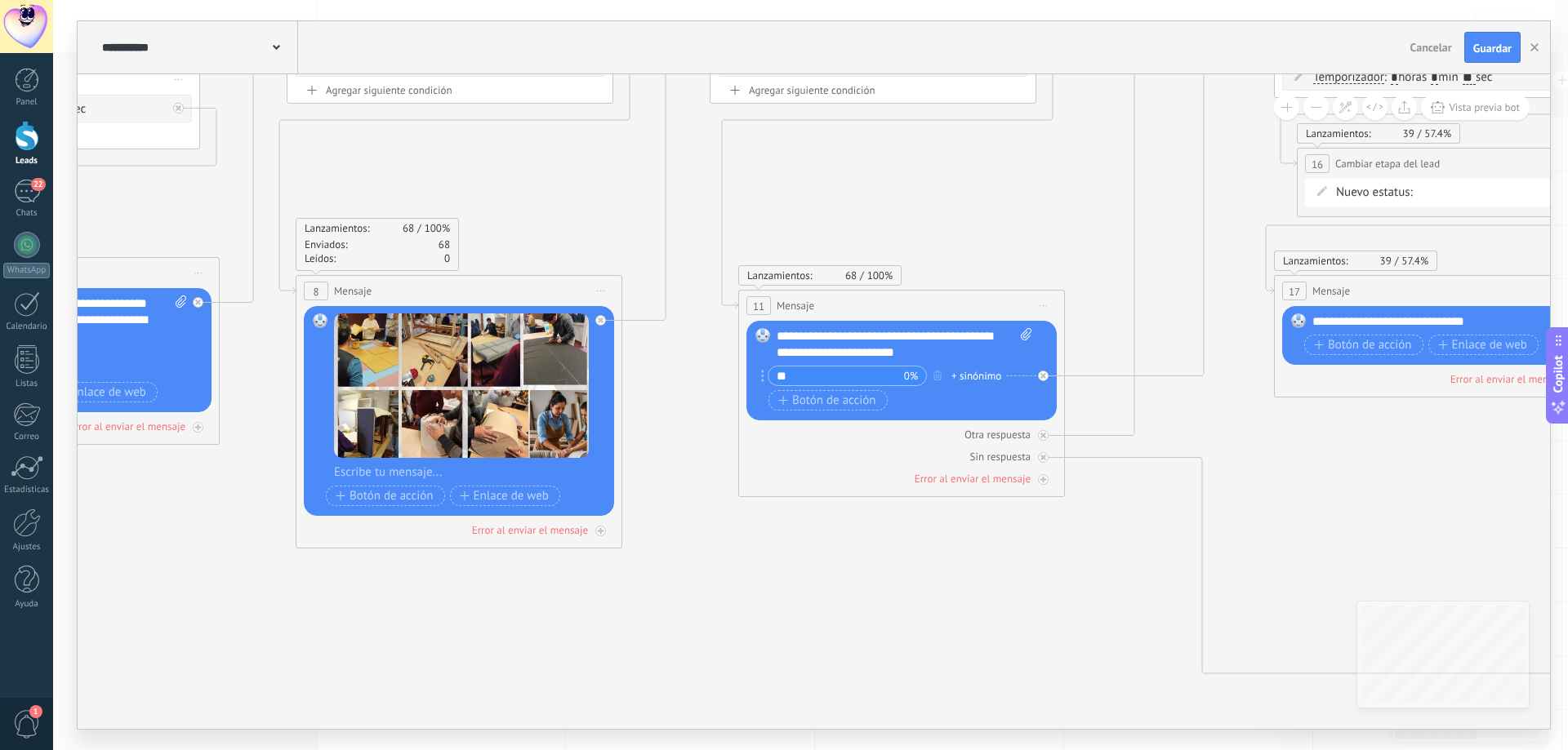
drag, startPoint x: 1157, startPoint y: 568, endPoint x: 913, endPoint y: 599, distance: 246.0
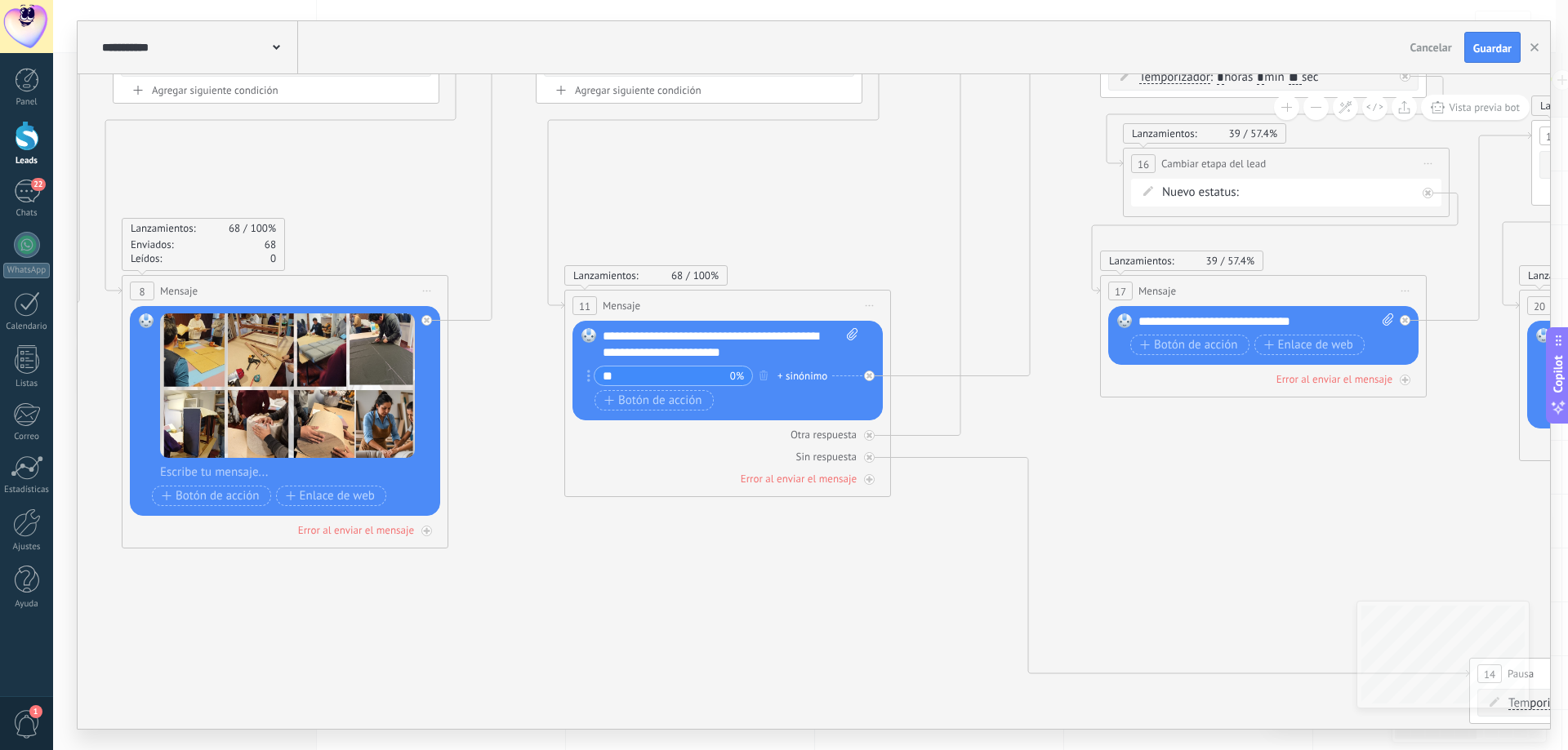
drag, startPoint x: 1056, startPoint y: 595, endPoint x: 763, endPoint y: 592, distance: 293.0
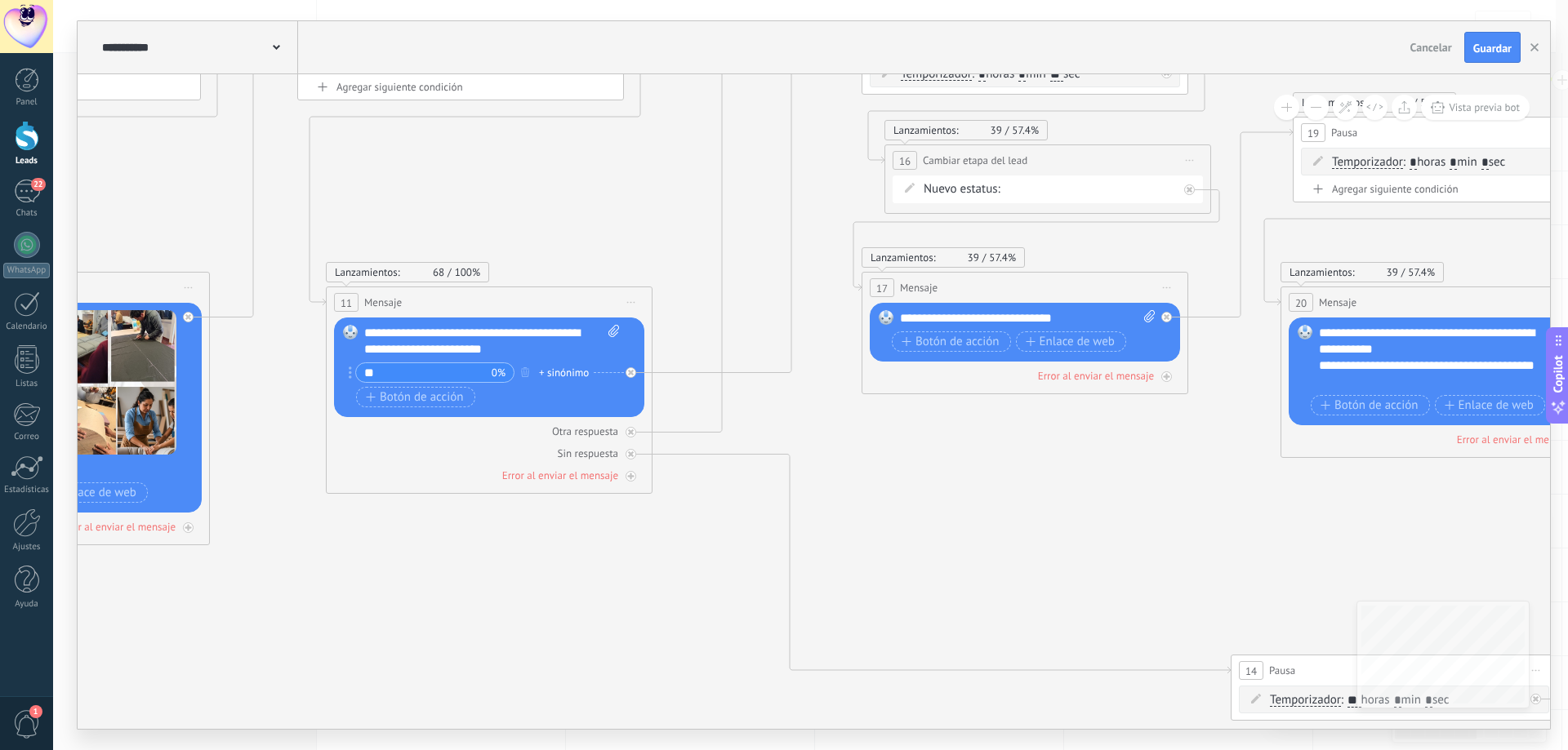
drag, startPoint x: 1283, startPoint y: 536, endPoint x: 1170, endPoint y: 534, distance: 113.0
click at [536, 336] on div "**********" at bounding box center [492, 341] width 256 height 33
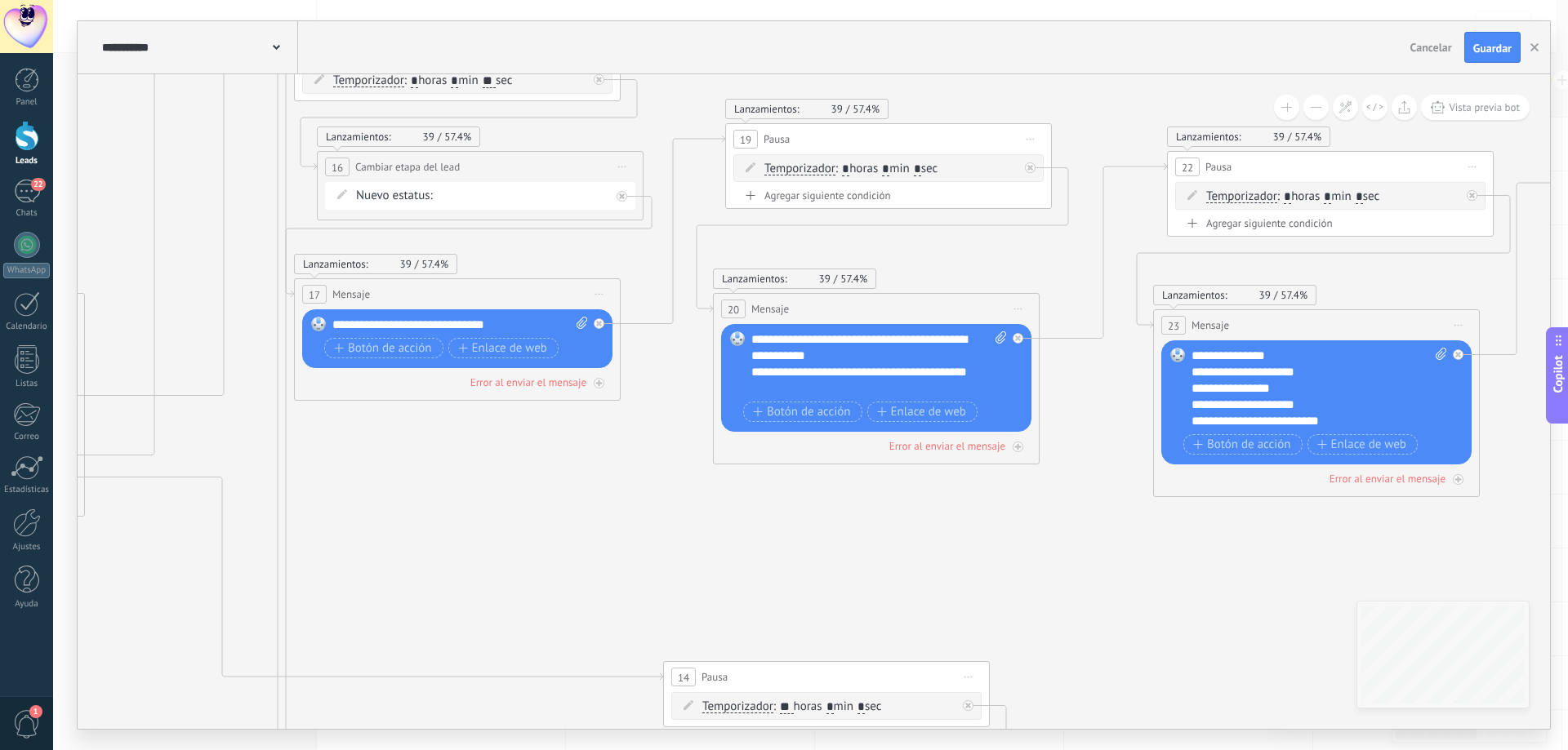
drag, startPoint x: 1313, startPoint y: 509, endPoint x: 667, endPoint y: 496, distance: 646.1
click at [667, 496] on icon at bounding box center [1555, 576] width 7183 height 2043
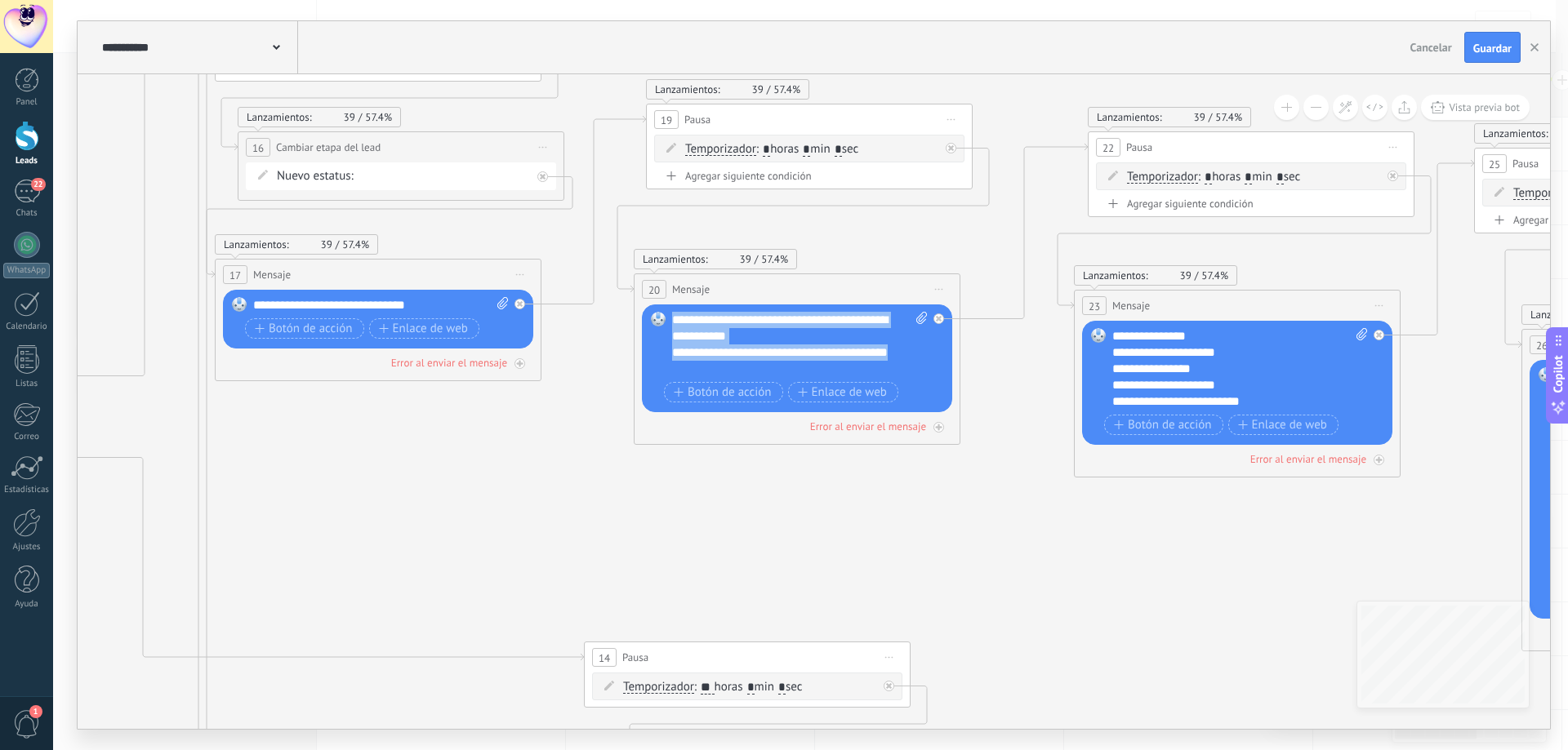
drag, startPoint x: 673, startPoint y: 318, endPoint x: 824, endPoint y: 381, distance: 163.6
click at [824, 381] on div "**********" at bounding box center [799, 359] width 255 height 95
paste div
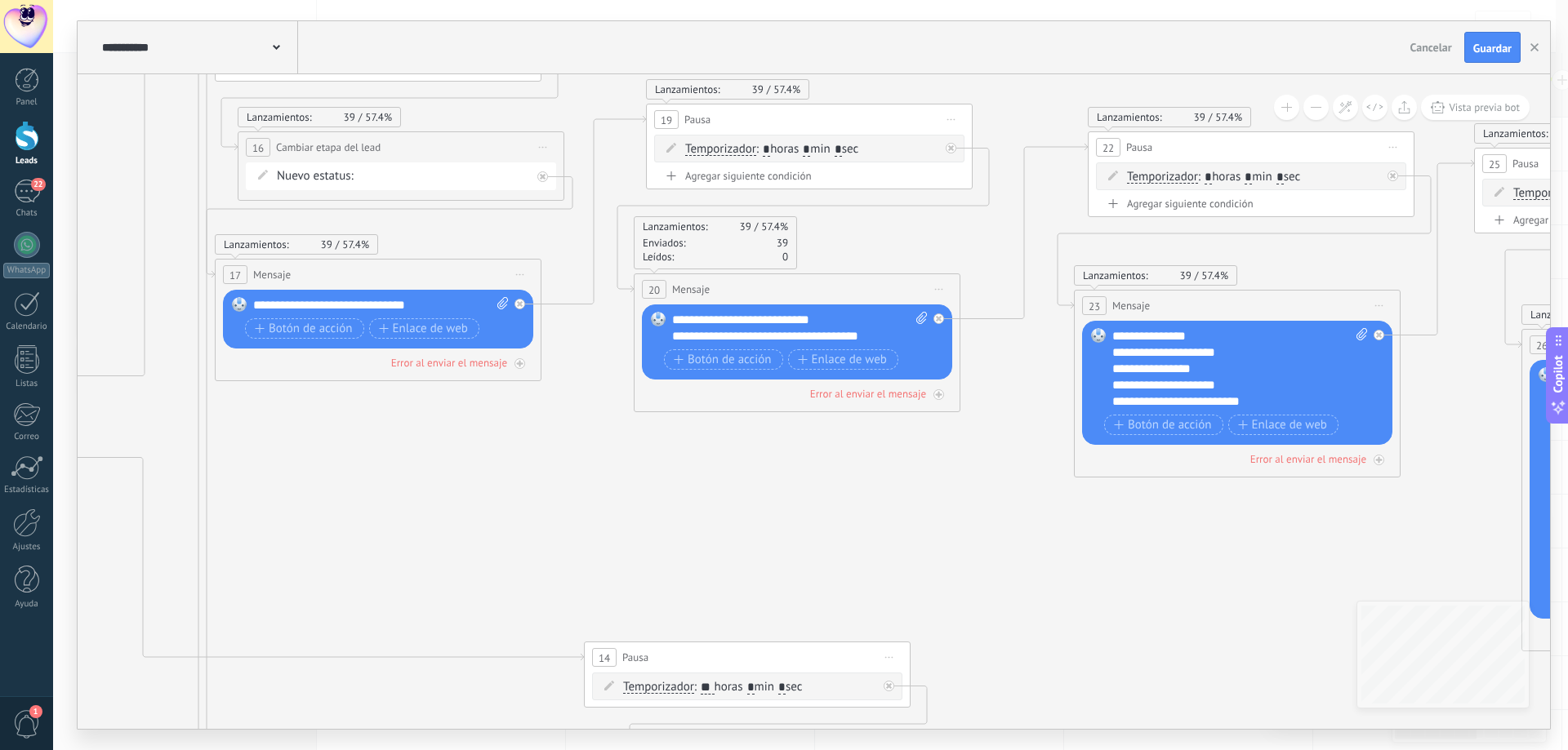
click at [920, 318] on icon at bounding box center [921, 318] width 11 height 12
click input "Subir" at bounding box center [0, 0] width 0 height 0
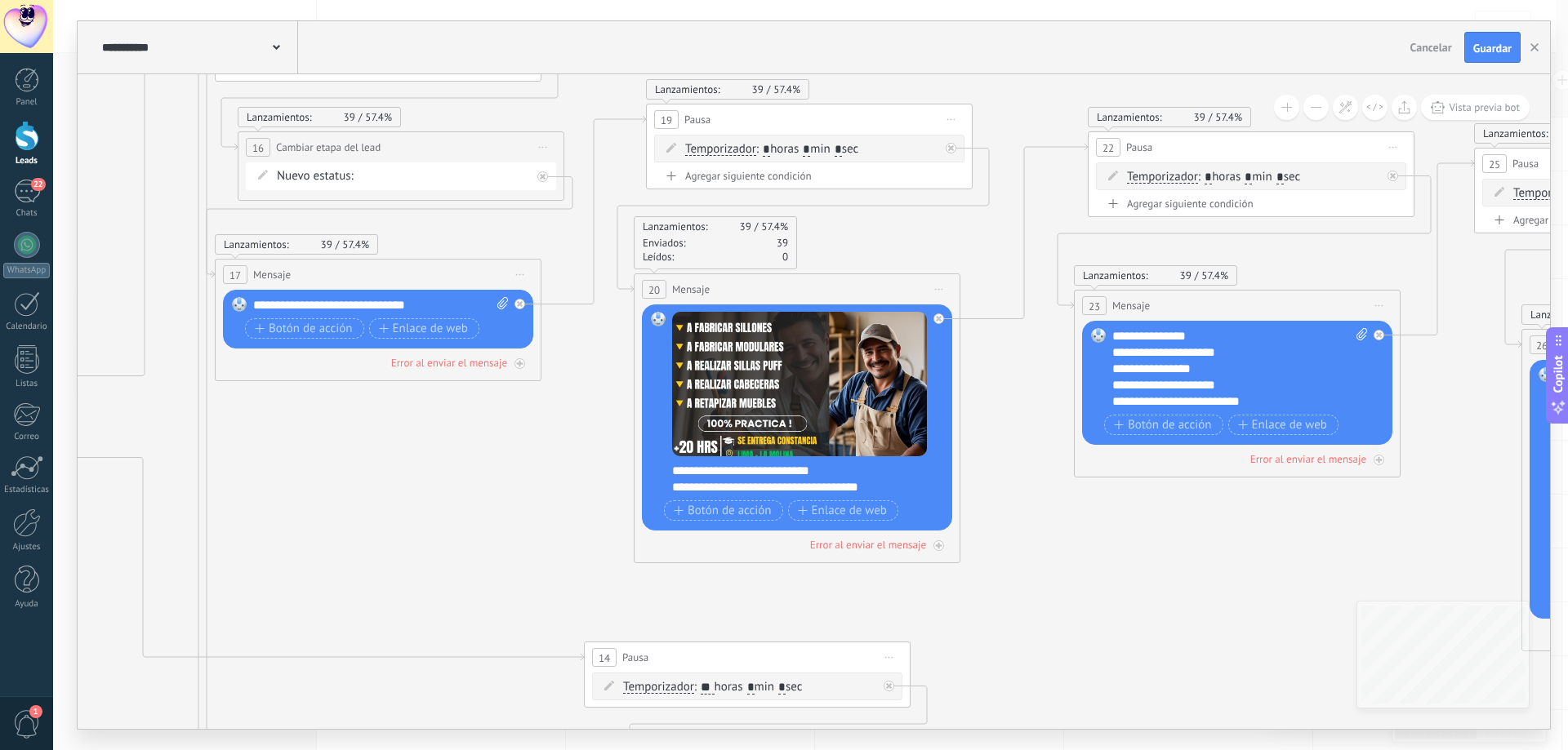
click at [673, 472] on div "**********" at bounding box center [808, 479] width 271 height 33
click at [791, 473] on div "**********" at bounding box center [808, 479] width 271 height 33
click at [897, 483] on div "**********" at bounding box center [794, 487] width 242 height 16
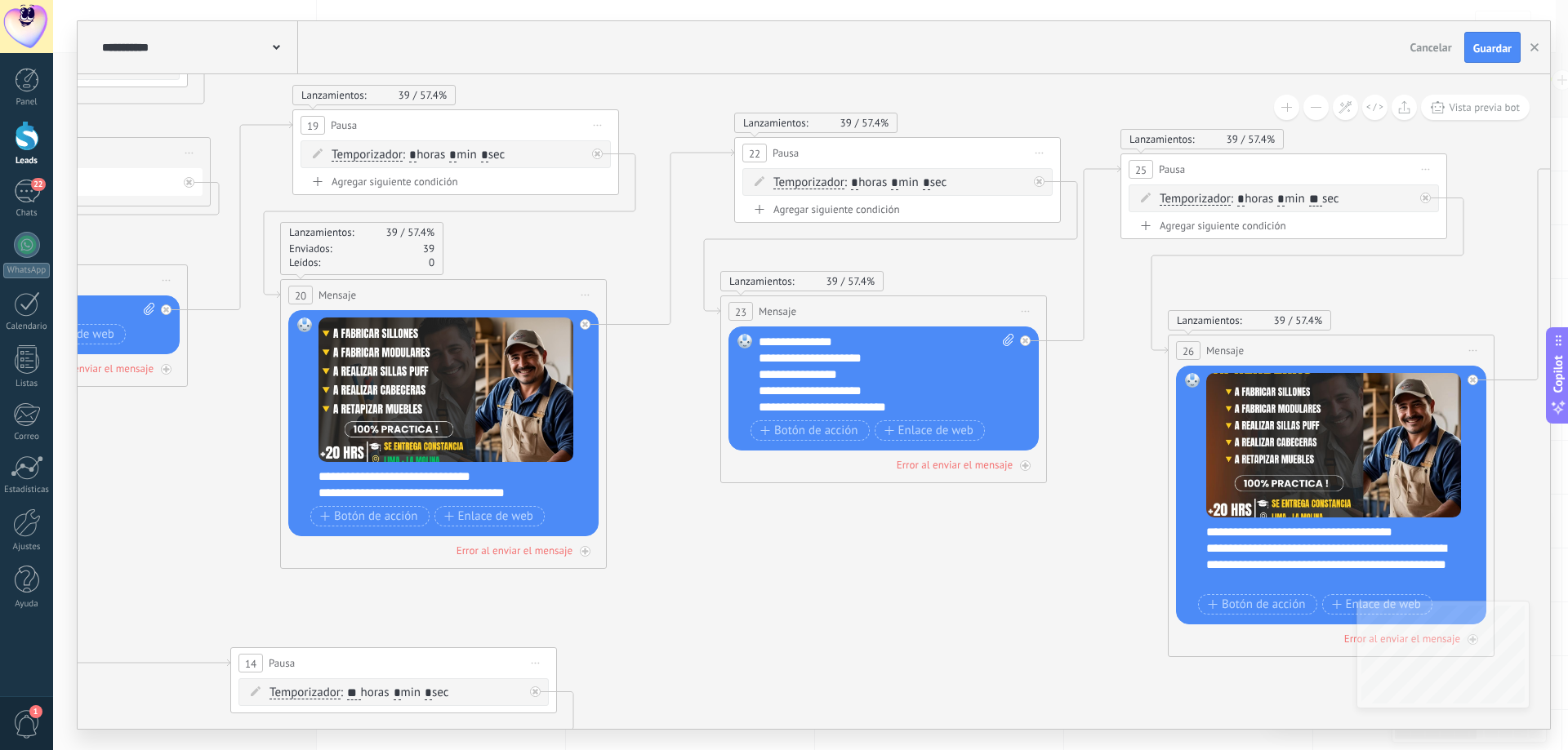
drag, startPoint x: 1108, startPoint y: 538, endPoint x: 754, endPoint y: 544, distance: 354.1
click at [754, 544] on icon at bounding box center [1122, 562] width 7183 height 2043
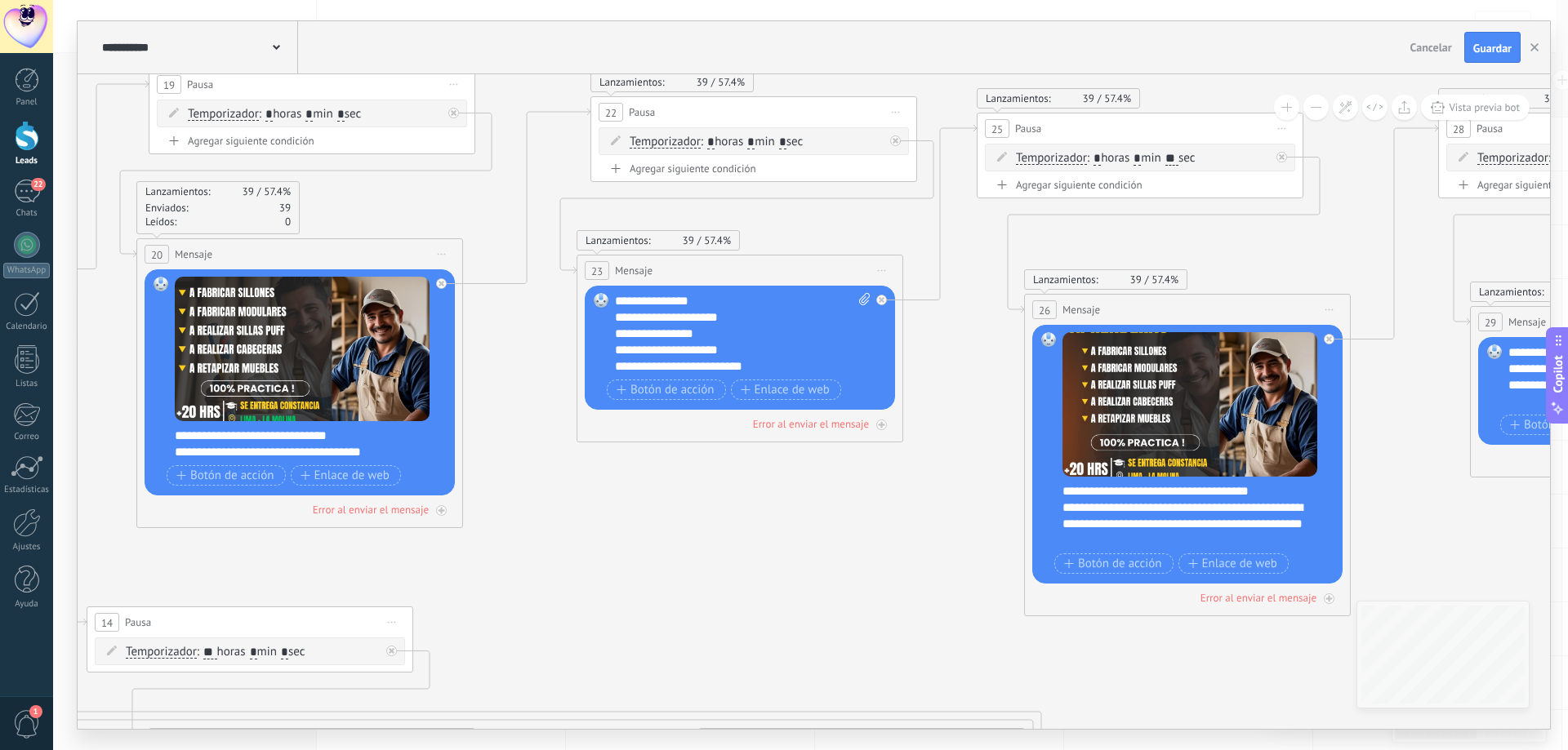
drag, startPoint x: 904, startPoint y: 550, endPoint x: 760, endPoint y: 502, distance: 151.8
click at [760, 502] on icon at bounding box center [978, 521] width 7183 height 2043
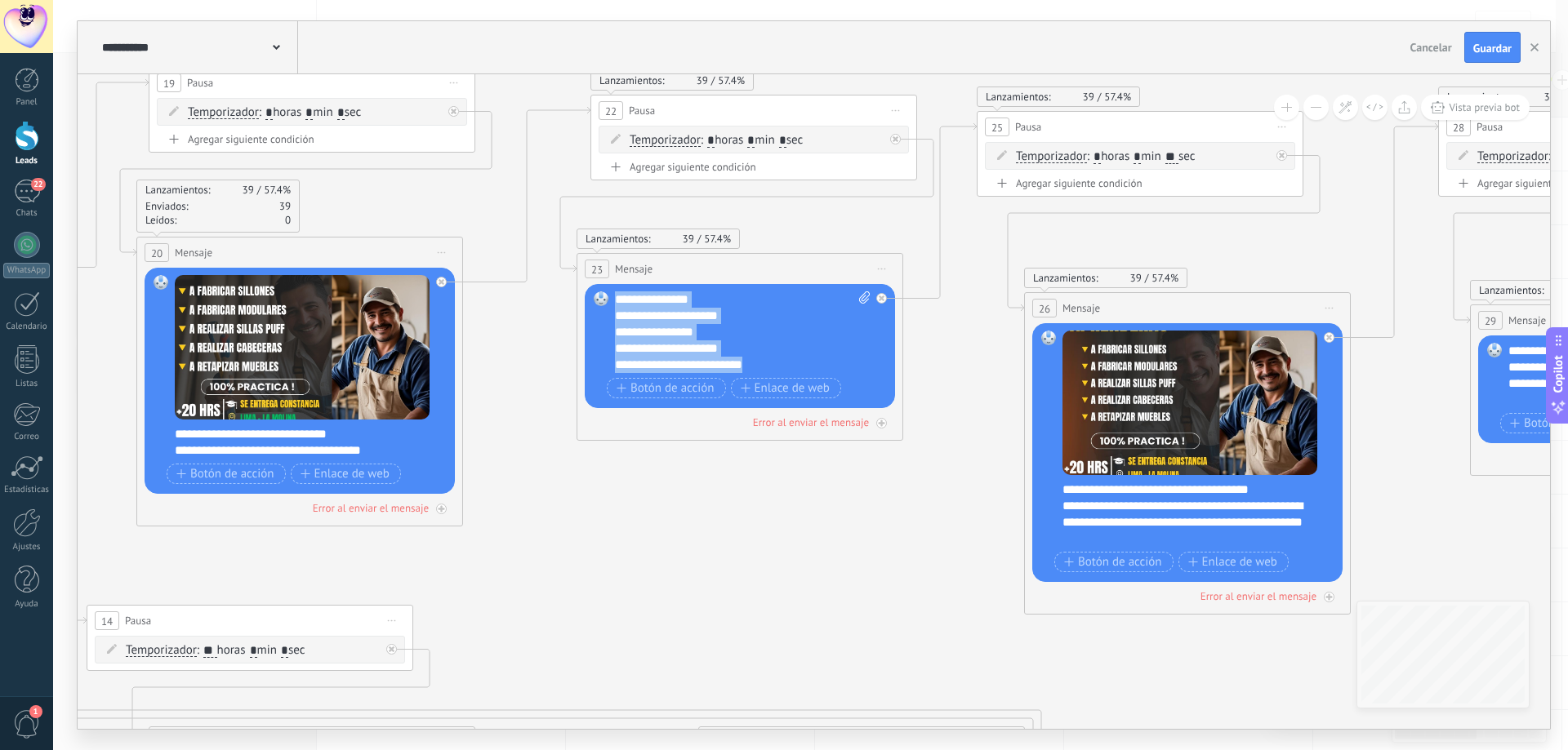
drag, startPoint x: 621, startPoint y: 297, endPoint x: 822, endPoint y: 370, distance: 213.8
click at [822, 370] on div "**********" at bounding box center [743, 331] width 256 height 82
paste div
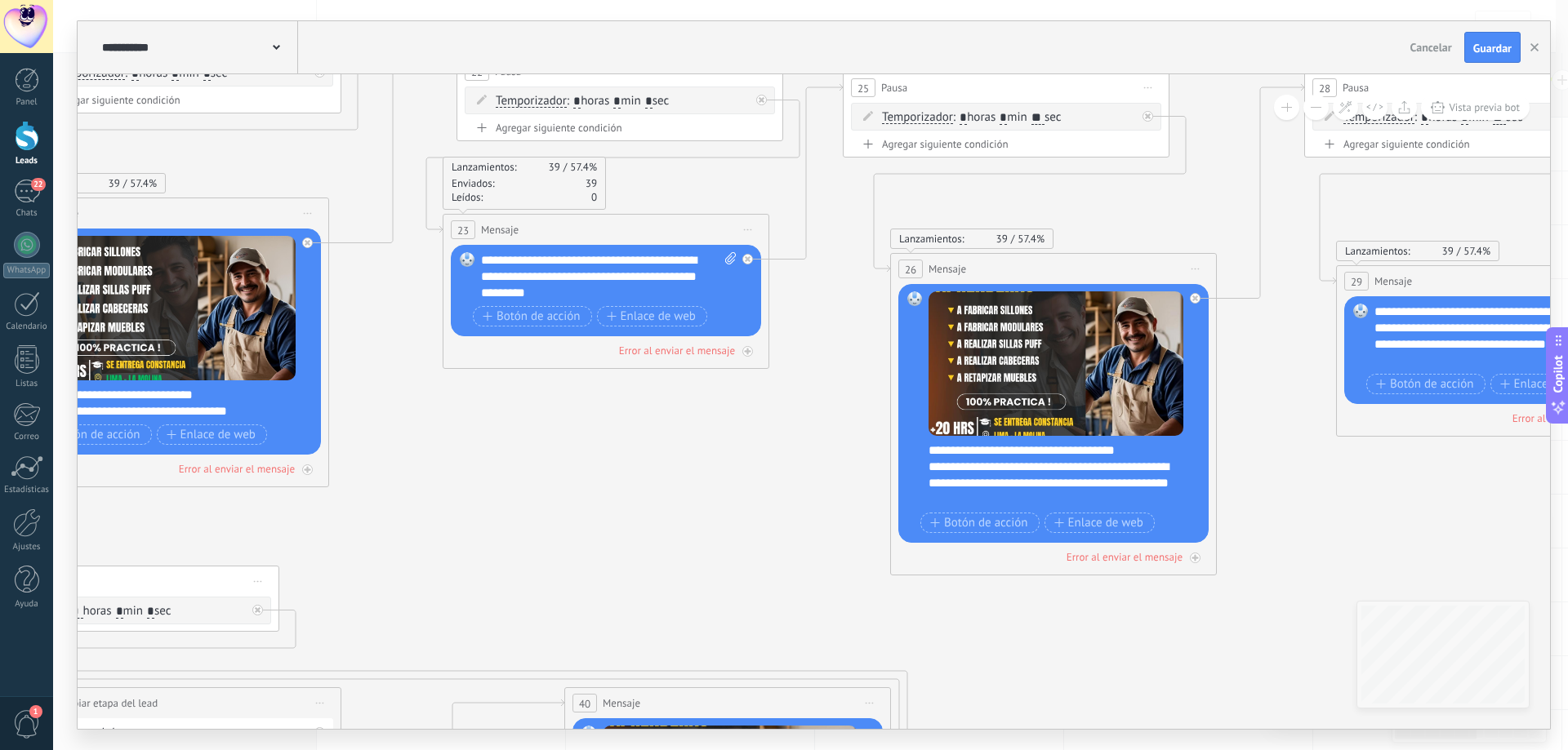
drag, startPoint x: 937, startPoint y: 500, endPoint x: 573, endPoint y: 439, distance: 369.1
click at [580, 444] on icon at bounding box center [845, 480] width 7183 height 2043
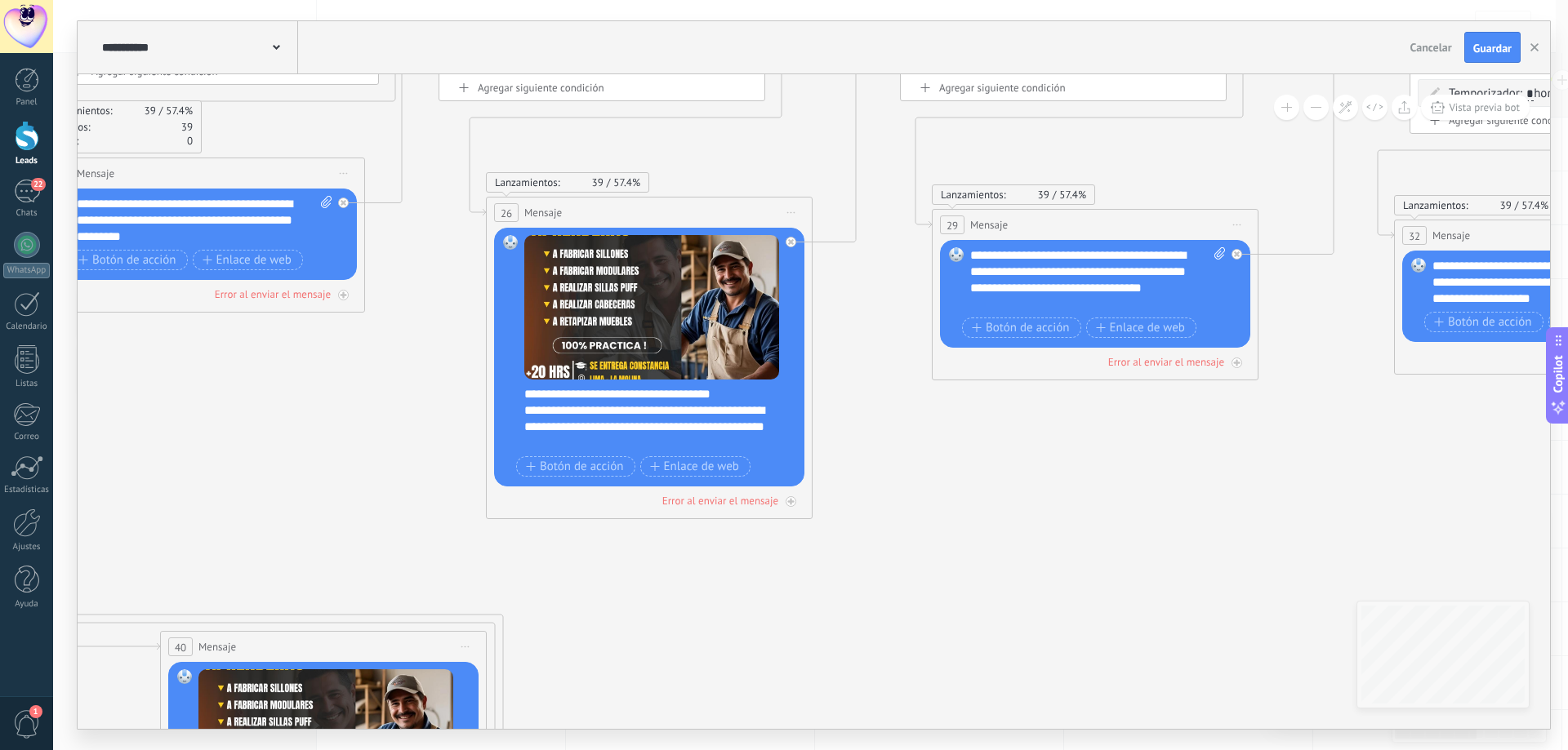
drag, startPoint x: 1092, startPoint y: 532, endPoint x: 893, endPoint y: 491, distance: 203.2
click at [893, 491] on icon at bounding box center [440, 424] width 7183 height 2043
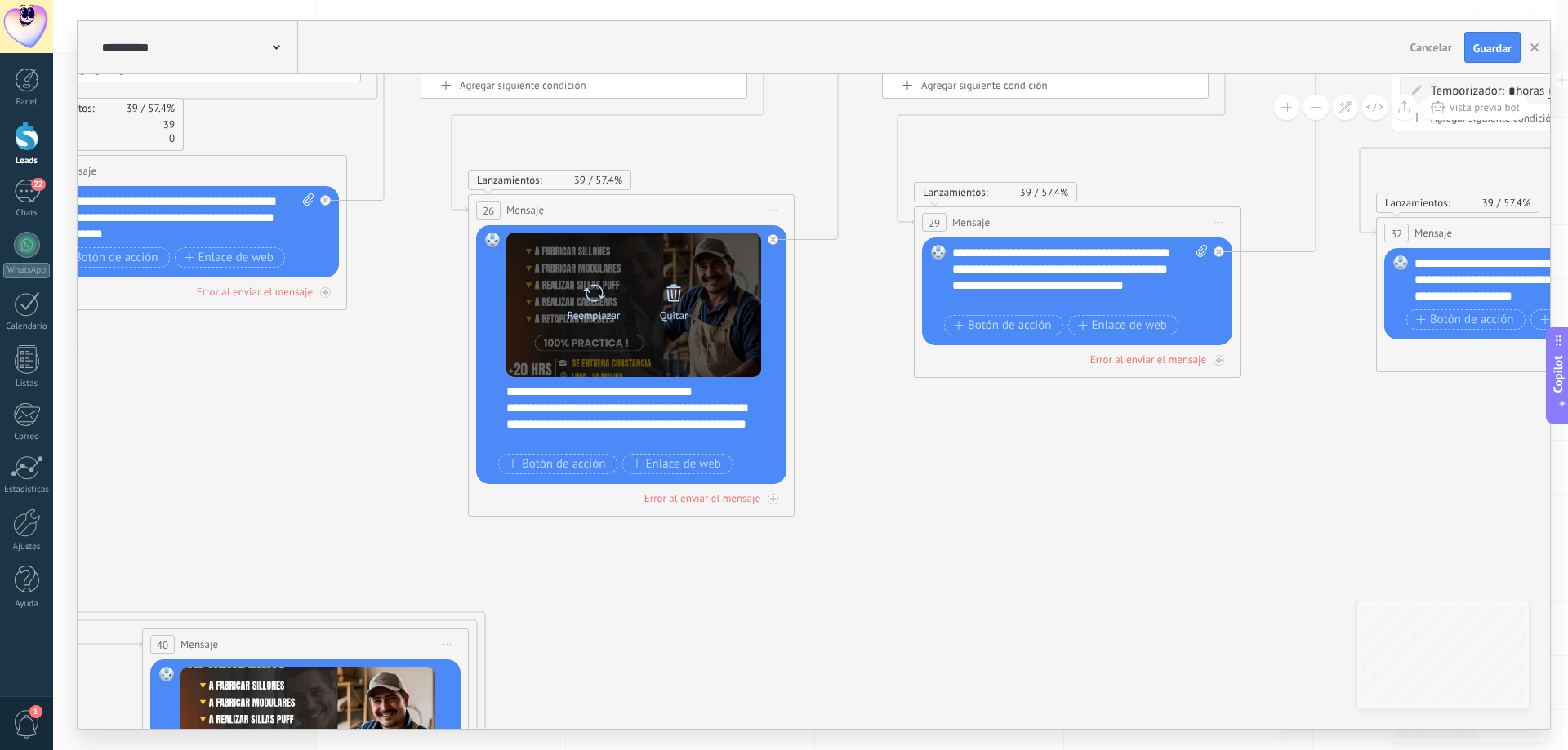
click at [671, 302] on icon at bounding box center [674, 293] width 23 height 23
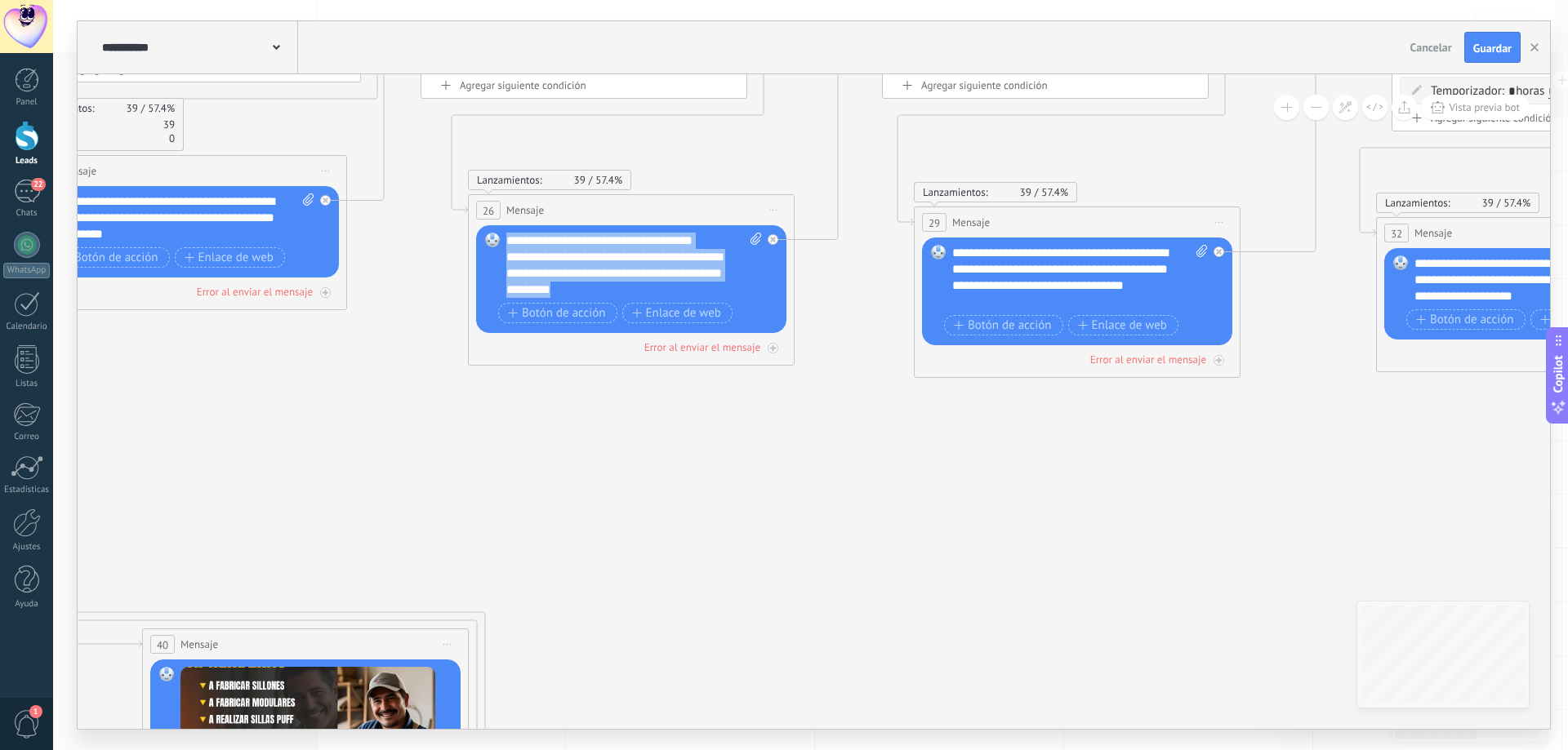
drag, startPoint x: 509, startPoint y: 244, endPoint x: 694, endPoint y: 288, distance: 190.2
click at [694, 288] on div "**********" at bounding box center [634, 265] width 256 height 65
paste div
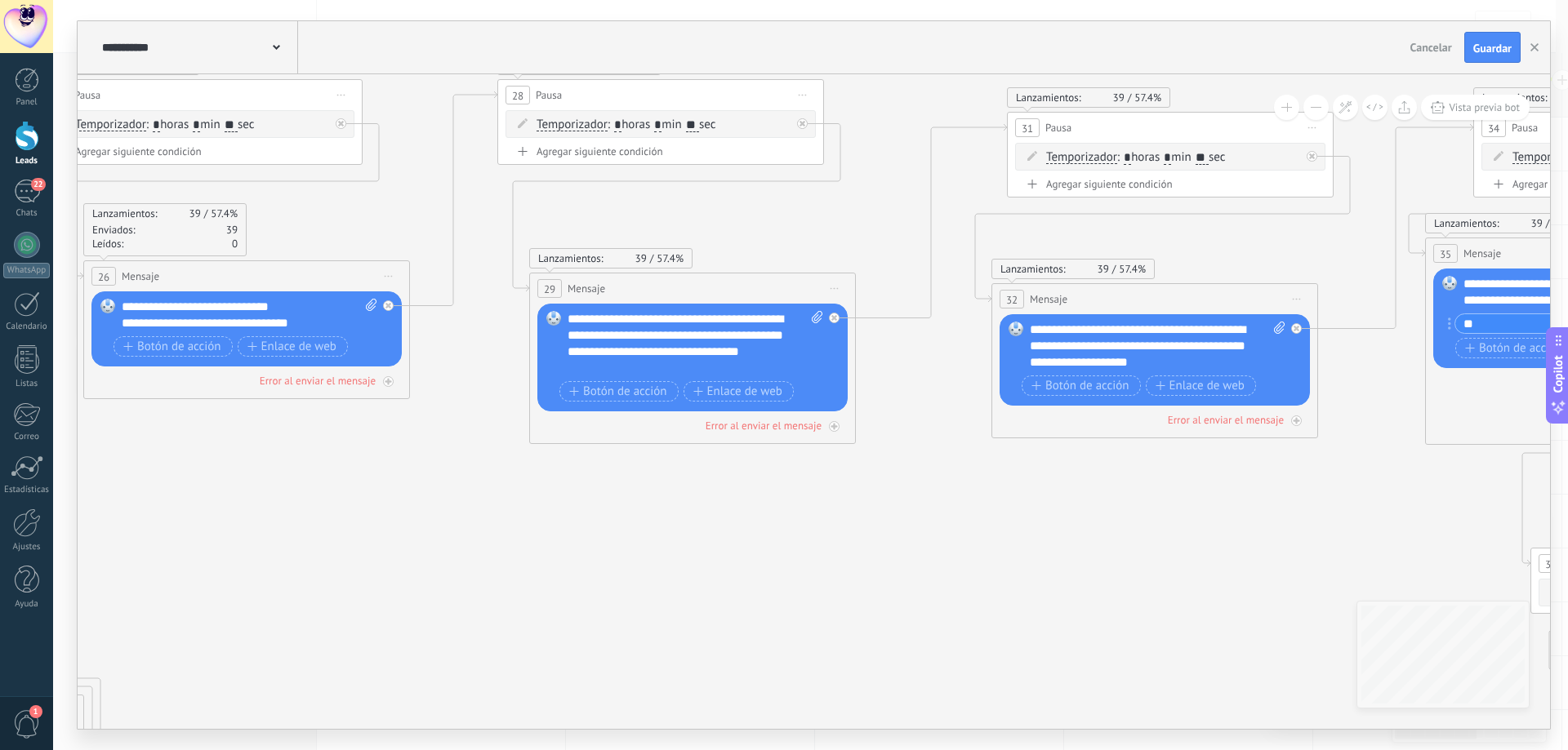
drag, startPoint x: 886, startPoint y: 424, endPoint x: 581, endPoint y: 442, distance: 305.5
click at [498, 493] on icon at bounding box center [37, 488] width 7183 height 2043
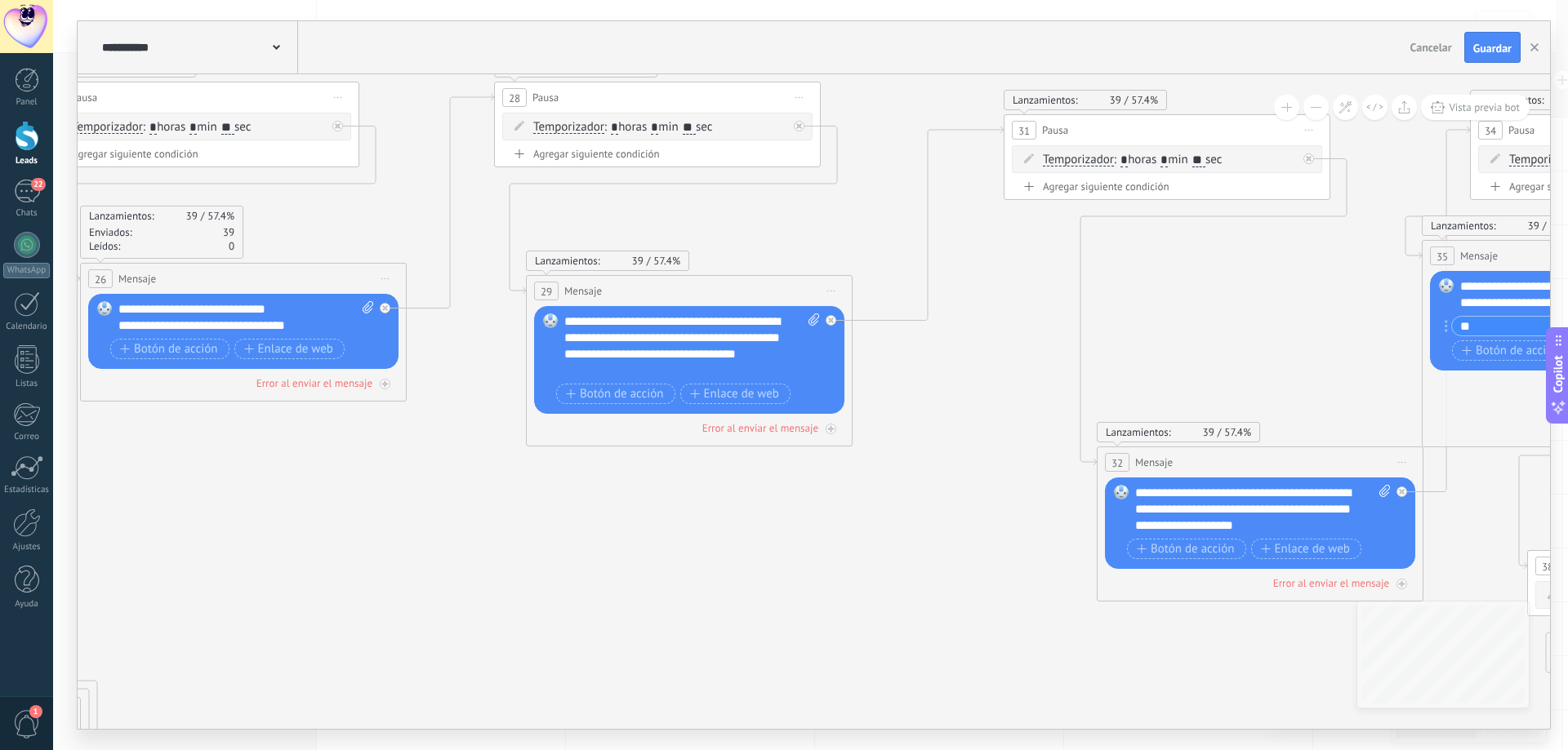
drag, startPoint x: 1136, startPoint y: 291, endPoint x: 1244, endPoint y: 452, distance: 193.9
click at [1244, 452] on div "32 Mensaje ******* (a): Todos los contactos - canales seleccionados Todos los c…" at bounding box center [1260, 462] width 325 height 30
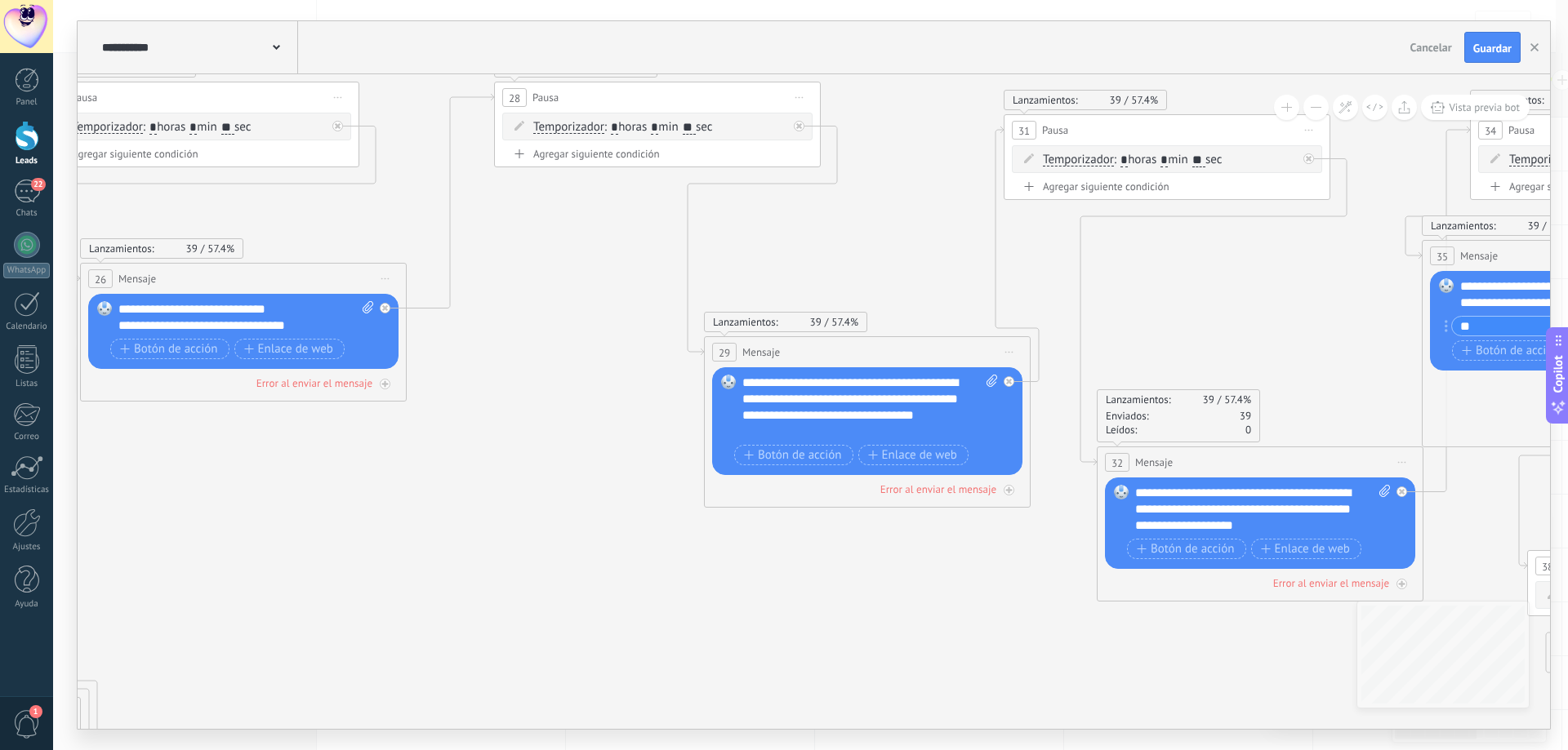
drag, startPoint x: 790, startPoint y: 298, endPoint x: 969, endPoint y: 363, distance: 190.4
click at [969, 362] on div "29 Mensaje ******* (a): Todos los contactos - canales seleccionados Todos los c…" at bounding box center [868, 351] width 325 height 30
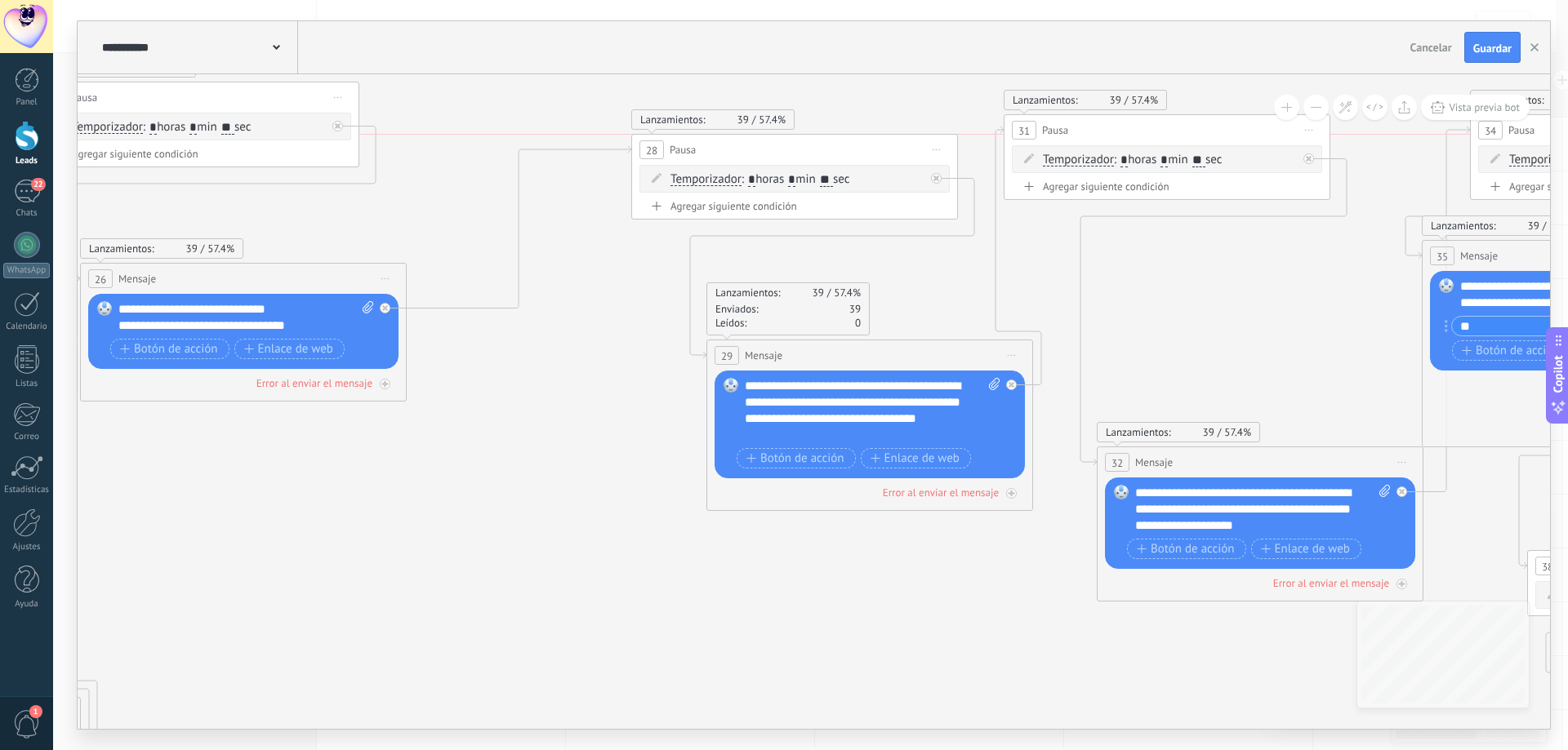
drag, startPoint x: 725, startPoint y: 96, endPoint x: 854, endPoint y: 150, distance: 139.8
click at [854, 149] on div "28 Pausa ***** Iniciar vista previa aquí Cambiar nombre Duplicar Borrar" at bounding box center [795, 149] width 325 height 30
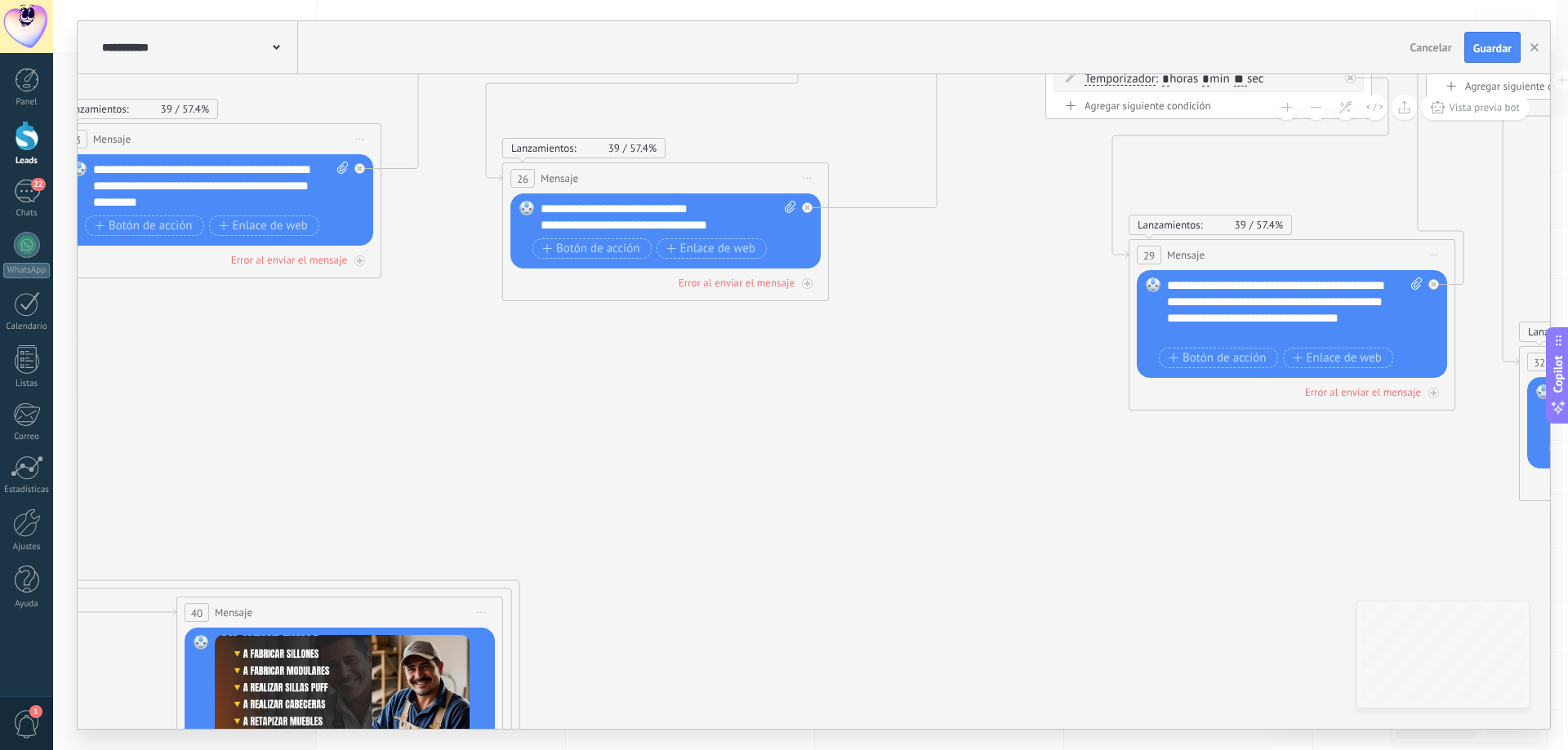
drag, startPoint x: 560, startPoint y: 473, endPoint x: 983, endPoint y: 354, distance: 439.4
click at [983, 354] on icon at bounding box center [456, 390] width 7183 height 2043
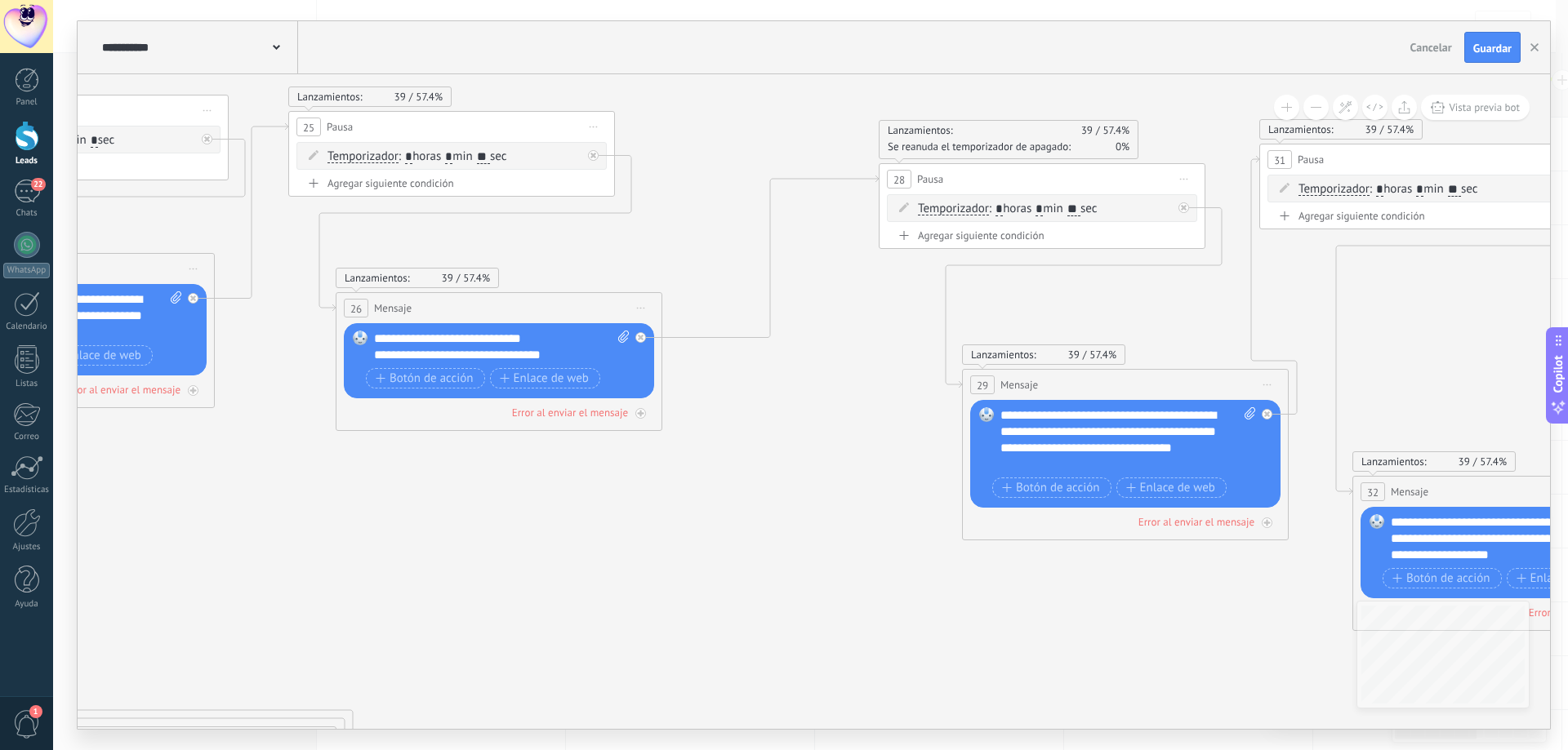
drag, startPoint x: 925, startPoint y: 357, endPoint x: 726, endPoint y: 497, distance: 243.3
click at [726, 497] on icon at bounding box center [290, 520] width 7183 height 2043
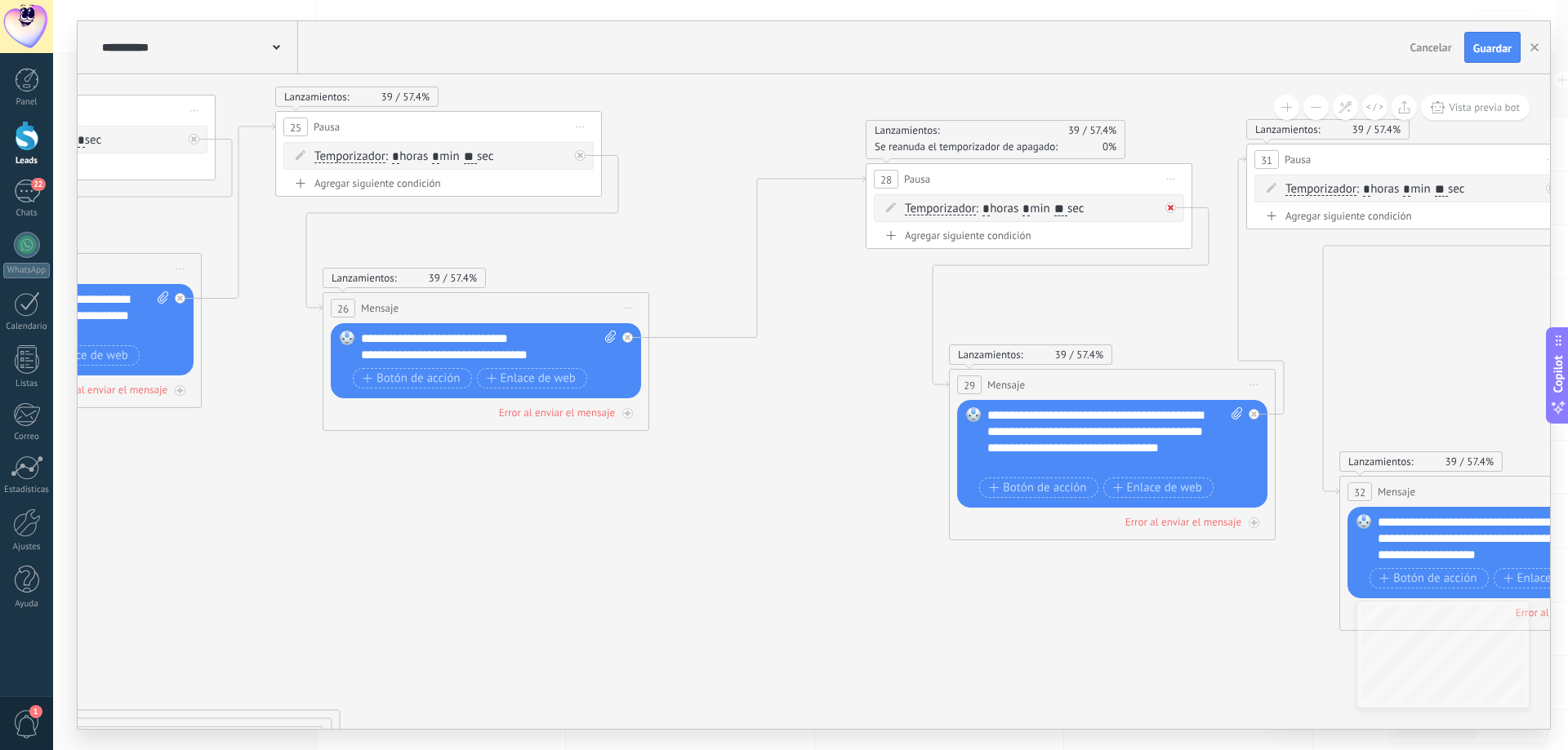
click at [1166, 206] on div at bounding box center [1170, 207] width 11 height 11
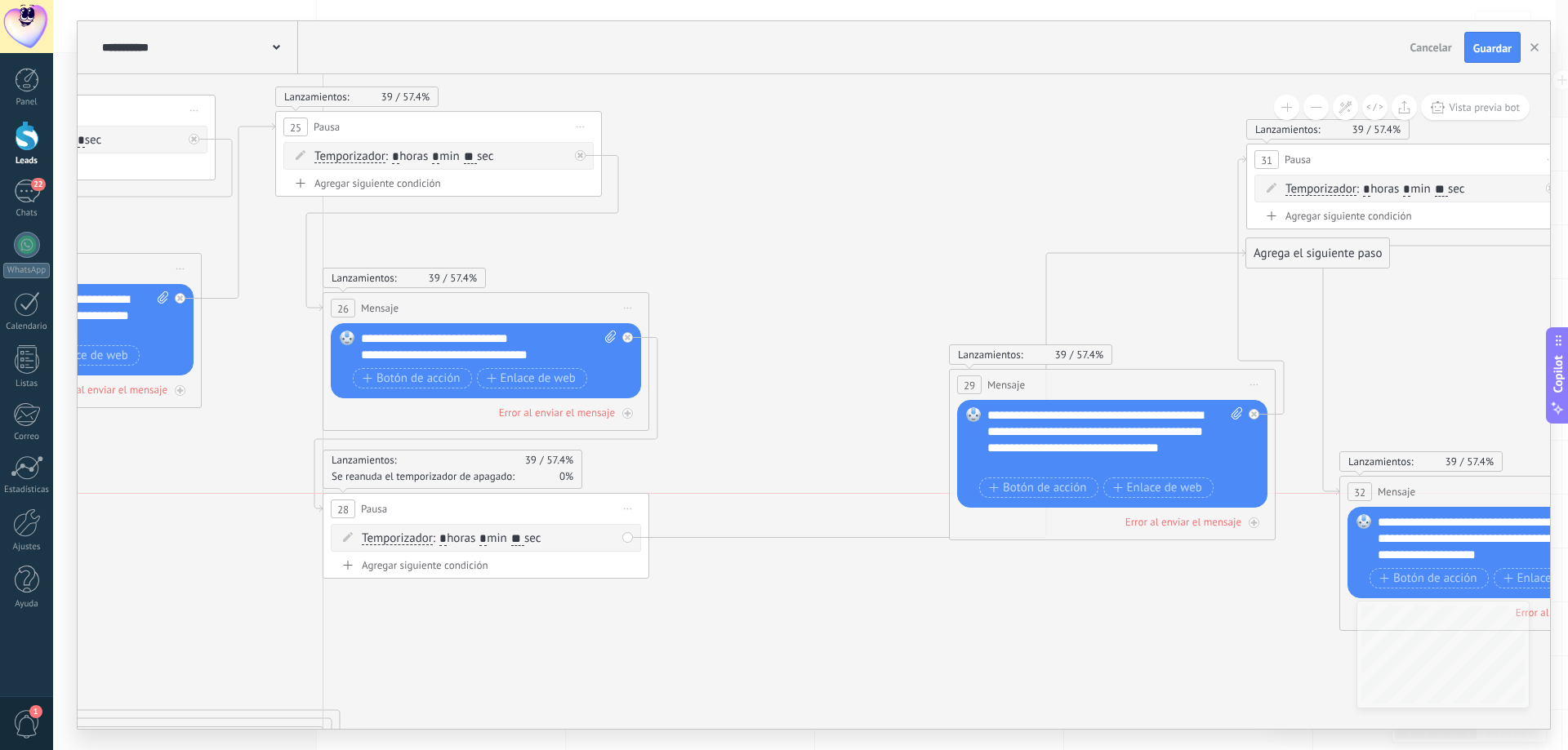
drag, startPoint x: 1093, startPoint y: 182, endPoint x: 542, endPoint y: 516, distance: 644.3
click at [543, 519] on div "28 Pausa ***** Iniciar vista previa aquí Cambiar nombre Duplicar Borrar" at bounding box center [486, 508] width 325 height 30
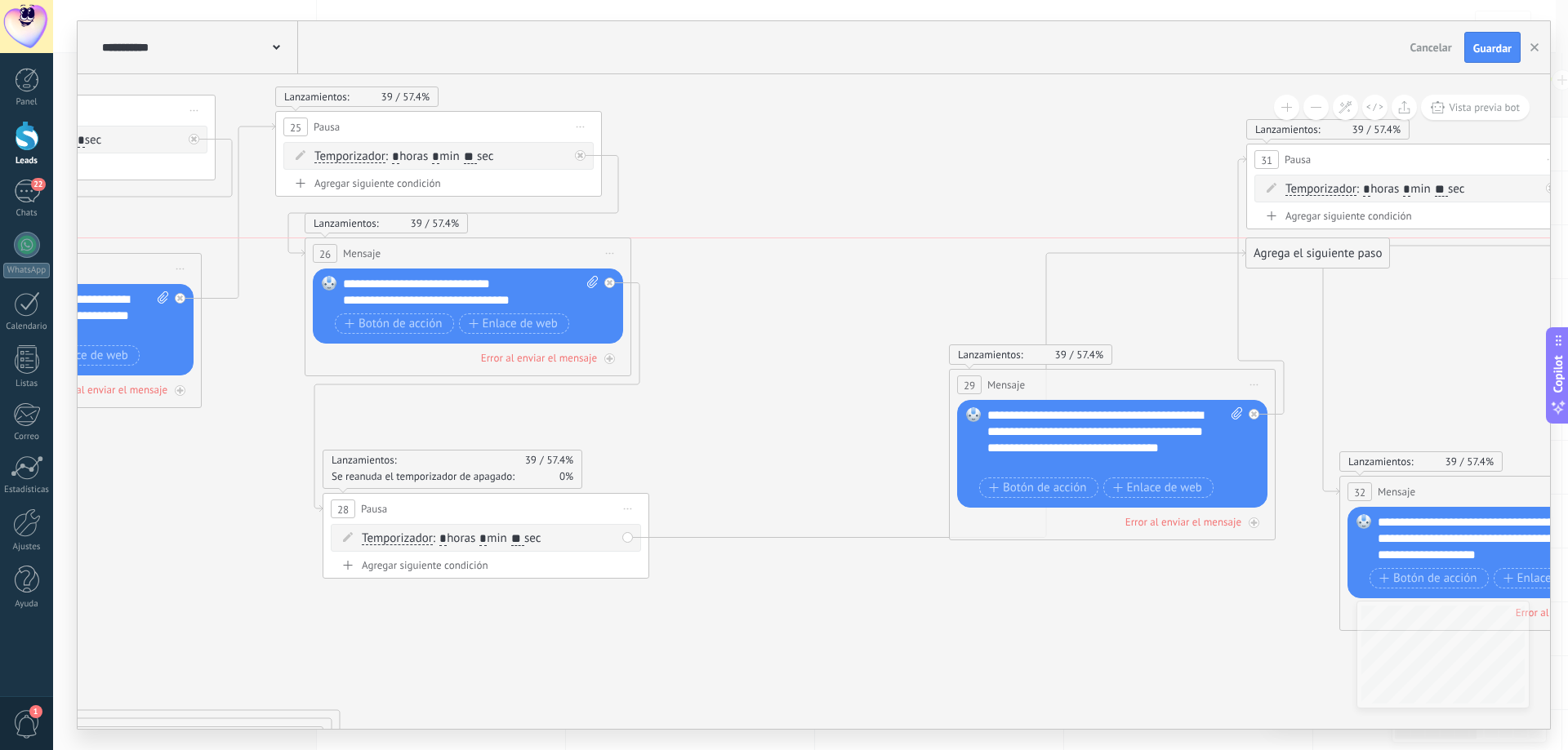
drag, startPoint x: 578, startPoint y: 308, endPoint x: 560, endPoint y: 251, distance: 59.8
click at [560, 251] on div "26 Mensaje ******* (a): Todos los contactos - canales seleccionados Todos los c…" at bounding box center [468, 253] width 325 height 30
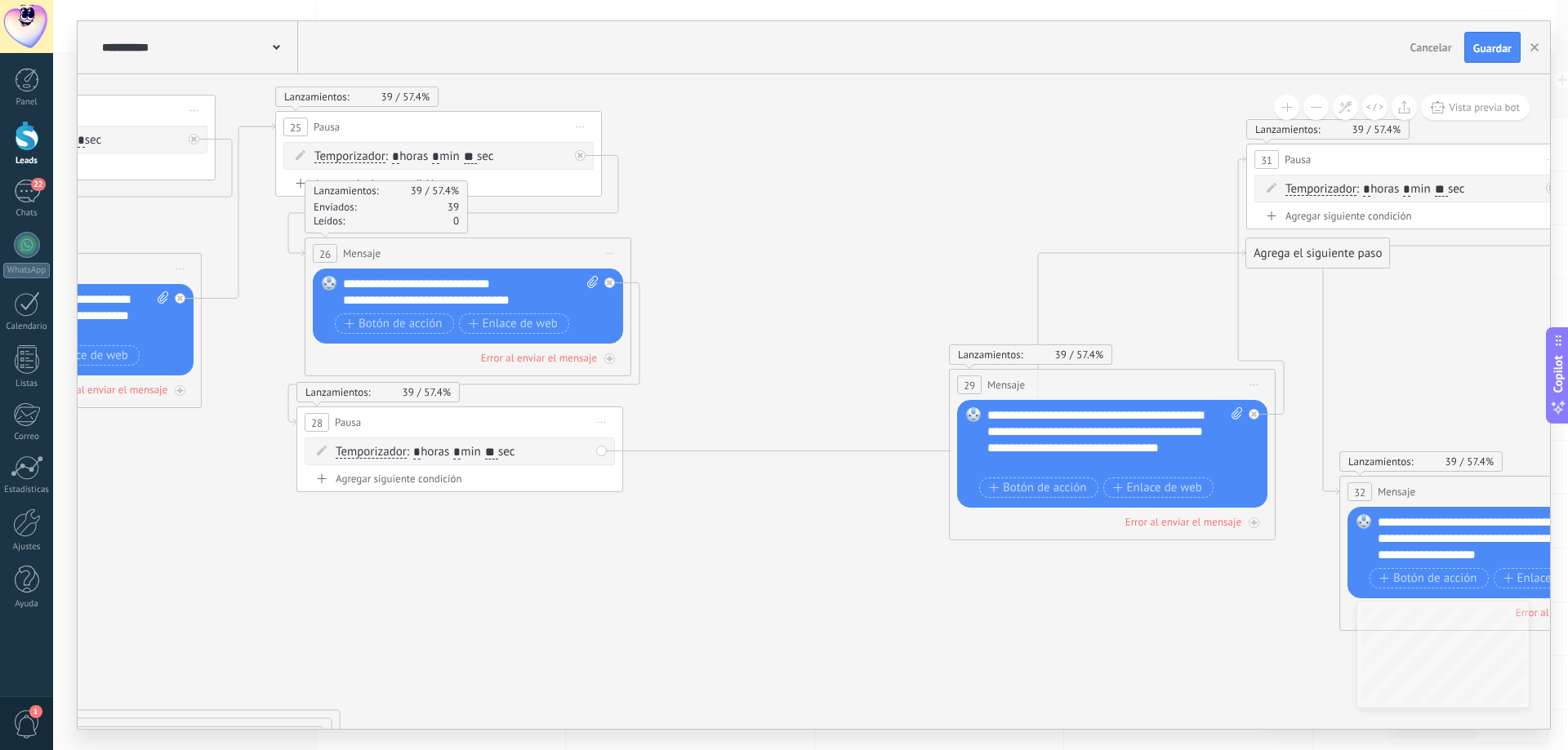
drag, startPoint x: 534, startPoint y: 508, endPoint x: 508, endPoint y: 422, distance: 89.8
click at [508, 422] on div "28 Pausa ***** Iniciar vista previa aquí Cambiar nombre Duplicar Borrar" at bounding box center [459, 422] width 325 height 30
drag, startPoint x: 1317, startPoint y: 257, endPoint x: 902, endPoint y: 203, distance: 418.5
click at [902, 201] on div "Agrega el siguiente paso" at bounding box center [901, 206] width 143 height 27
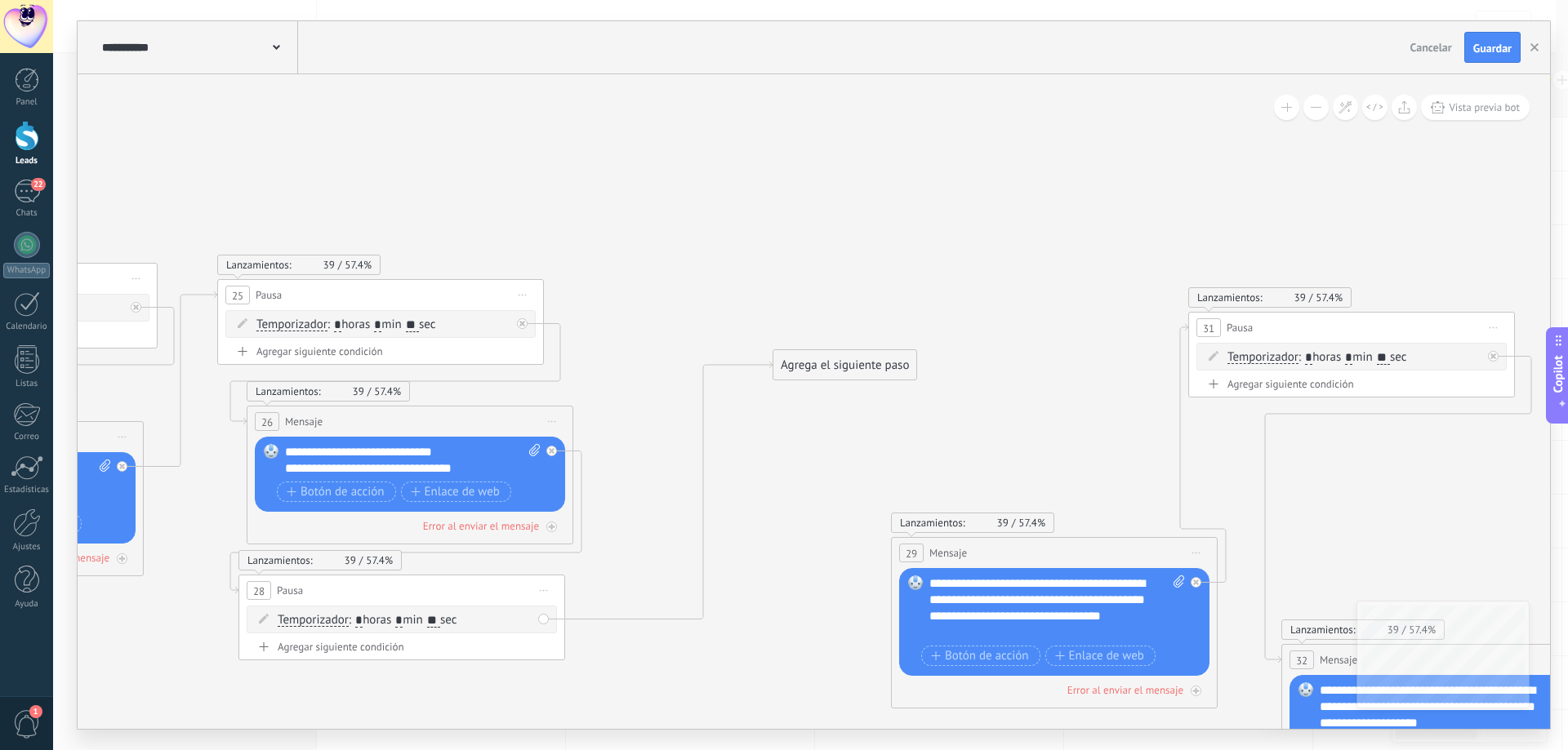
drag, startPoint x: 886, startPoint y: 411, endPoint x: 851, endPoint y: 548, distance: 141.4
click at [851, 548] on icon at bounding box center [219, 688] width 7183 height 2043
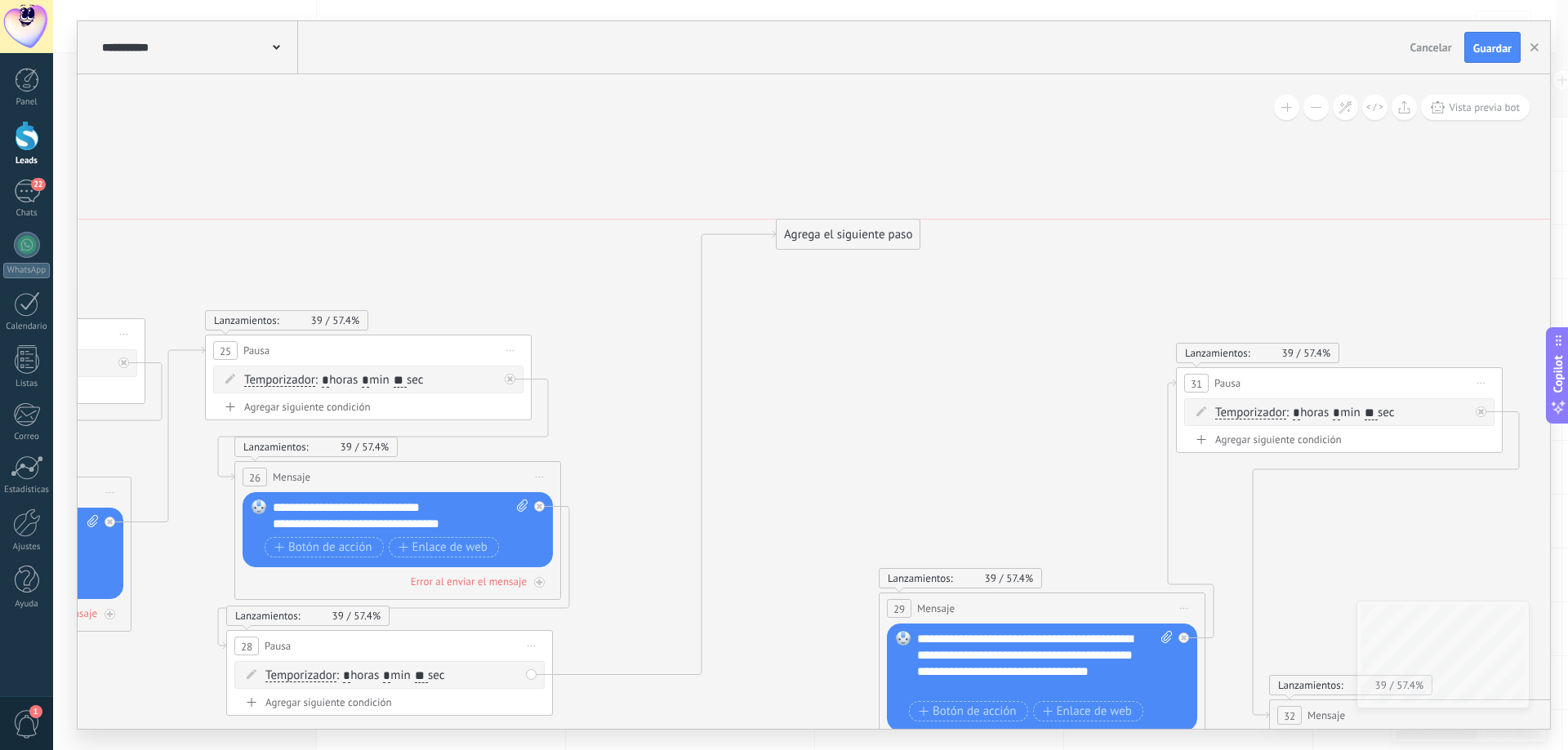
drag, startPoint x: 850, startPoint y: 416, endPoint x: 869, endPoint y: 236, distance: 181.0
click at [869, 236] on div "Agrega el siguiente paso" at bounding box center [847, 234] width 143 height 27
click at [873, 233] on div "Agrega el siguiente paso" at bounding box center [851, 234] width 143 height 27
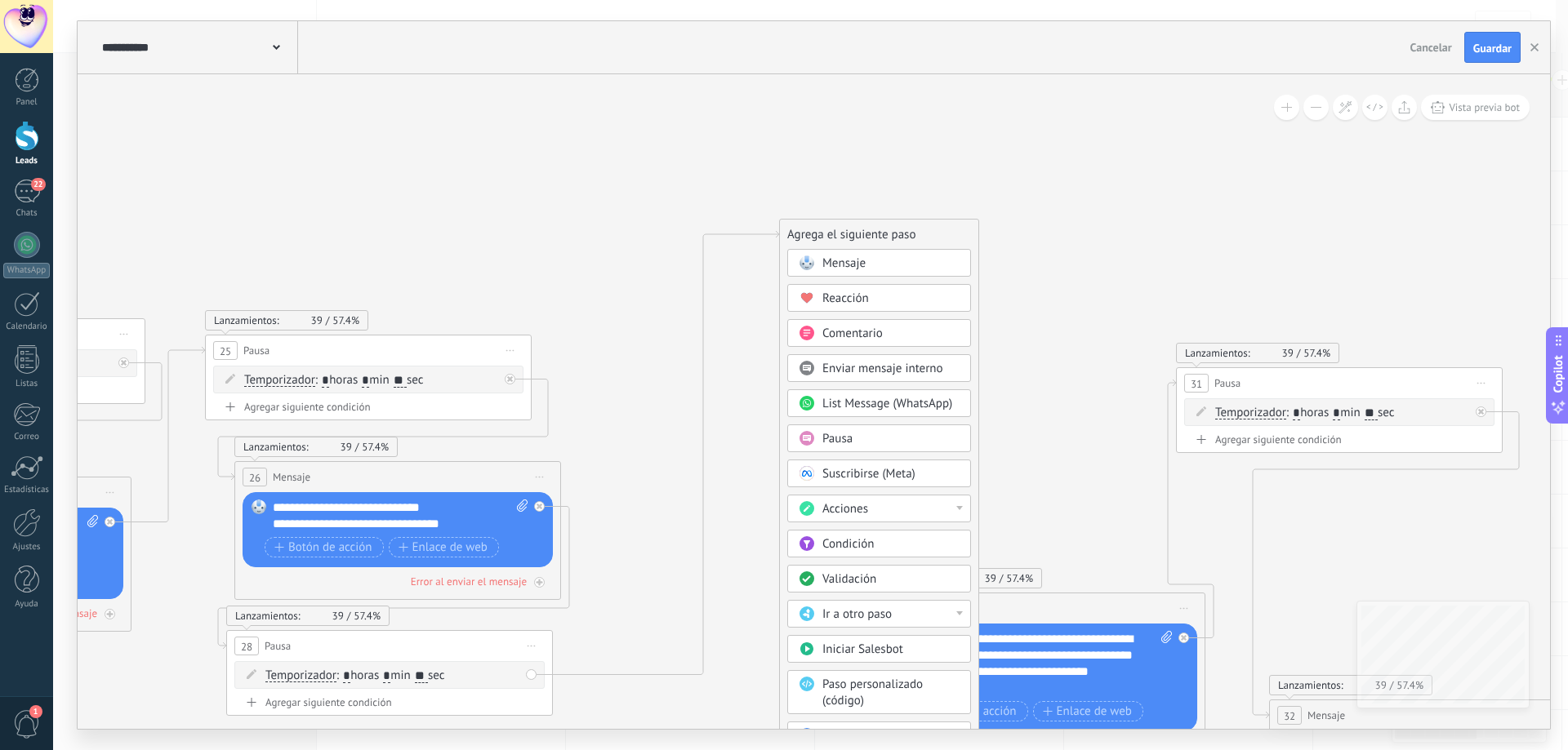
click at [879, 253] on div "Mensaje" at bounding box center [878, 262] width 184 height 28
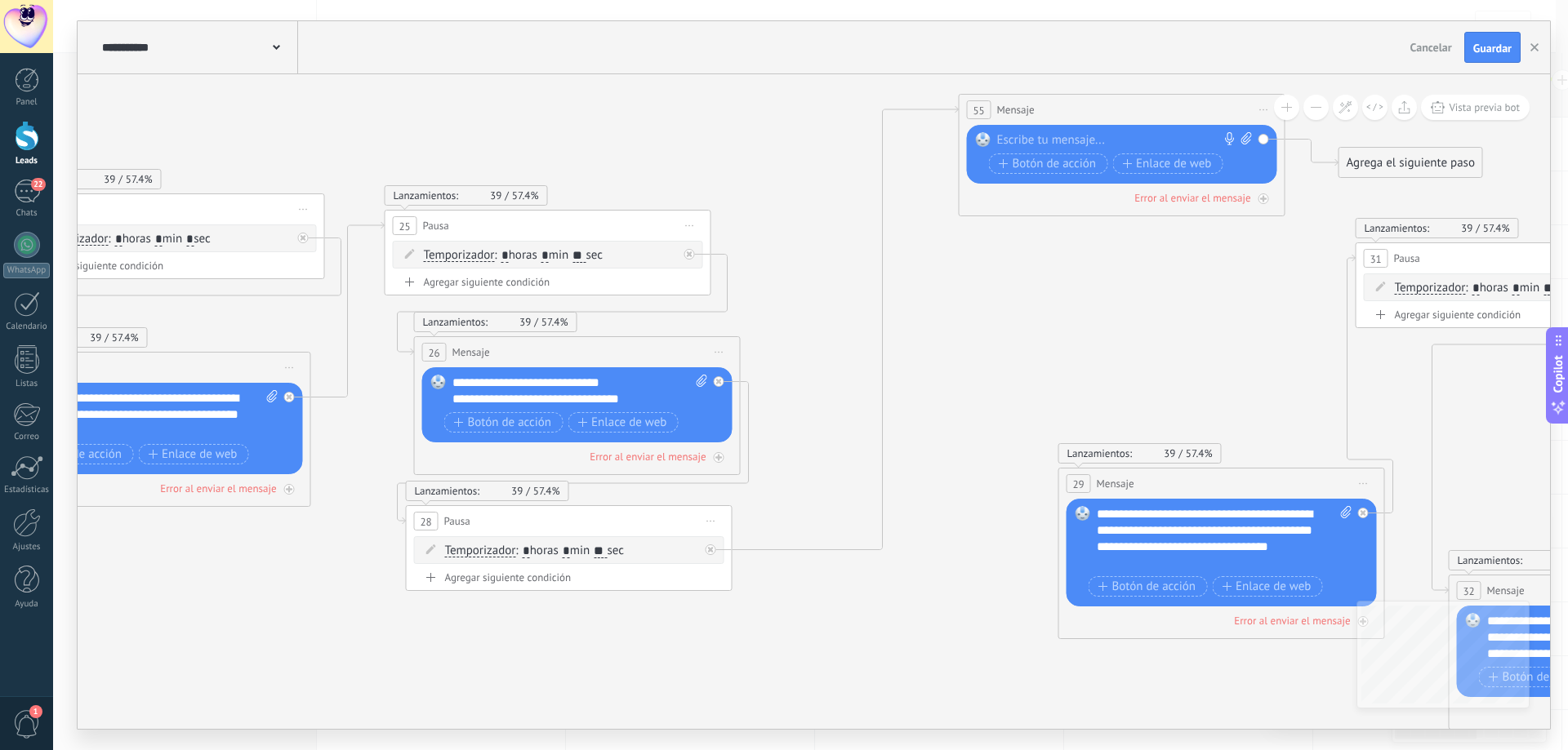
drag, startPoint x: 621, startPoint y: 455, endPoint x: 928, endPoint y: 409, distance: 310.4
click at [928, 409] on icon at bounding box center [386, 563] width 7183 height 1930
click at [1041, 137] on div at bounding box center [1118, 140] width 242 height 16
paste div
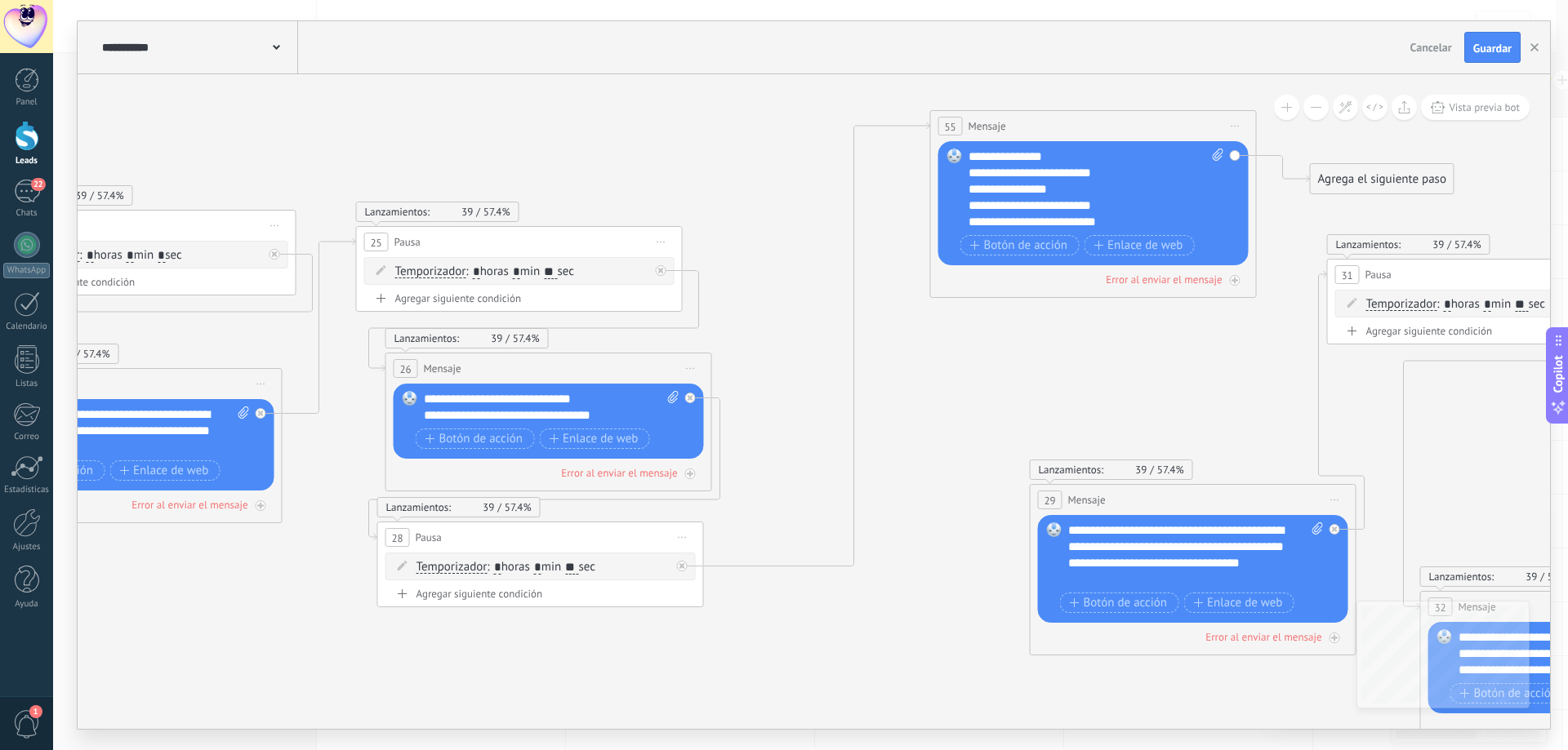
drag, startPoint x: 1184, startPoint y: 315, endPoint x: 1076, endPoint y: 356, distance: 115.5
click at [1081, 358] on icon at bounding box center [357, 579] width 7183 height 1930
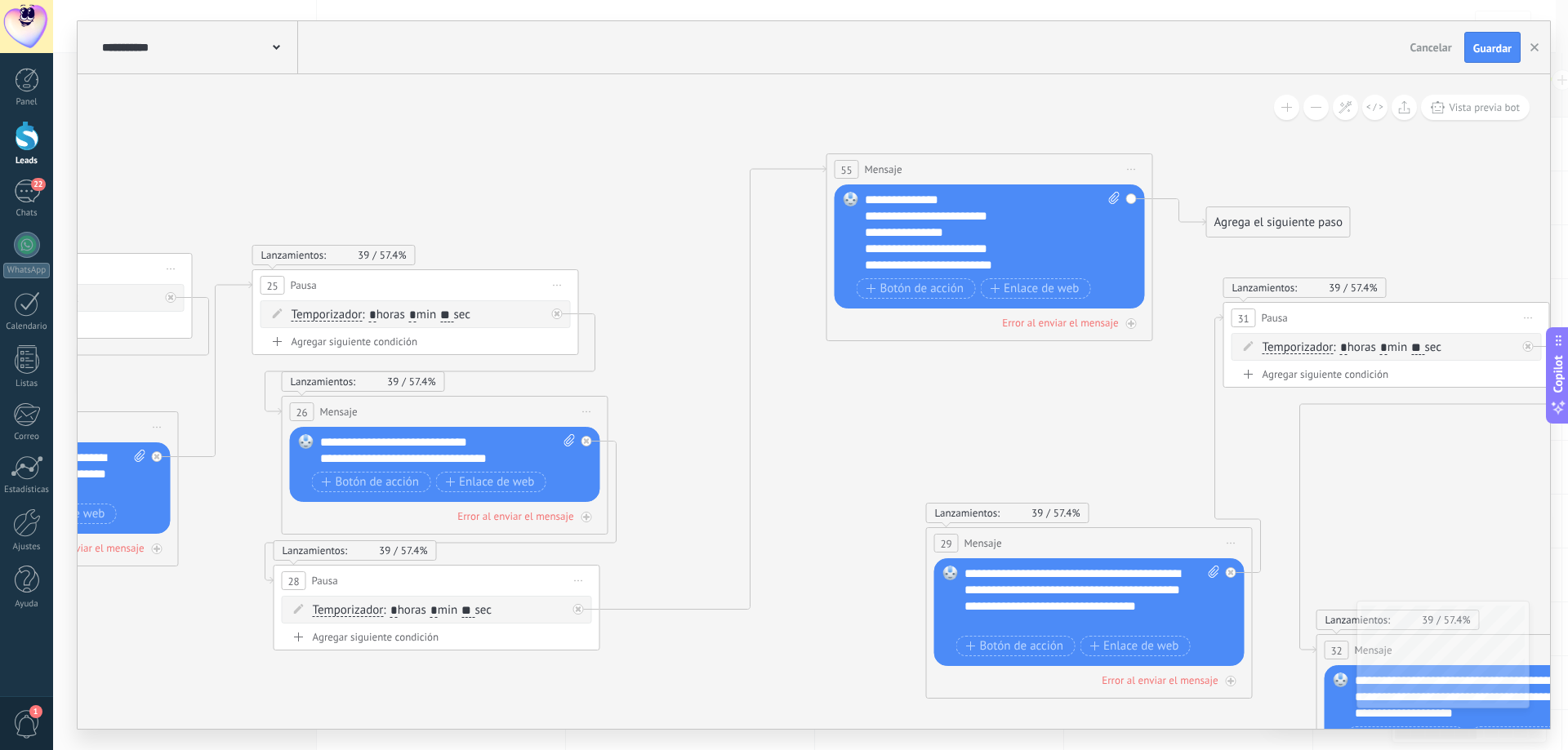
click at [968, 216] on div "**********" at bounding box center [978, 216] width 227 height 16
click at [975, 253] on div "**********" at bounding box center [978, 249] width 227 height 16
click at [927, 266] on div "**********" at bounding box center [978, 265] width 227 height 16
click at [952, 269] on div "**********" at bounding box center [978, 265] width 227 height 16
click at [973, 268] on div "**********" at bounding box center [978, 265] width 227 height 16
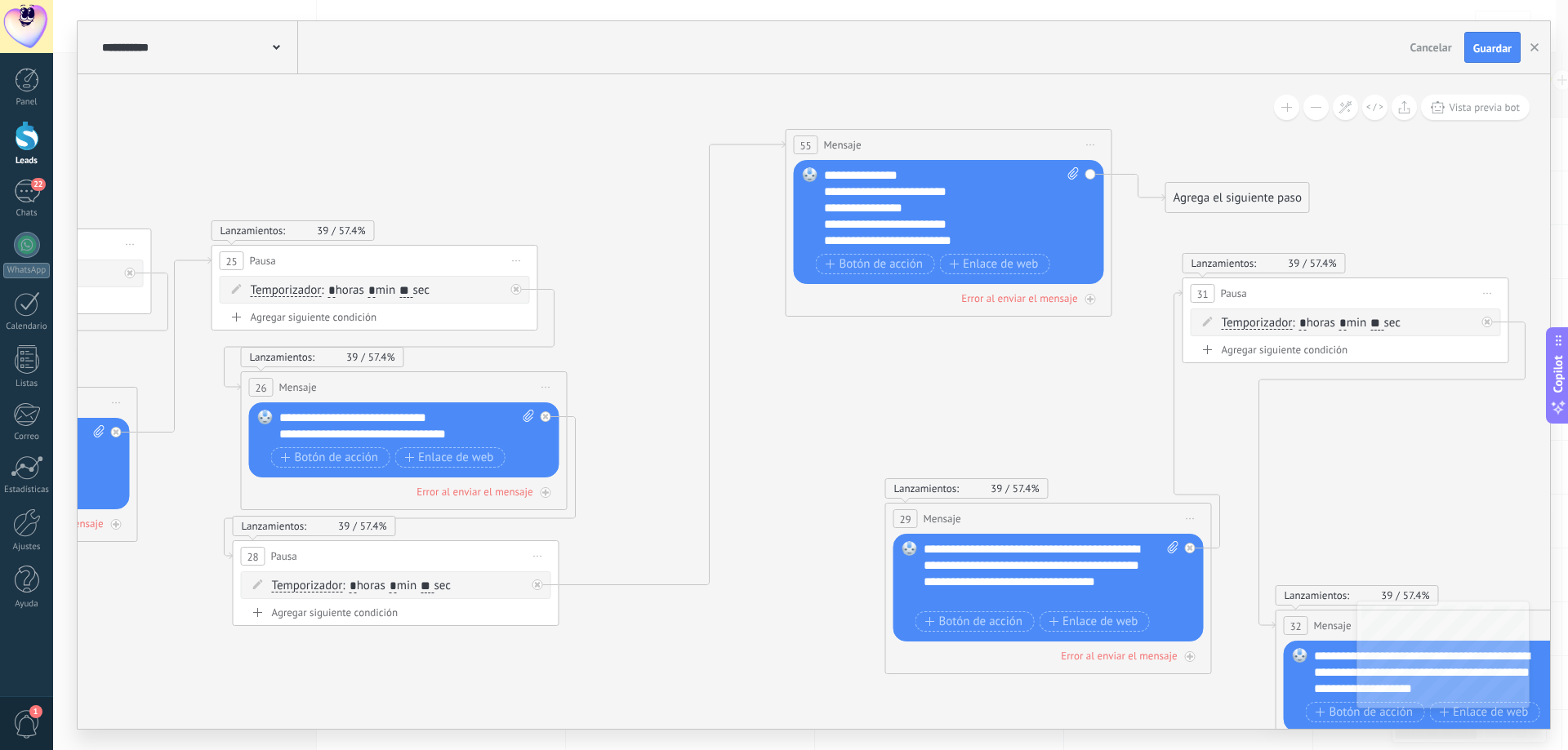
drag, startPoint x: 1140, startPoint y: 410, endPoint x: 1100, endPoint y: 351, distance: 71.3
click at [1095, 374] on icon at bounding box center [213, 598] width 7183 height 1930
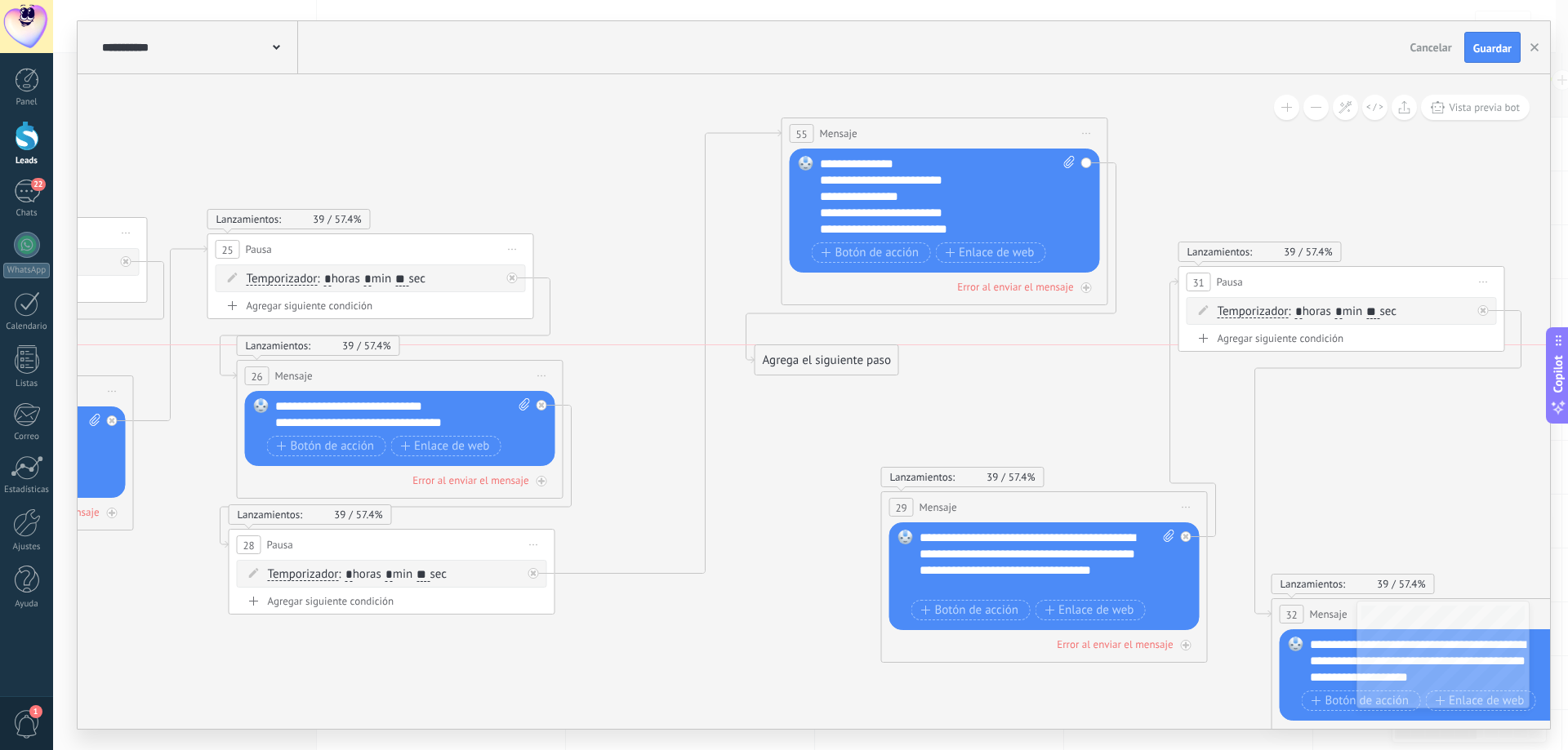
drag, startPoint x: 1230, startPoint y: 198, endPoint x: 823, endPoint y: 379, distance: 445.4
click at [823, 374] on div "Agrega el siguiente paso" at bounding box center [826, 360] width 143 height 27
click at [829, 375] on div "Agrega el siguiente paso" at bounding box center [826, 375] width 143 height 27
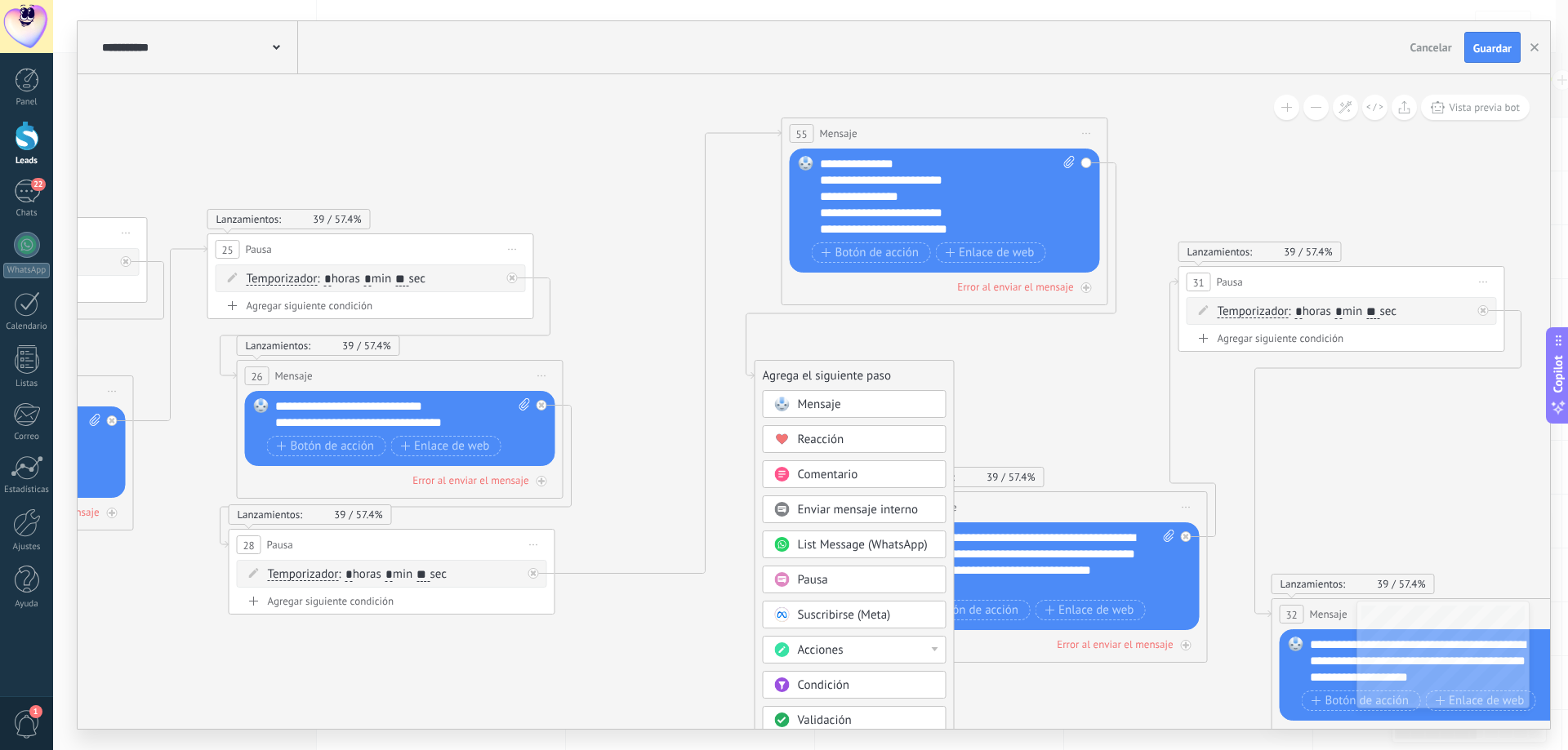
click at [1050, 360] on icon at bounding box center [208, 642] width 7183 height 2043
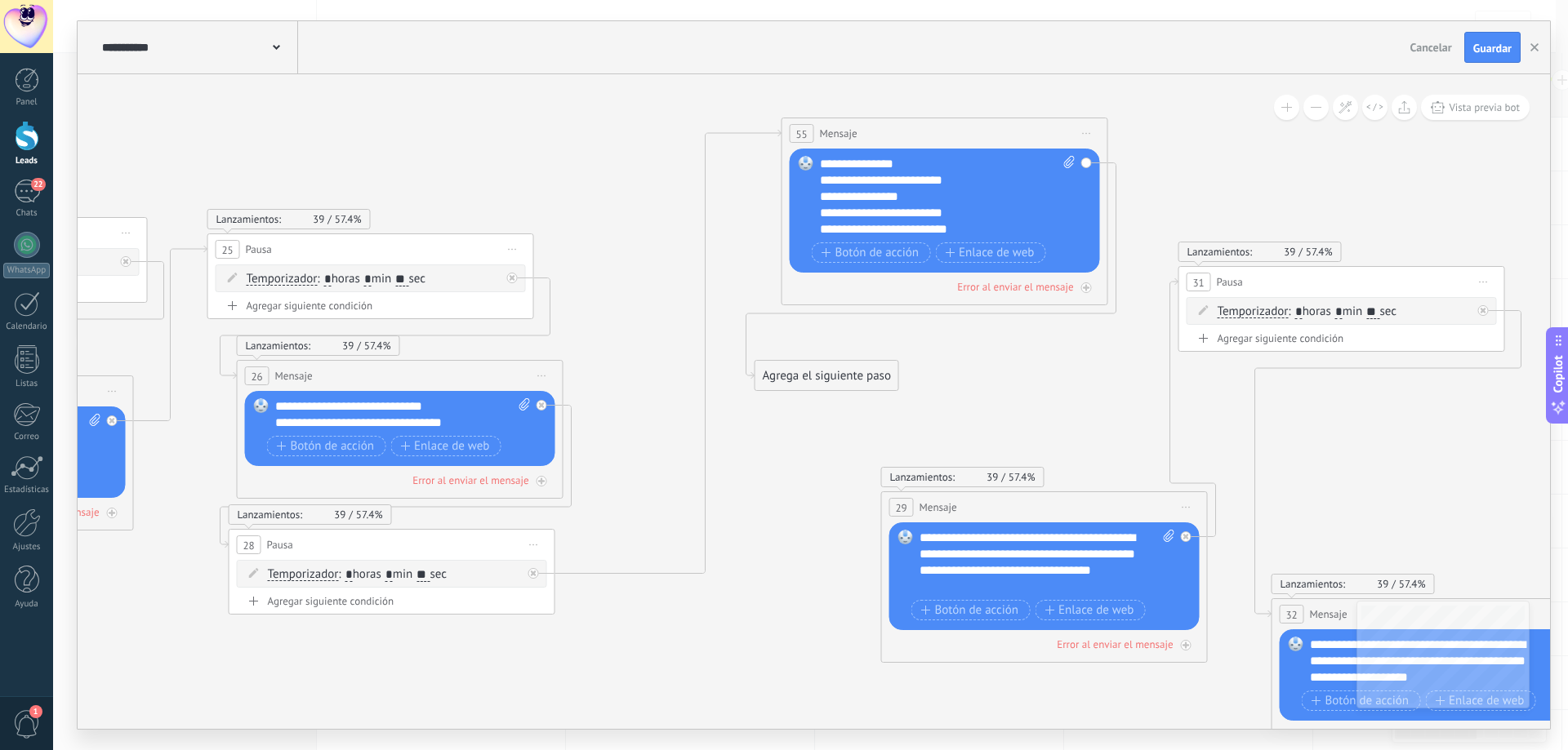
click at [1486, 281] on icon at bounding box center [1483, 282] width 8 height 2
click at [1516, 366] on div "Duplicar" at bounding box center [1558, 360] width 161 height 28
drag, startPoint x: 1384, startPoint y: 420, endPoint x: 939, endPoint y: 424, distance: 445.0
click at [939, 424] on div "57 Pausa ***** Iniciar vista previa aquí Cambiar nombre Duplicar Borrar" at bounding box center [895, 423] width 325 height 30
drag, startPoint x: 857, startPoint y: 378, endPoint x: 928, endPoint y: 434, distance: 90.4
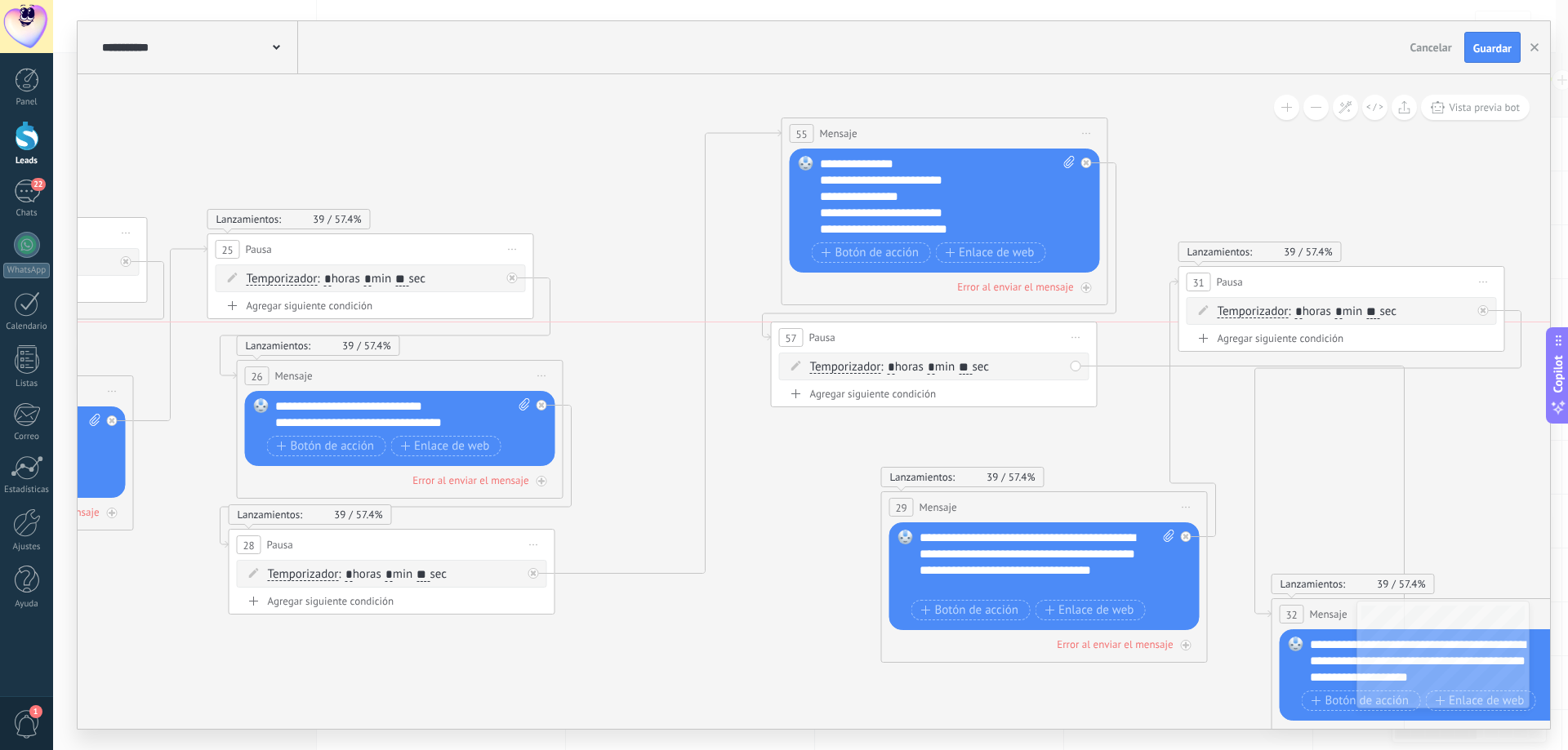
drag, startPoint x: 1007, startPoint y: 416, endPoint x: 1045, endPoint y: 336, distance: 88.6
click at [1045, 336] on div "57 Pausa ***** Iniciar vista previa aquí Cambiar nombre Duplicar Borrar" at bounding box center [934, 337] width 325 height 30
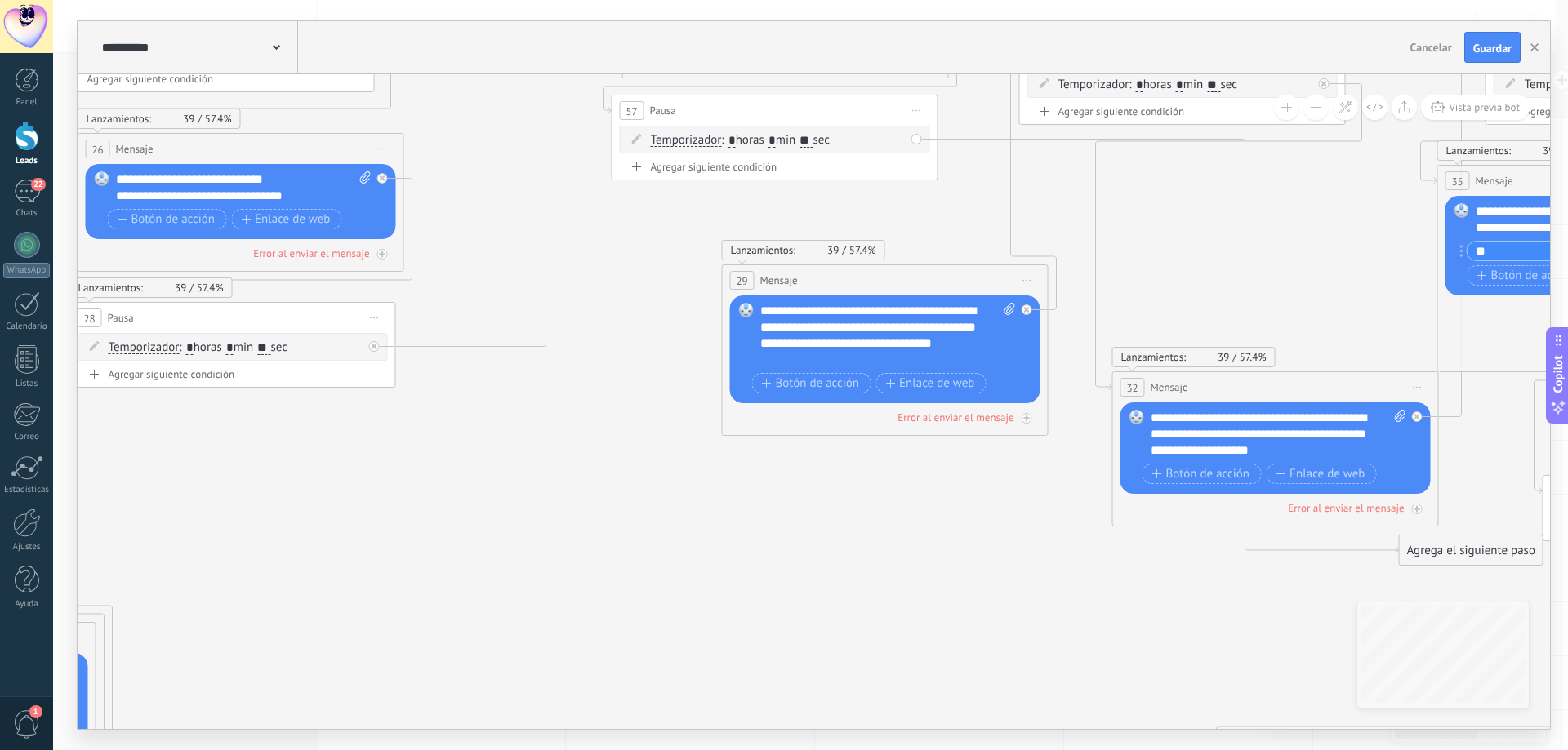
drag, startPoint x: 1335, startPoint y: 542, endPoint x: 1168, endPoint y: 306, distance: 289.1
click at [1168, 306] on icon at bounding box center [50, 415] width 7183 height 2043
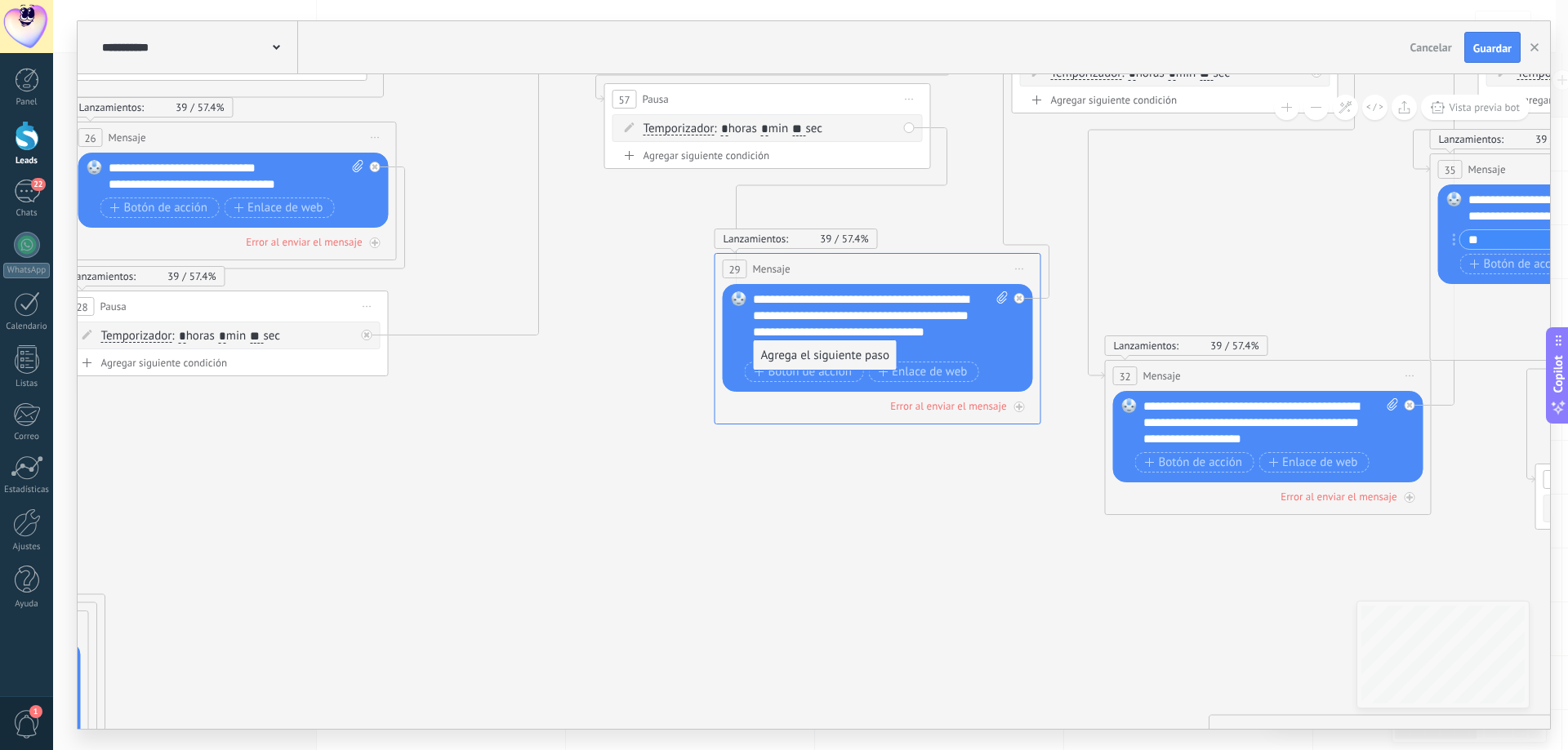
drag, startPoint x: 1411, startPoint y: 546, endPoint x: 779, endPoint y: 351, distance: 661.4
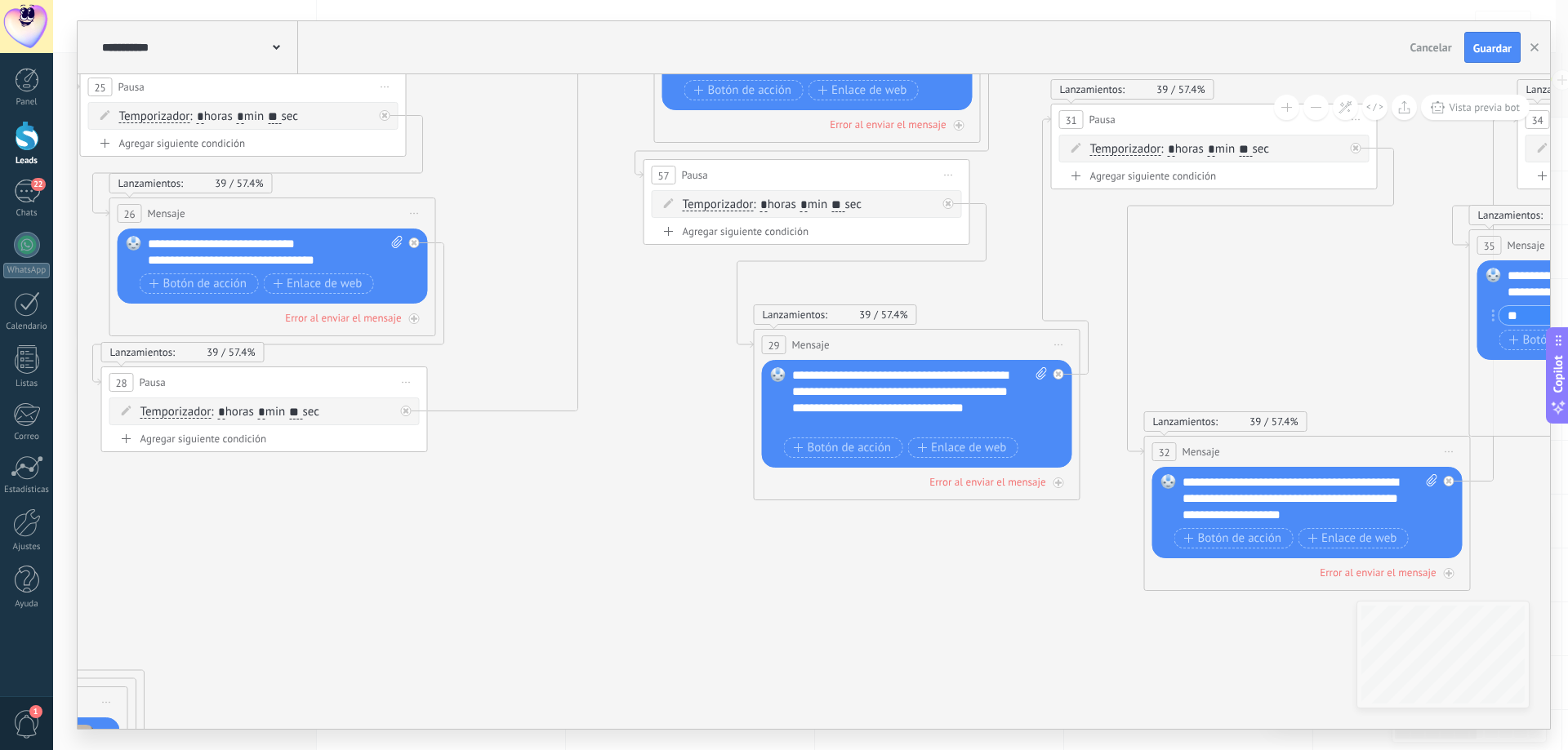
drag, startPoint x: 940, startPoint y: 502, endPoint x: 969, endPoint y: 550, distance: 56.1
click at [969, 550] on icon at bounding box center [82, 479] width 7183 height 2043
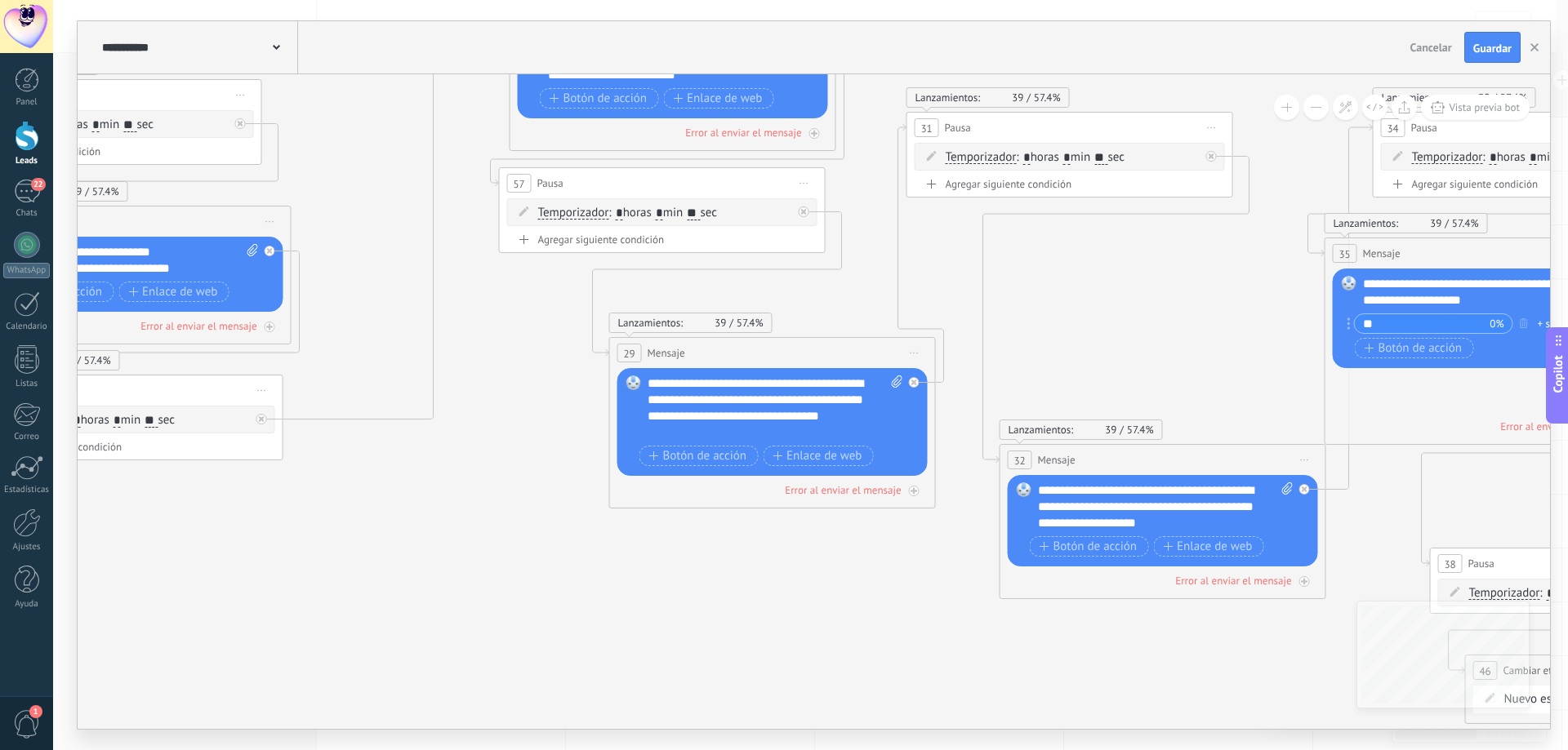
drag, startPoint x: 1004, startPoint y: 572, endPoint x: 775, endPoint y: 586, distance: 229.4
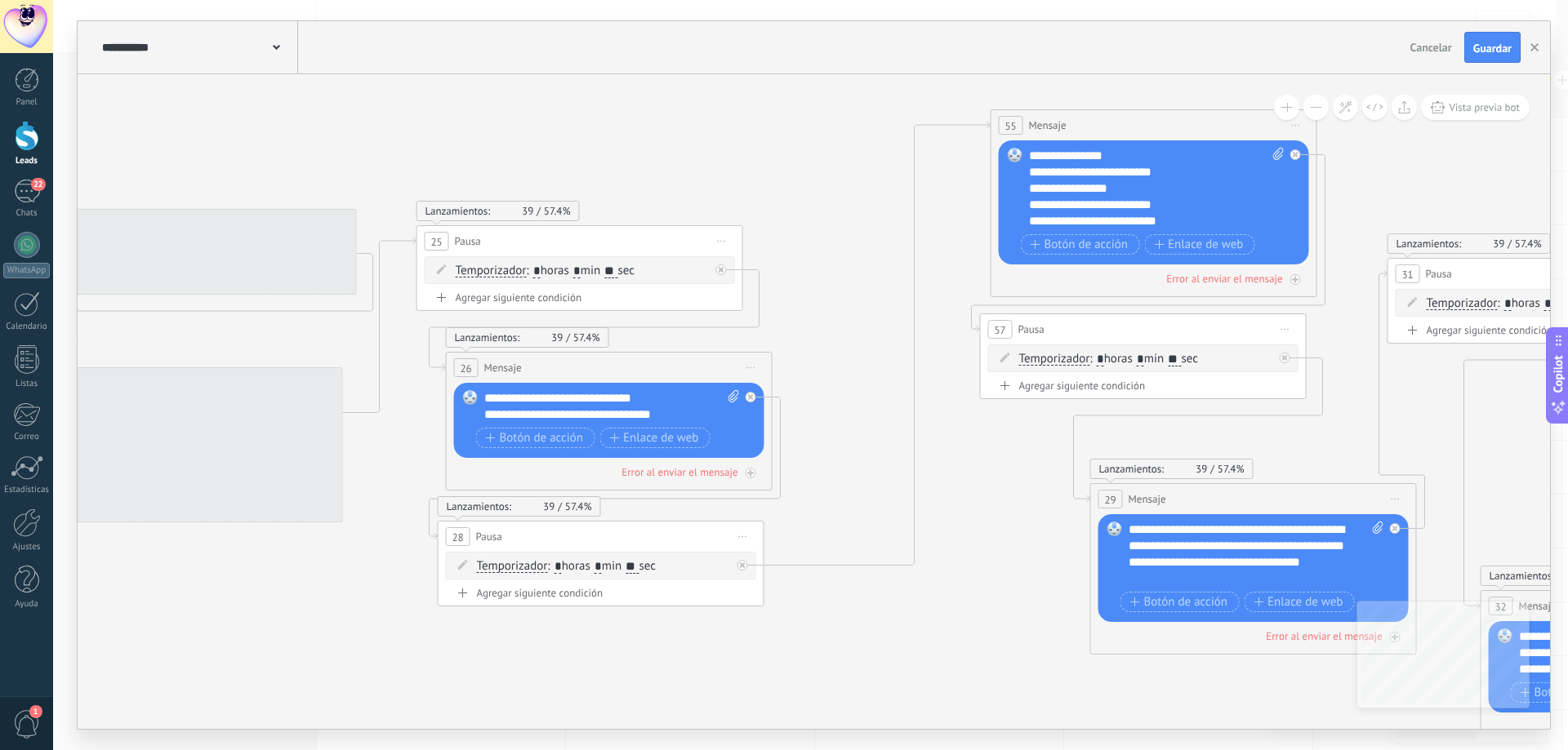
drag, startPoint x: 419, startPoint y: 558, endPoint x: 994, endPoint y: 697, distance: 591.6
click at [994, 697] on icon at bounding box center [418, 634] width 7183 height 2043
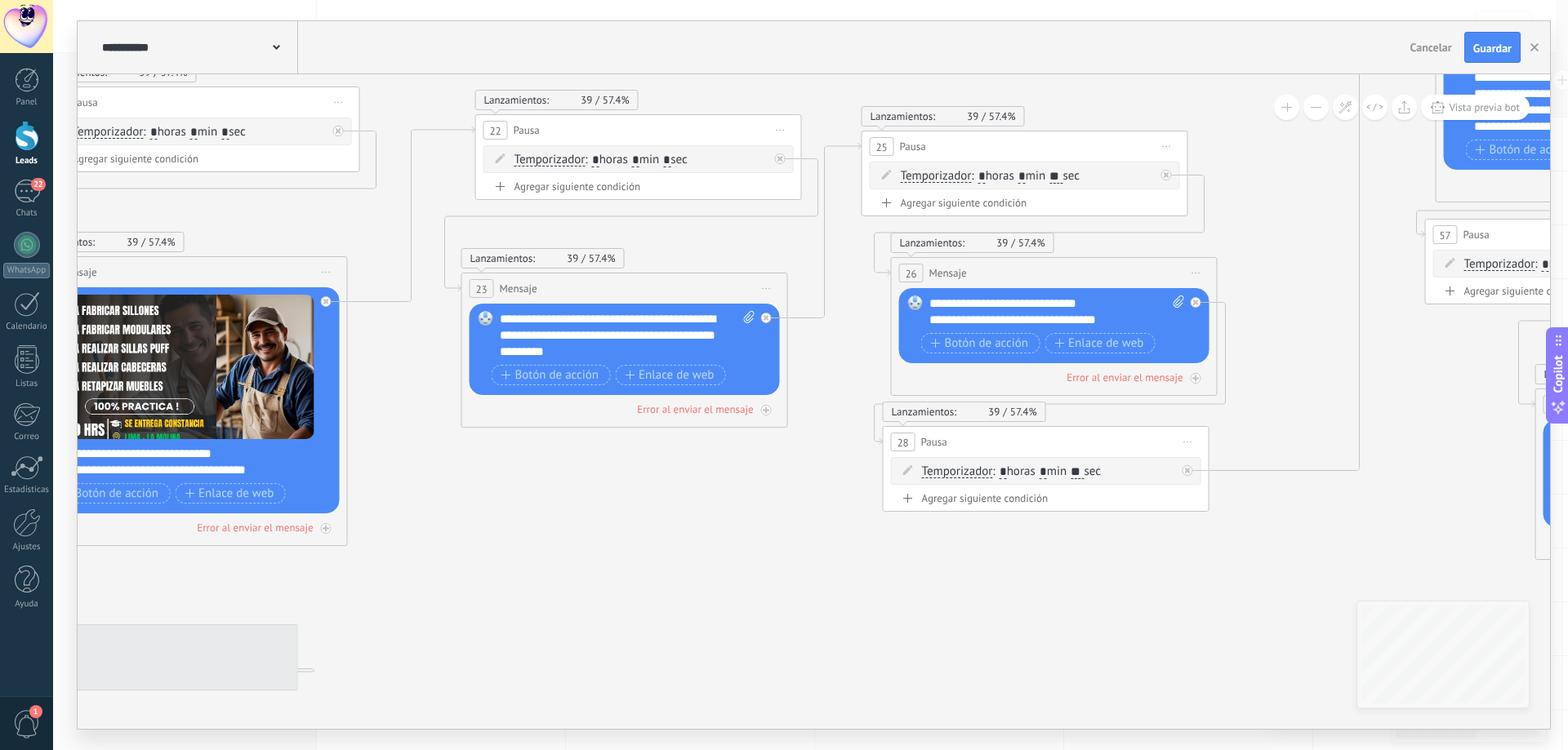
drag, startPoint x: 673, startPoint y: 651, endPoint x: 1111, endPoint y: 554, distance: 448.6
click at [1111, 554] on icon at bounding box center [863, 540] width 7183 height 2043
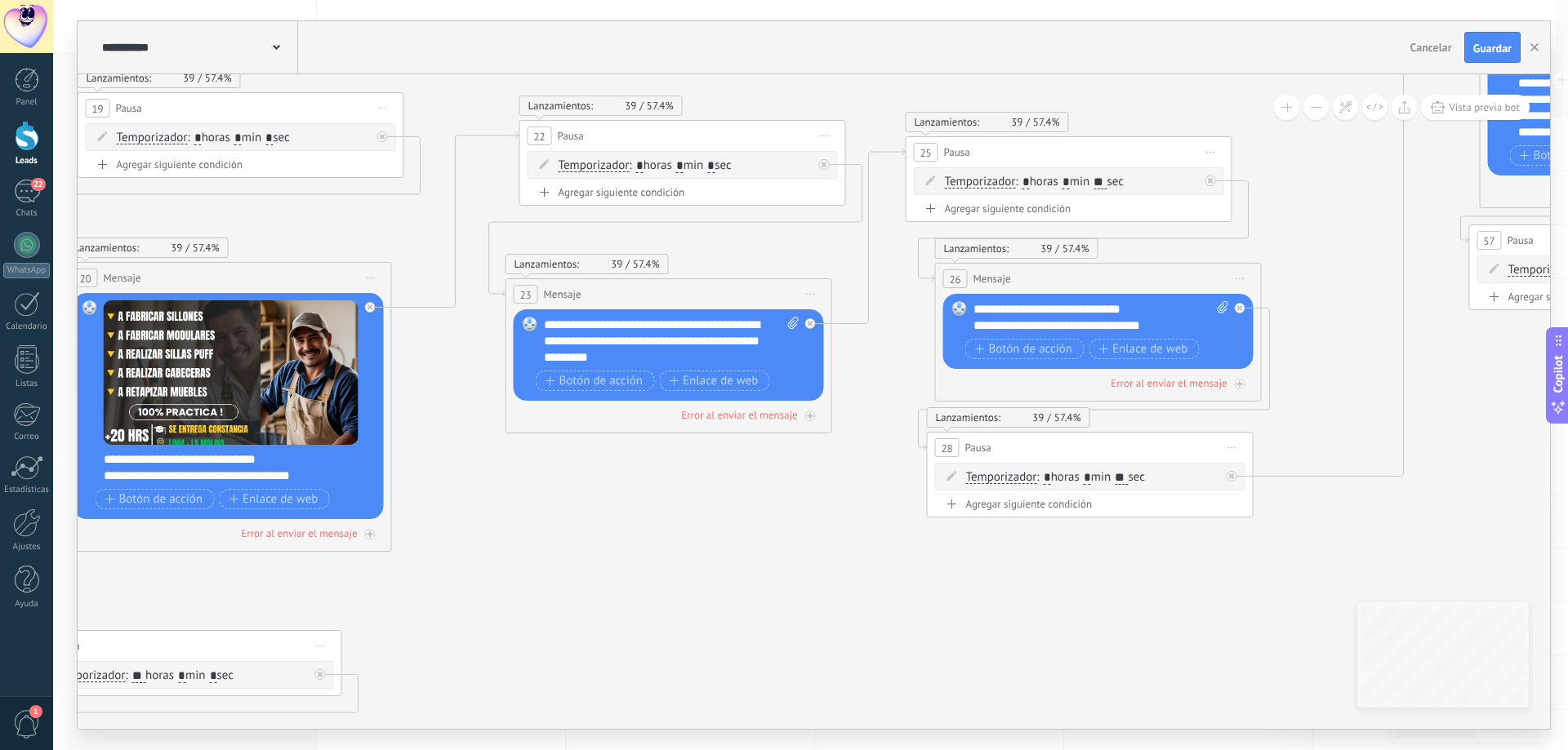
drag, startPoint x: 748, startPoint y: 574, endPoint x: 792, endPoint y: 580, distance: 44.4
click at [792, 580] on icon at bounding box center [907, 544] width 7183 height 2043
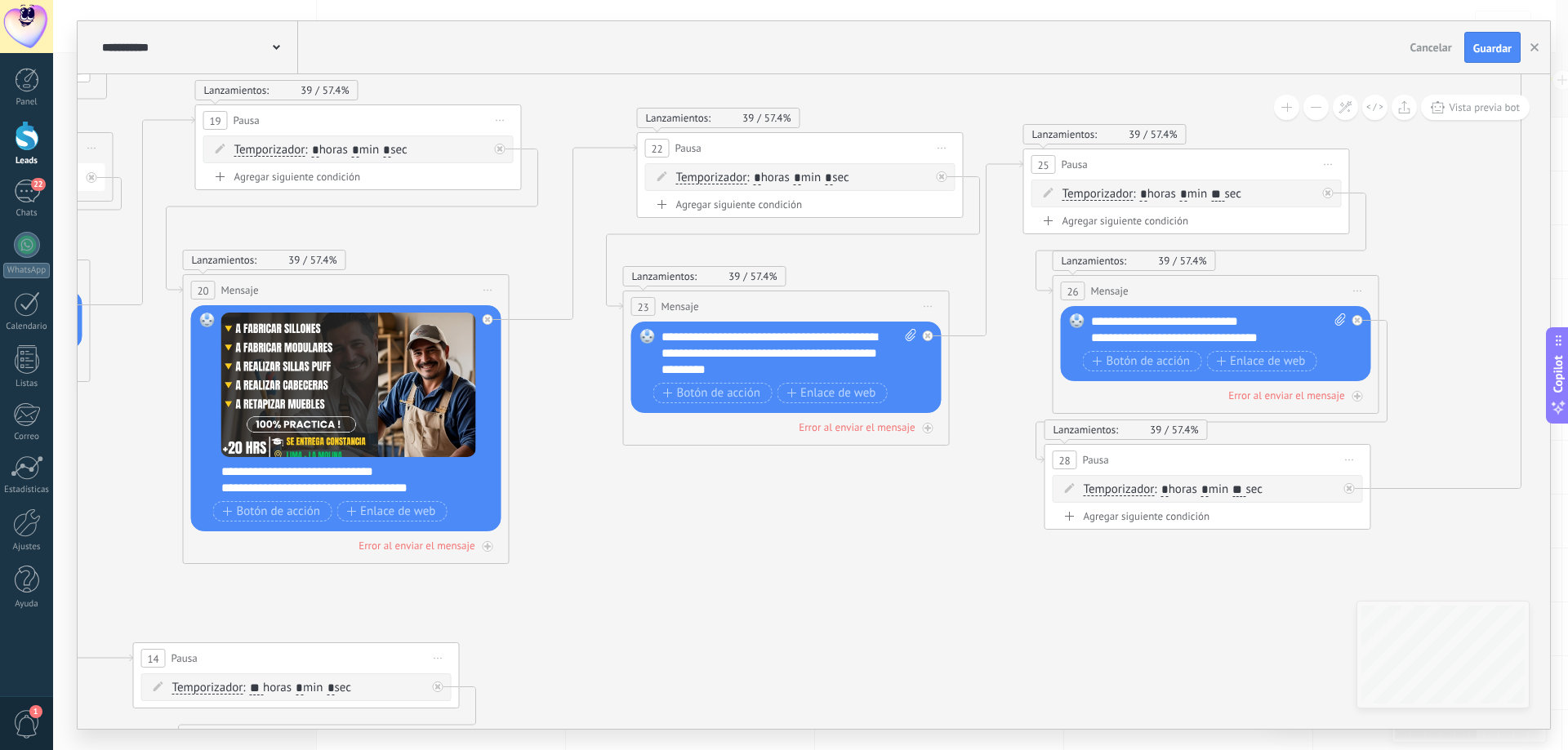
drag, startPoint x: 732, startPoint y: 574, endPoint x: 841, endPoint y: 581, distance: 109.2
click at [840, 582] on icon at bounding box center [1025, 557] width 7183 height 2043
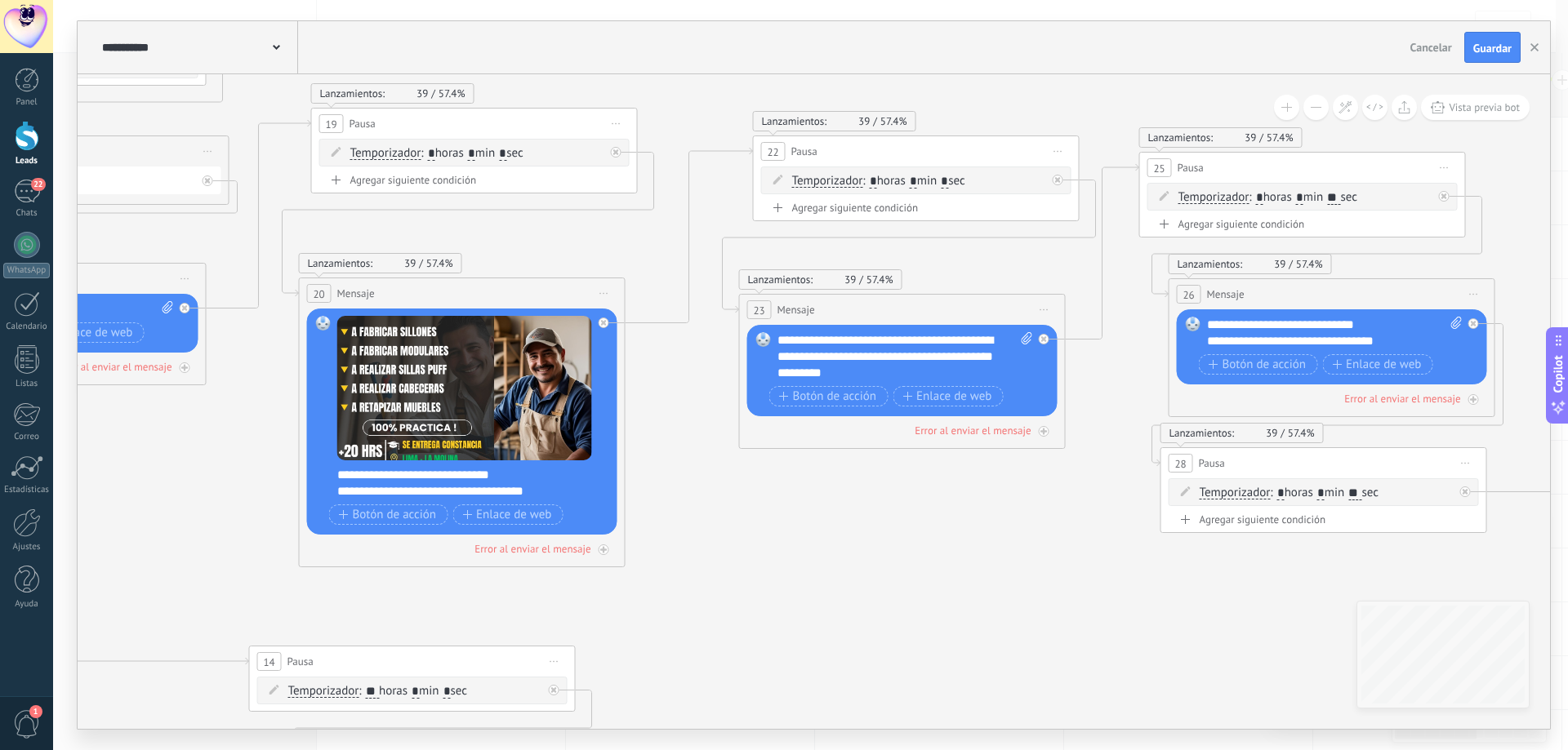
drag, startPoint x: 718, startPoint y: 538, endPoint x: 951, endPoint y: 506, distance: 235.2
click at [951, 506] on icon at bounding box center [1140, 561] width 7183 height 2043
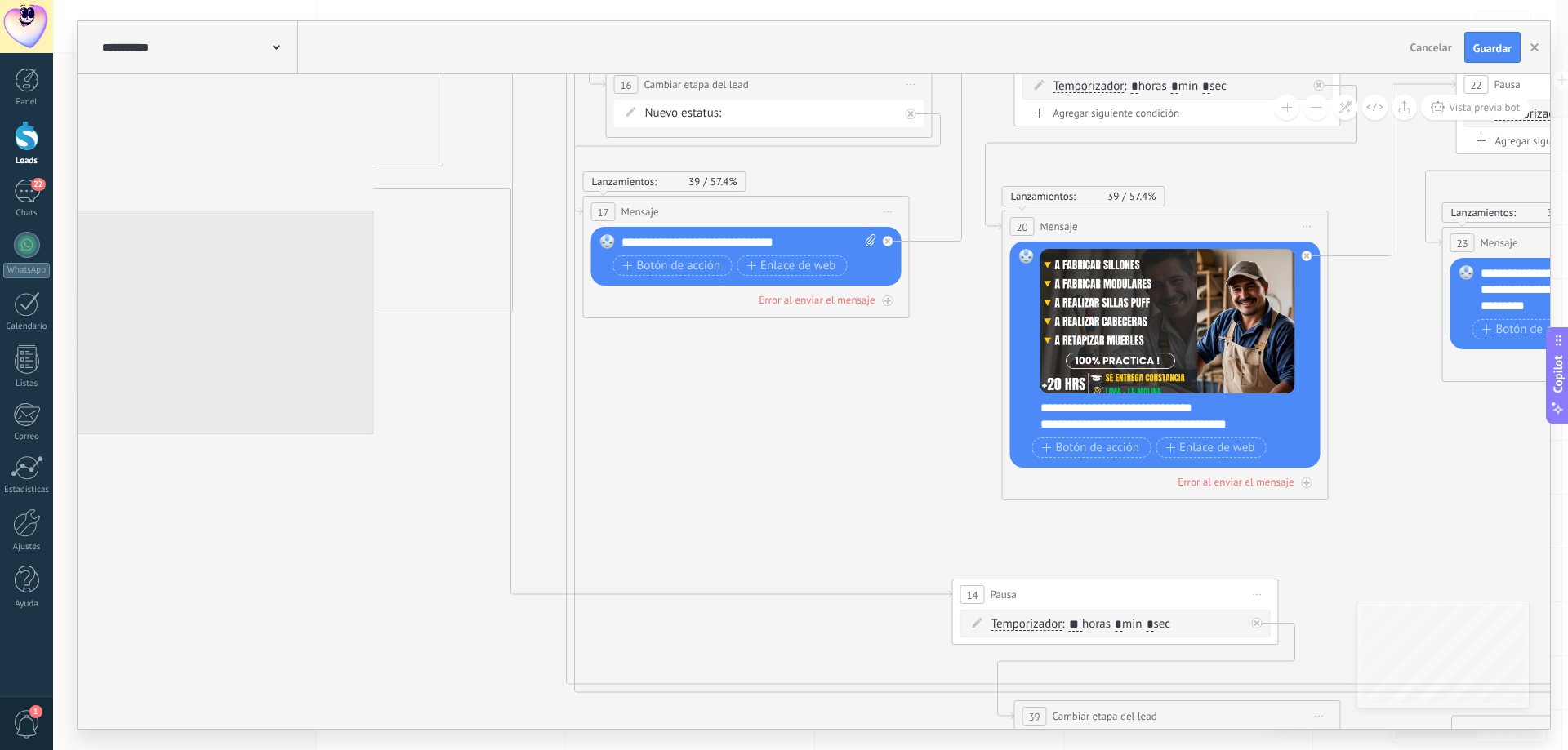
drag, startPoint x: 354, startPoint y: 465, endPoint x: 910, endPoint y: 428, distance: 557.2
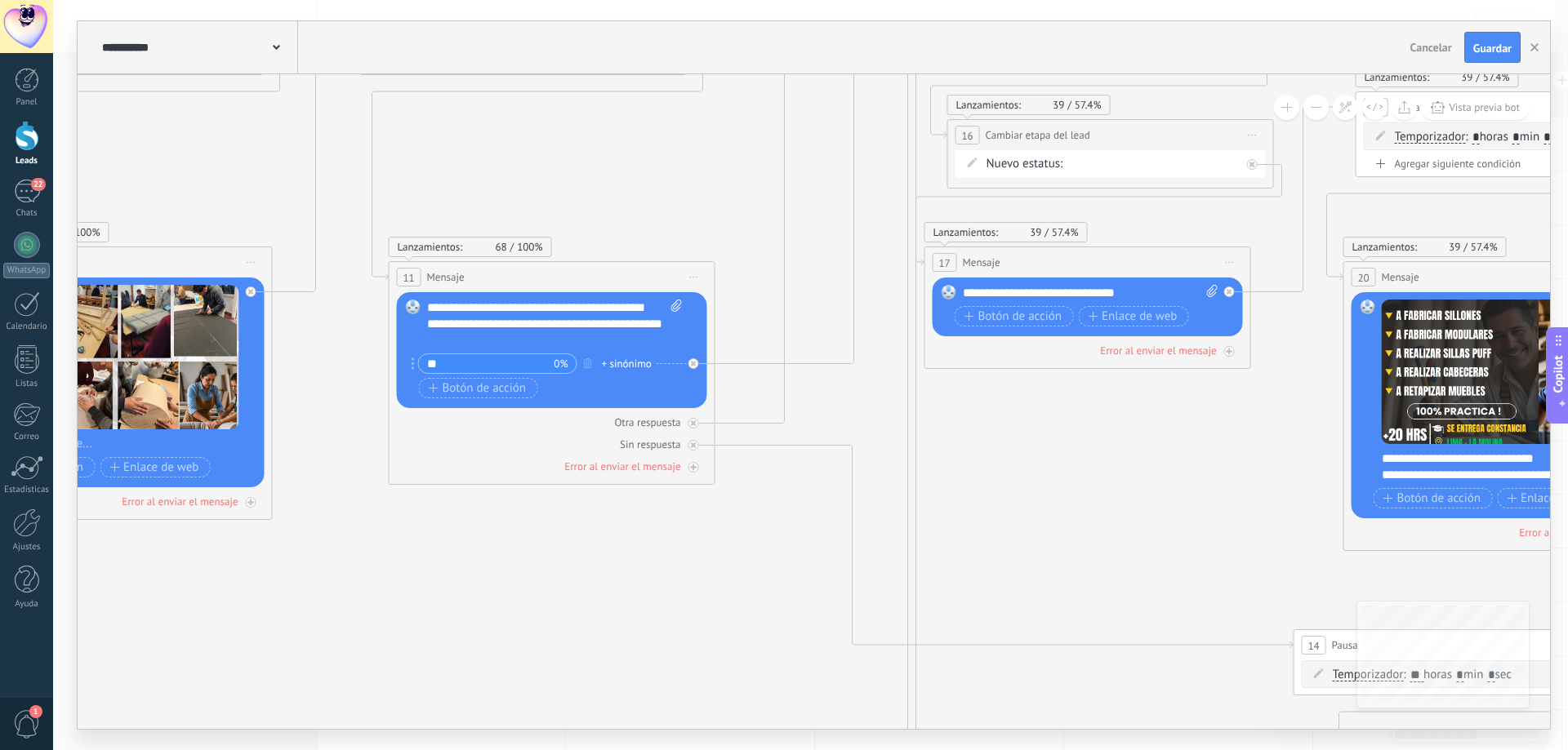
drag, startPoint x: 925, startPoint y: 486, endPoint x: 1272, endPoint y: 476, distance: 347.1
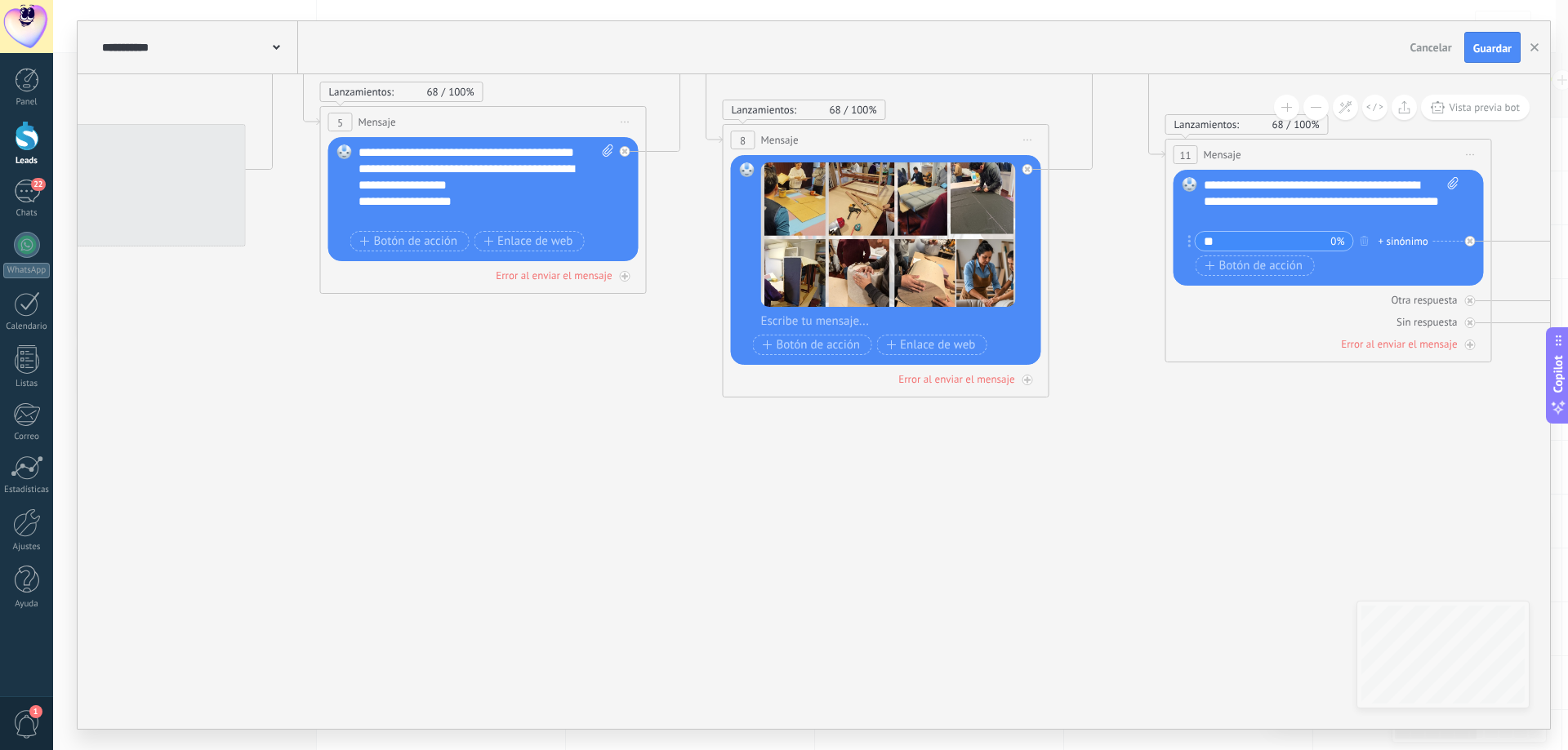
drag, startPoint x: 661, startPoint y: 578, endPoint x: 1212, endPoint y: 515, distance: 554.6
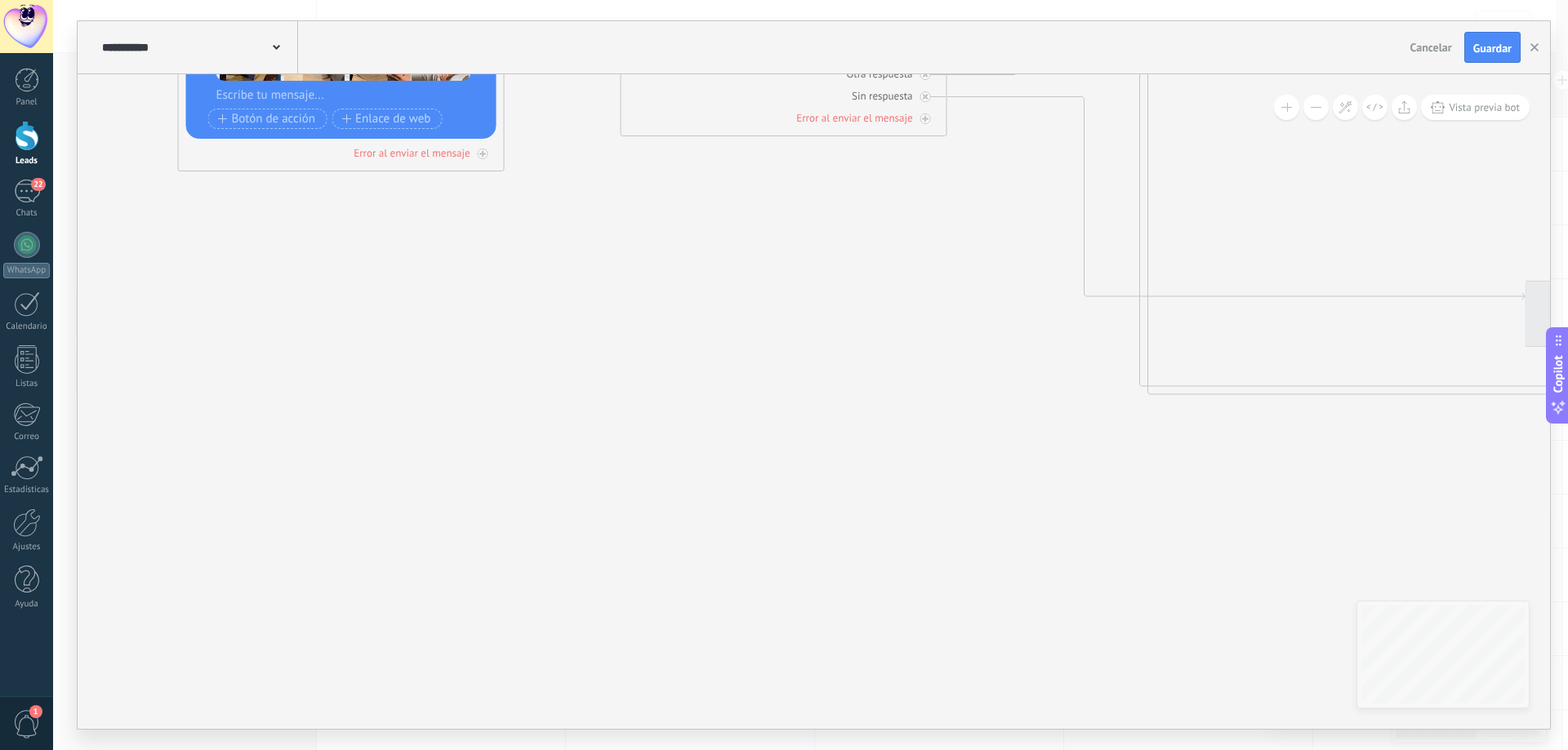
drag, startPoint x: 1198, startPoint y: 555, endPoint x: 816, endPoint y: 444, distance: 397.8
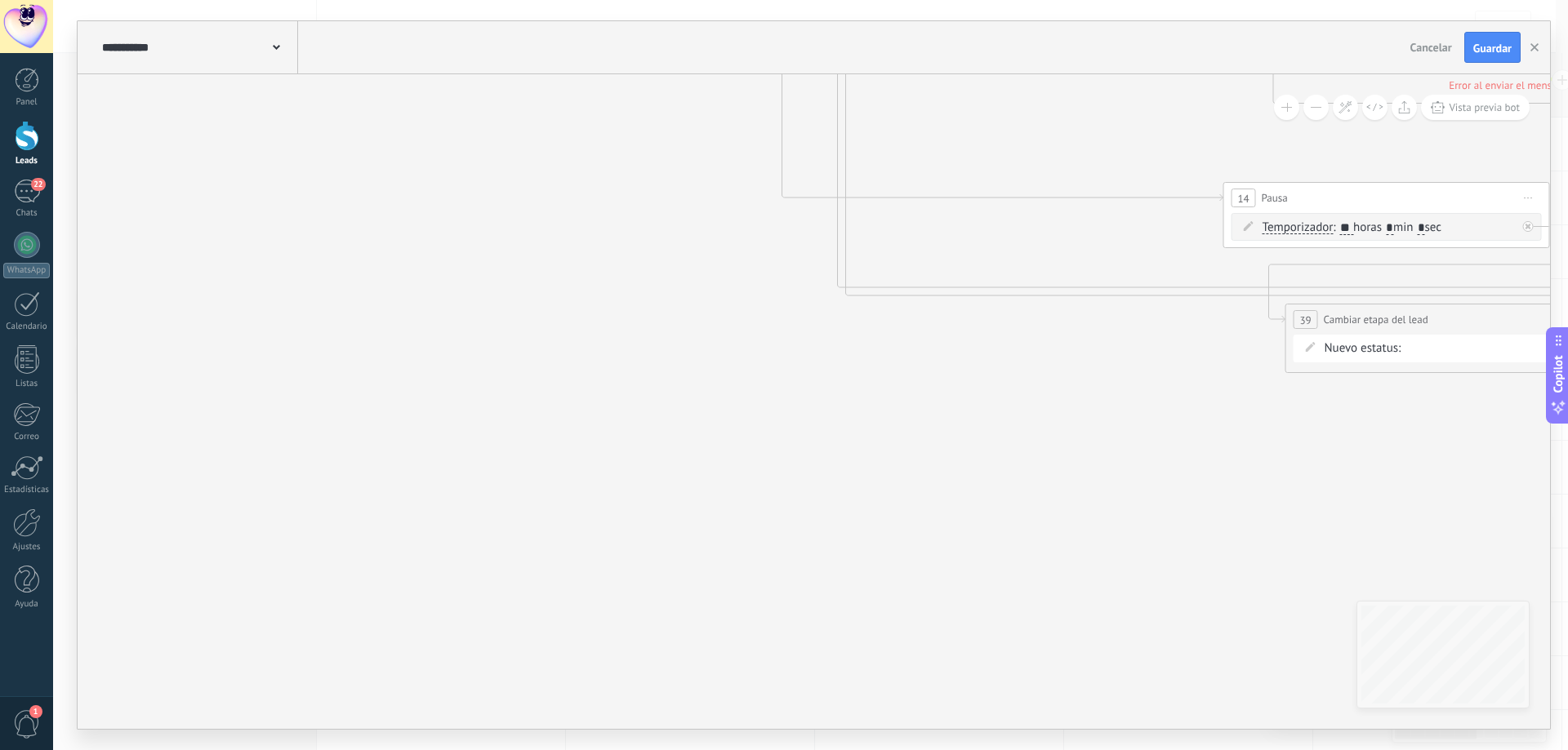
drag, startPoint x: 829, startPoint y: 507, endPoint x: 819, endPoint y: 456, distance: 52.0
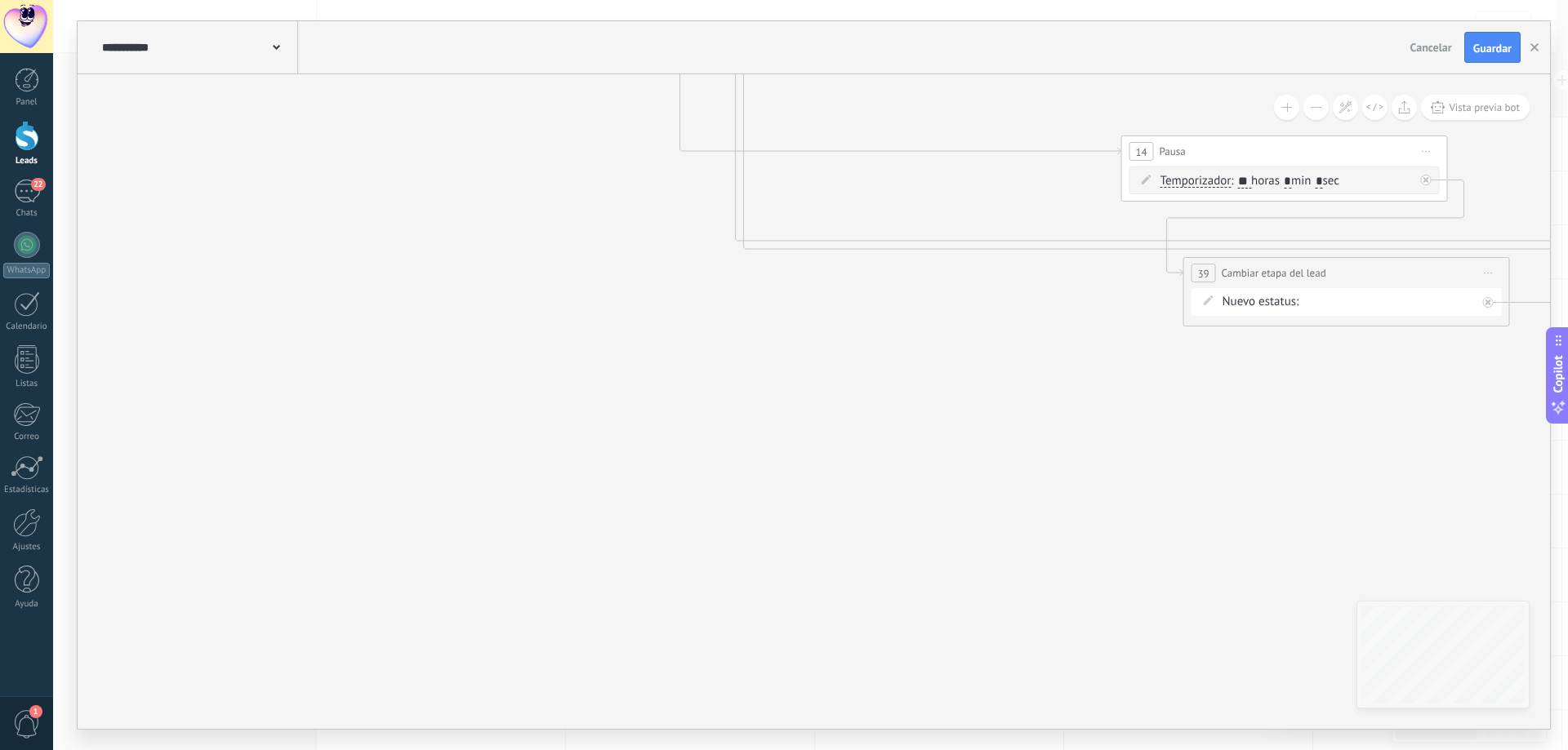
drag, startPoint x: 850, startPoint y: 473, endPoint x: 395, endPoint y: 530, distance: 458.6
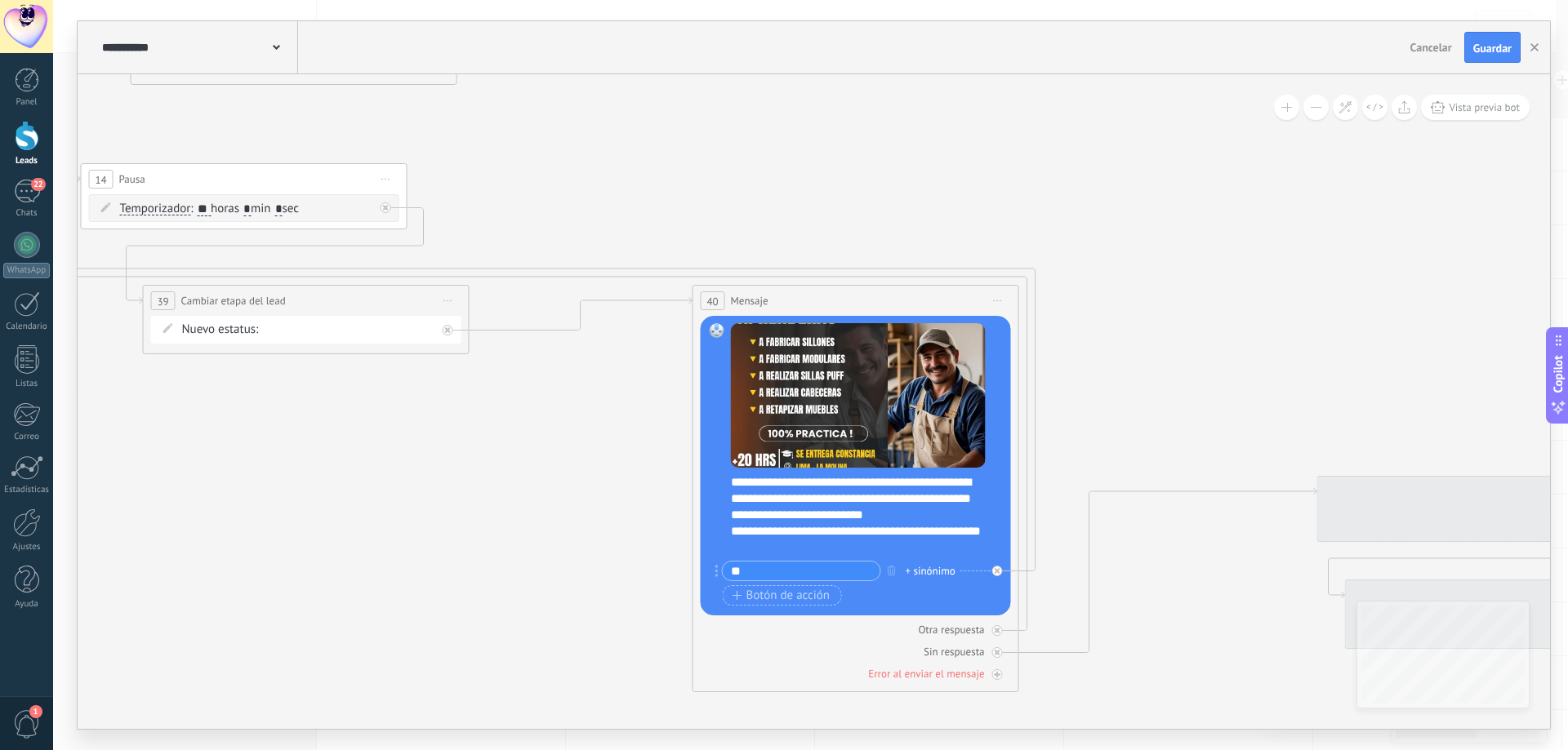
drag, startPoint x: 991, startPoint y: 602, endPoint x: 411, endPoint y: 541, distance: 583.2
click at [336, 543] on icon at bounding box center [972, 78] width 7183 height 2043
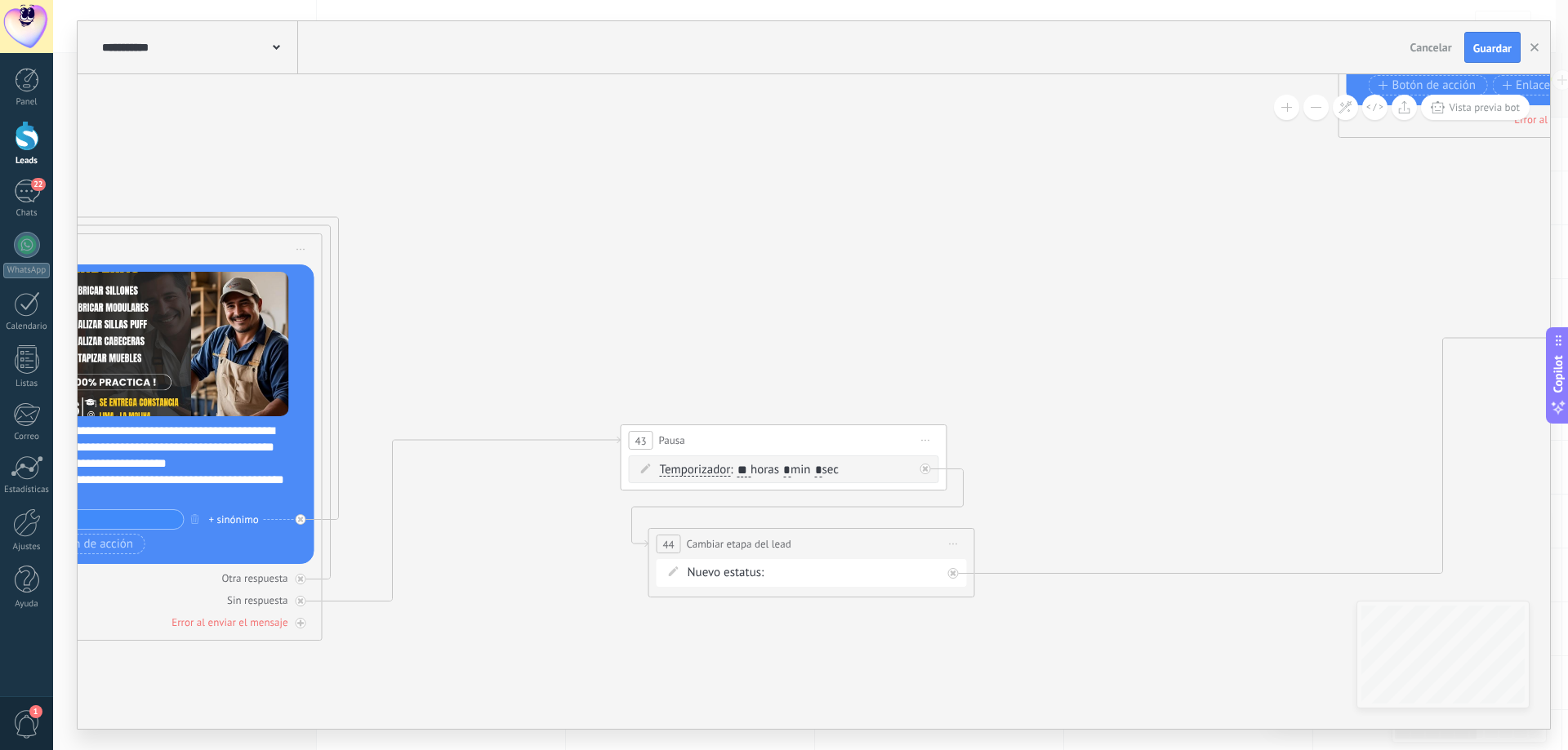
drag, startPoint x: 1191, startPoint y: 340, endPoint x: 598, endPoint y: 317, distance: 593.4
click at [598, 317] on icon at bounding box center [276, 27] width 7183 height 2043
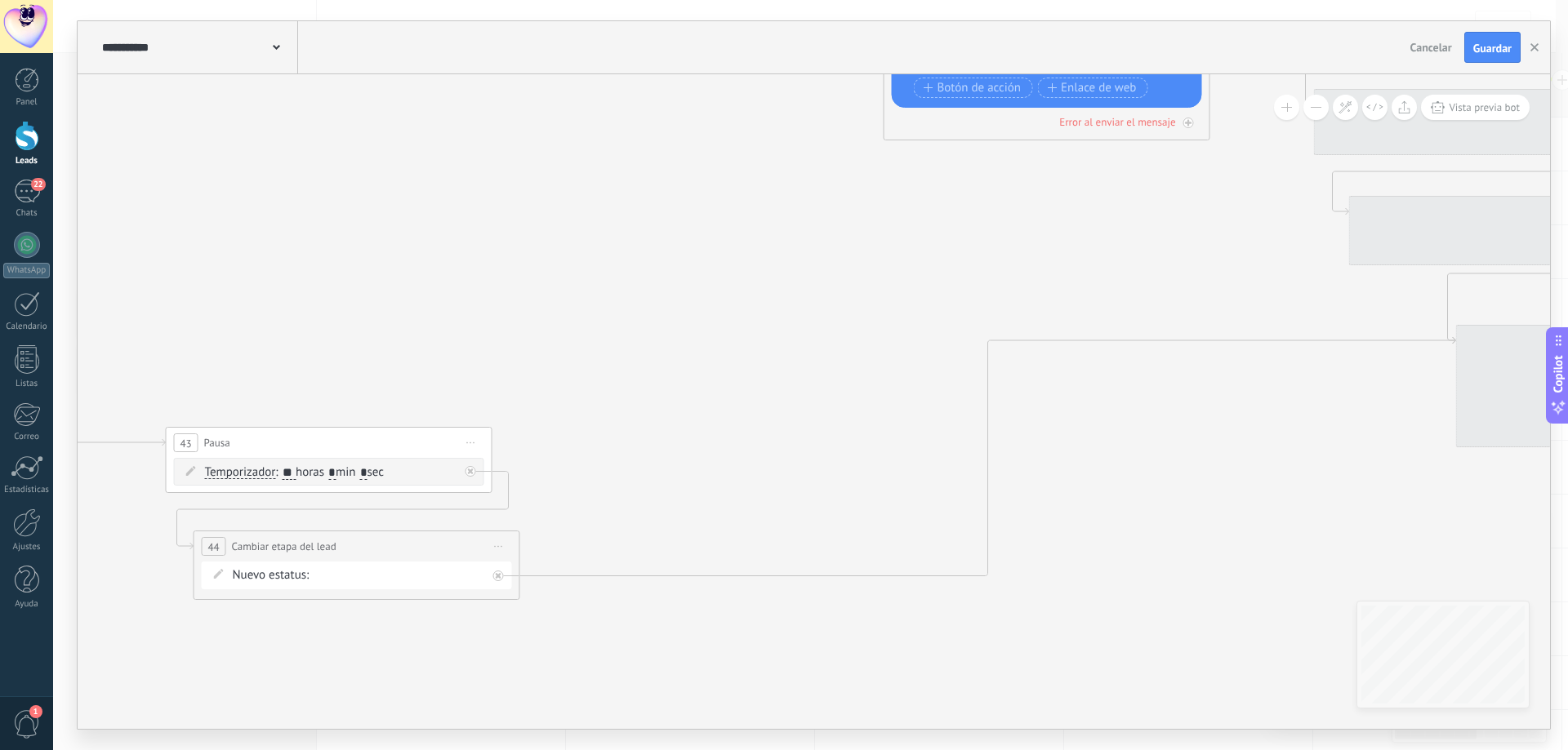
drag, startPoint x: 793, startPoint y: 364, endPoint x: 462, endPoint y: 308, distance: 335.7
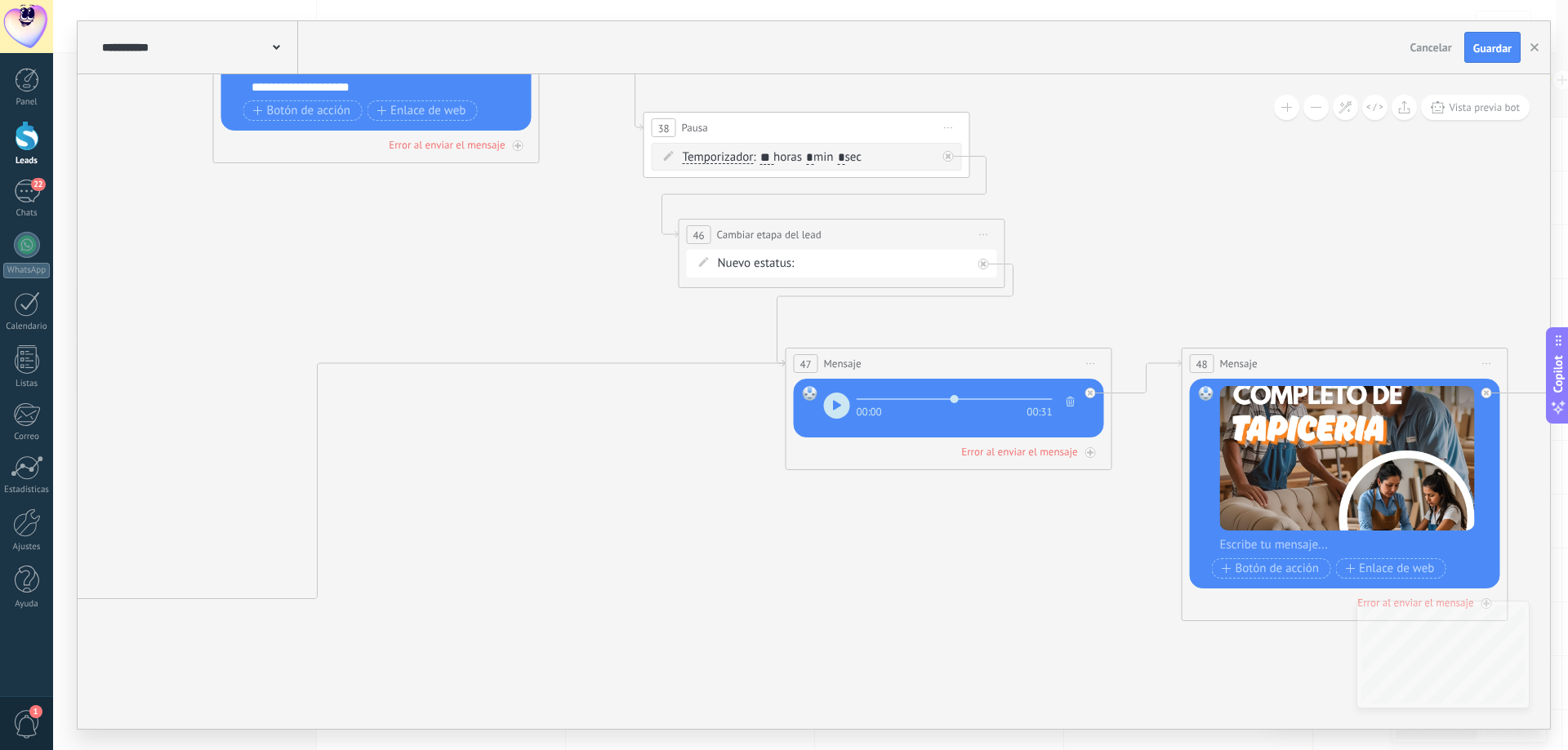
drag, startPoint x: 830, startPoint y: 508, endPoint x: 745, endPoint y: 537, distance: 89.8
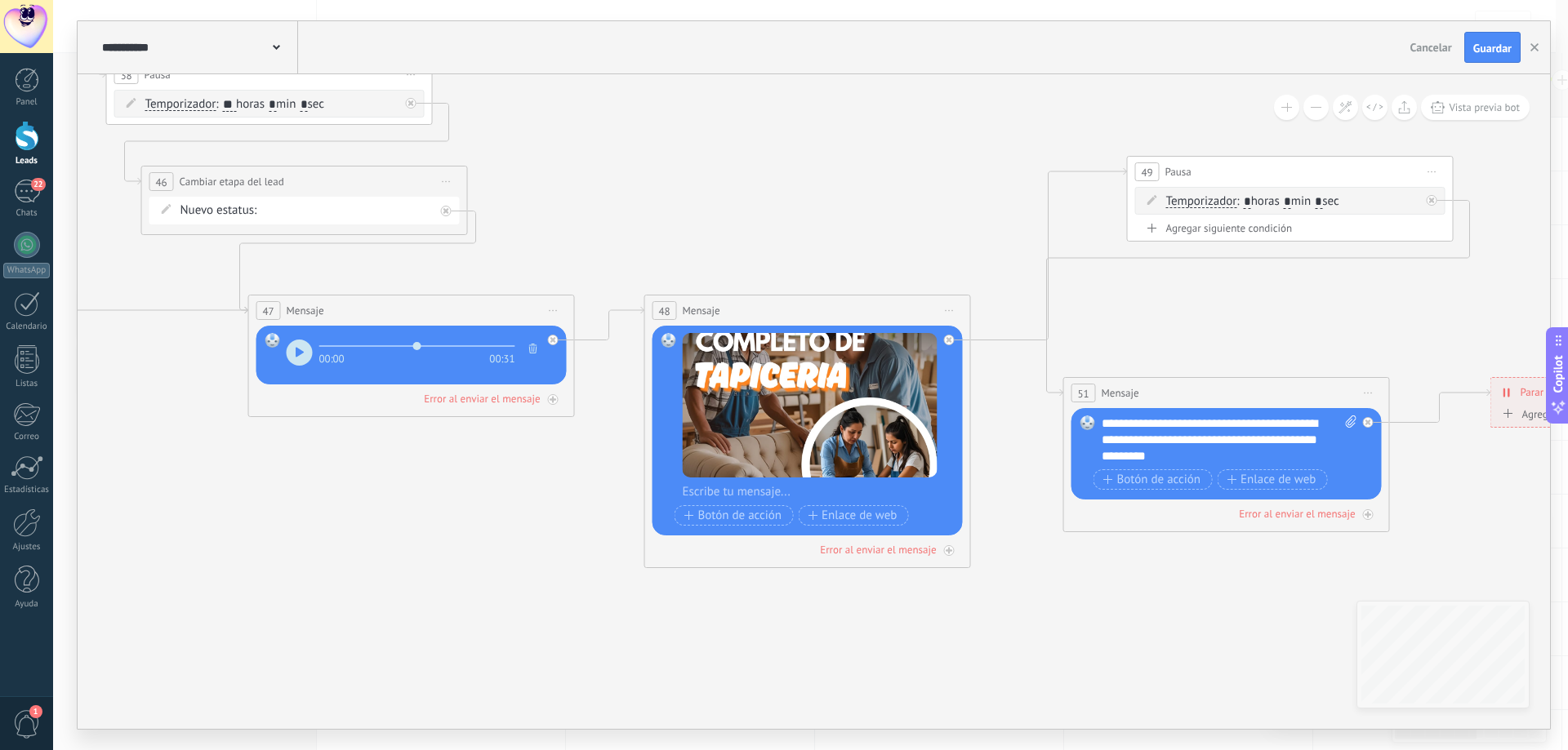
drag, startPoint x: 813, startPoint y: 593, endPoint x: 357, endPoint y: 562, distance: 457.1
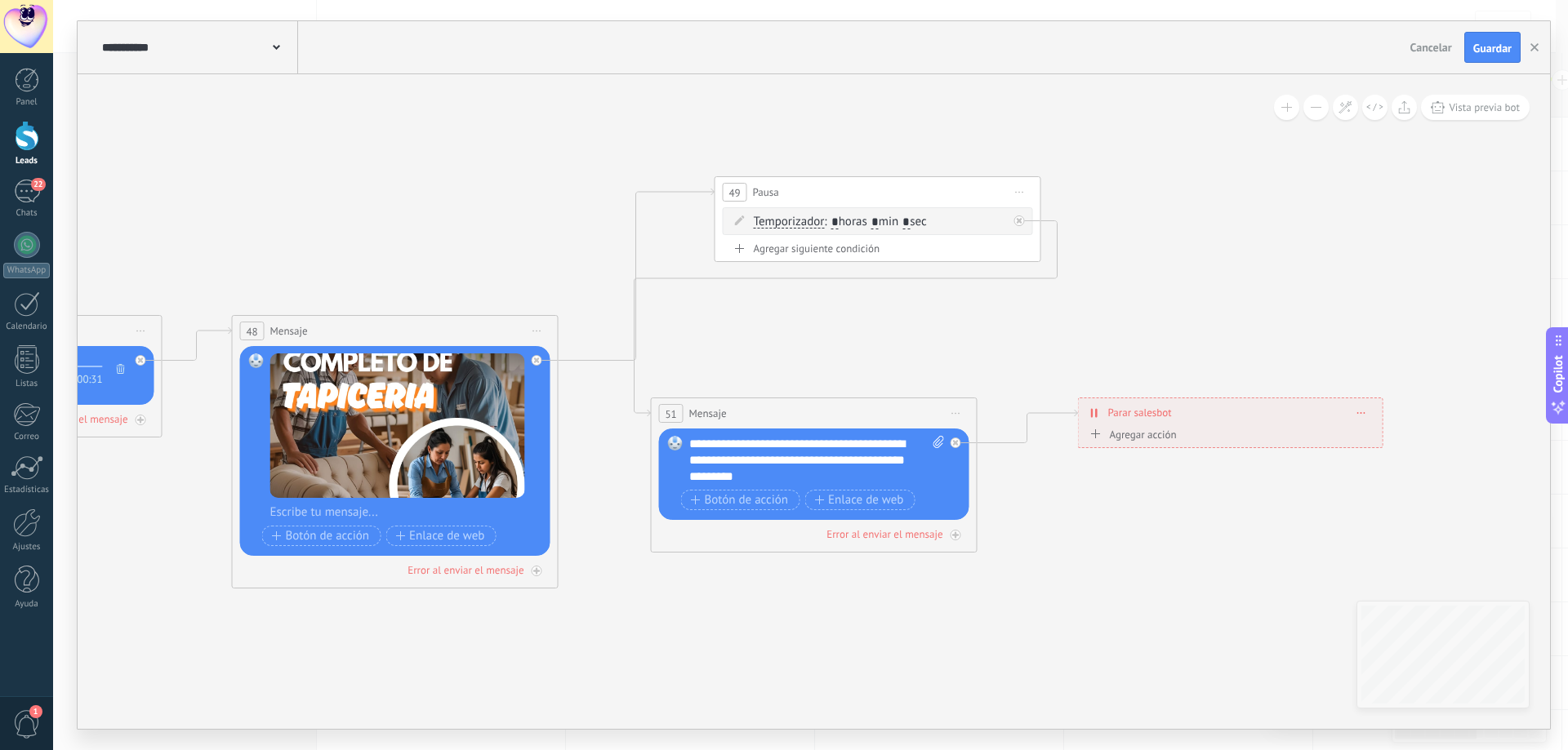
drag, startPoint x: 1013, startPoint y: 655, endPoint x: 607, endPoint y: 658, distance: 406.0
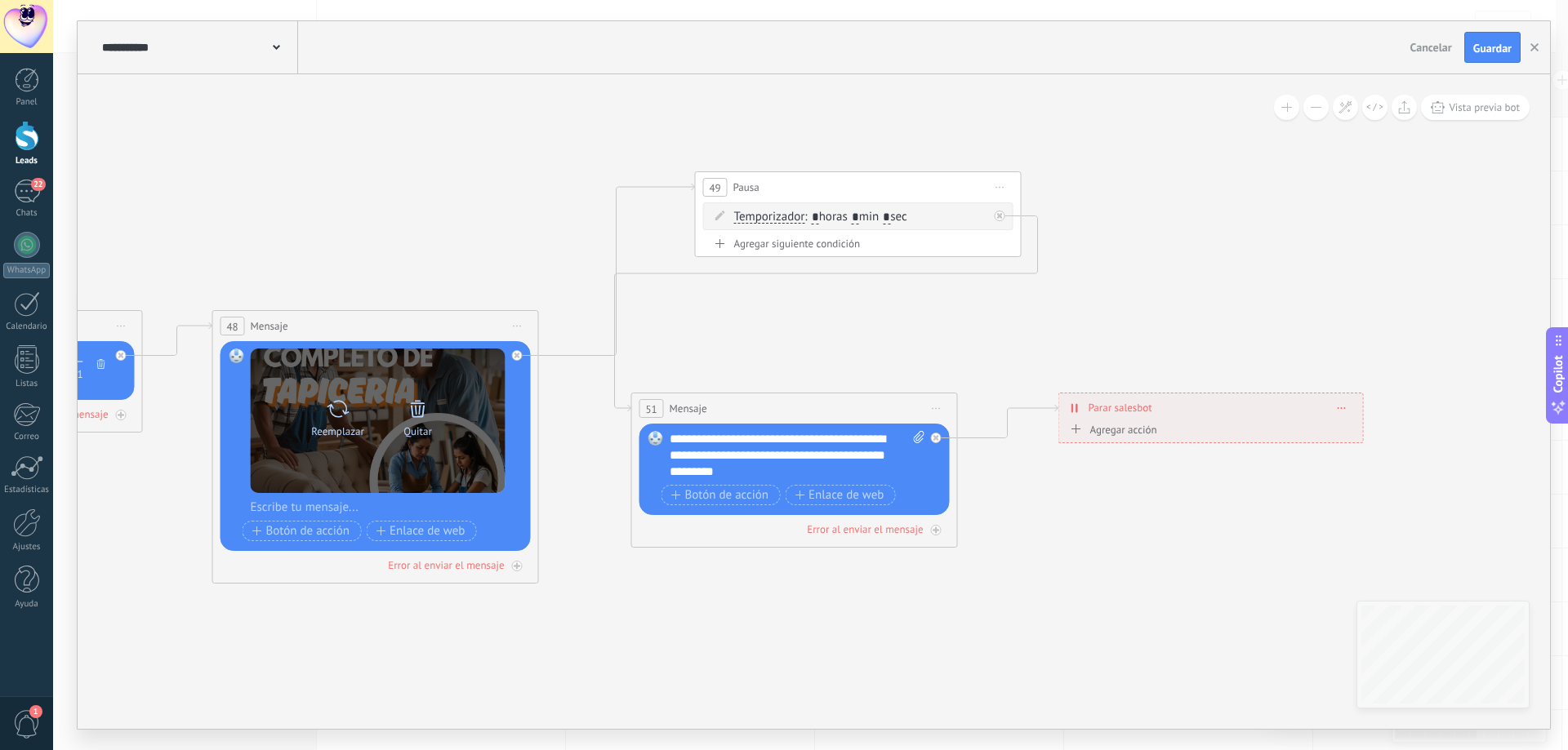
click at [340, 418] on icon at bounding box center [337, 409] width 24 height 23
click input "Subir" at bounding box center [0, 0] width 0 height 0
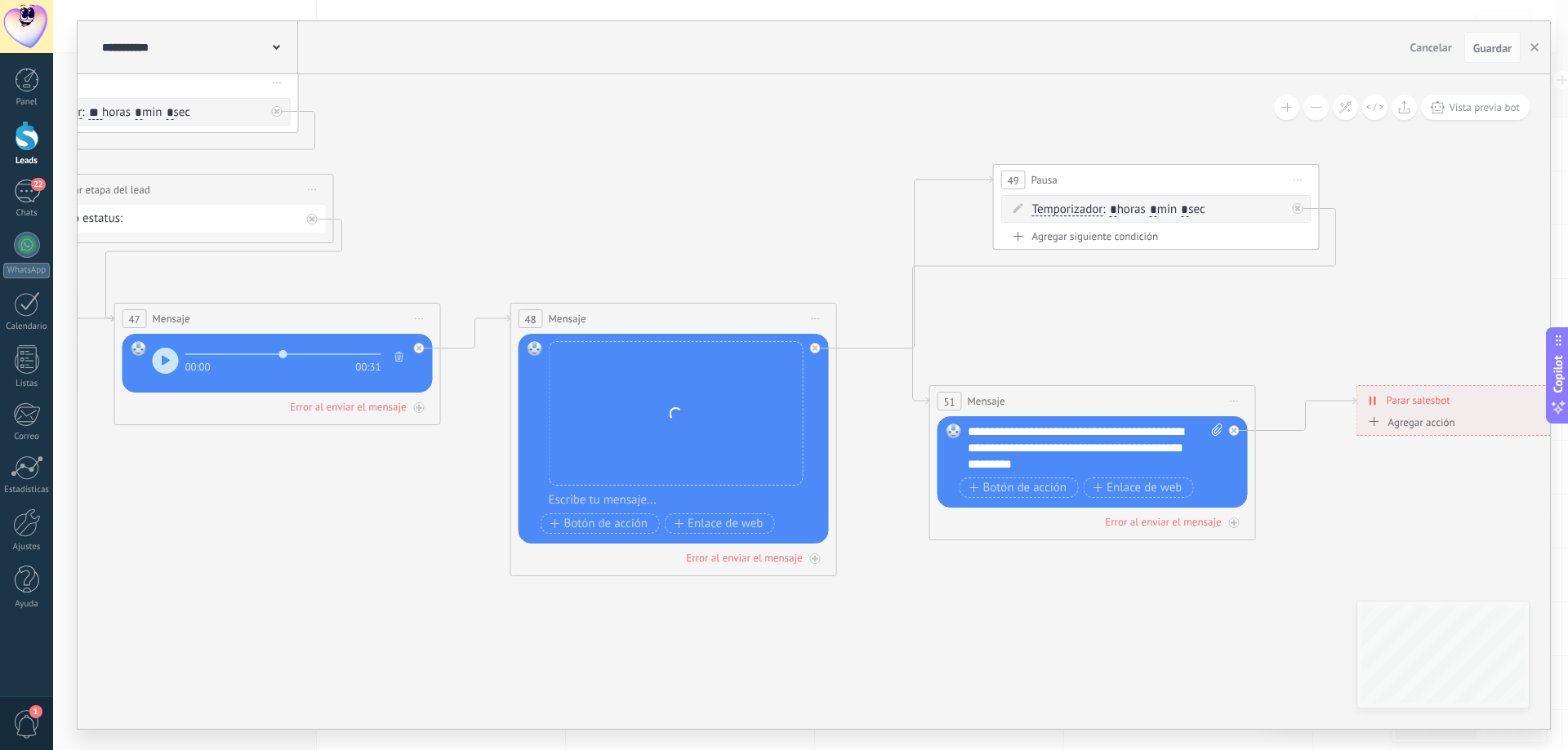
drag, startPoint x: 310, startPoint y: 650, endPoint x: 742, endPoint y: 617, distance: 433.3
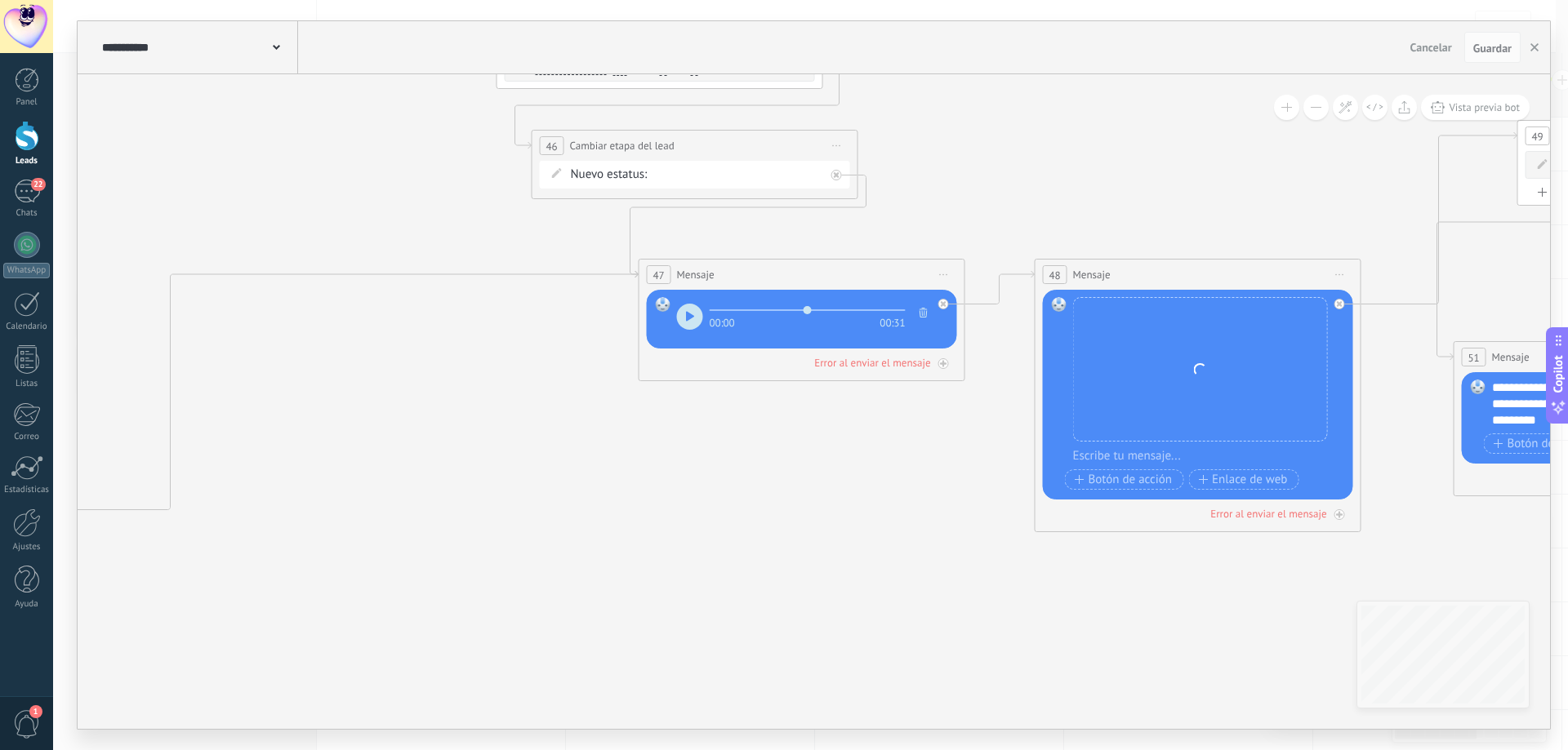
drag, startPoint x: 469, startPoint y: 616, endPoint x: 857, endPoint y: 595, distance: 388.6
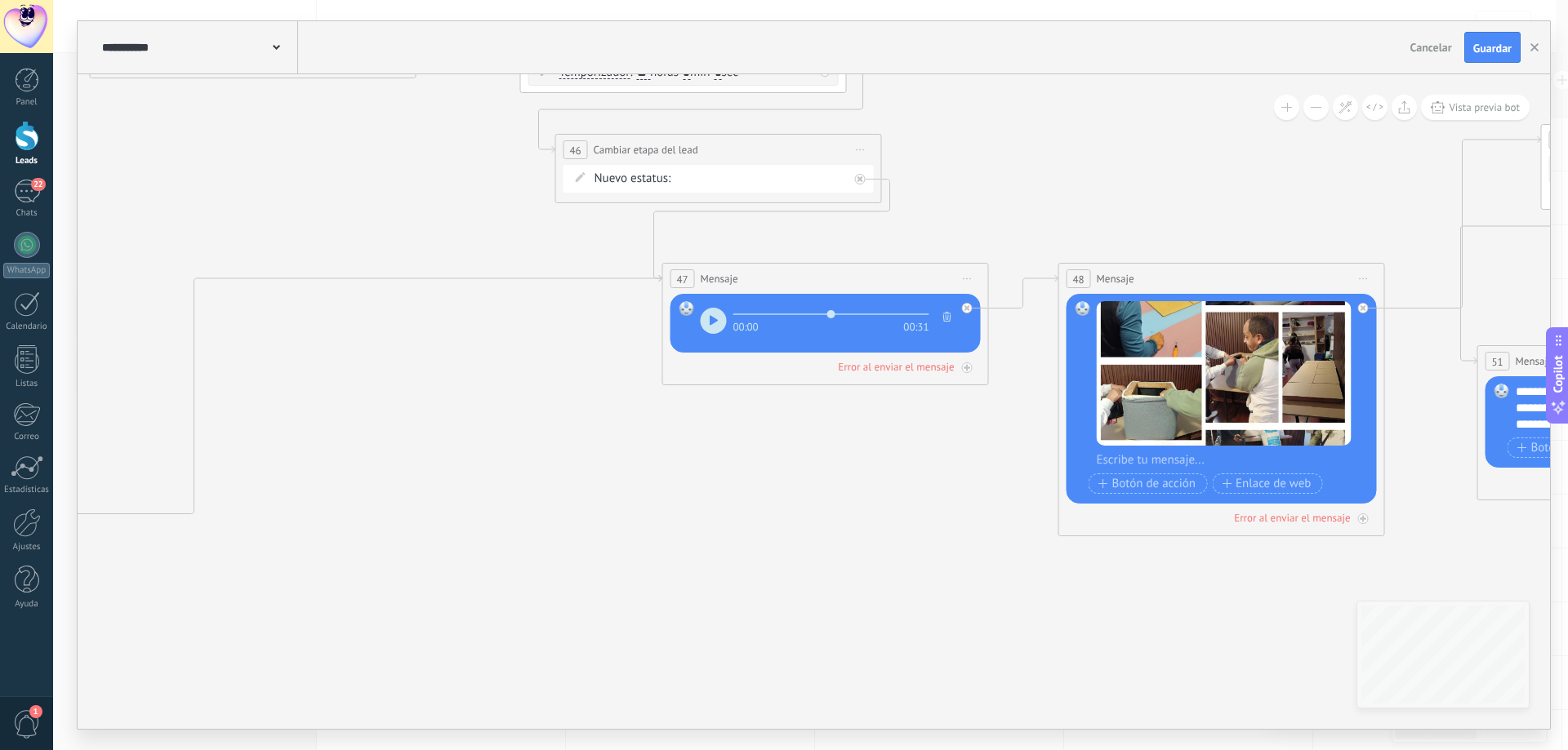
drag, startPoint x: 566, startPoint y: 542, endPoint x: 1106, endPoint y: 484, distance: 543.1
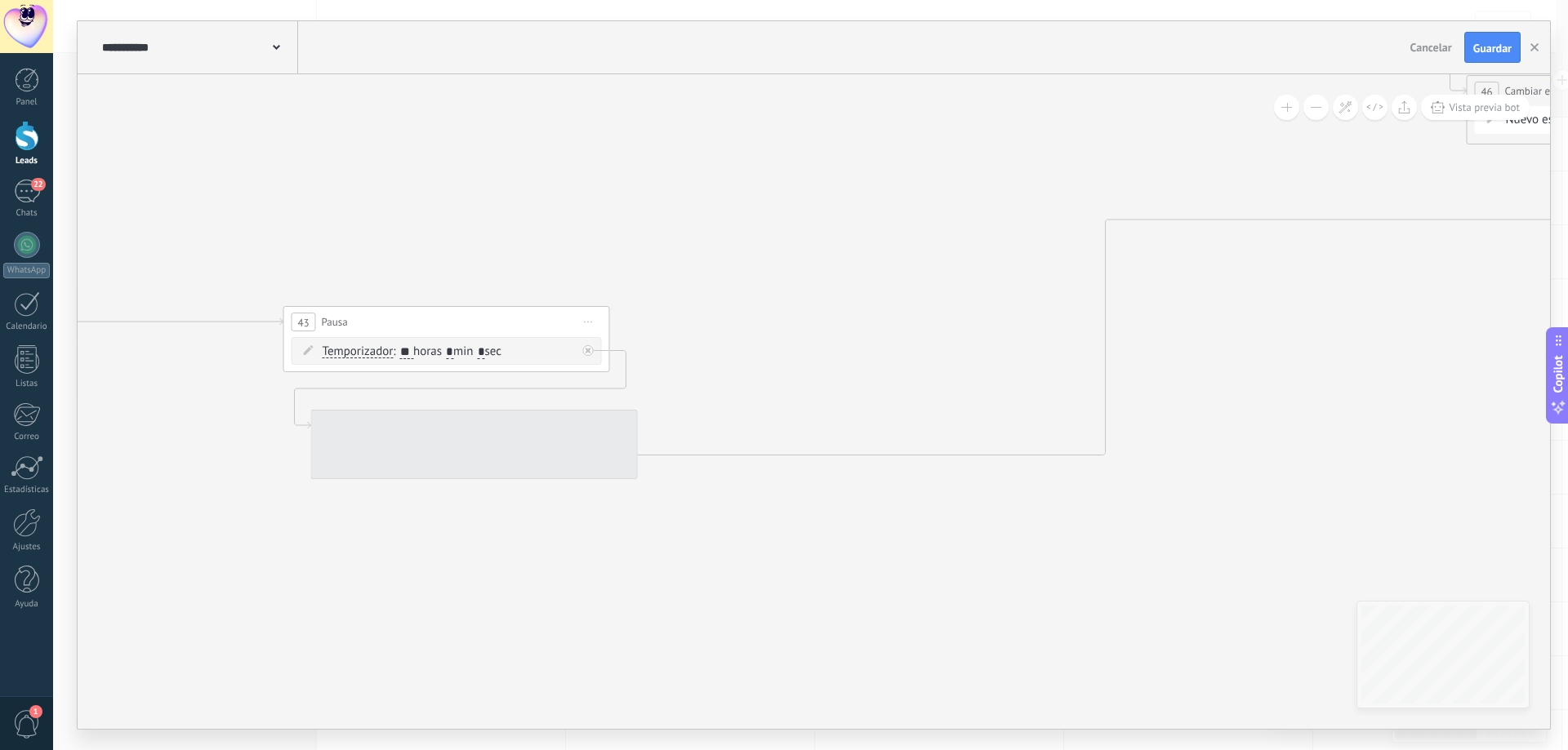
drag, startPoint x: 536, startPoint y: 492, endPoint x: 1114, endPoint y: 444, distance: 580.0
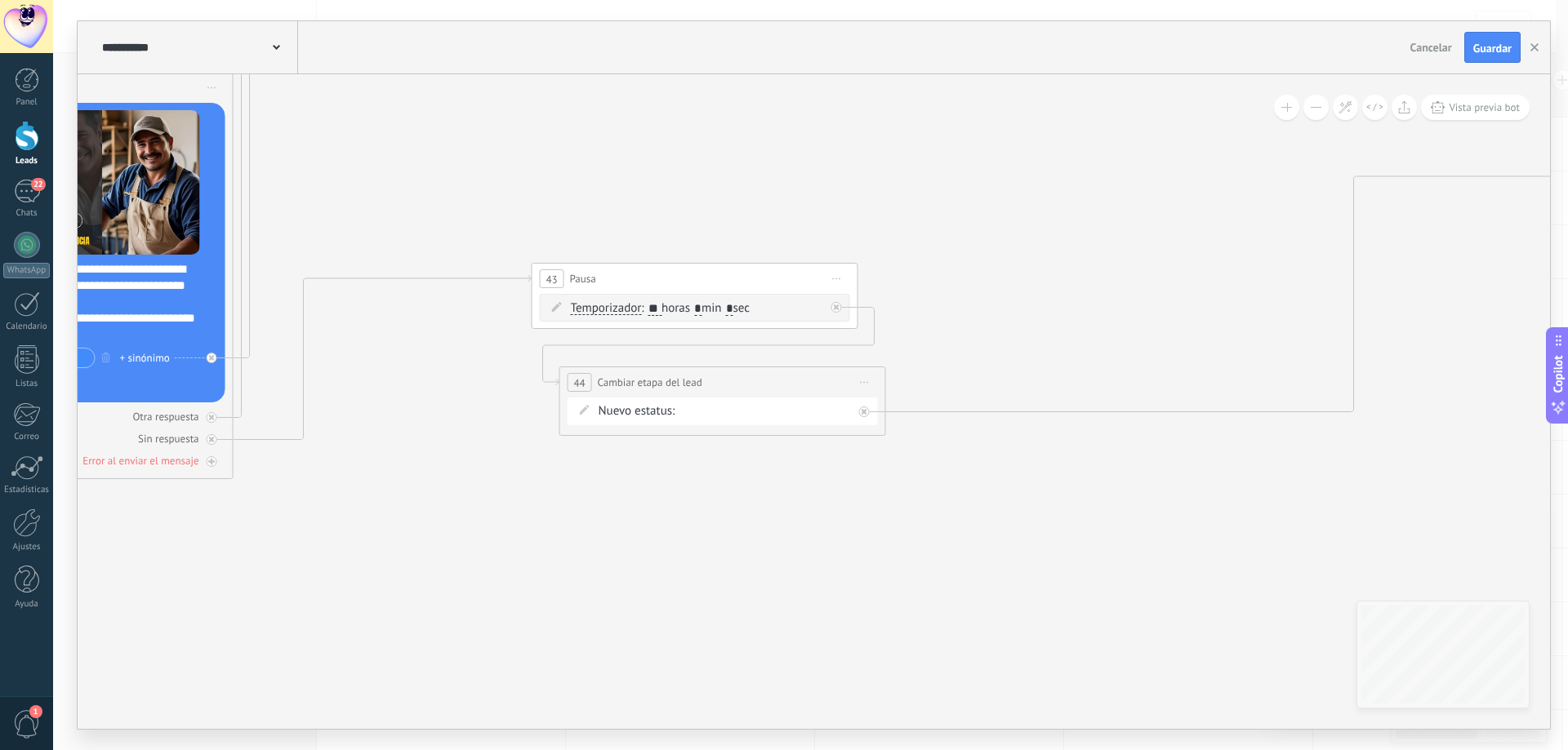
drag
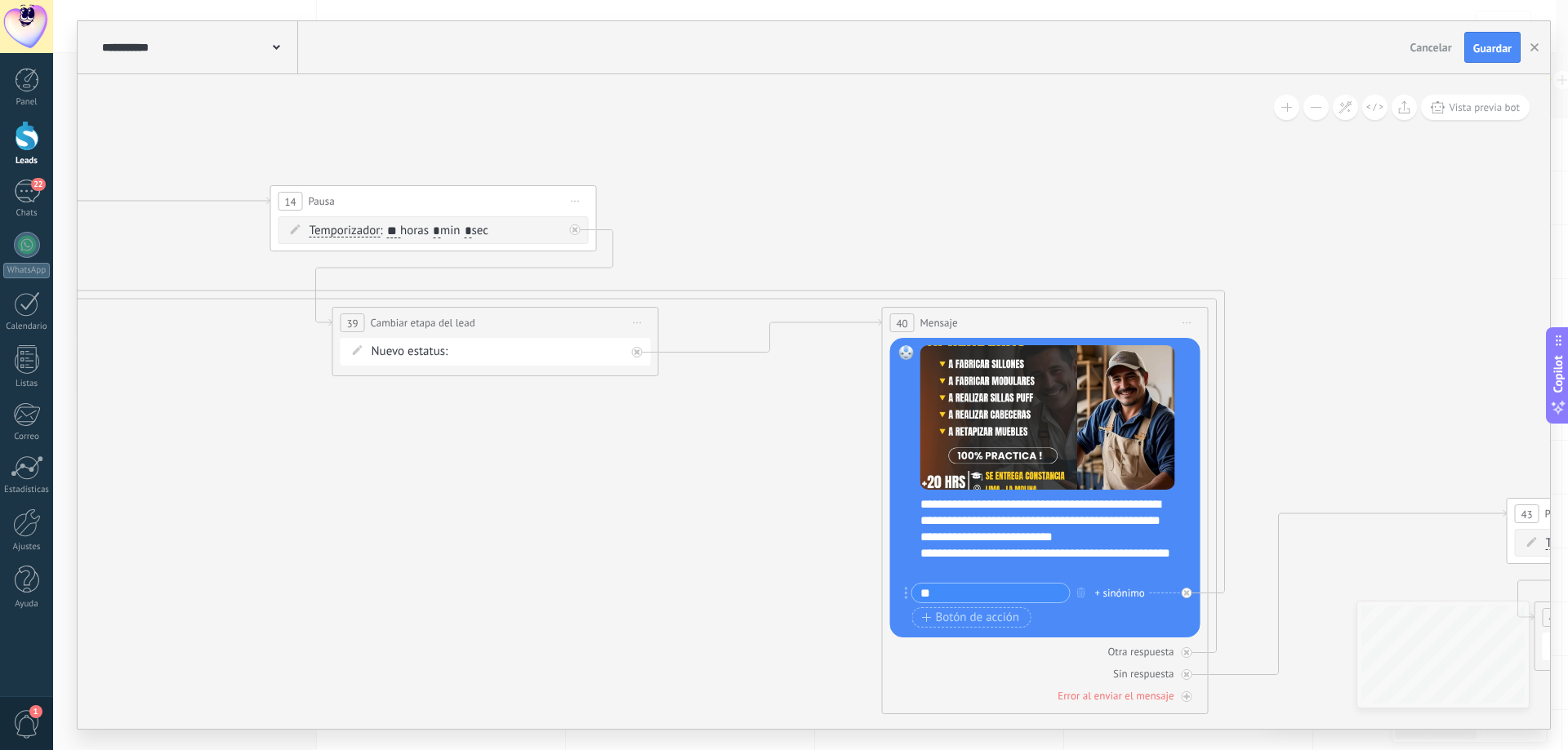
click at [689, 641] on icon at bounding box center [1162, 78] width 7183 height 1998
click at [818, 689] on icon at bounding box center [1162, 78] width 7183 height 1998
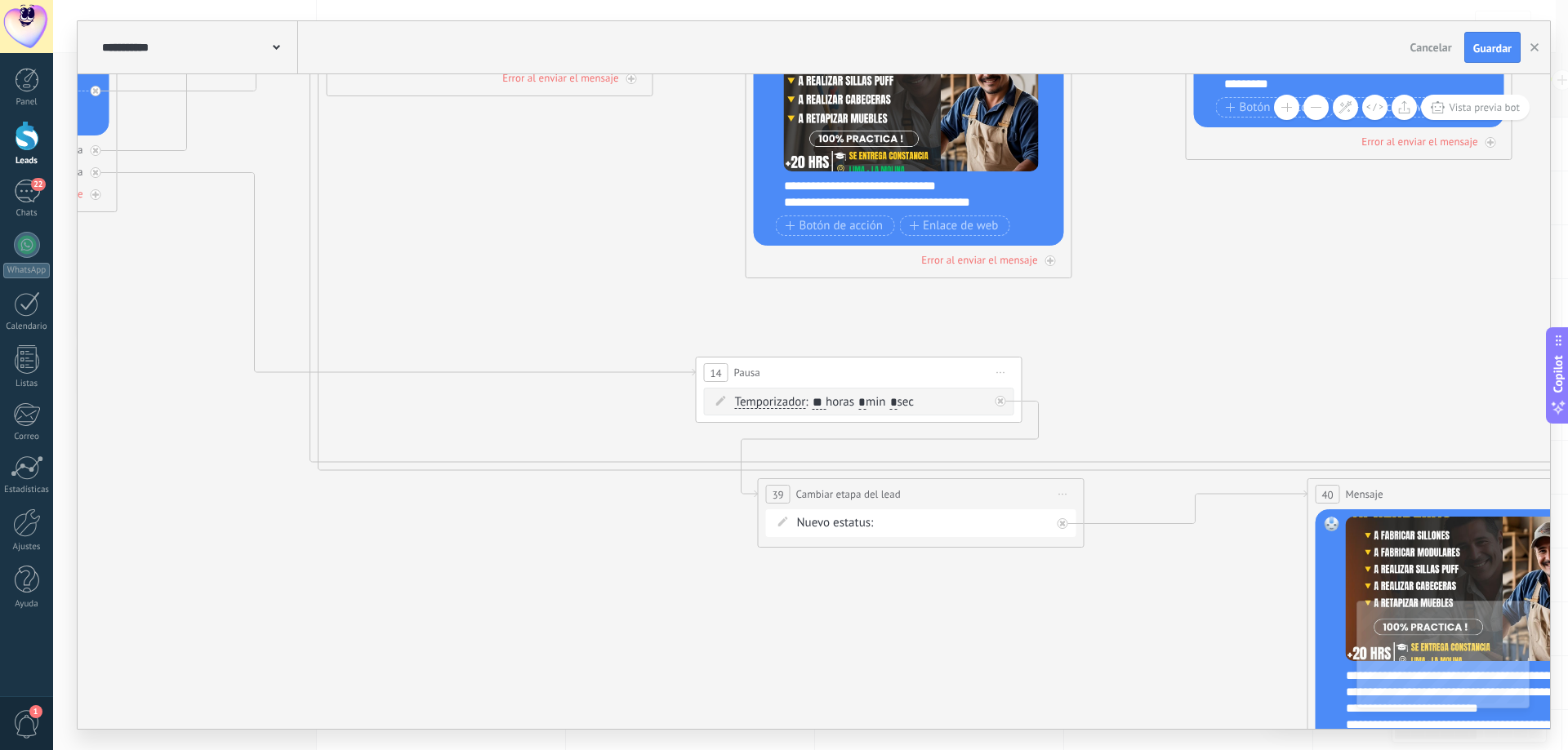
click at [1114, 721] on icon at bounding box center [1587, 250] width 7183 height 1998
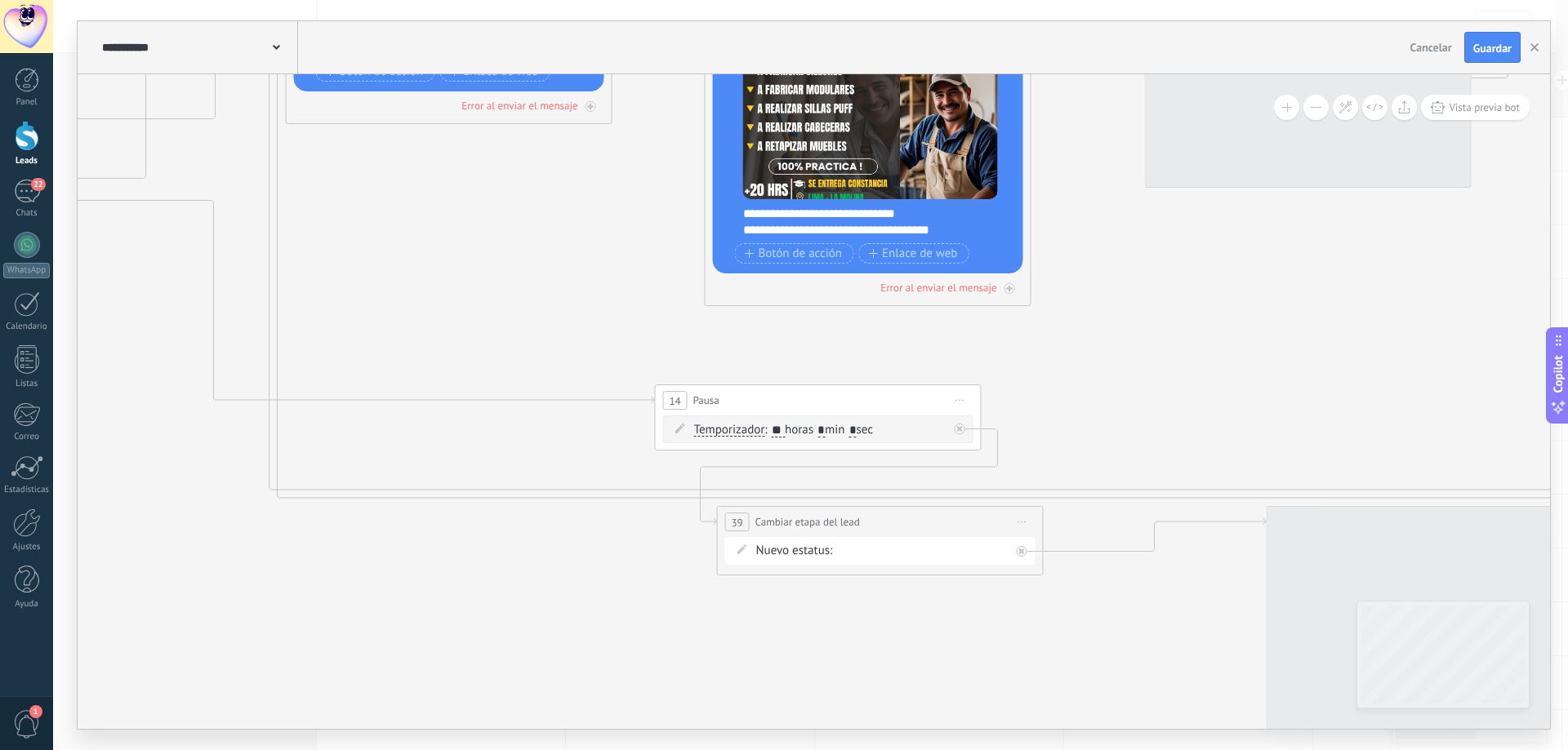
click at [257, 601] on icon at bounding box center [1547, 278] width 7183 height 1998
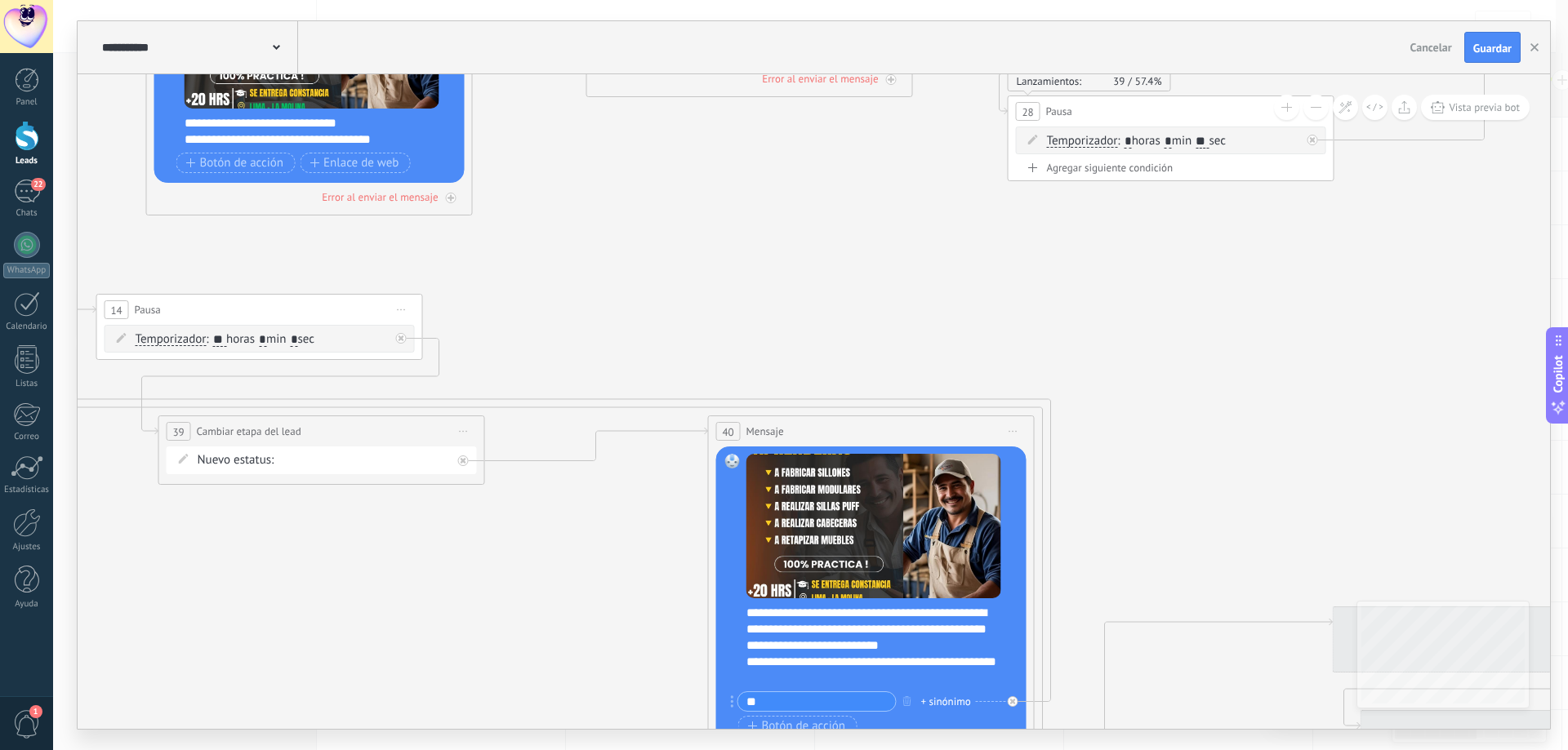
click at [412, 603] on icon at bounding box center [988, 186] width 7183 height 1998
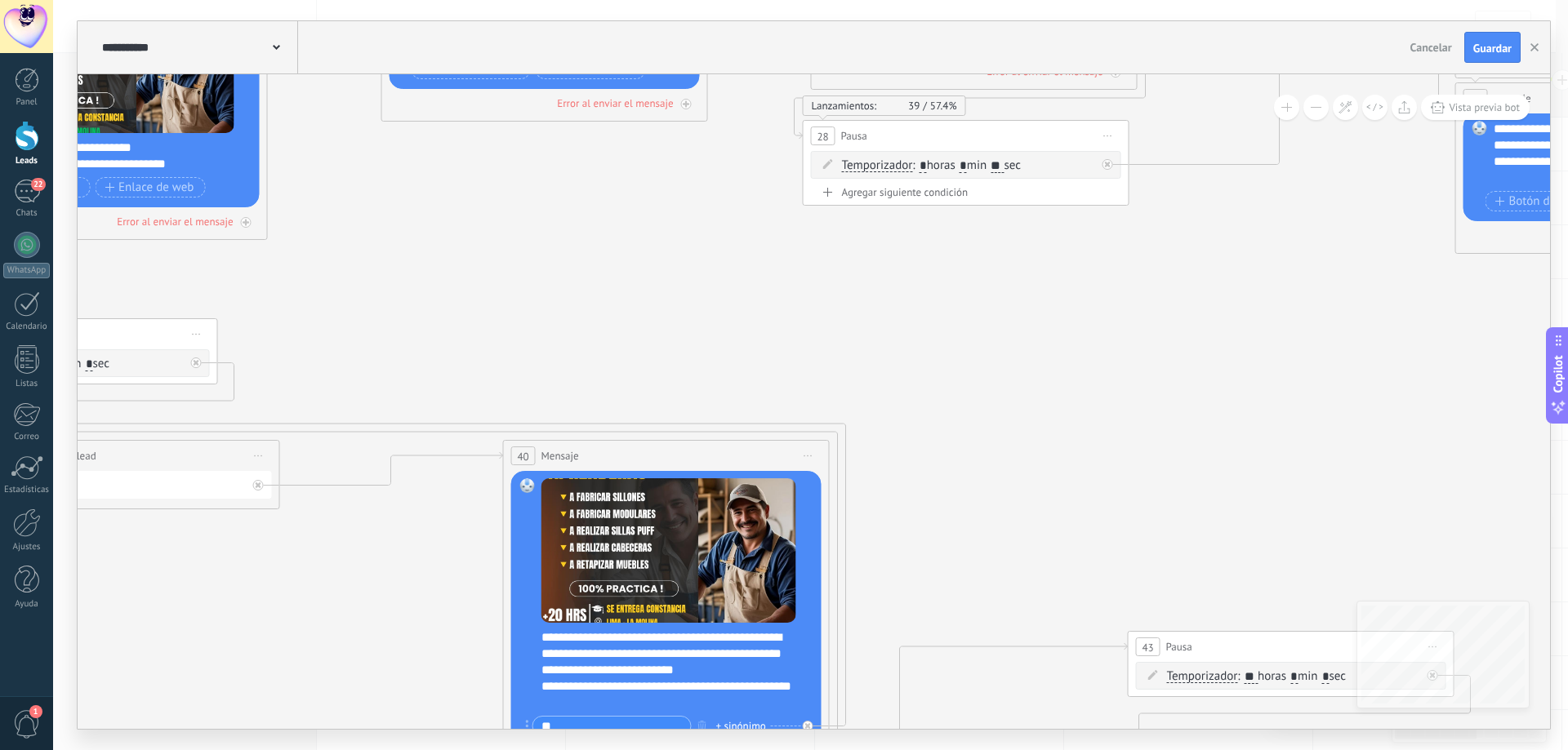
click at [970, 530] on icon at bounding box center [783, 211] width 7183 height 1998
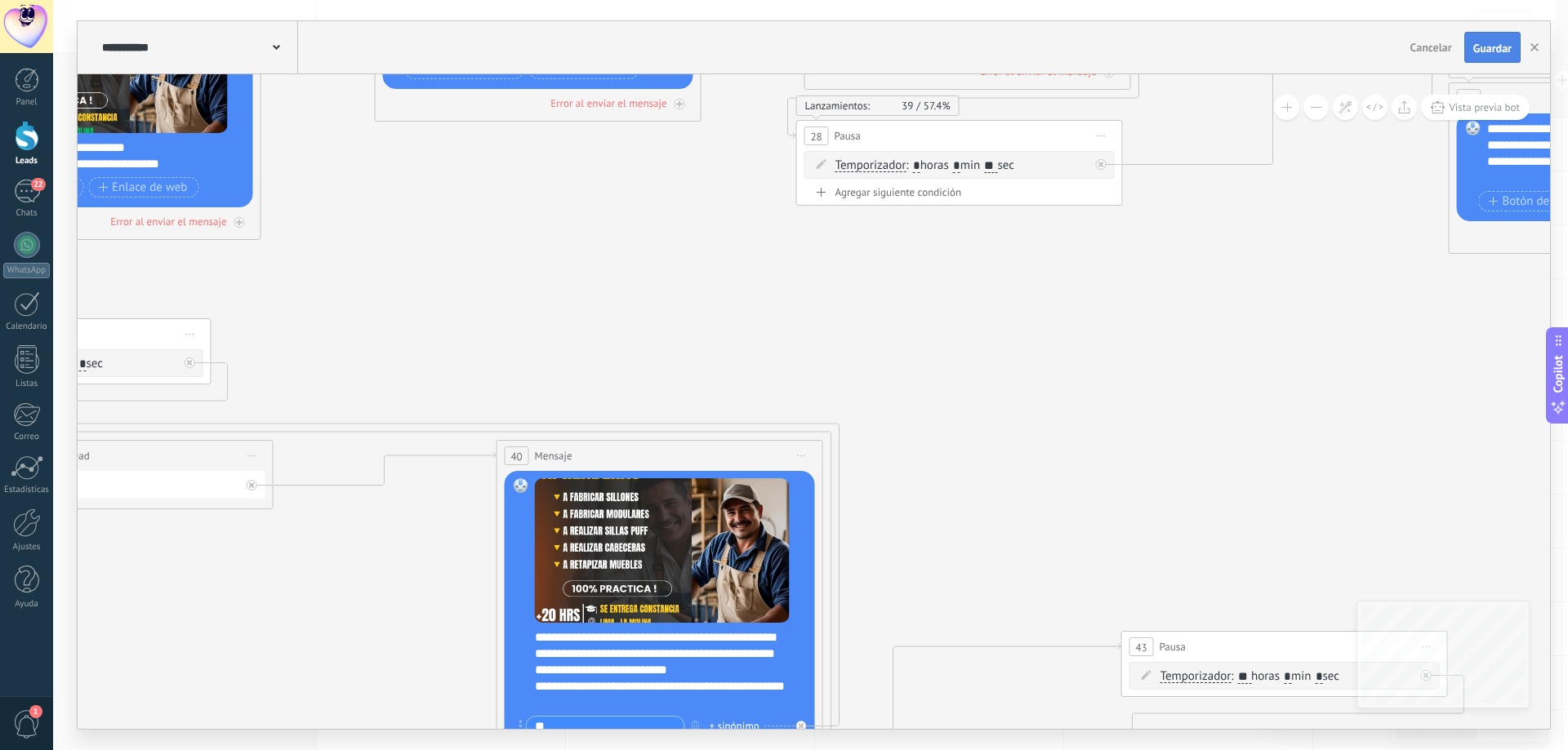
click at [1489, 42] on span "Guardar" at bounding box center [1492, 48] width 38 height 12
click at [30, 144] on div at bounding box center [26, 135] width 24 height 30
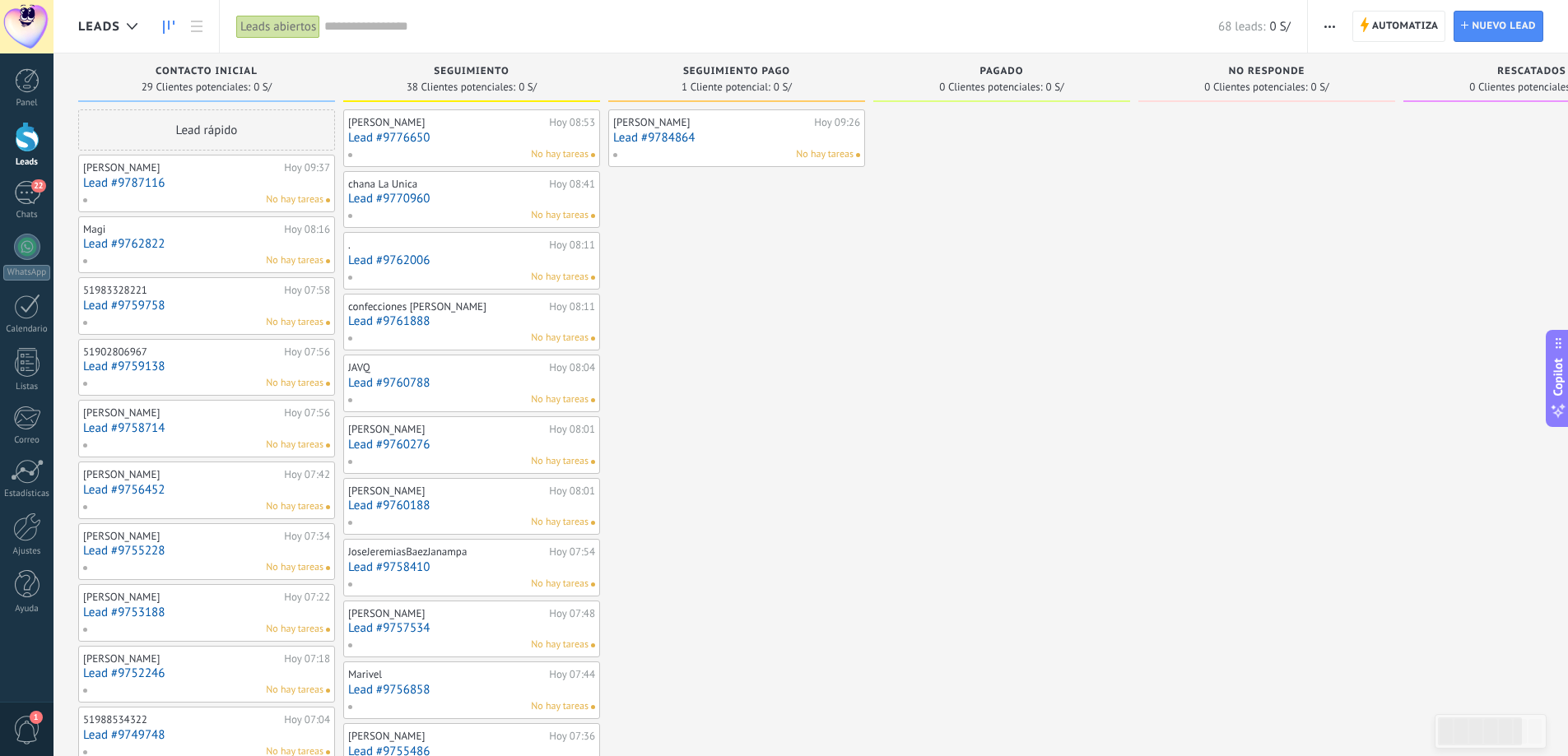
click at [411, 27] on input "text" at bounding box center [771, 27] width 894 height 17
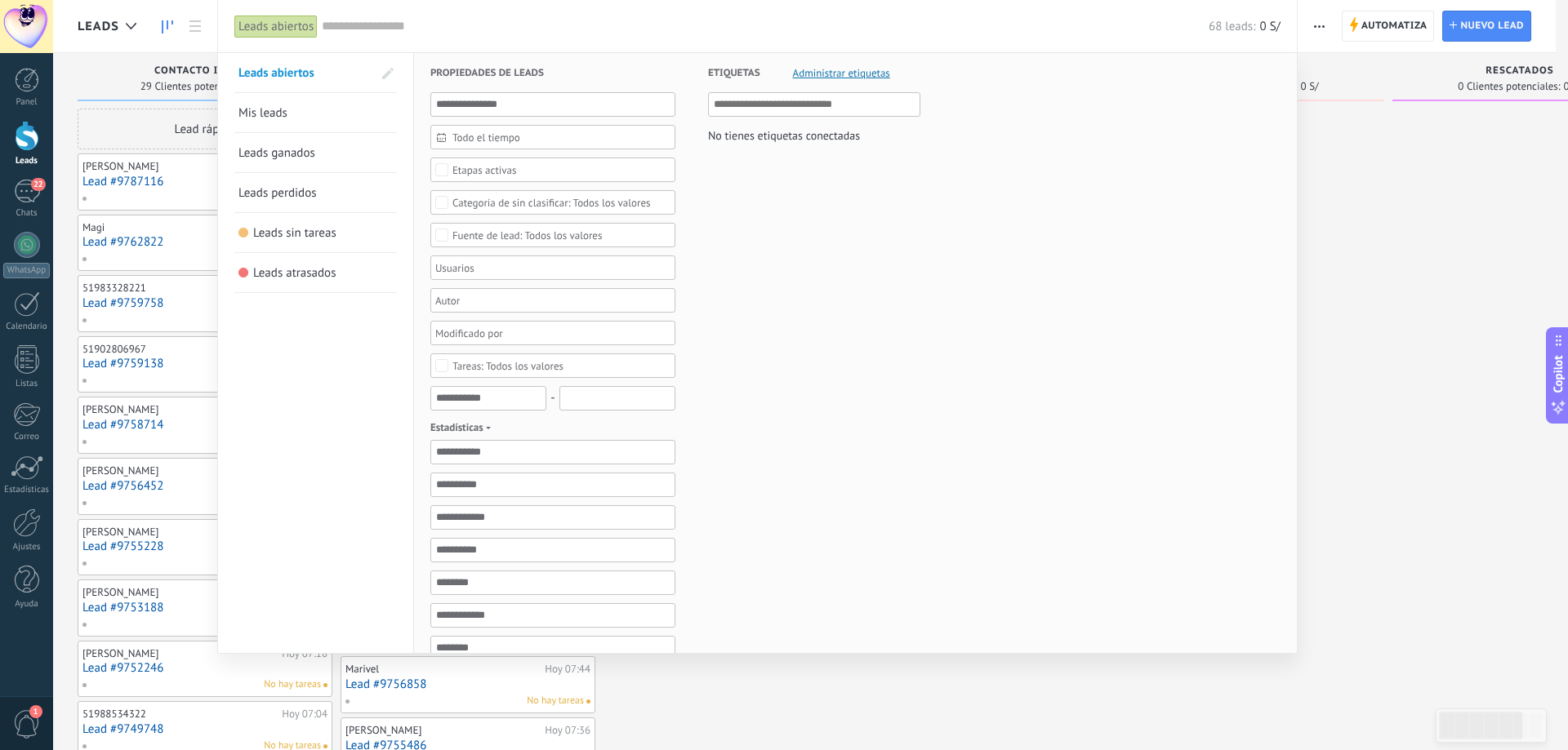
click at [503, 137] on span "Todo el tiempo" at bounding box center [559, 137] width 214 height 12
click at [481, 268] on li "Ayer" at bounding box center [552, 264] width 243 height 24
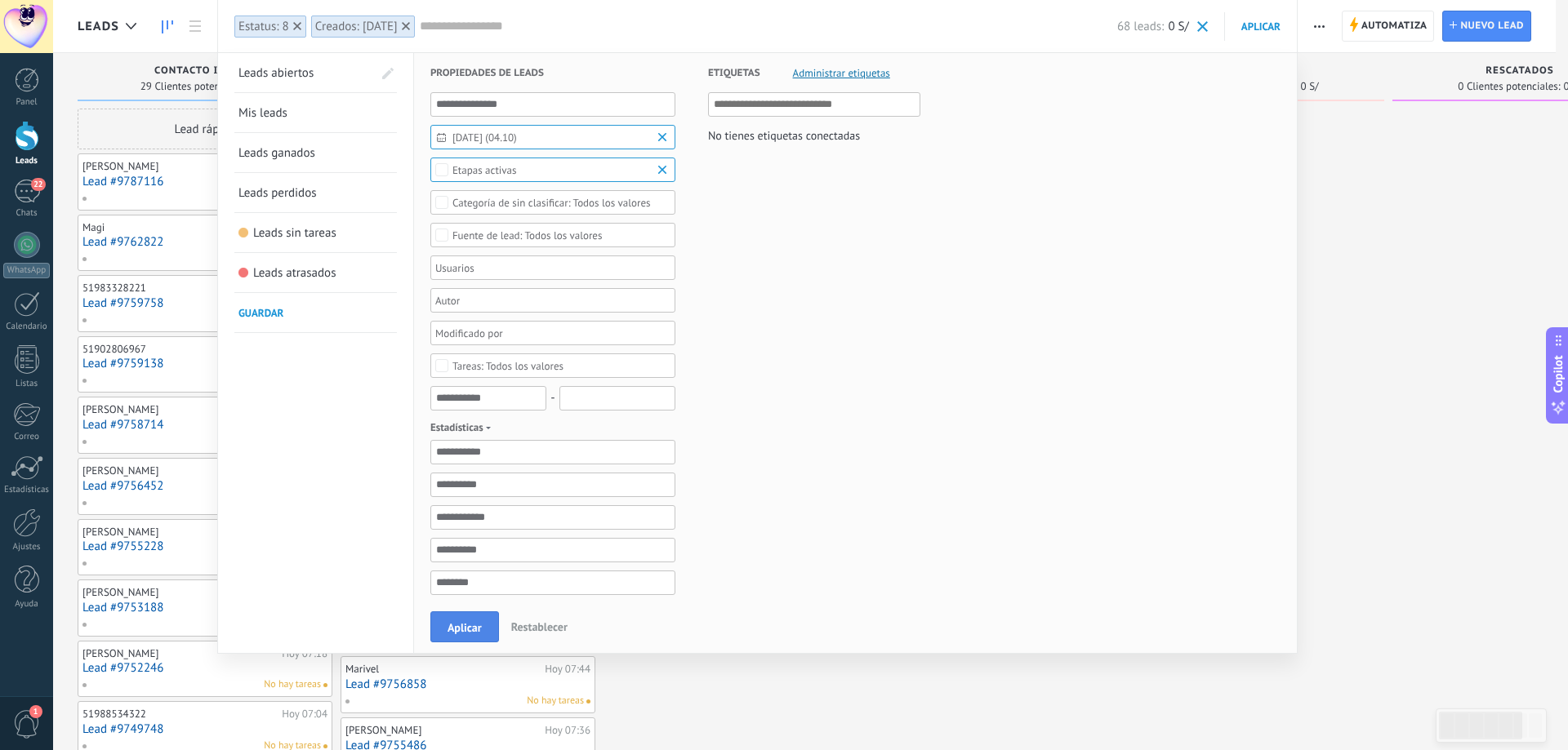
click at [460, 633] on span "Aplicar" at bounding box center [465, 628] width 35 height 12
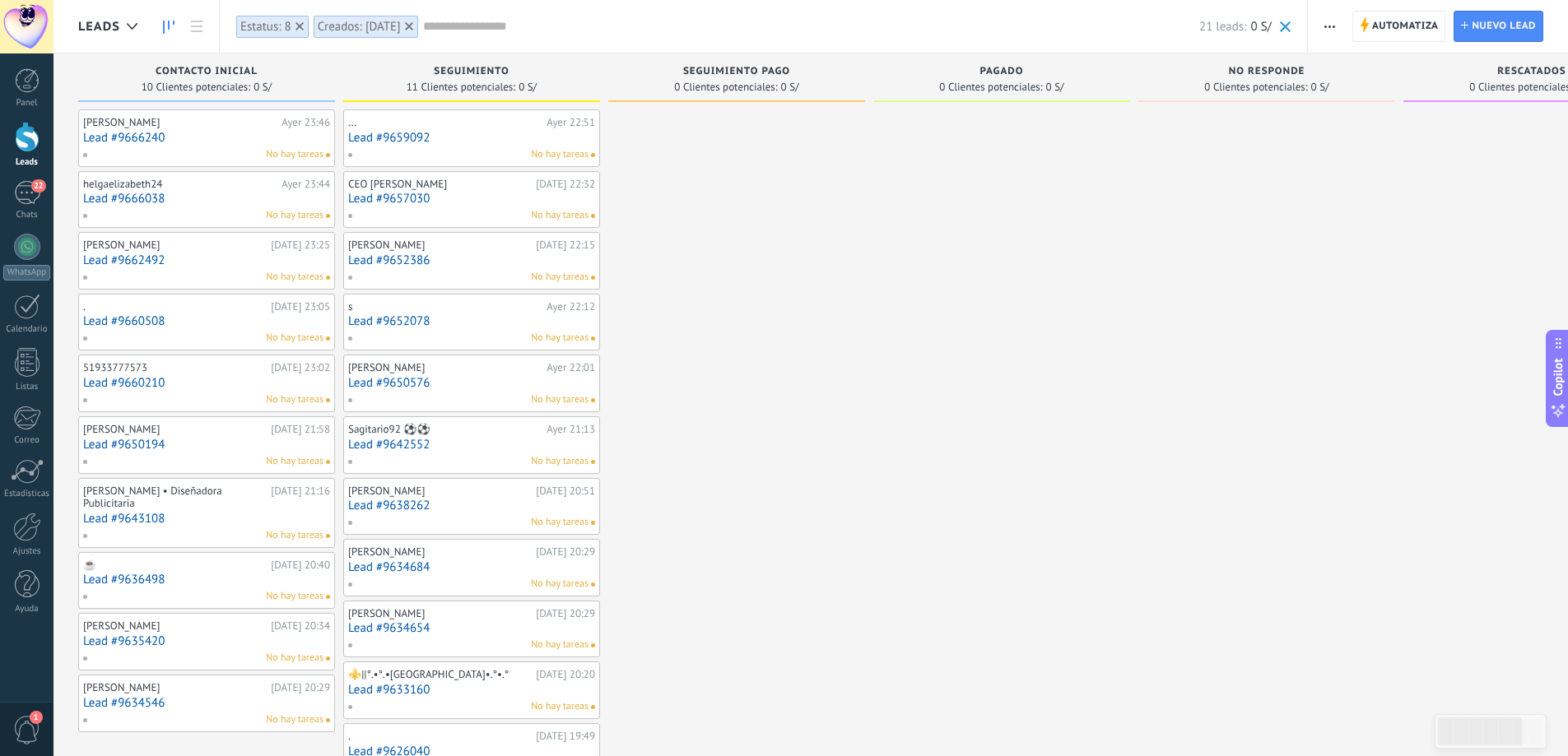
click at [1403, 33] on span "Automatiza" at bounding box center [1405, 26] width 67 height 30
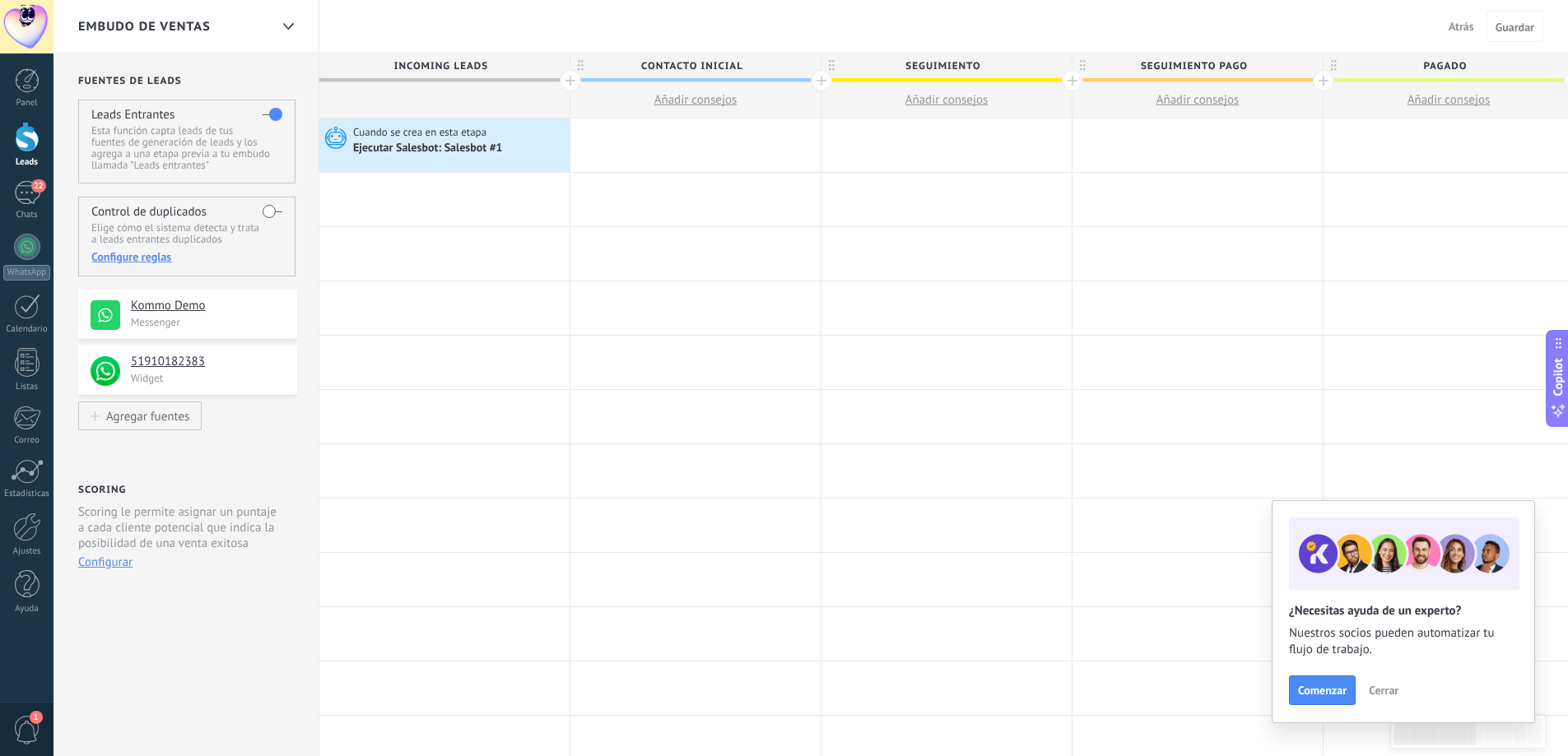
click at [32, 135] on div at bounding box center [26, 136] width 24 height 30
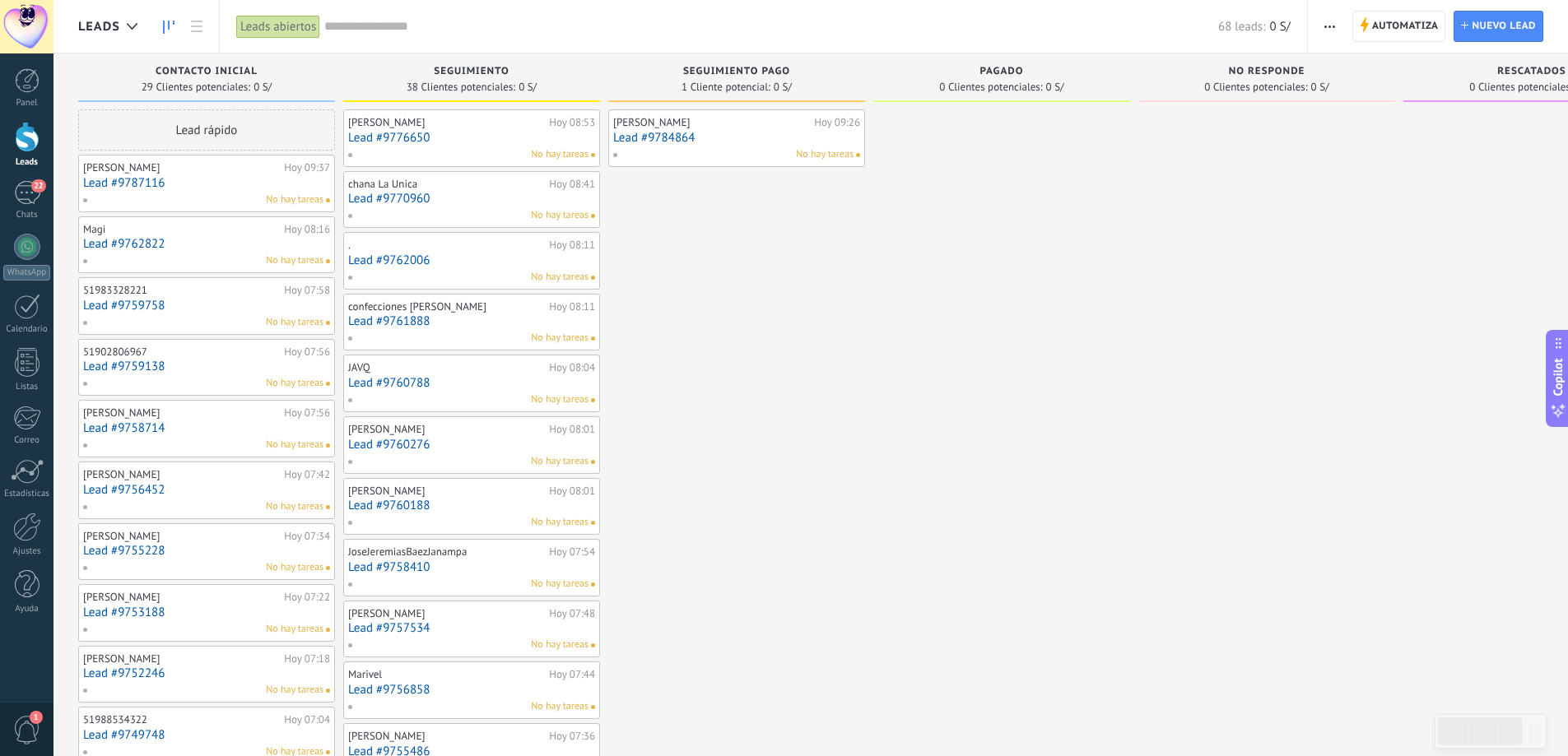
click at [1331, 28] on span "button" at bounding box center [1330, 26] width 11 height 31
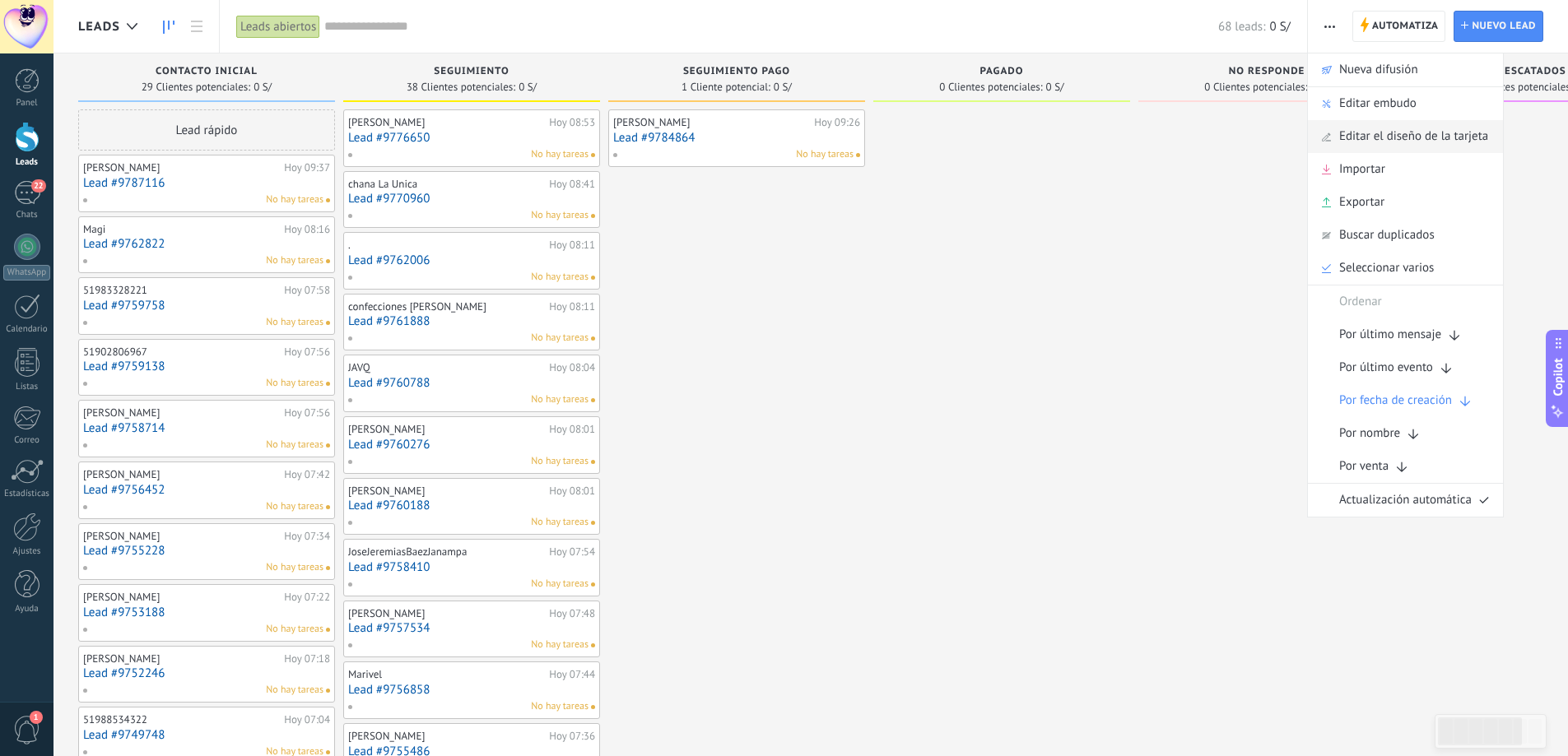
click at [1422, 132] on span "Editar el diseño de la tarjeta" at bounding box center [1414, 136] width 149 height 33
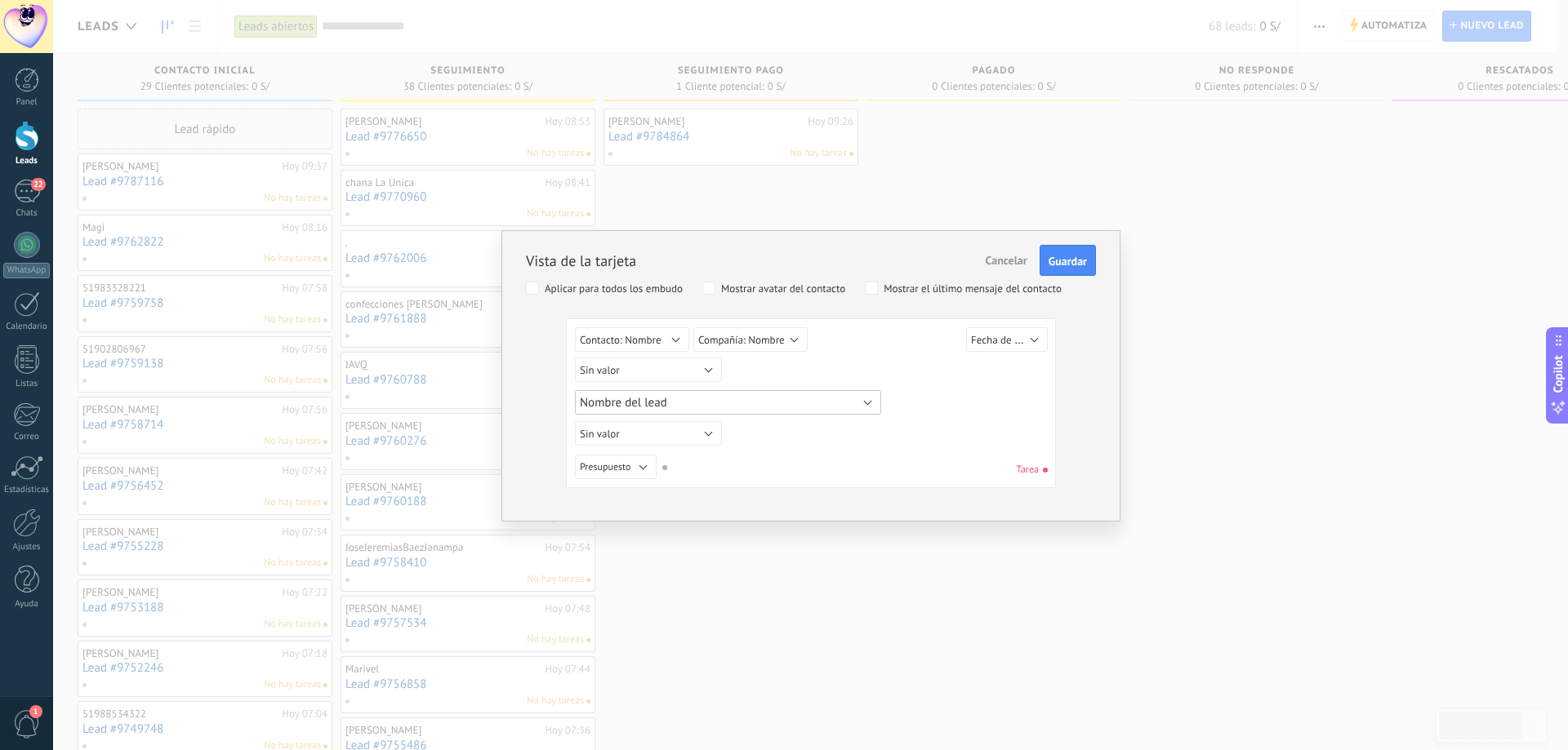
click at [819, 399] on button "Nombre del lead" at bounding box center [727, 401] width 306 height 24
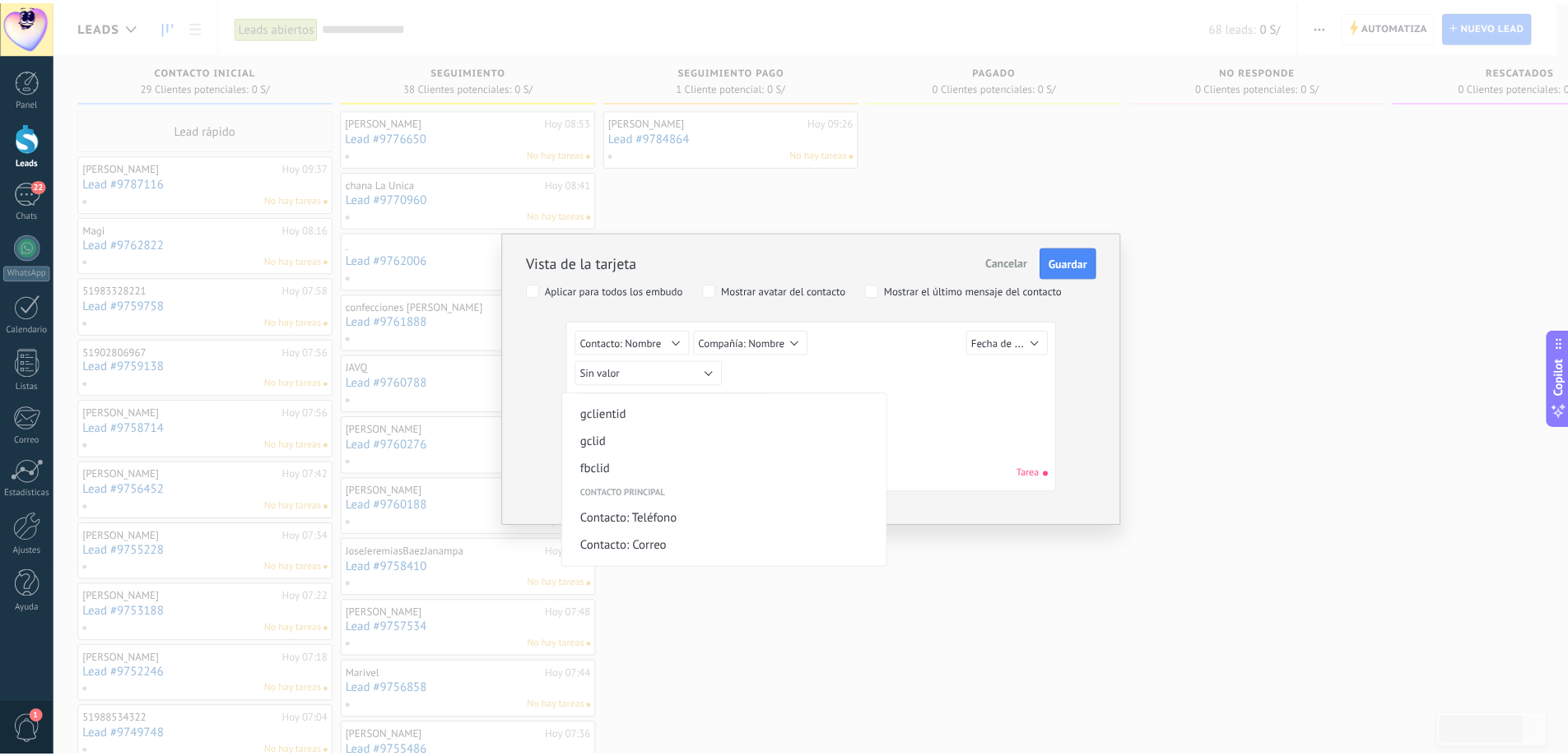
scroll to position [329, 0]
click at [672, 482] on span "Contacto: Teléfono" at bounding box center [727, 476] width 322 height 15
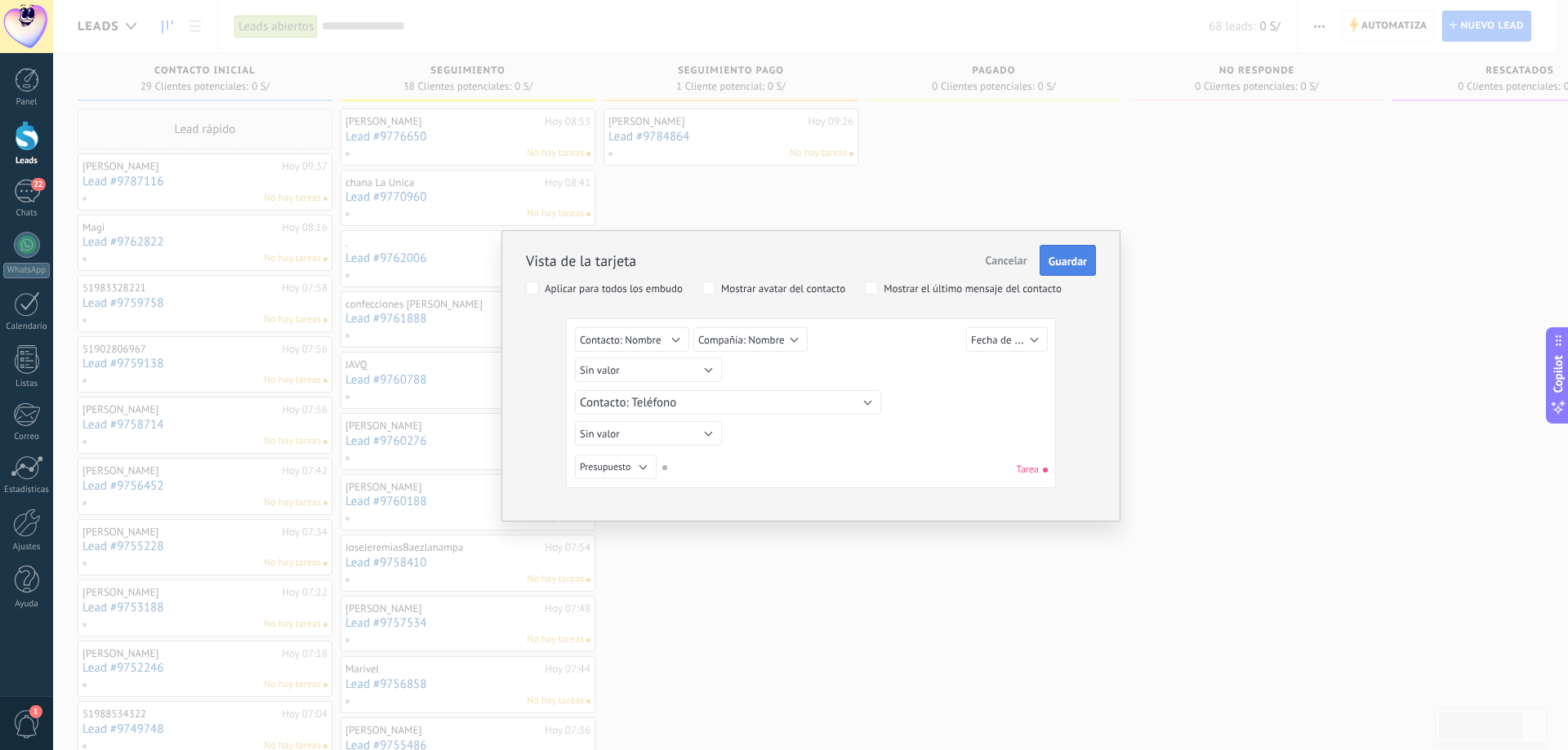
click at [1066, 259] on span "Guardar" at bounding box center [1067, 261] width 38 height 12
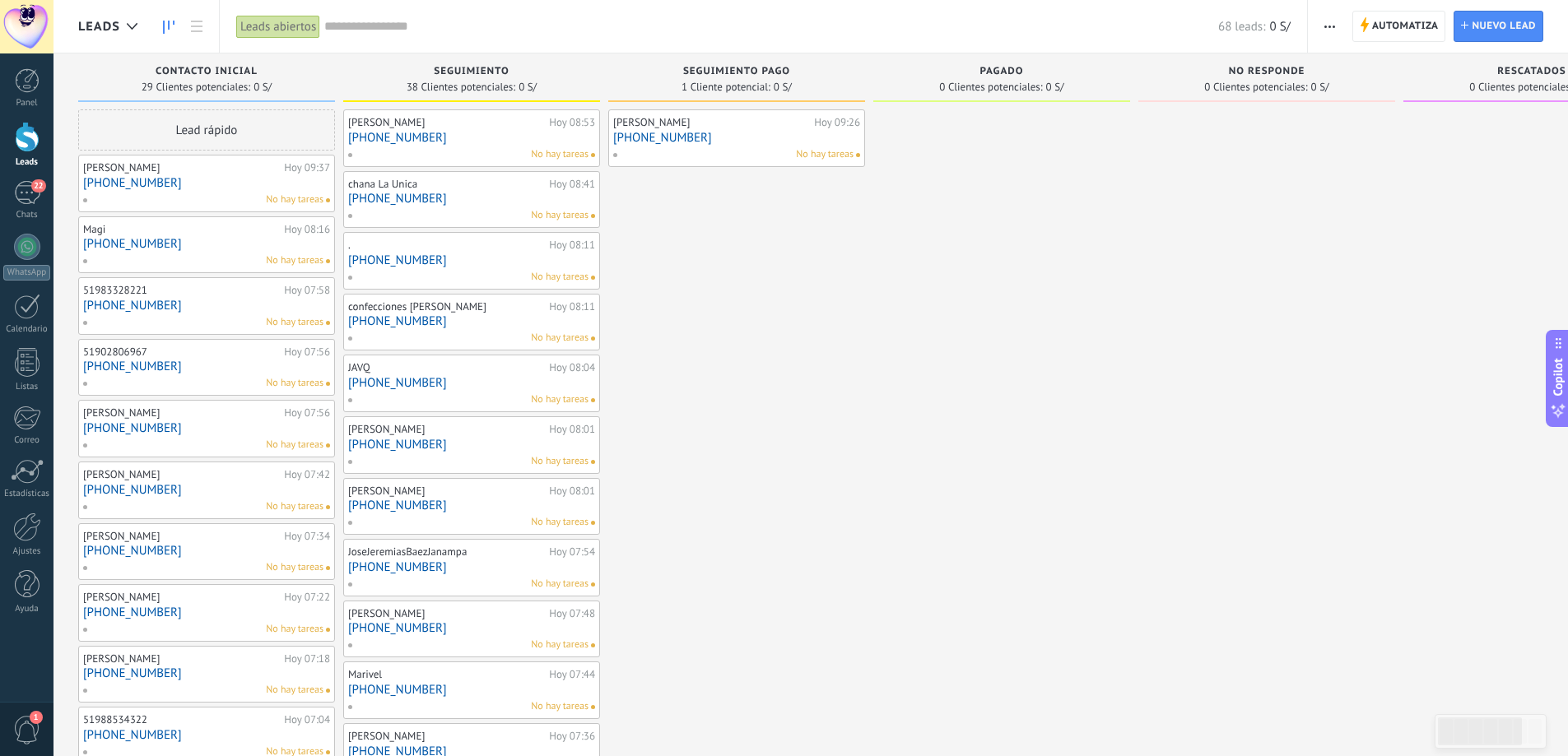
drag, startPoint x: 752, startPoint y: 431, endPoint x: 1331, endPoint y: 350, distance: 584.6
click at [1331, 350] on div "Leads Entrantes Solicitudes: 0 0 0 0 0 0 0 0 0 Contacto inicial 29 Clientes pot…" at bounding box center [1014, 715] width 1872 height 1324
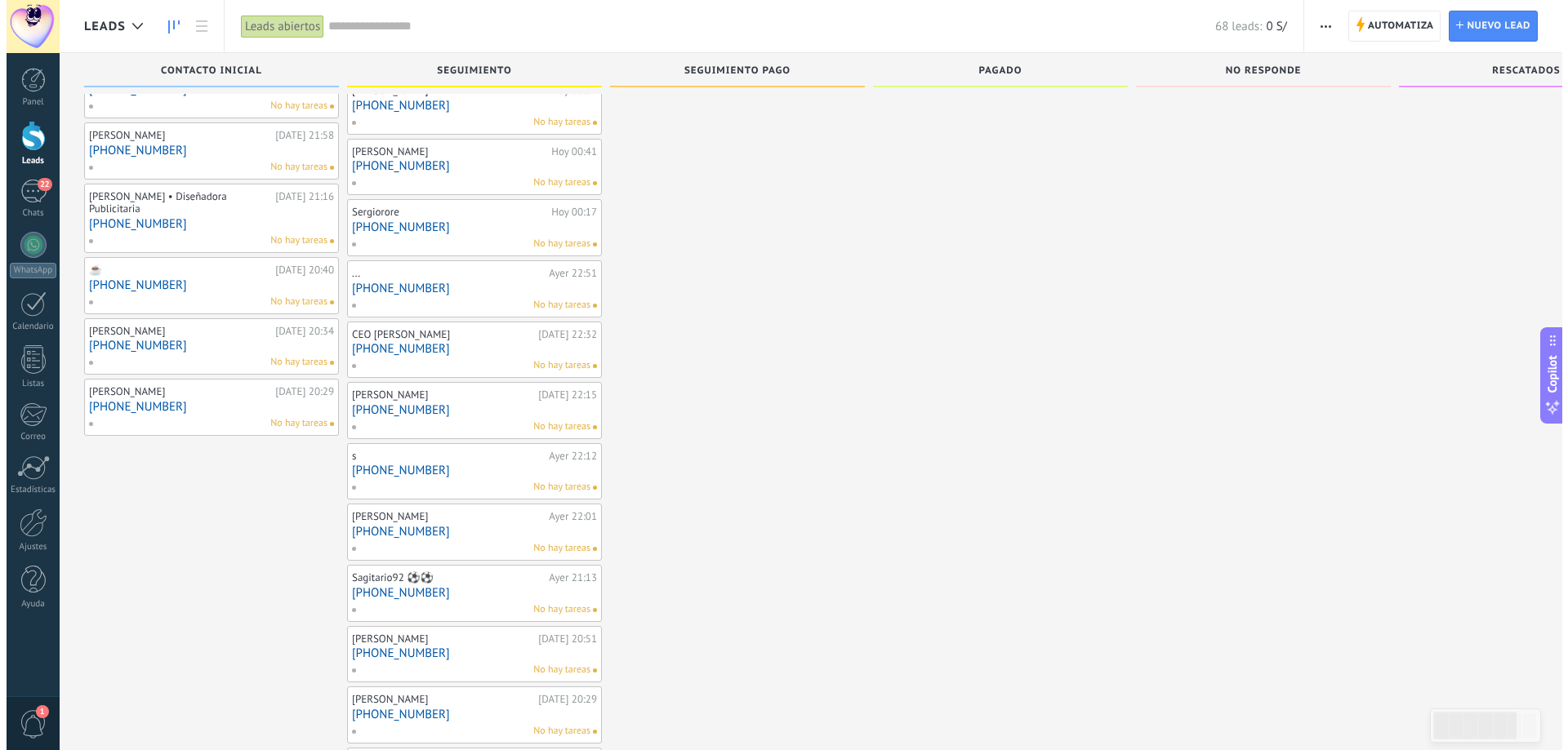
scroll to position [1708, 0]
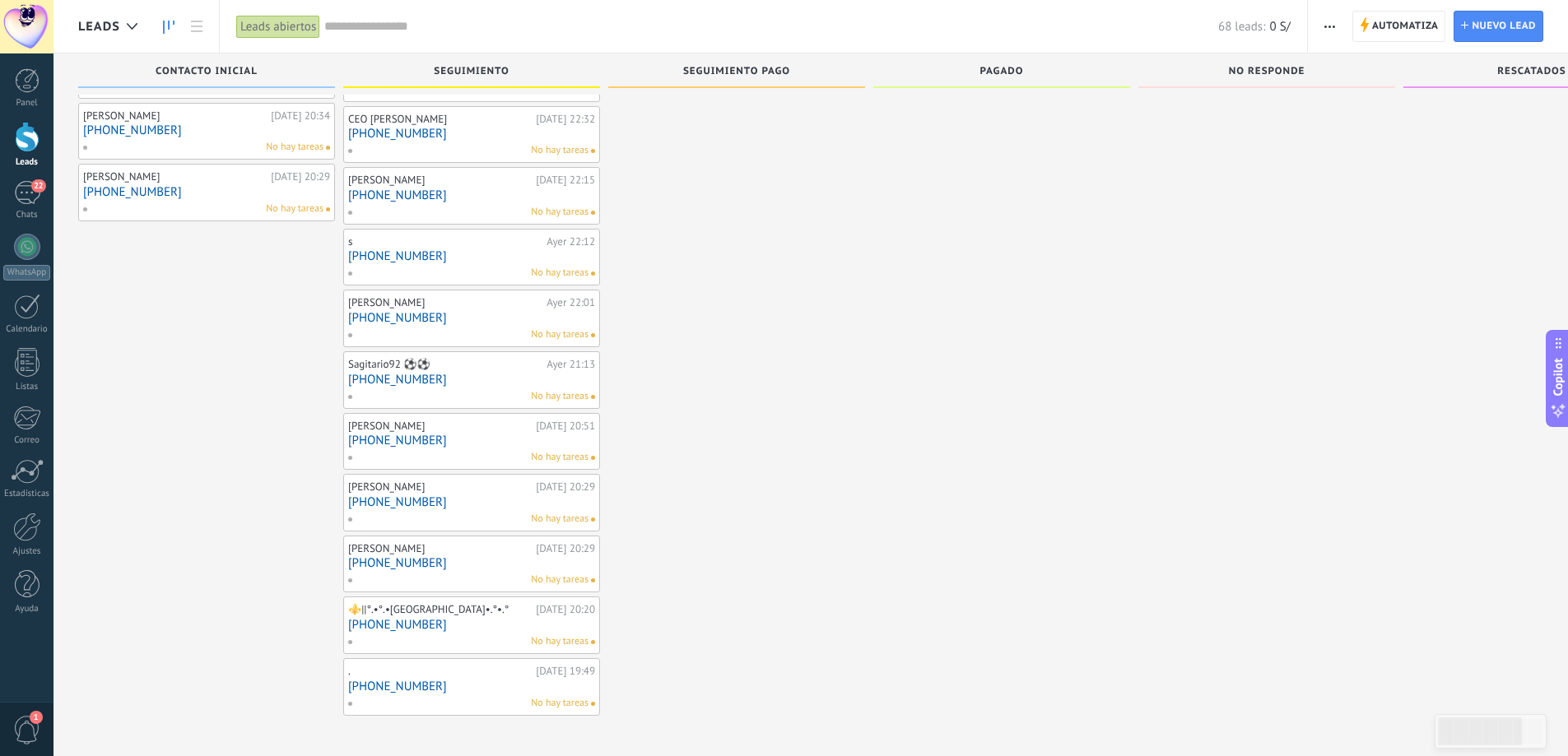
click at [487, 678] on div "." at bounding box center [441, 672] width 184 height 14
click at [469, 683] on link "+51 917 555 171" at bounding box center [472, 686] width 247 height 14
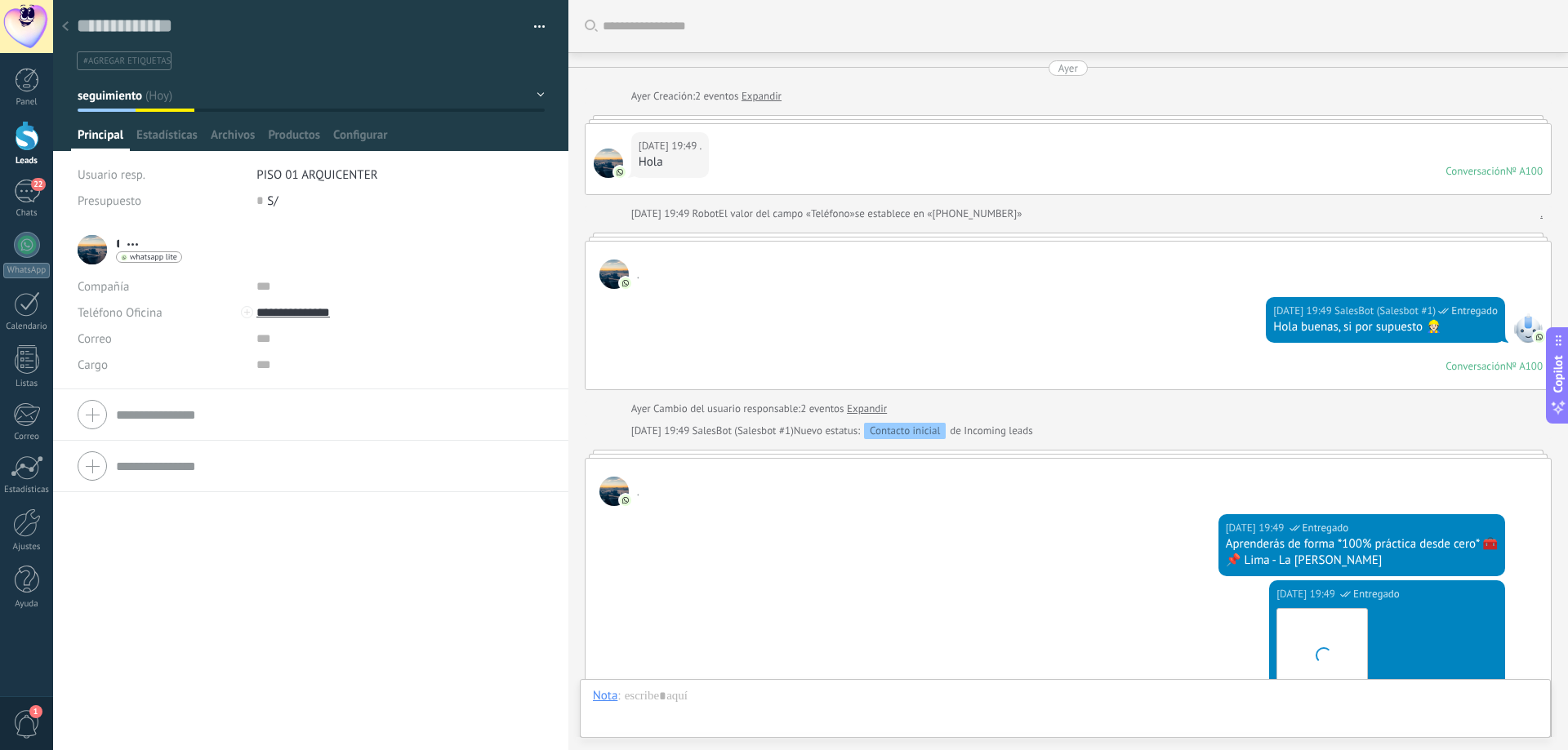
scroll to position [1112, 0]
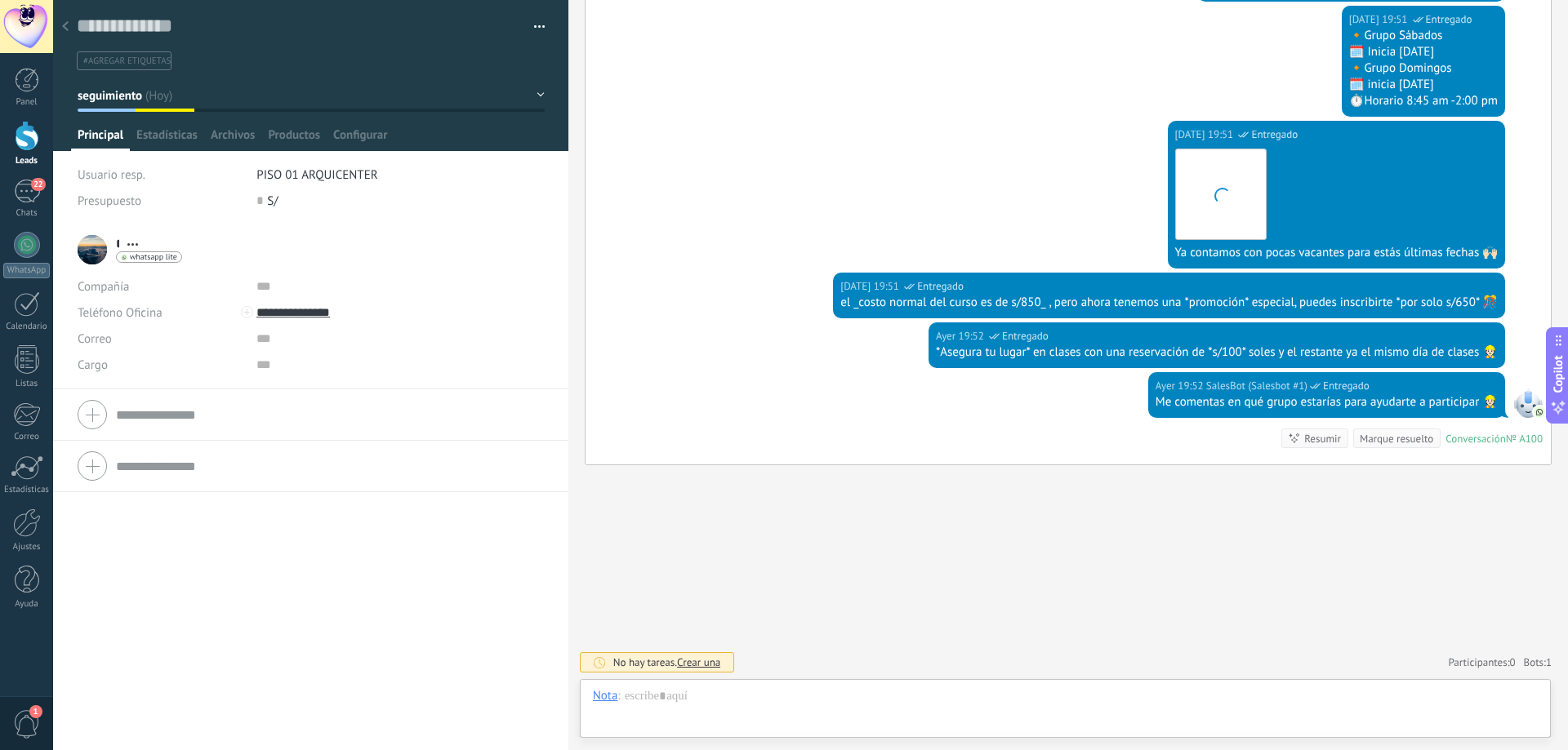
click at [529, 23] on button "button" at bounding box center [533, 26] width 24 height 24
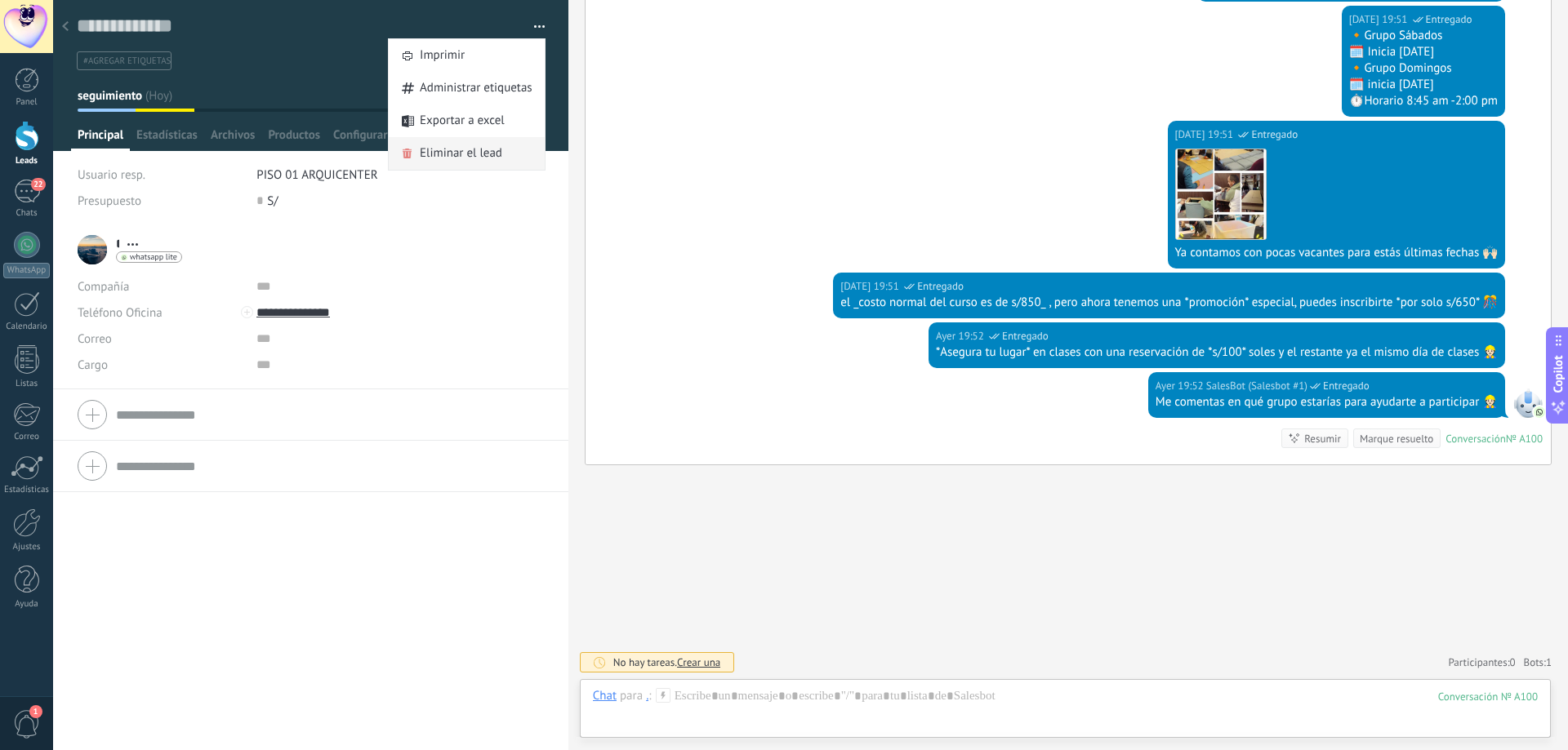
click at [464, 157] on span "Eliminar el lead" at bounding box center [461, 154] width 83 height 33
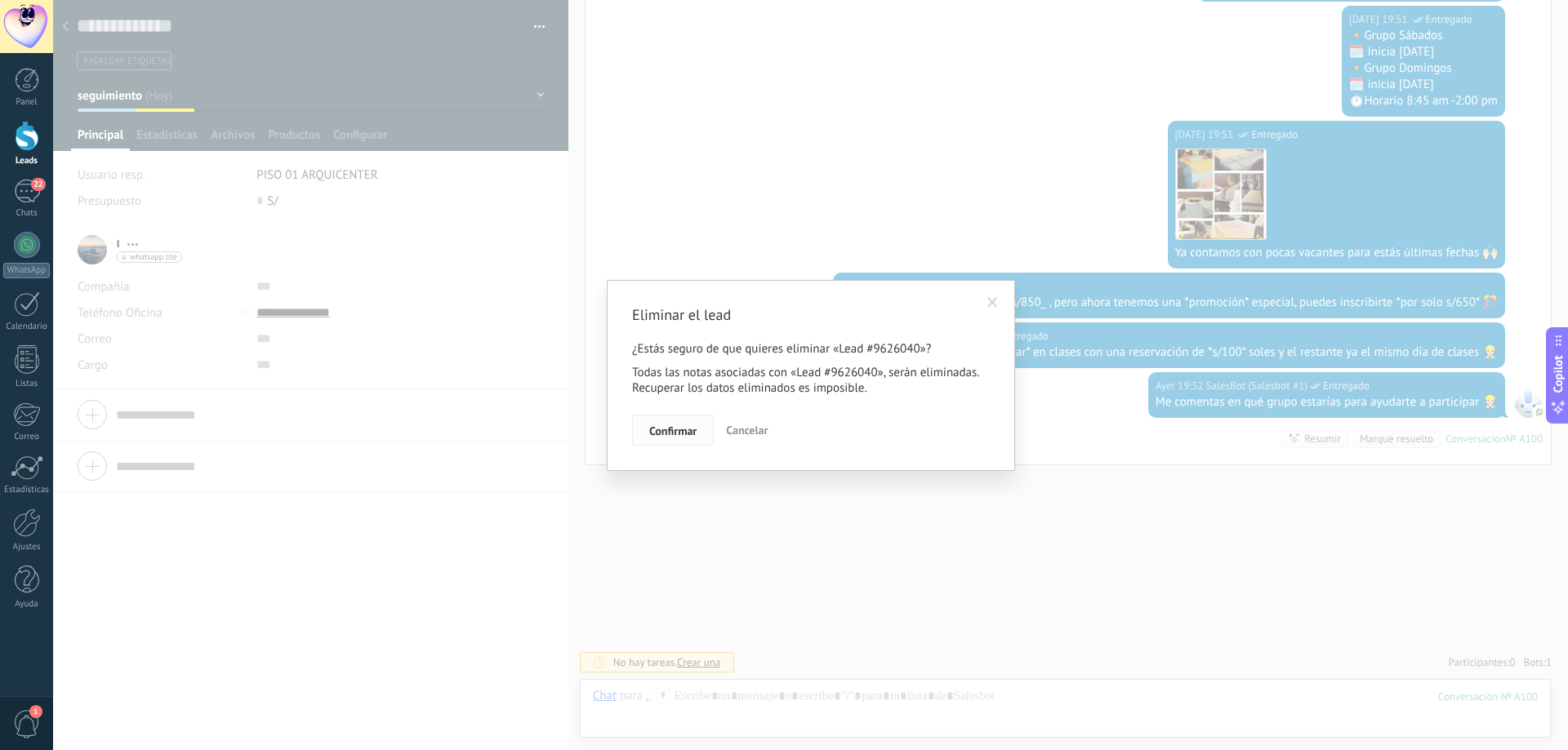
click at [669, 435] on span "Confirmar" at bounding box center [673, 431] width 47 height 12
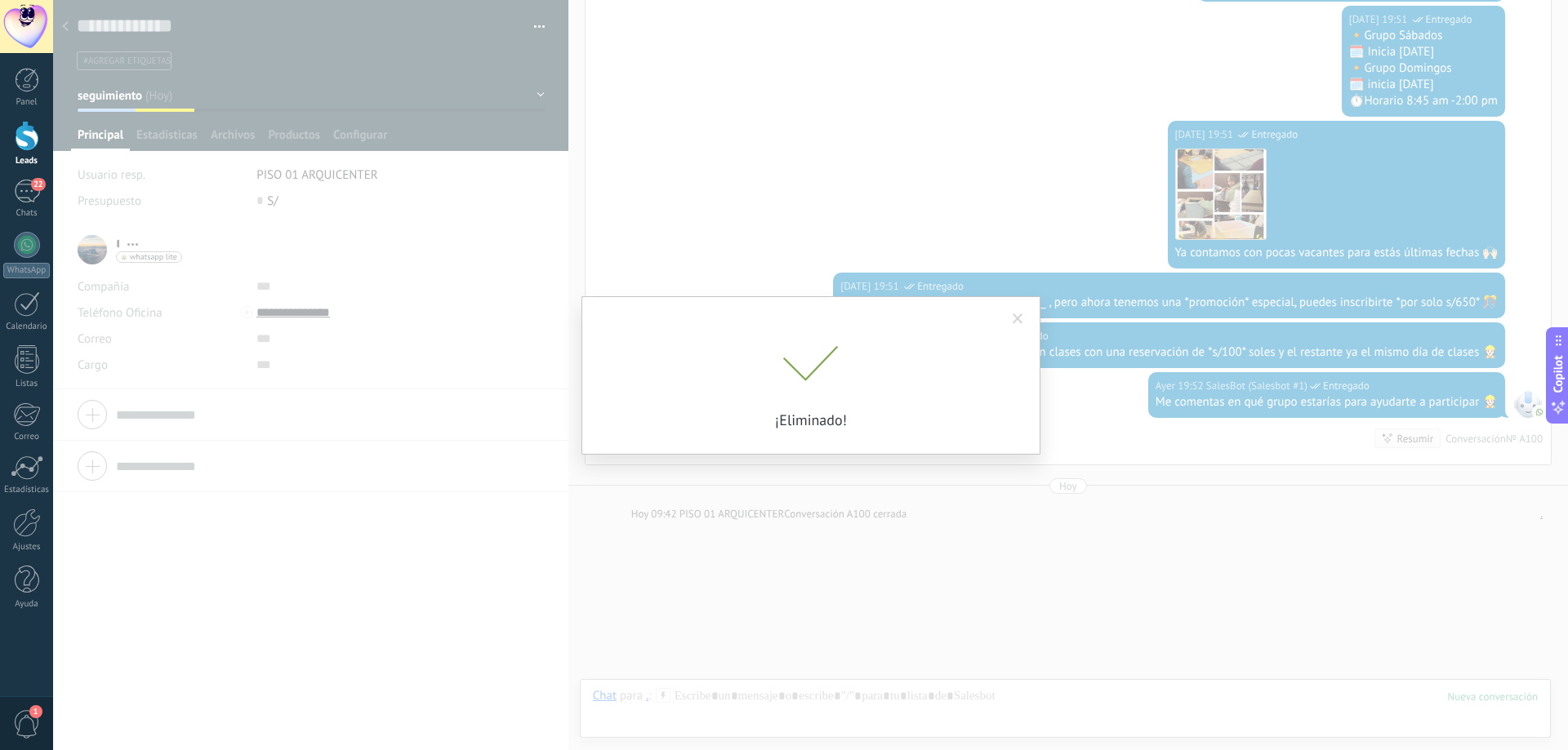
scroll to position [1169, 0]
